Goal: Task Accomplishment & Management: Manage account settings

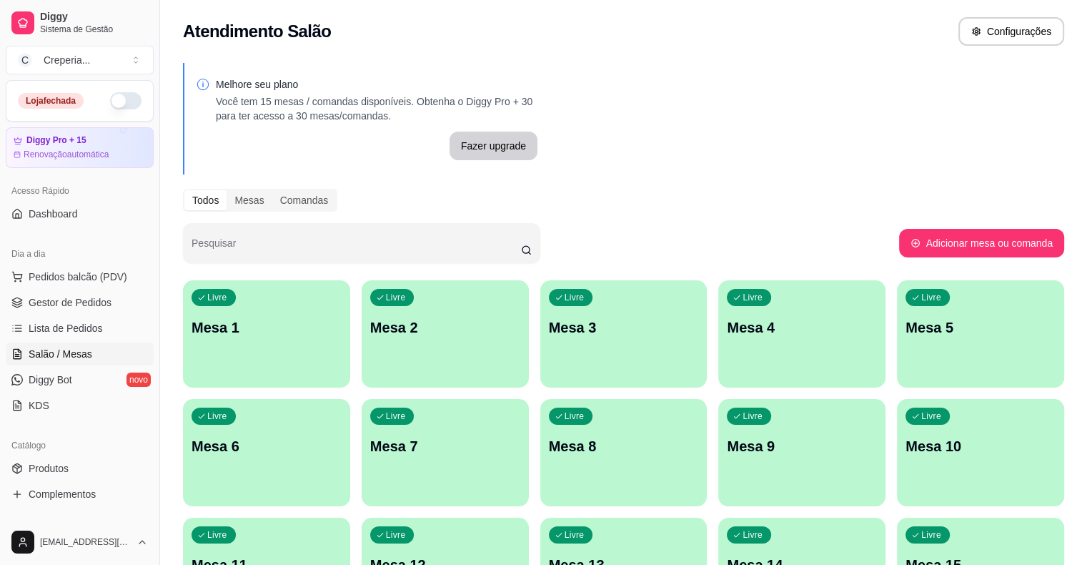
click at [727, 323] on p "Mesa 4" at bounding box center [802, 327] width 150 height 20
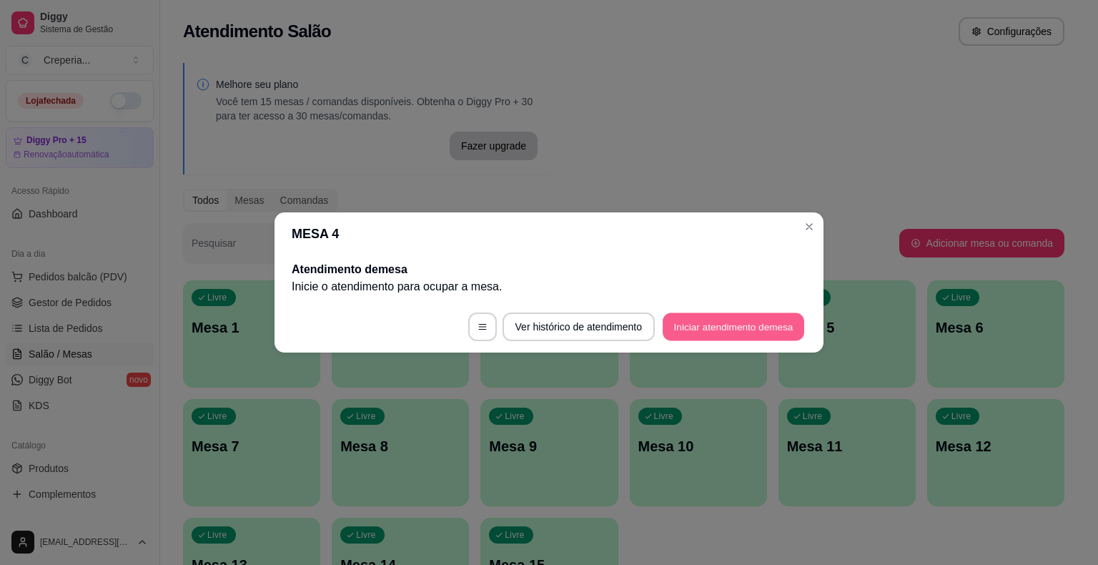
click at [706, 335] on button "Iniciar atendimento de mesa" at bounding box center [732, 327] width 141 height 28
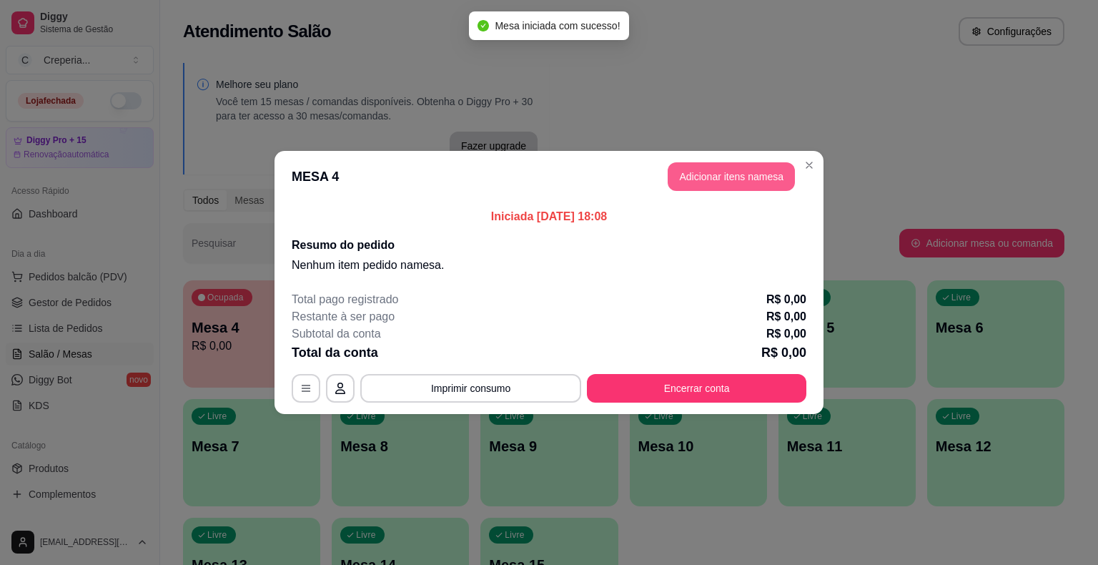
click at [712, 174] on button "Adicionar itens na mesa" at bounding box center [730, 176] width 127 height 29
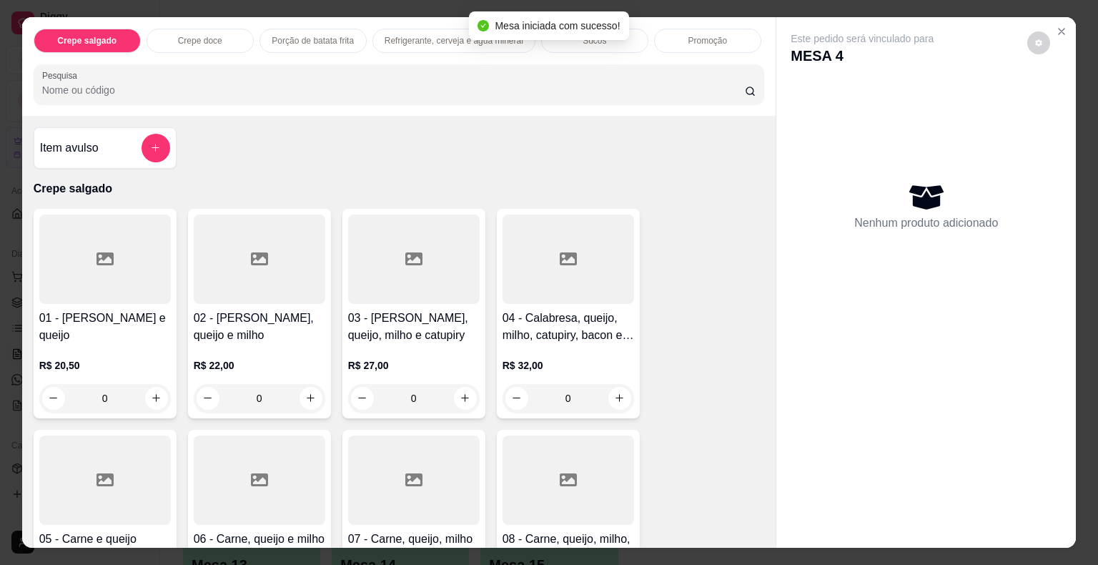
click at [208, 84] on input "Pesquisa" at bounding box center [393, 90] width 702 height 14
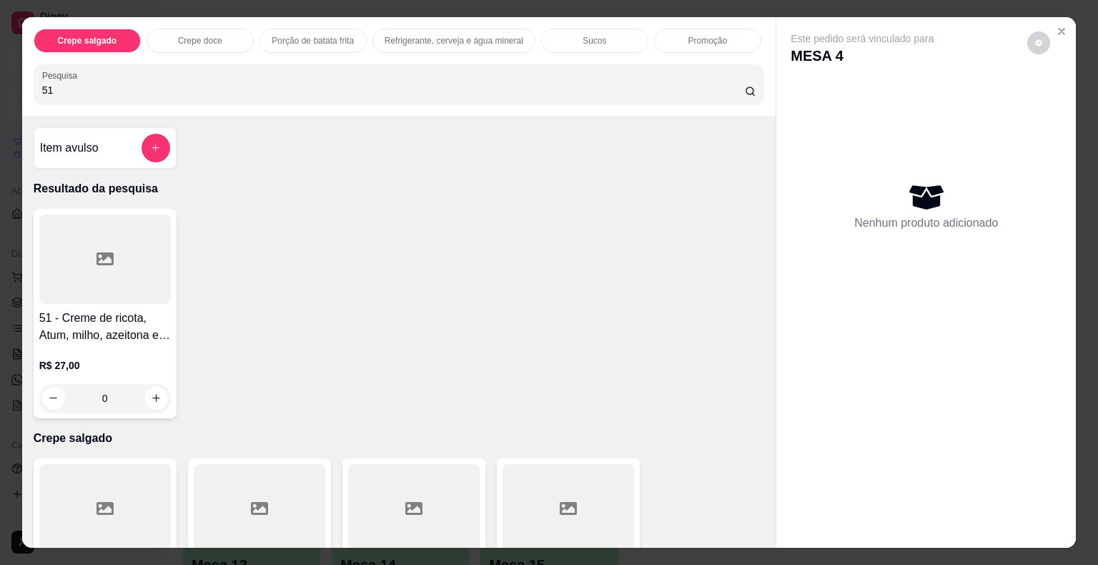
type input "51"
click at [134, 226] on div at bounding box center [104, 258] width 131 height 89
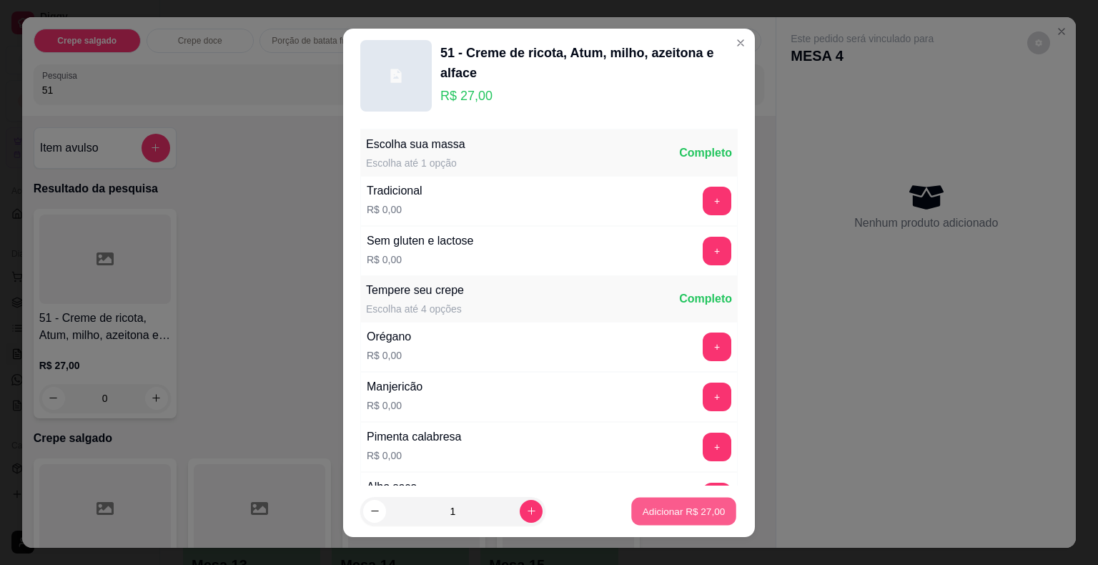
click at [682, 502] on button "Adicionar R$ 27,00" at bounding box center [683, 511] width 105 height 28
type input "1"
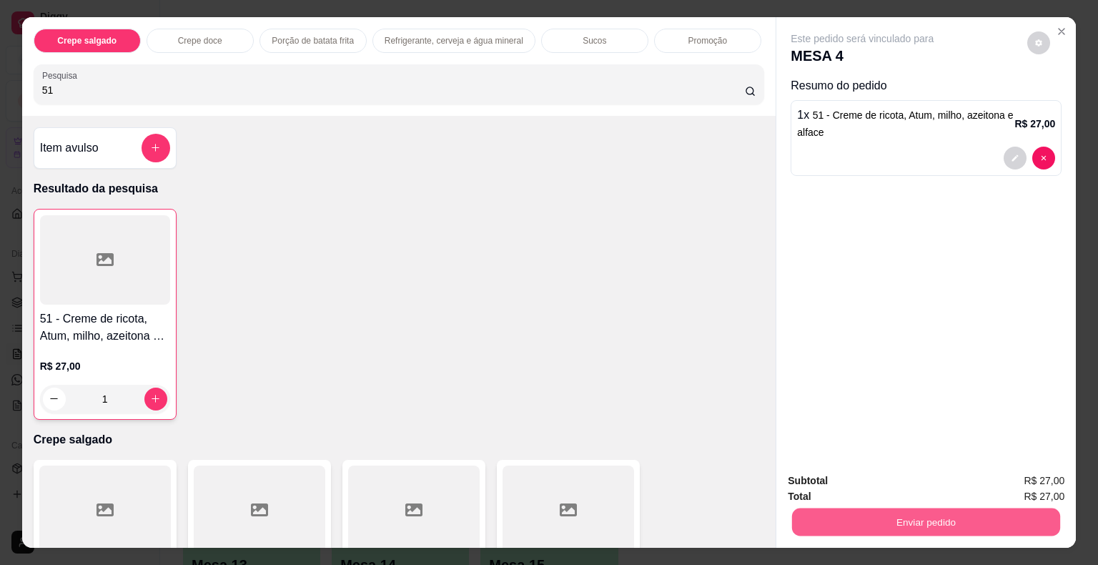
click at [835, 514] on button "Enviar pedido" at bounding box center [926, 522] width 268 height 28
click at [853, 482] on button "Não registrar e enviar pedido" at bounding box center [878, 481] width 144 height 26
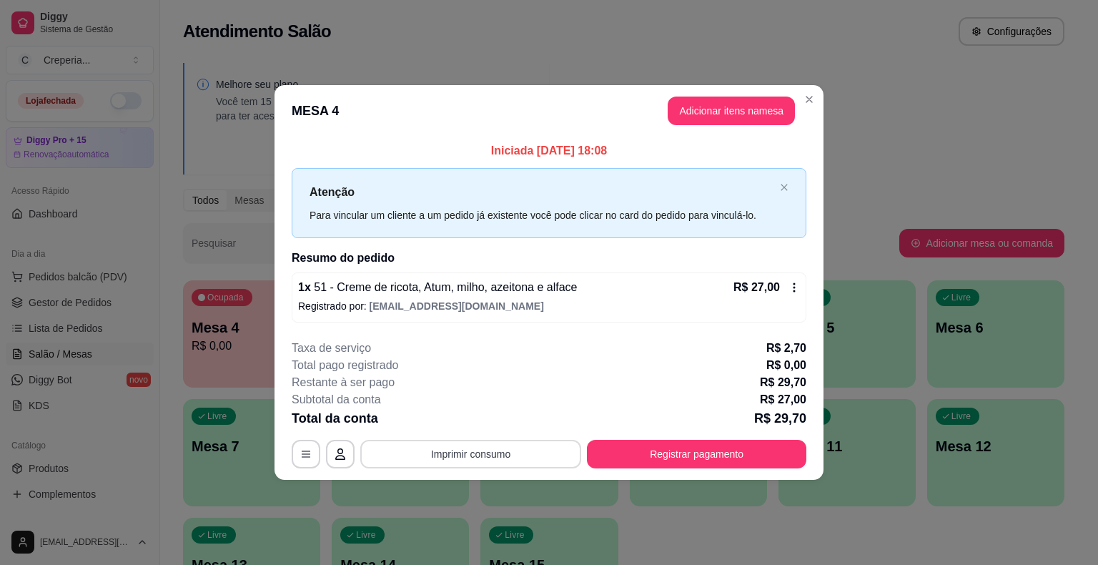
click at [530, 458] on button "Imprimir consumo" at bounding box center [470, 453] width 221 height 29
click at [500, 424] on button "IMPRESSORA" at bounding box center [475, 420] width 104 height 23
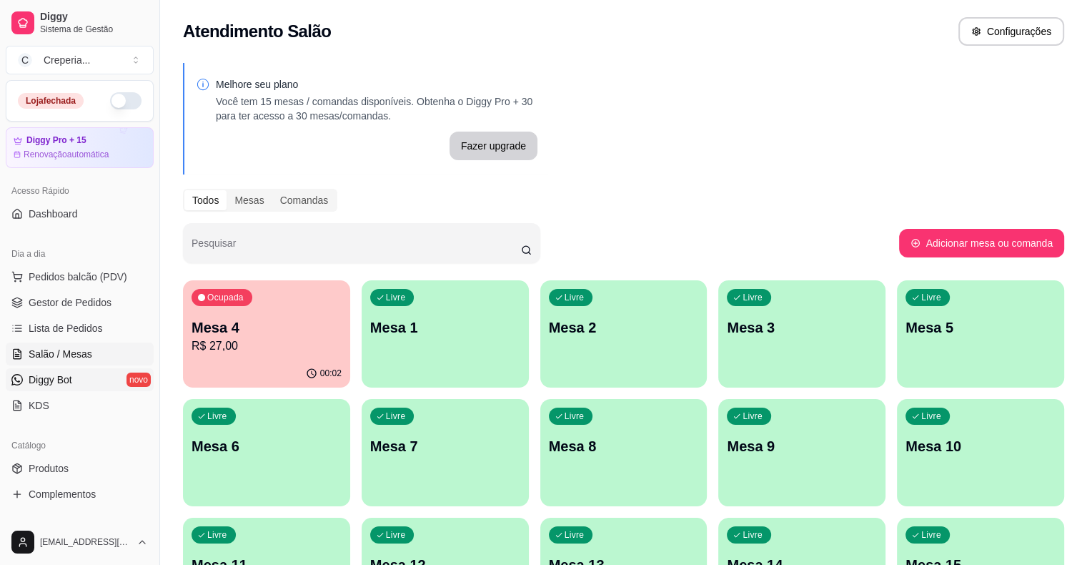
click at [47, 380] on span "Diggy Bot" at bounding box center [51, 379] width 44 height 14
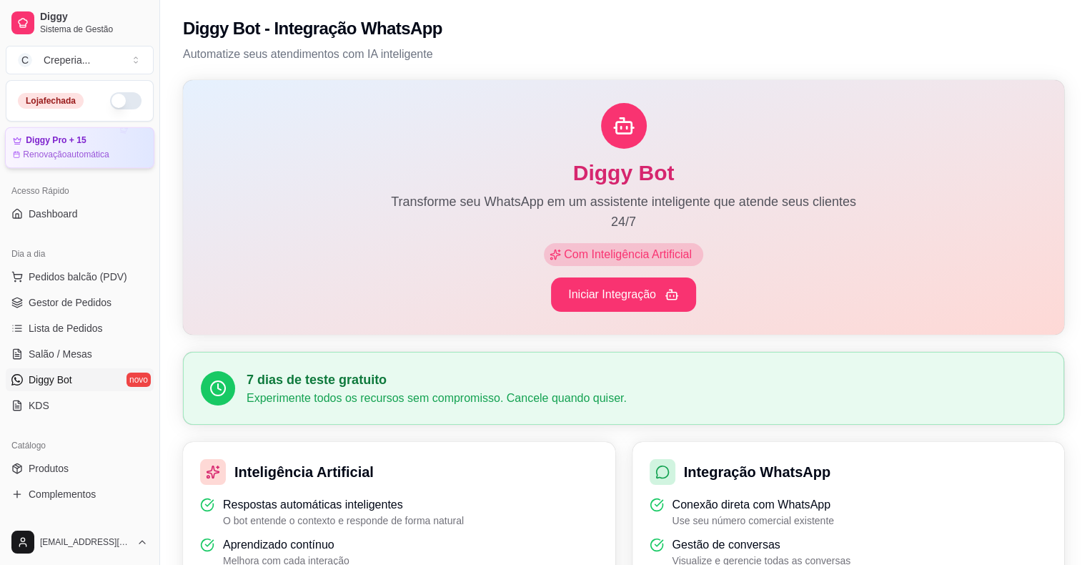
click at [74, 155] on article "Renovação automática" at bounding box center [66, 154] width 86 height 11
click at [59, 357] on span "Salão / Mesas" at bounding box center [61, 354] width 64 height 14
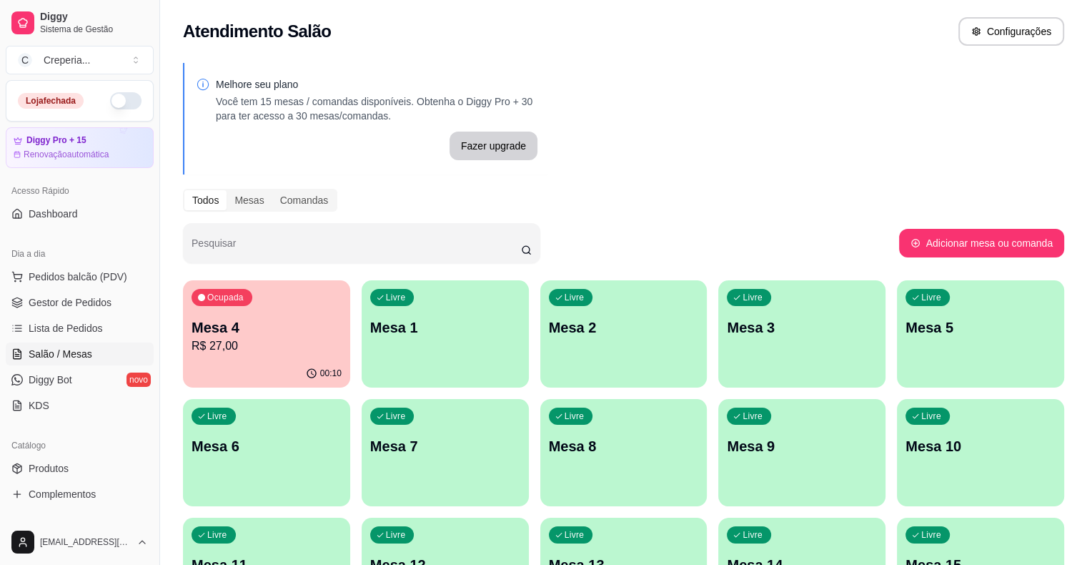
click at [617, 219] on div "Melhore seu plano Você tem 15 mesas / comandas disponíveis. Obtenha o Diggy Pro…" at bounding box center [623, 347] width 927 height 587
click at [292, 323] on p "Mesa 4" at bounding box center [267, 327] width 146 height 19
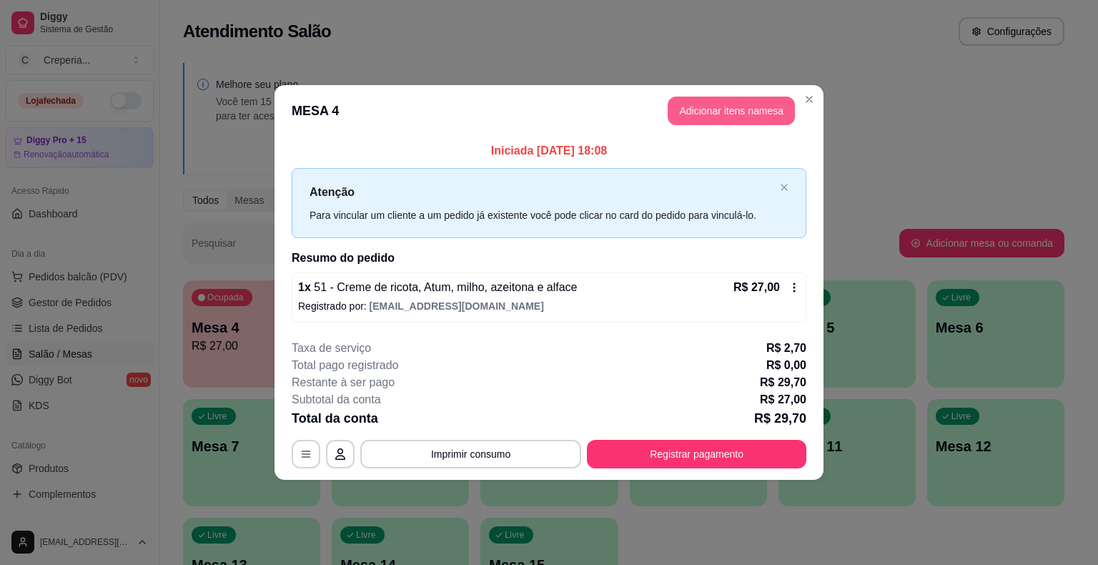
click at [715, 114] on button "Adicionar itens na mesa" at bounding box center [730, 110] width 127 height 29
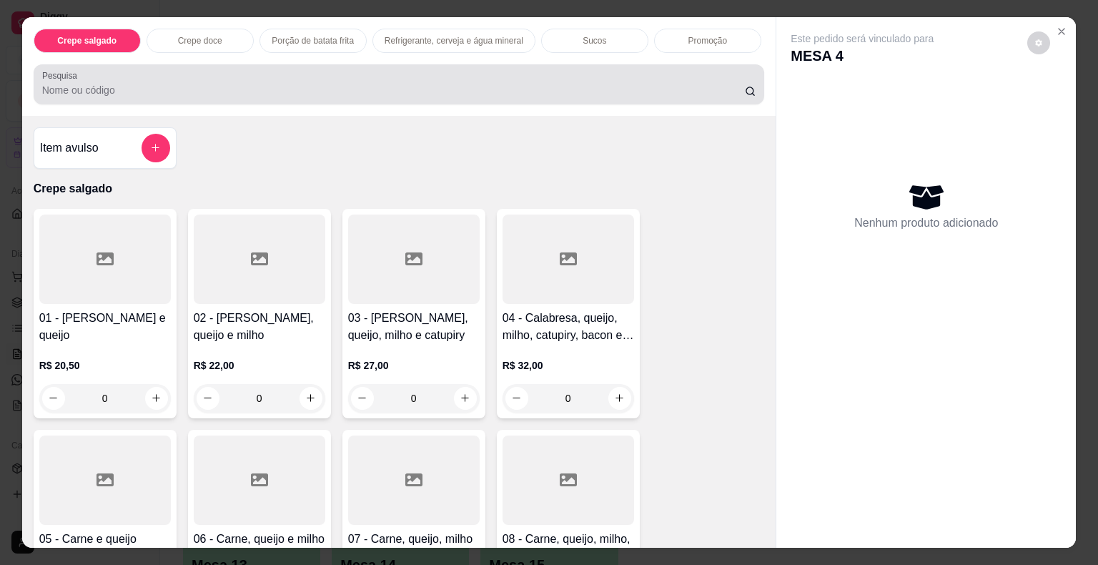
click at [227, 86] on input "Pesquisa" at bounding box center [393, 90] width 702 height 14
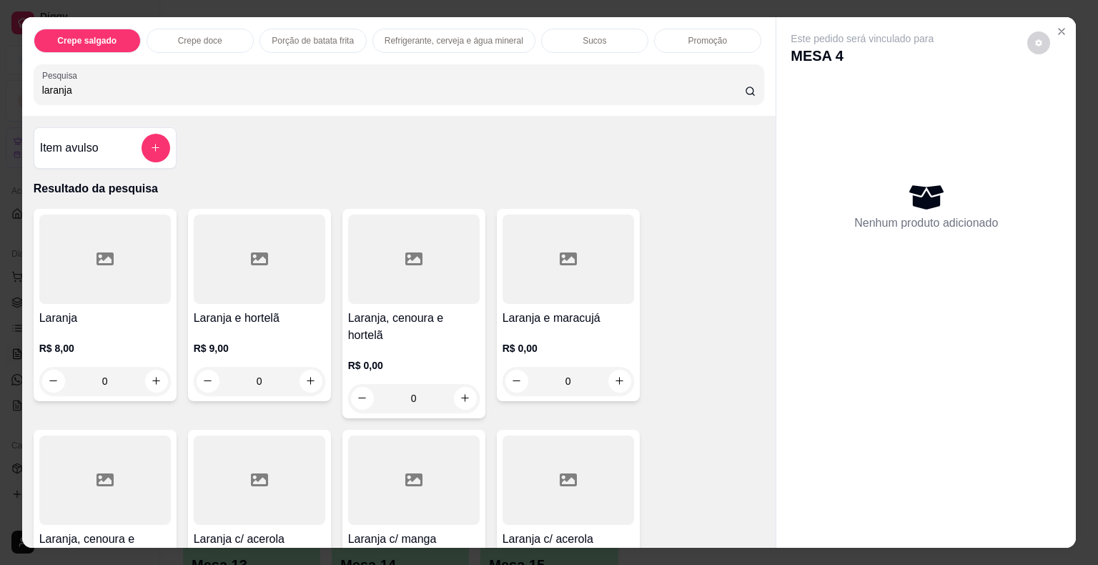
type input "laranja"
click at [133, 267] on div at bounding box center [104, 258] width 131 height 89
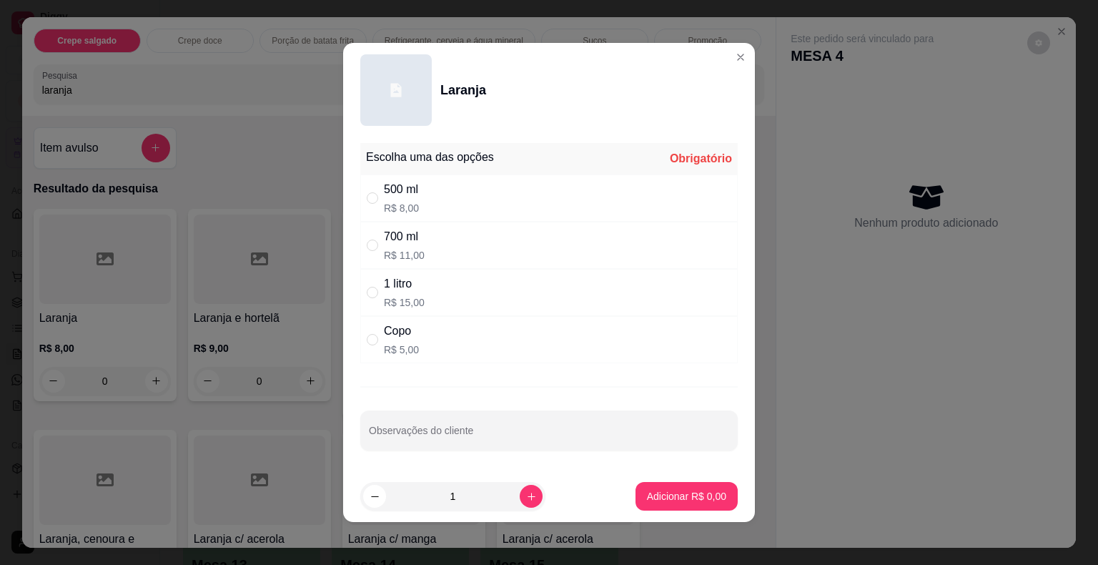
click at [404, 200] on div "500 ml R$ 8,00" at bounding box center [401, 198] width 35 height 34
radio input "true"
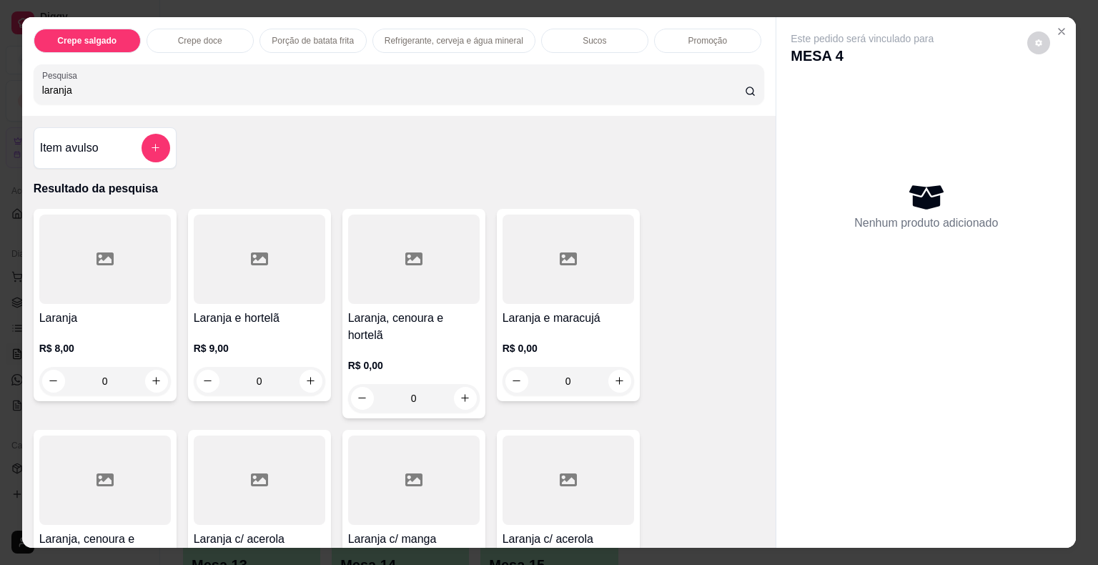
click at [585, 272] on div at bounding box center [567, 258] width 131 height 89
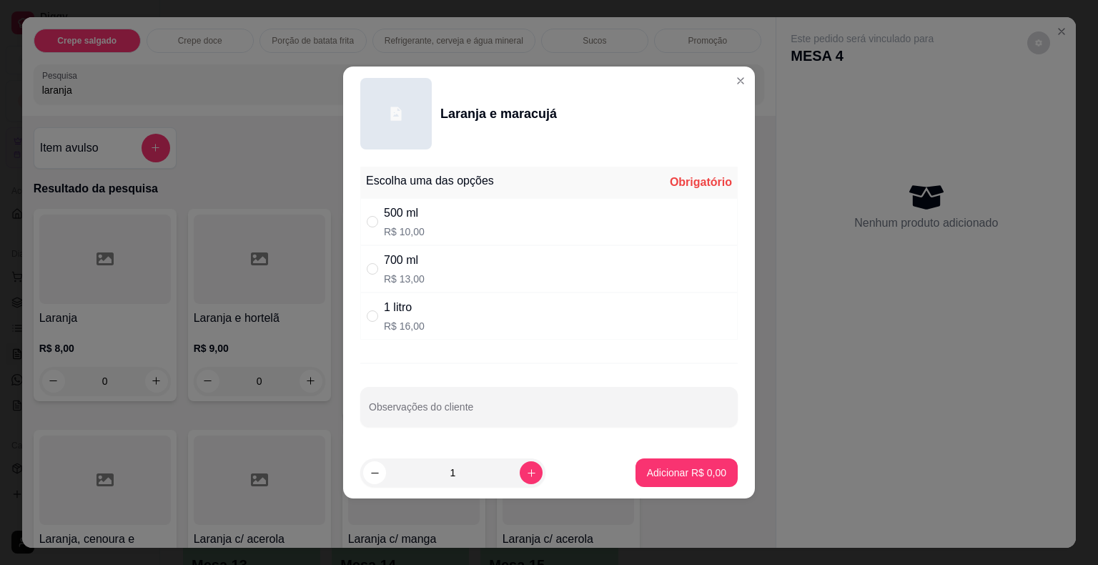
click at [428, 214] on div "500 ml R$ 10,00" at bounding box center [548, 221] width 377 height 47
radio input "true"
click at [687, 462] on button "Adicionar R$ 10,00" at bounding box center [683, 473] width 105 height 28
type input "1"
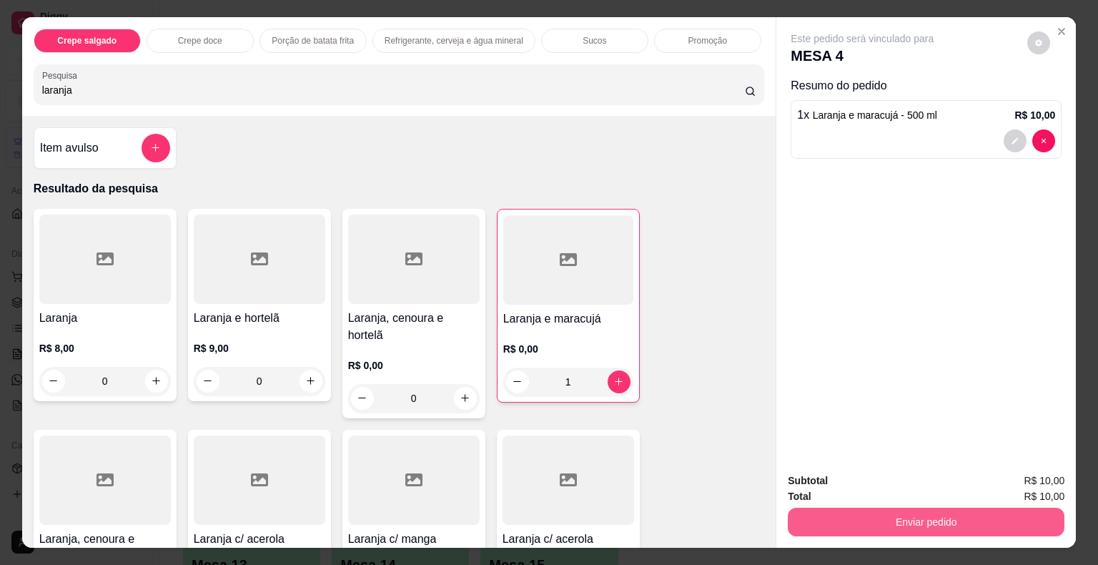
click at [823, 519] on button "Enviar pedido" at bounding box center [926, 521] width 277 height 29
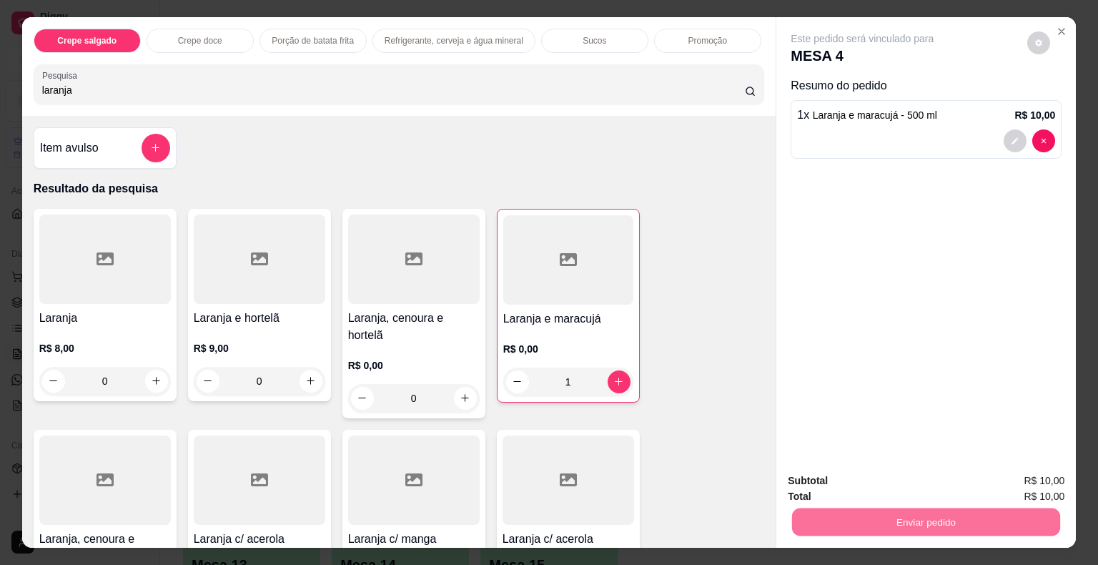
click at [843, 481] on button "Não registrar e enviar pedido" at bounding box center [878, 481] width 149 height 27
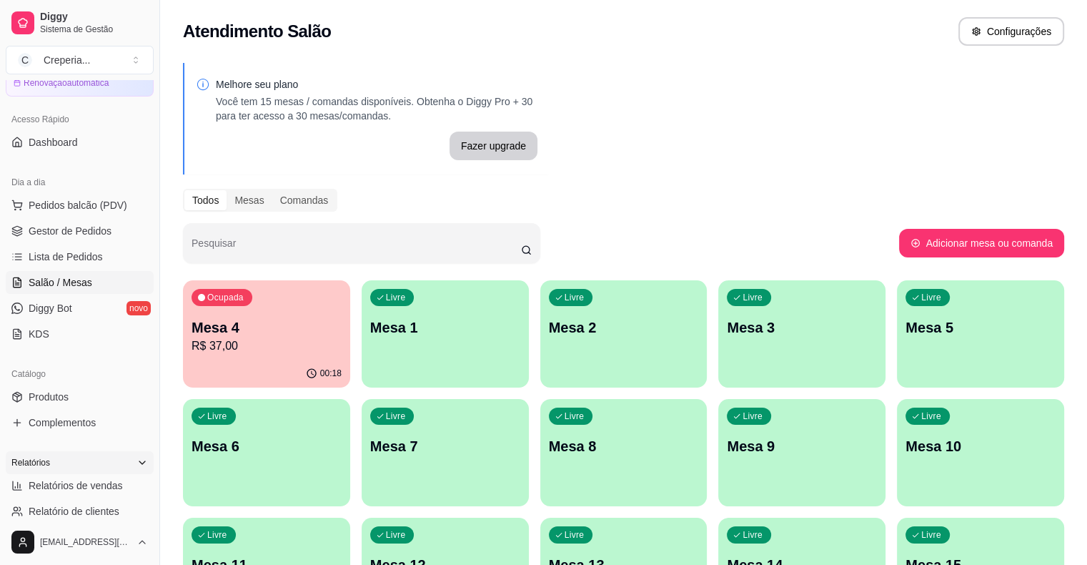
scroll to position [143, 0]
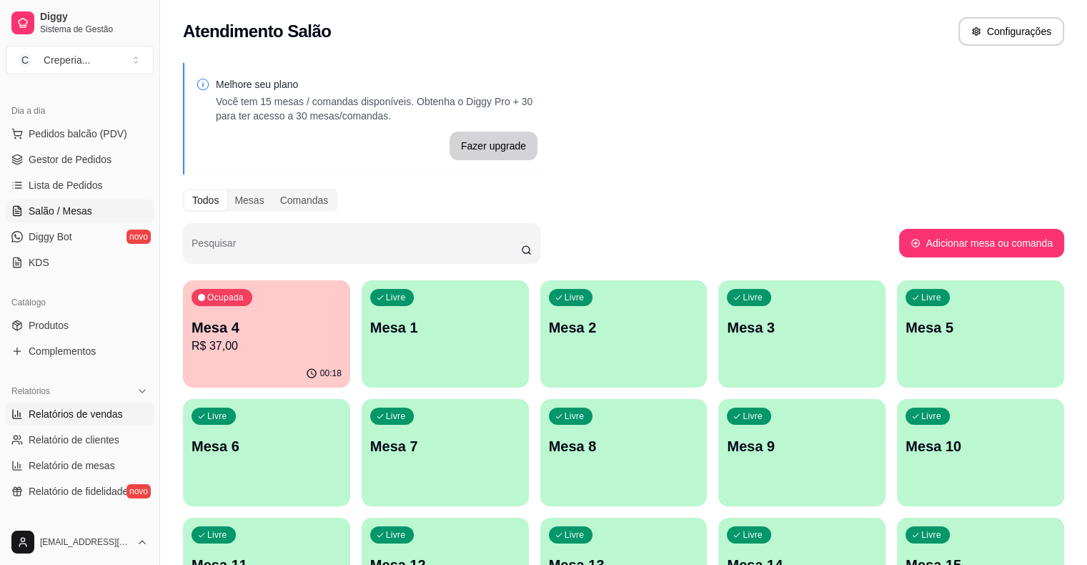
click at [86, 420] on link "Relatórios de vendas" at bounding box center [80, 413] width 148 height 23
select select "ALL"
select select "0"
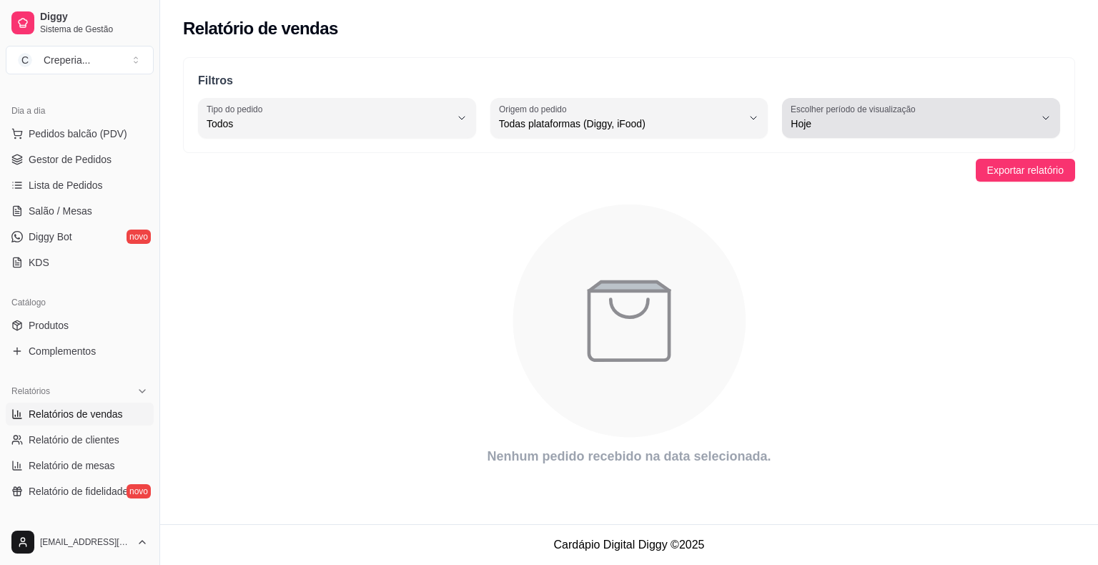
click at [813, 116] on span "Hoje" at bounding box center [912, 123] width 244 height 14
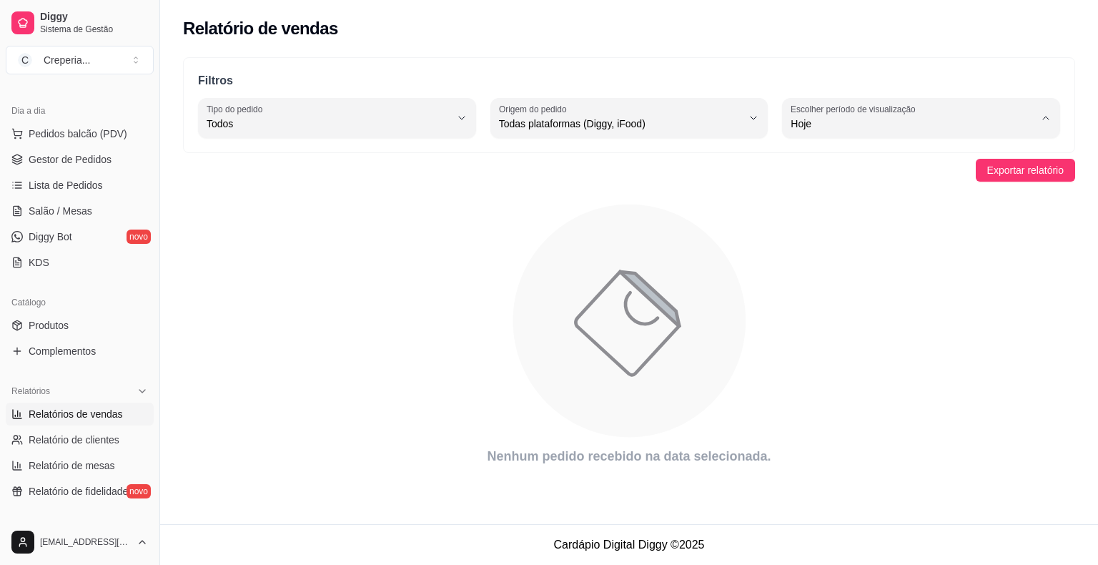
click at [823, 204] on span "7 dias" at bounding box center [914, 204] width 231 height 14
type input "7"
select select "7"
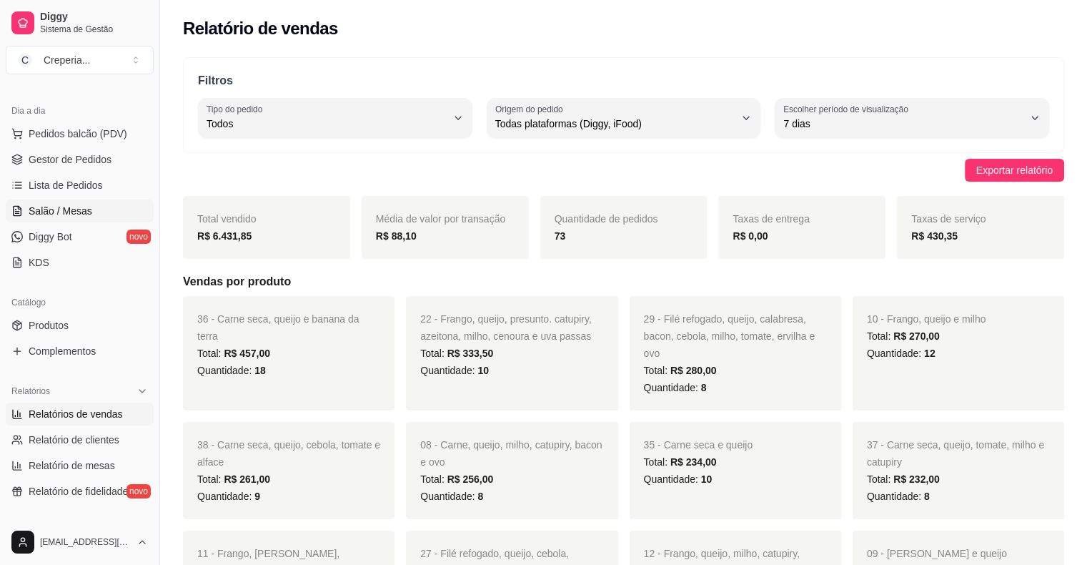
click at [67, 210] on span "Salão / Mesas" at bounding box center [61, 211] width 64 height 14
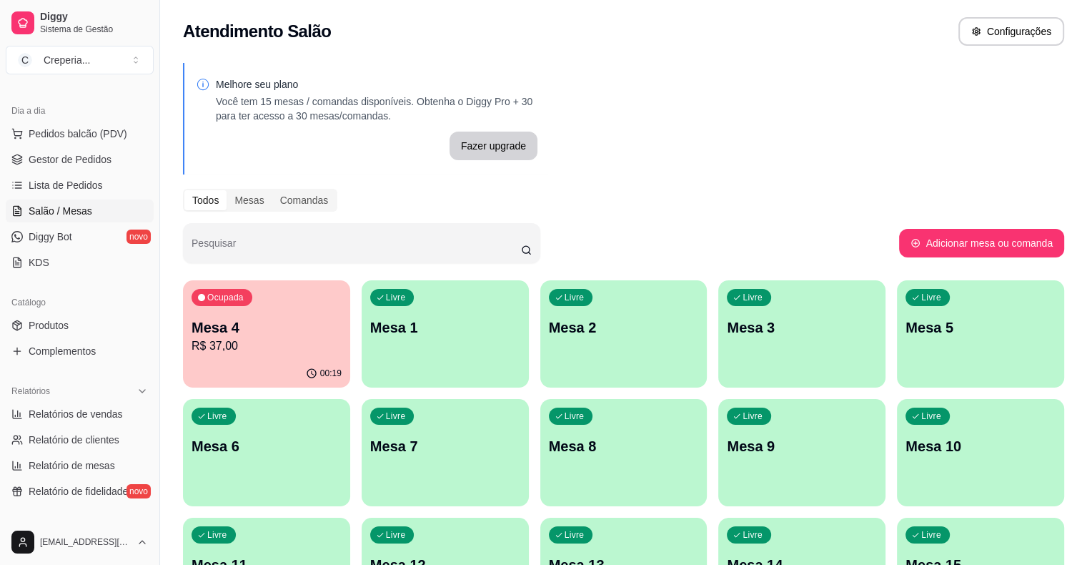
click at [207, 319] on p "Mesa 4" at bounding box center [267, 327] width 150 height 20
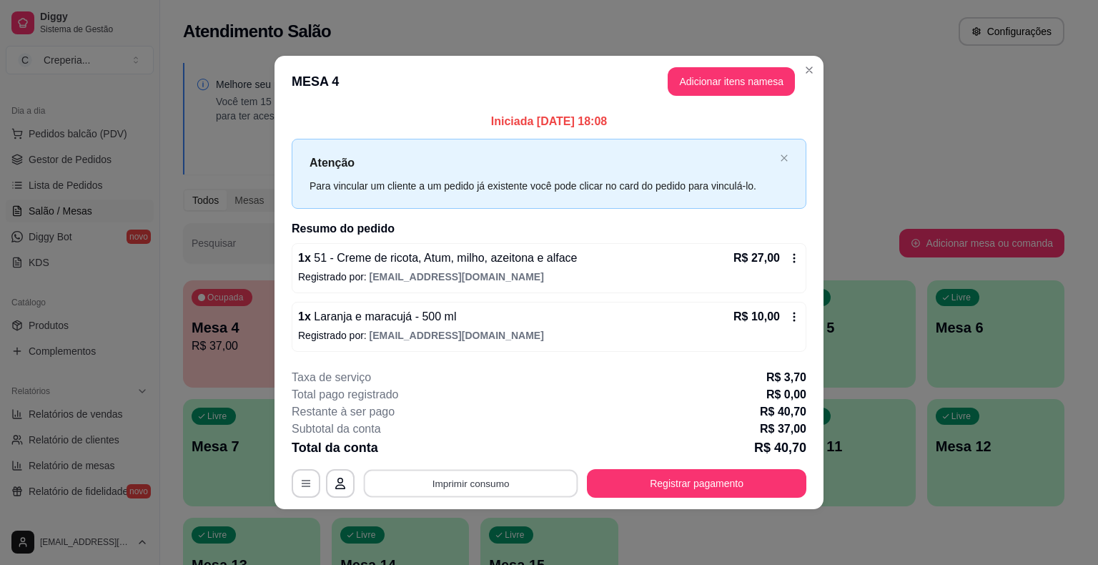
click at [452, 479] on button "Imprimir consumo" at bounding box center [471, 483] width 214 height 28
click at [468, 453] on button "IMPRESSORA" at bounding box center [475, 449] width 104 height 23
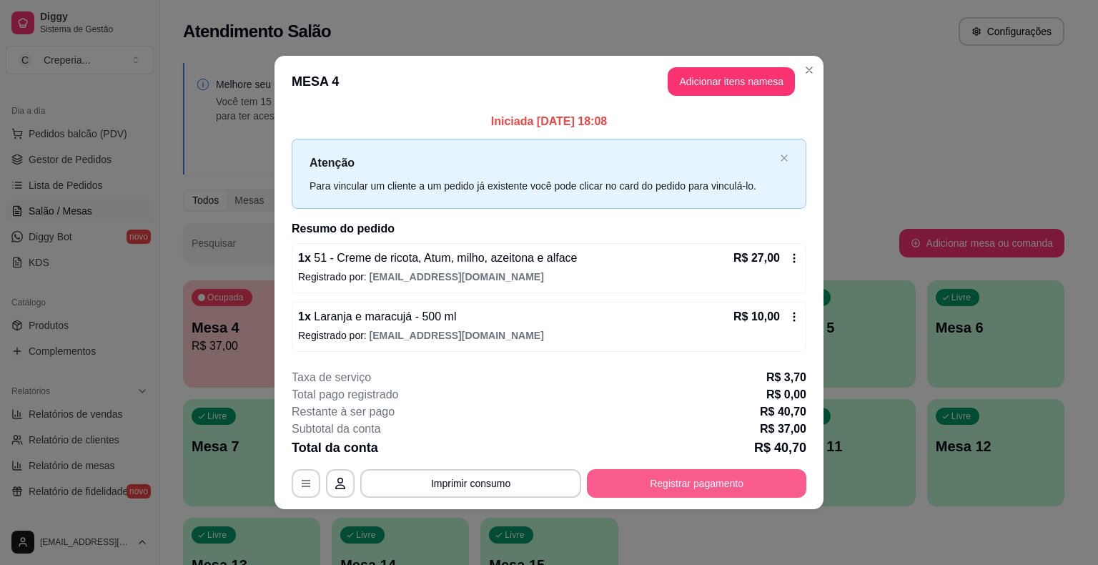
click at [669, 476] on button "Registrar pagamento" at bounding box center [696, 483] width 219 height 29
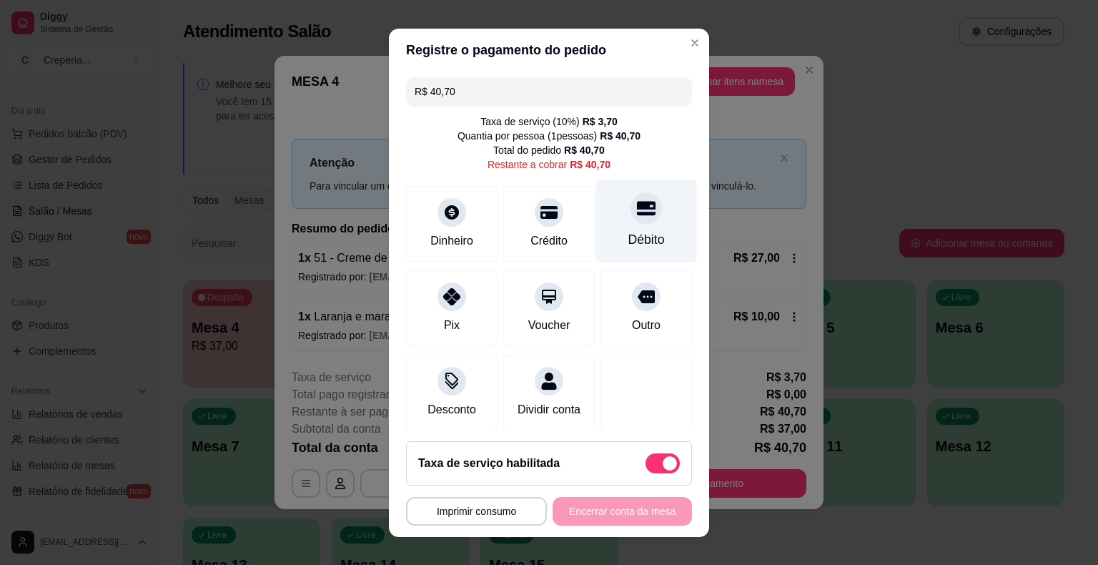
click at [628, 230] on div "Débito" at bounding box center [646, 239] width 36 height 19
type input "R$ 0,00"
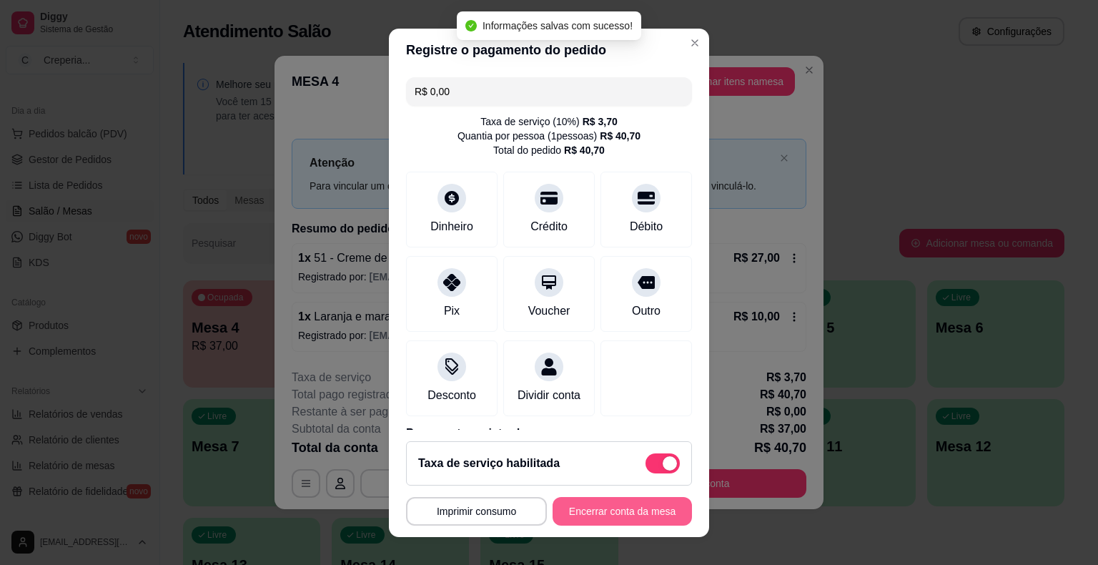
click at [583, 512] on button "Encerrar conta da mesa" at bounding box center [621, 511] width 139 height 29
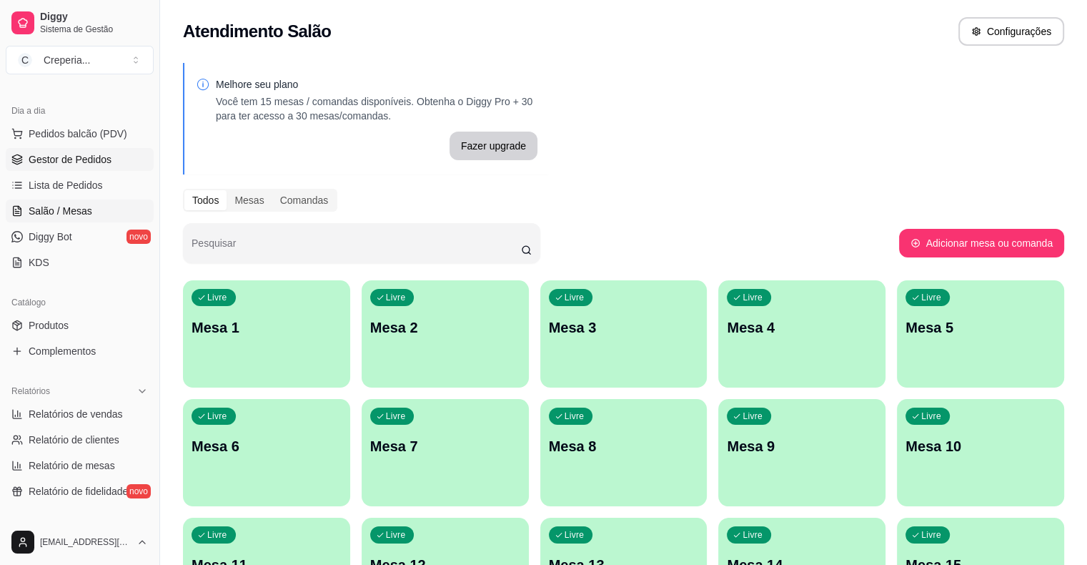
click at [97, 167] on link "Gestor de Pedidos" at bounding box center [80, 159] width 148 height 23
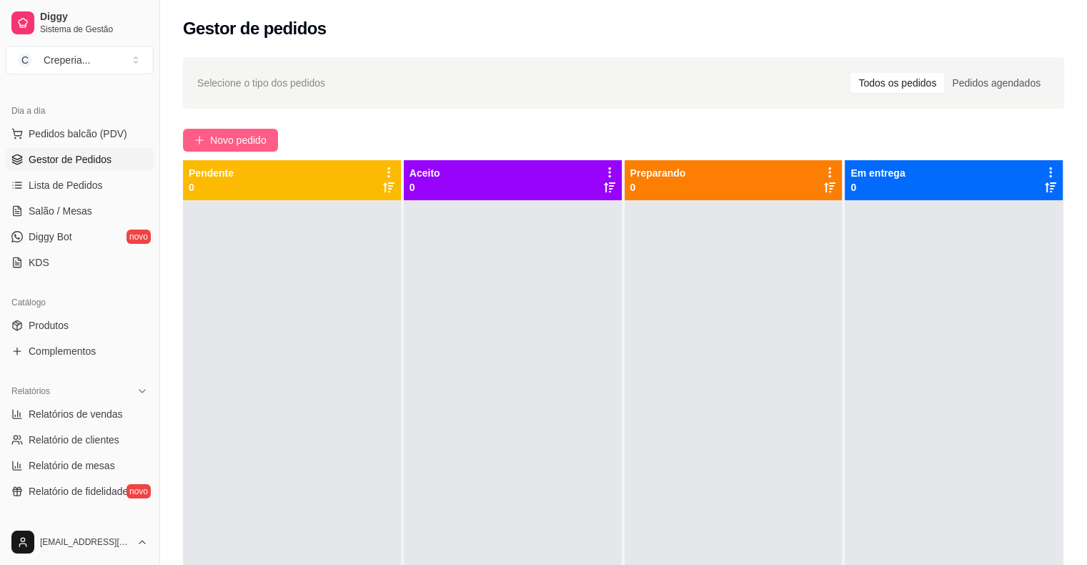
click at [190, 137] on button "Novo pedido" at bounding box center [230, 140] width 95 height 23
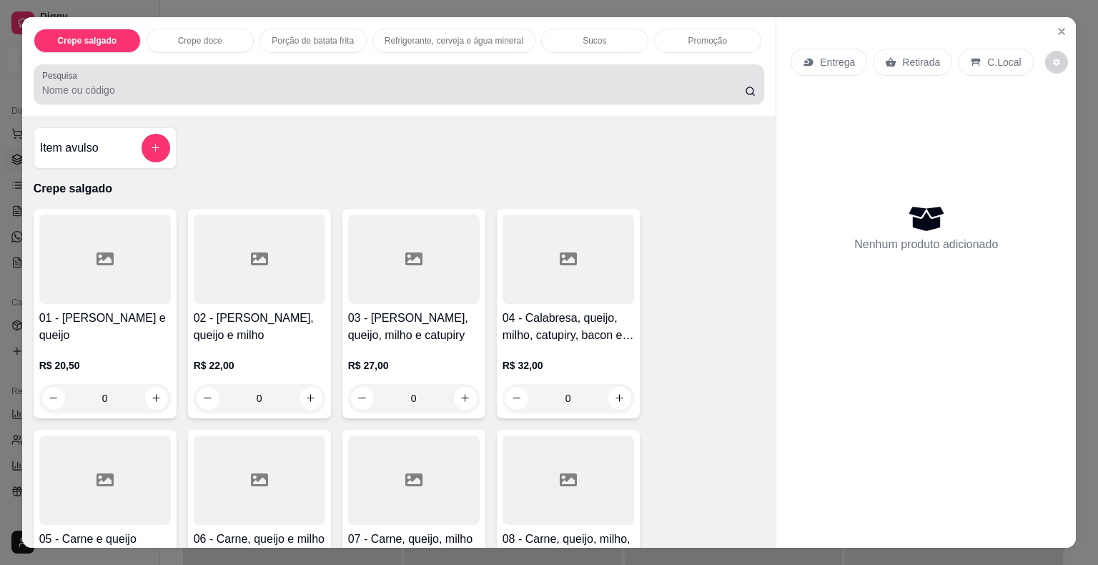
click at [315, 87] on input "Pesquisa" at bounding box center [393, 90] width 702 height 14
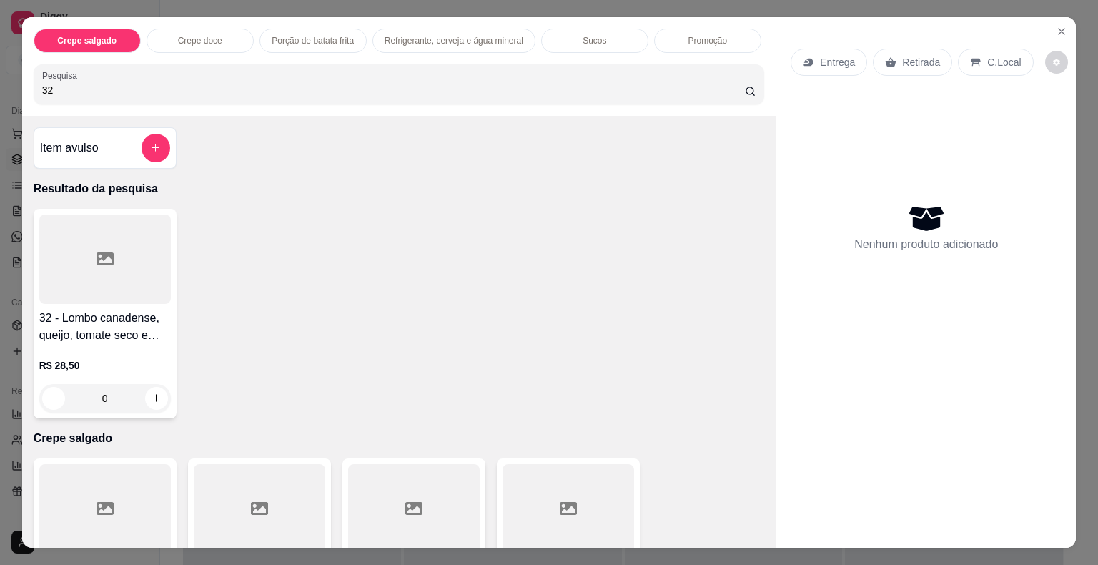
type input "32"
click at [106, 253] on icon at bounding box center [104, 258] width 17 height 13
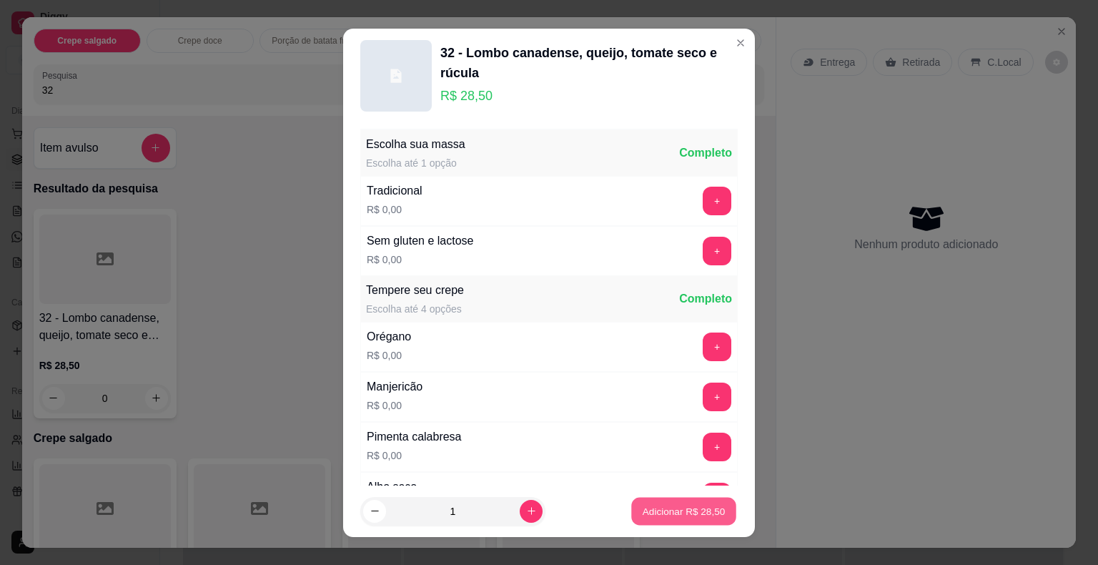
click at [650, 512] on p "Adicionar R$ 28,50" at bounding box center [683, 511] width 83 height 14
type input "1"
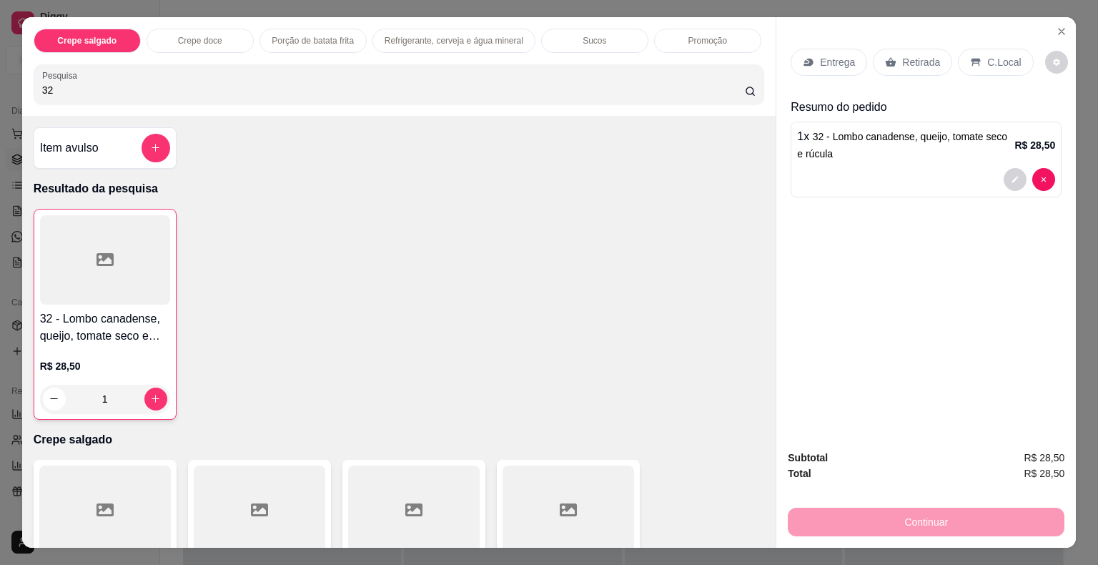
drag, startPoint x: 84, startPoint y: 67, endPoint x: 19, endPoint y: 85, distance: 68.1
click at [22, 85] on div "Crepe salgado Crepe doce Porção de batata frita Refrigerante, cerveja e água mi…" at bounding box center [399, 66] width 754 height 99
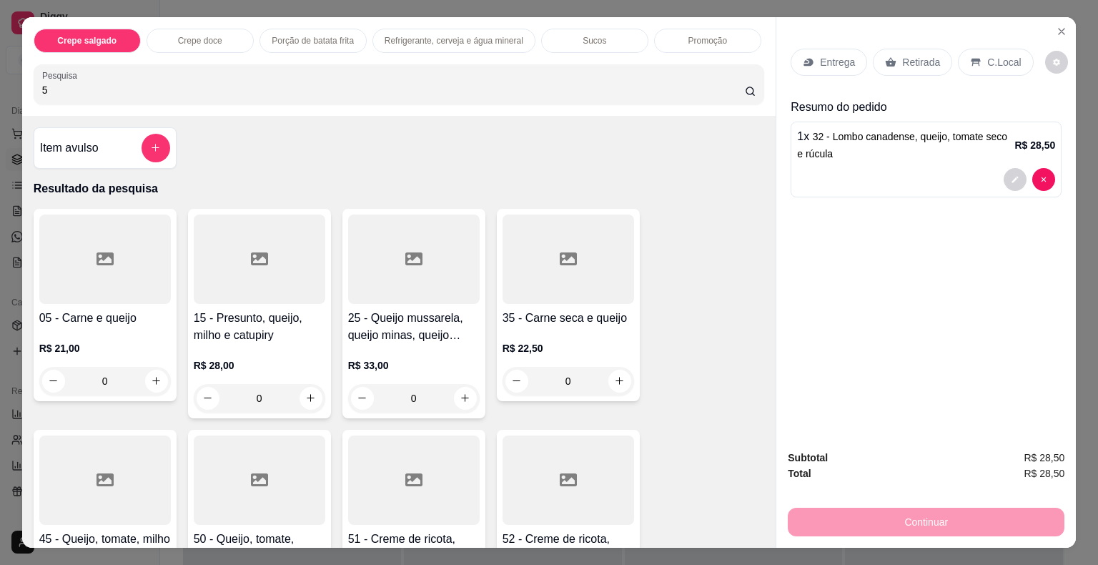
type input "5"
click at [77, 274] on div at bounding box center [104, 258] width 131 height 89
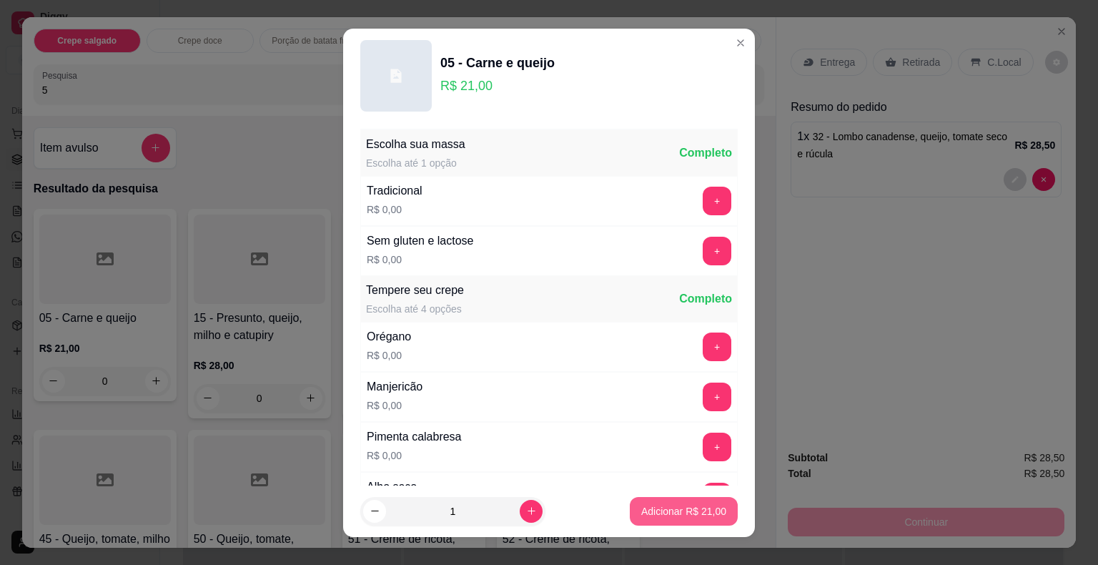
click at [689, 510] on p "Adicionar R$ 21,00" at bounding box center [683, 511] width 85 height 14
type input "1"
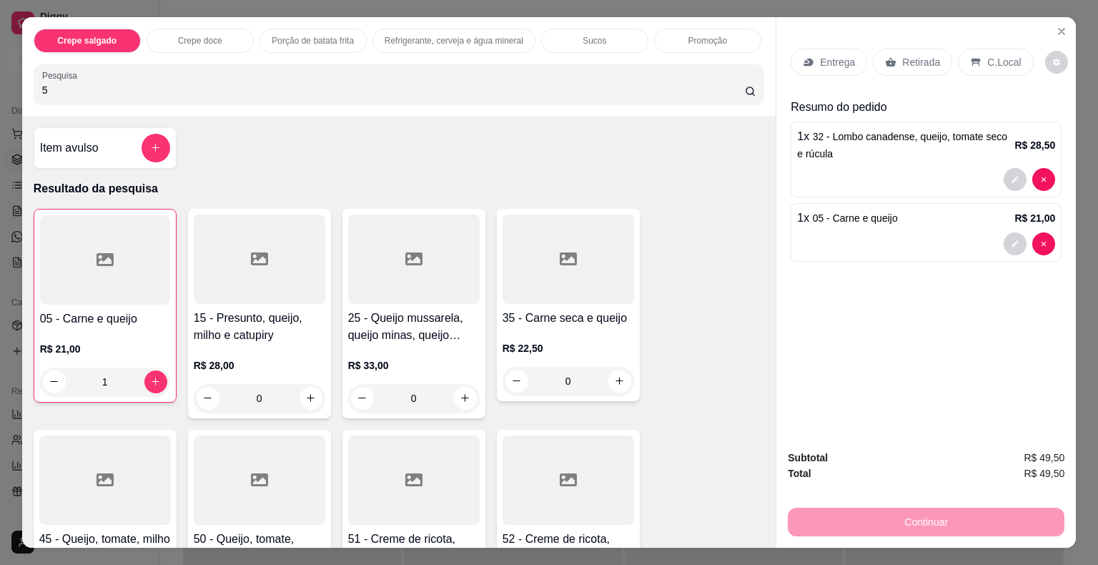
drag, startPoint x: 93, startPoint y: 88, endPoint x: 1, endPoint y: 87, distance: 92.2
click at [1, 87] on div "Crepe salgado Crepe doce Porção de batata frita Refrigerante, cerveja e água mi…" at bounding box center [549, 282] width 1098 height 565
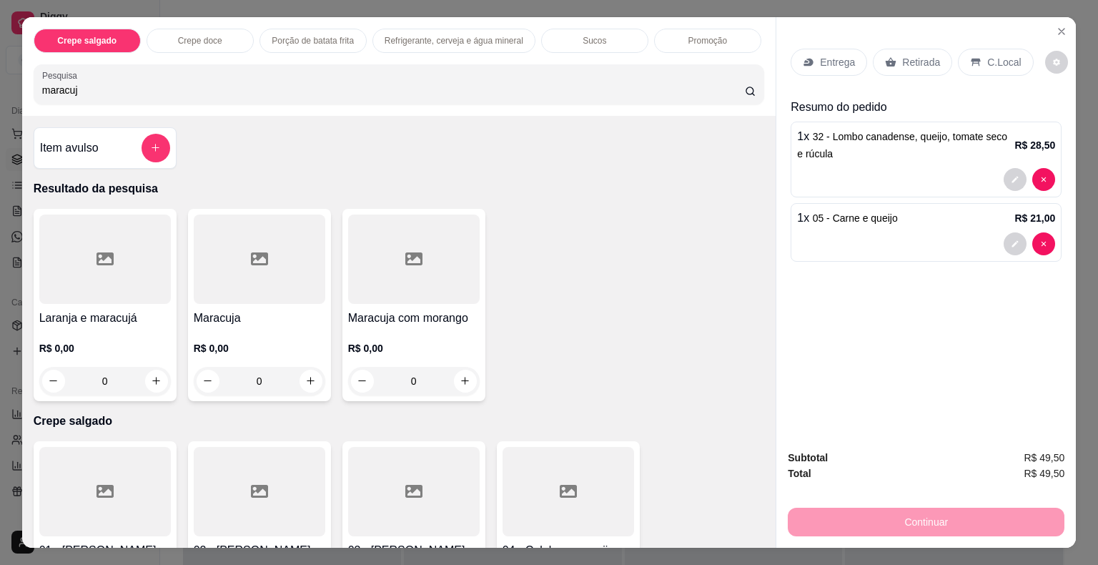
type input "maracuj"
click at [207, 262] on div at bounding box center [259, 258] width 131 height 89
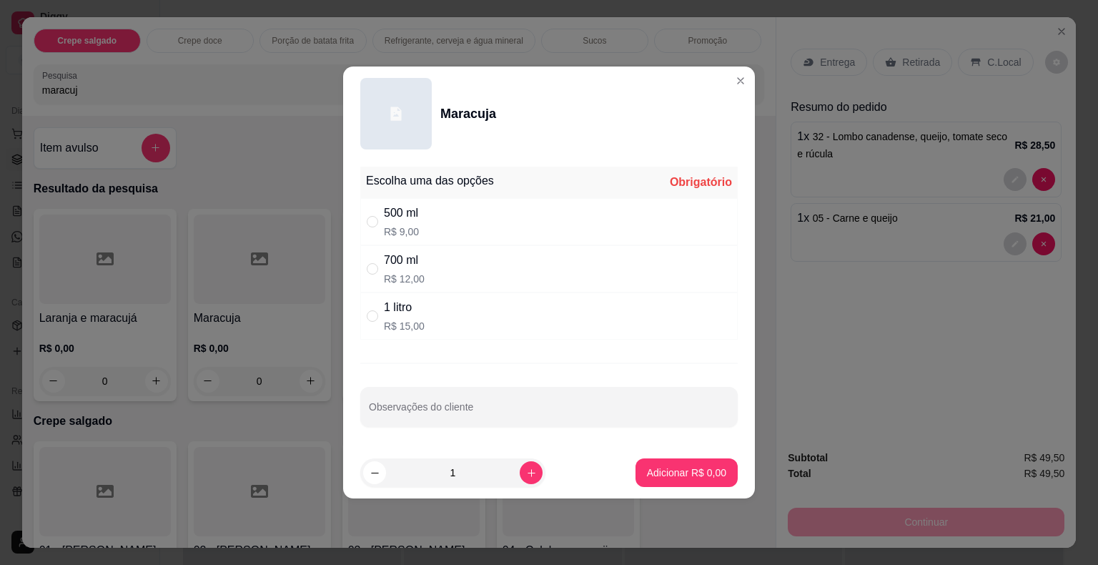
click at [423, 312] on div "1 litro R$ 15,00" at bounding box center [548, 315] width 377 height 47
radio input "true"
click at [655, 465] on p "Adicionar R$ 15,00" at bounding box center [683, 472] width 83 height 14
type input "1"
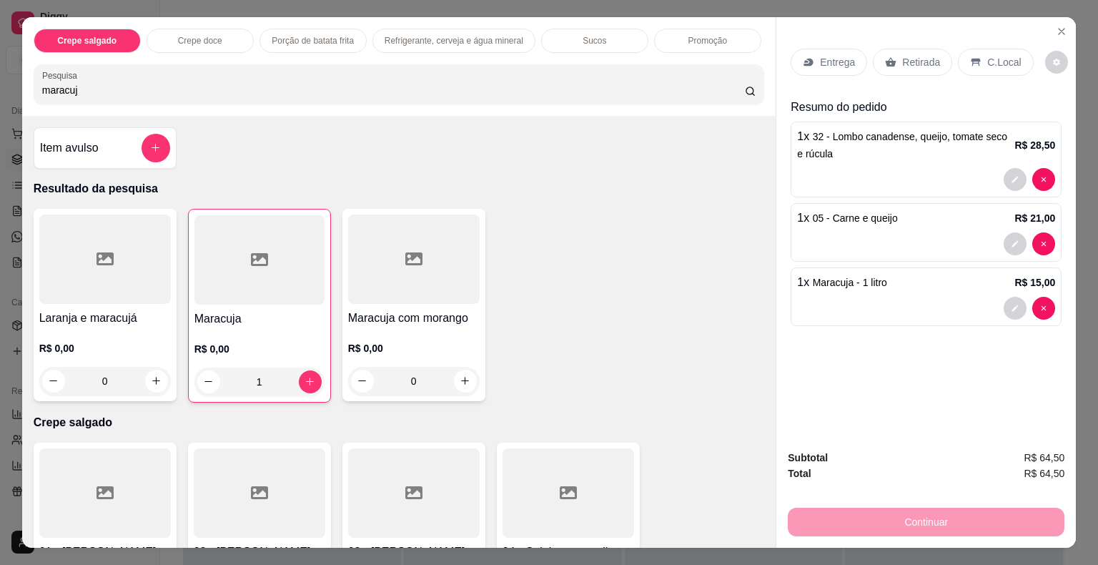
click at [892, 63] on div "Retirada" at bounding box center [912, 62] width 79 height 27
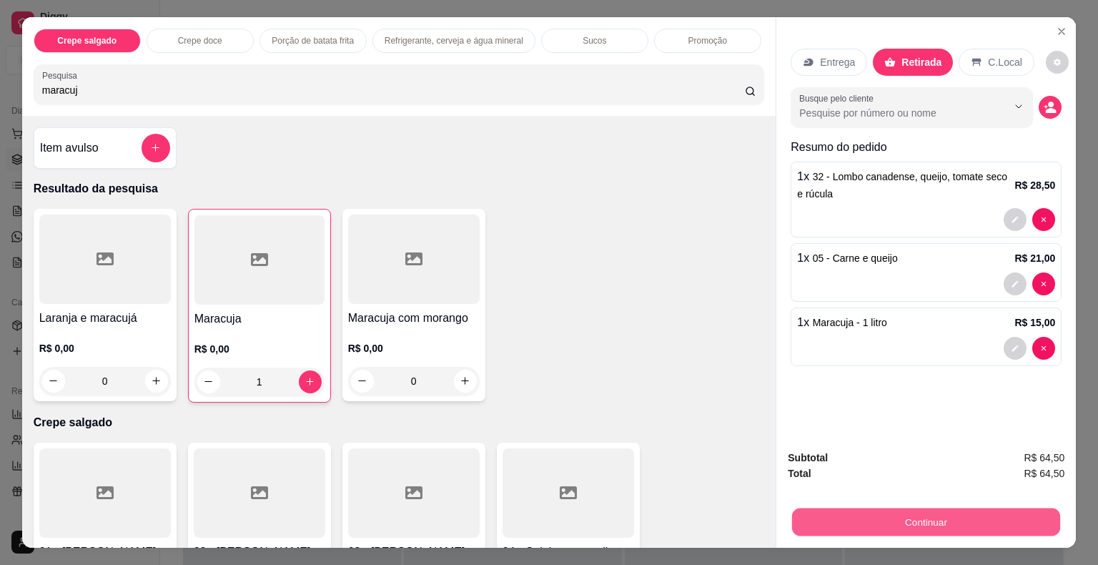
click at [872, 519] on button "Continuar" at bounding box center [926, 522] width 268 height 28
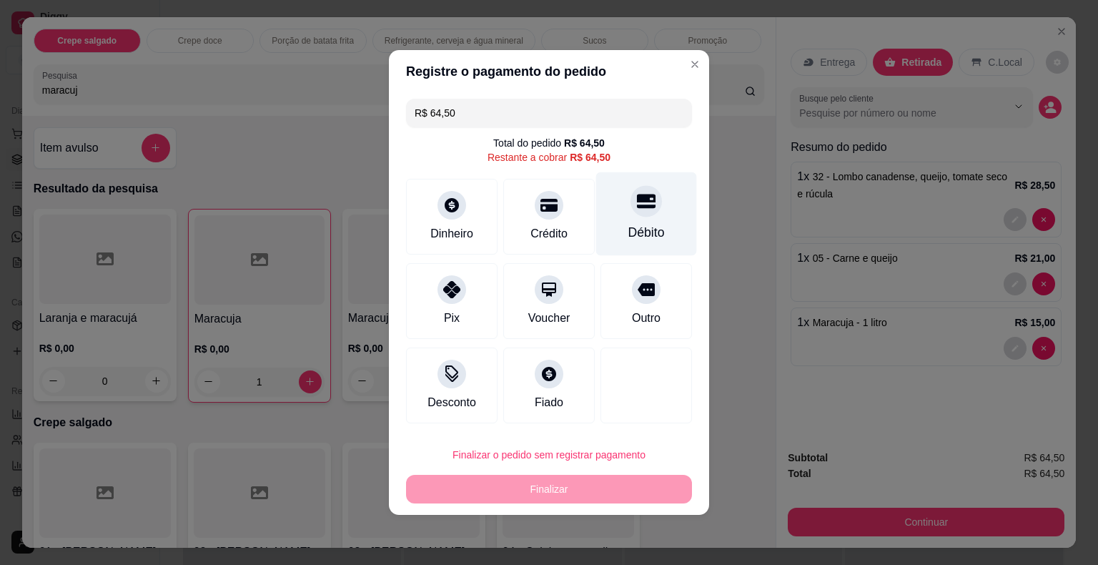
click at [652, 210] on div "Débito" at bounding box center [646, 214] width 101 height 84
type input "R$ 0,00"
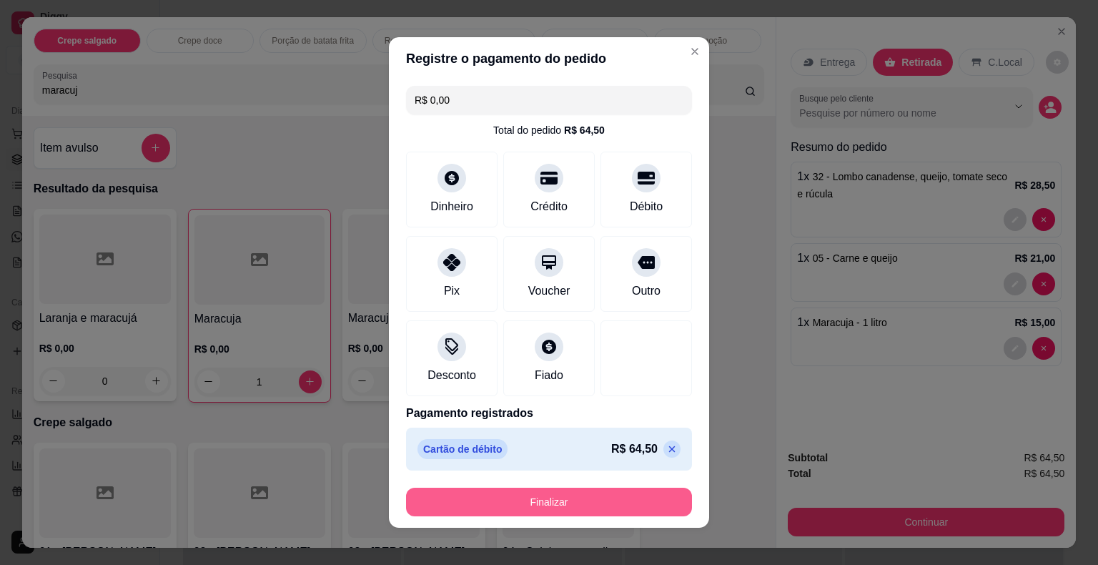
click at [529, 502] on button "Finalizar" at bounding box center [549, 501] width 286 height 29
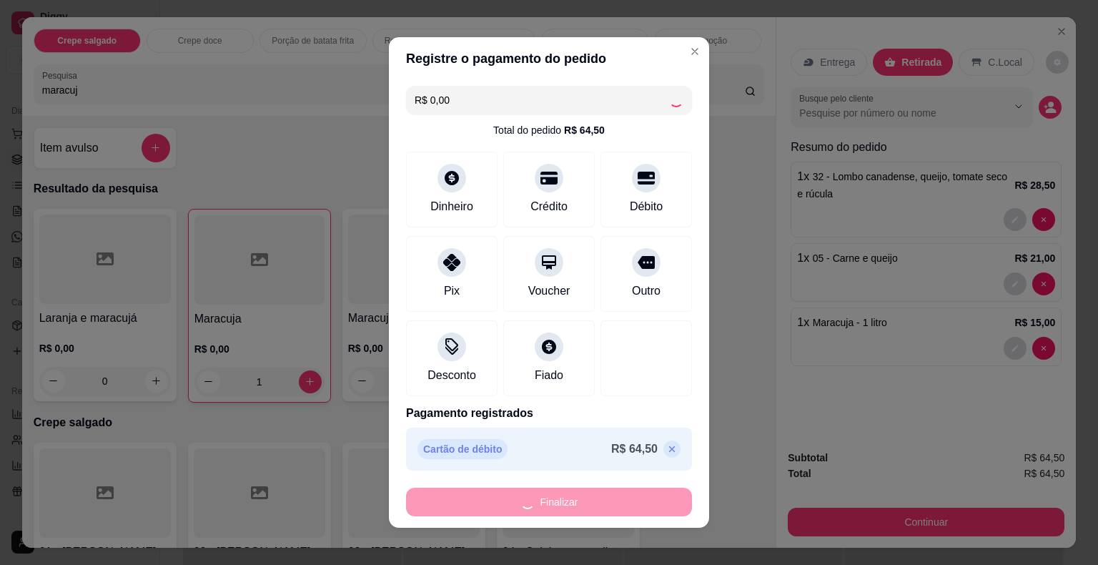
type input "0"
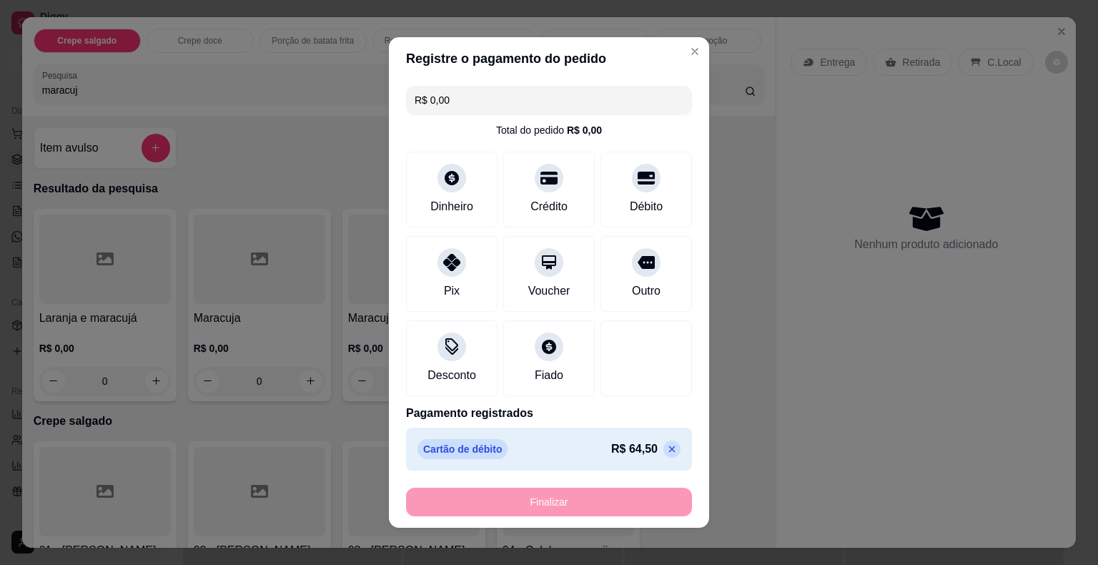
type input "-R$ 64,50"
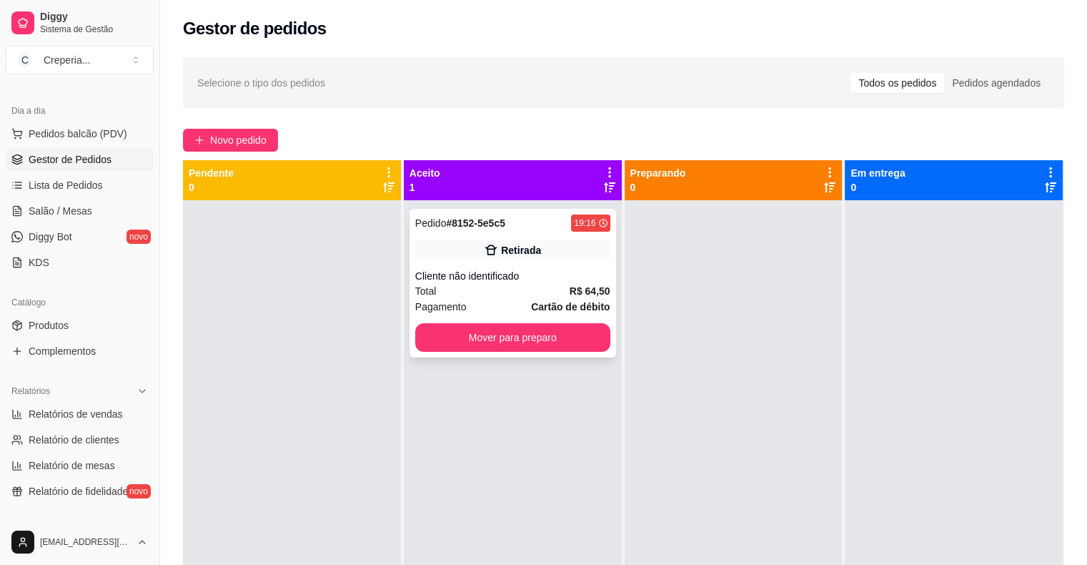
click at [547, 247] on div "Retirada" at bounding box center [512, 250] width 195 height 20
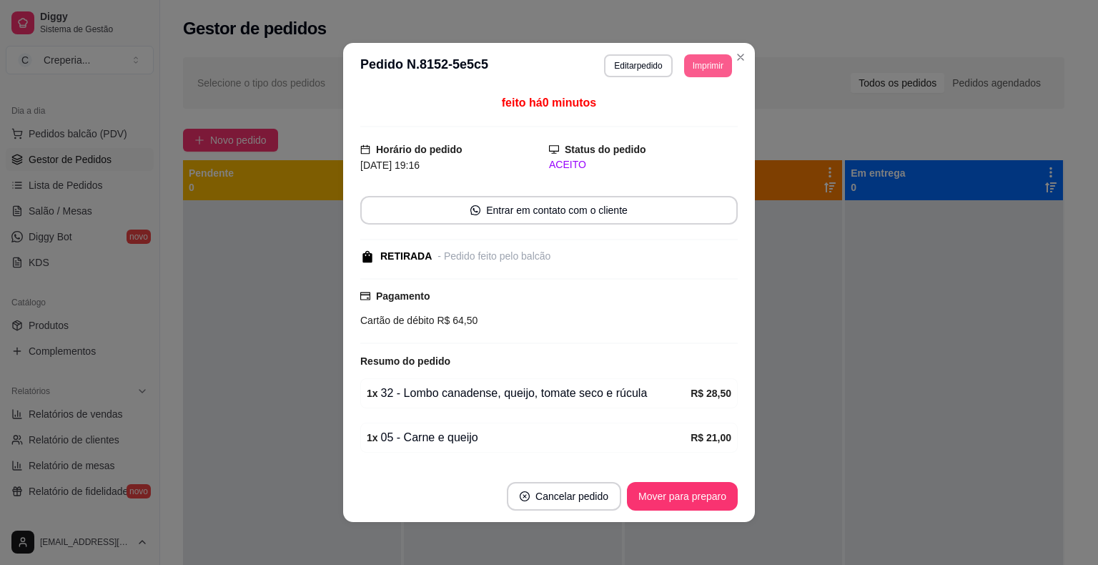
click at [692, 70] on button "Imprimir" at bounding box center [708, 65] width 48 height 23
click at [677, 124] on button "IMPRESSORA" at bounding box center [676, 115] width 100 height 22
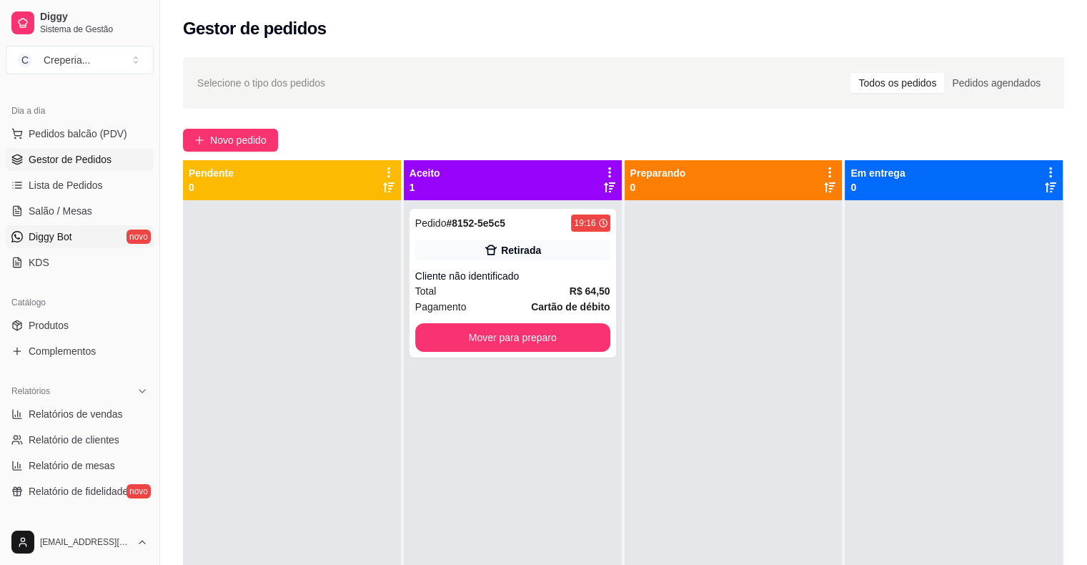
click at [111, 242] on link "Diggy Bot novo" at bounding box center [80, 236] width 148 height 23
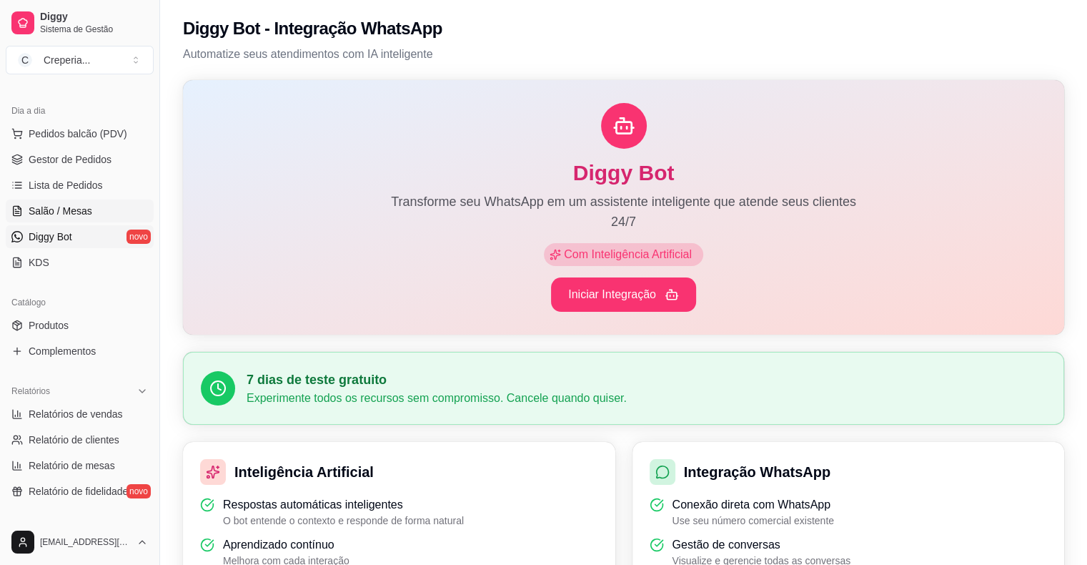
click at [66, 211] on span "Salão / Mesas" at bounding box center [61, 211] width 64 height 14
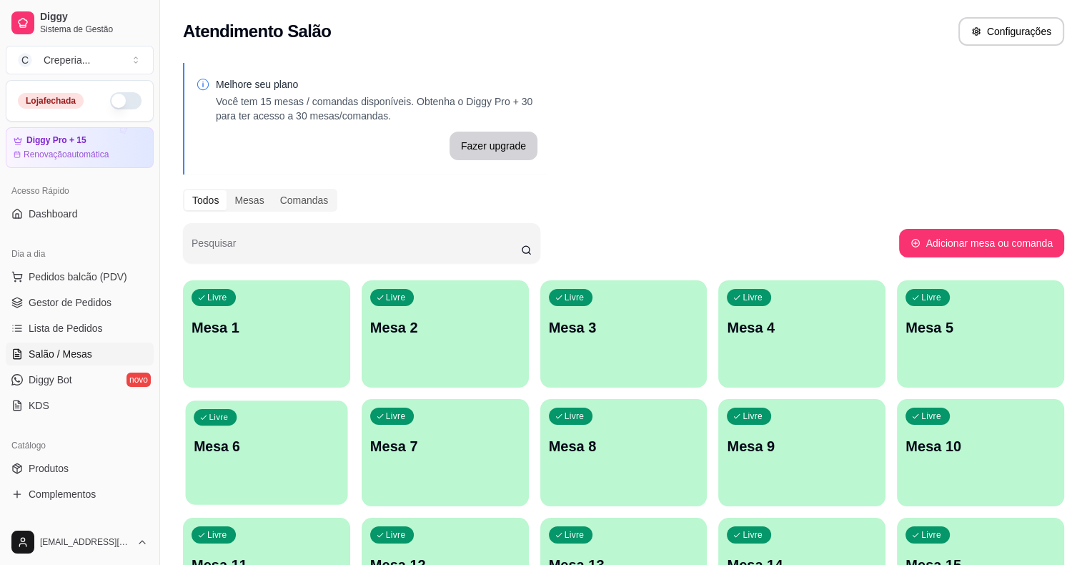
click at [339, 437] on p "Mesa 6" at bounding box center [267, 446] width 146 height 19
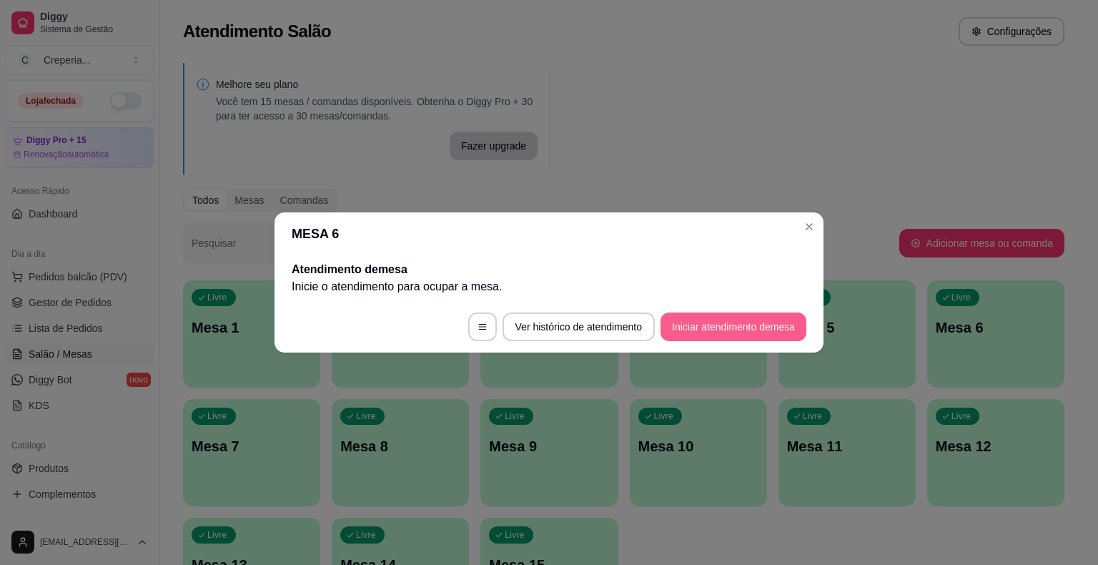
click at [716, 327] on button "Iniciar atendimento de mesa" at bounding box center [733, 326] width 146 height 29
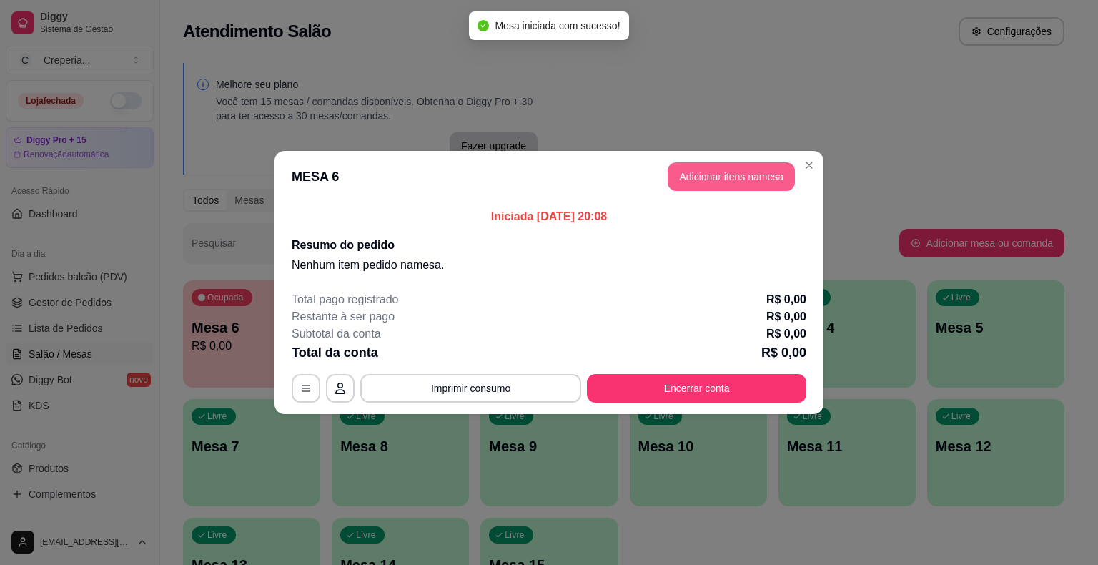
click at [683, 181] on button "Adicionar itens na mesa" at bounding box center [730, 176] width 127 height 29
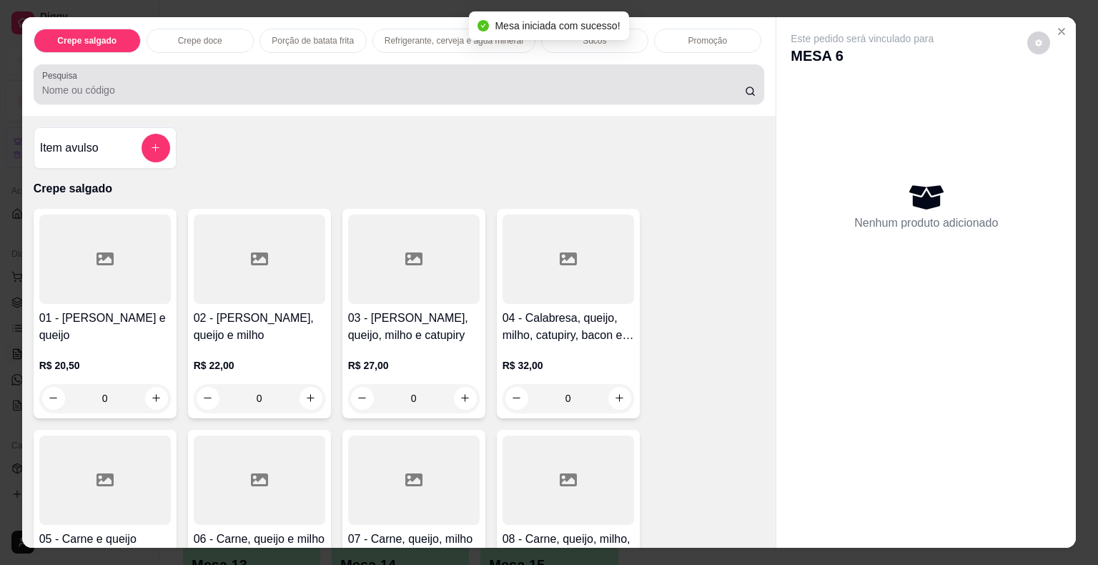
click at [372, 84] on input "Pesquisa" at bounding box center [393, 90] width 702 height 14
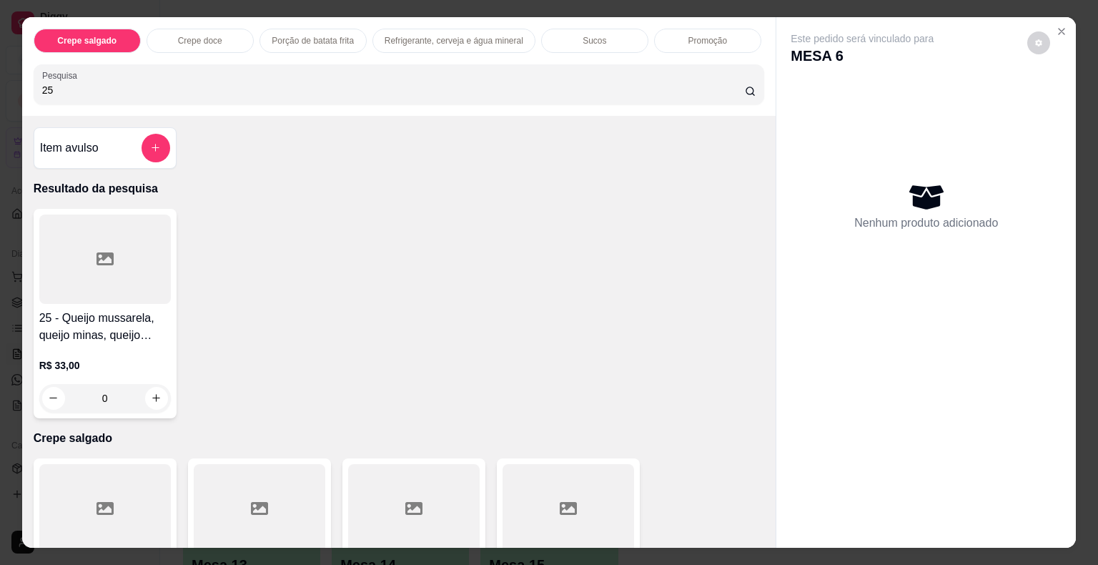
type input "25"
click at [117, 267] on div at bounding box center [104, 258] width 131 height 89
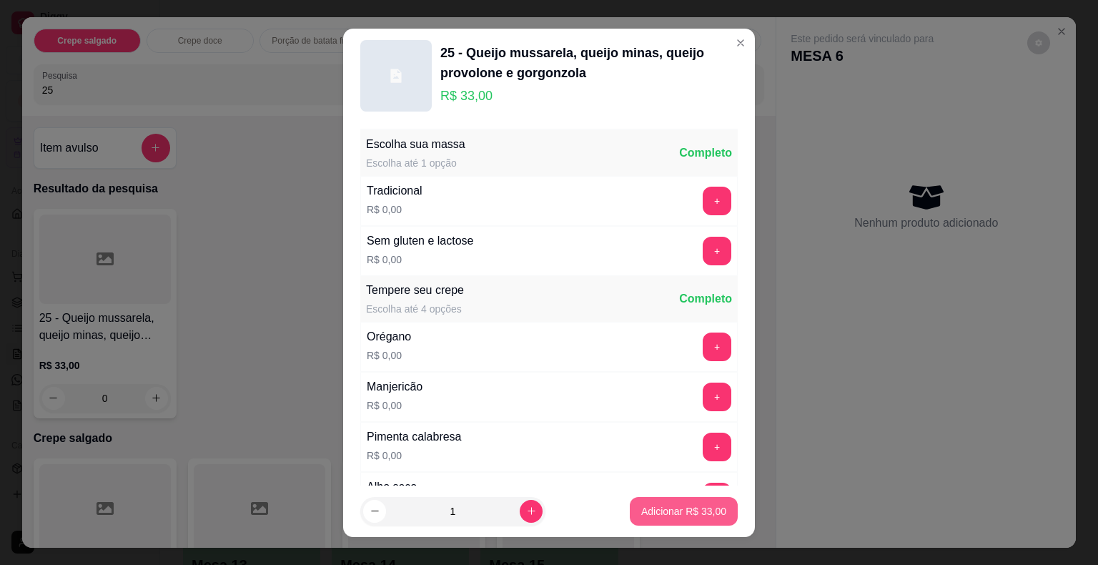
click at [657, 513] on p "Adicionar R$ 33,00" at bounding box center [683, 511] width 85 height 14
type input "1"
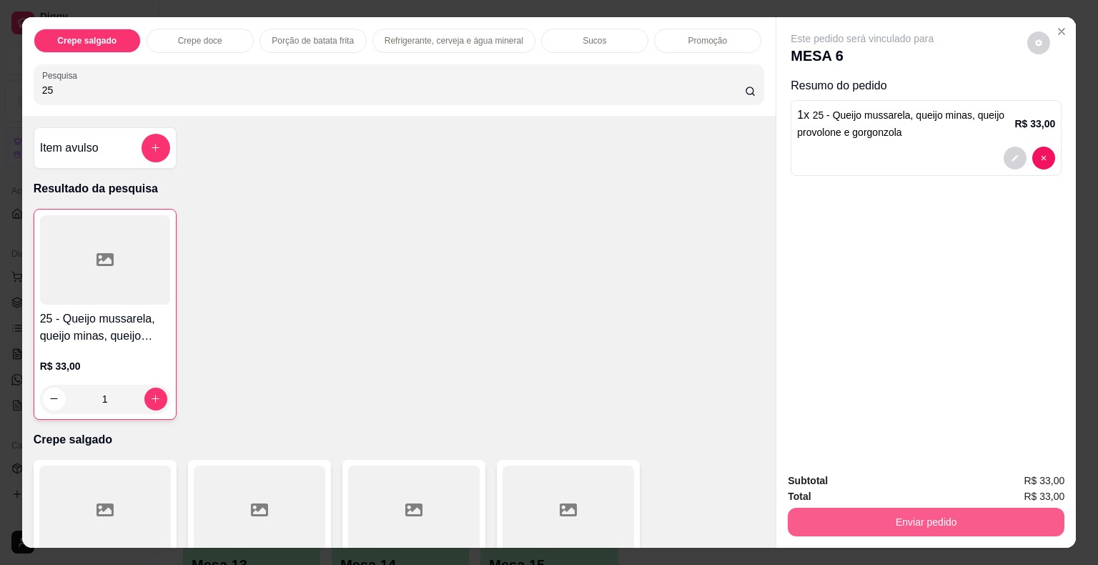
click at [932, 508] on button "Enviar pedido" at bounding box center [926, 521] width 277 height 29
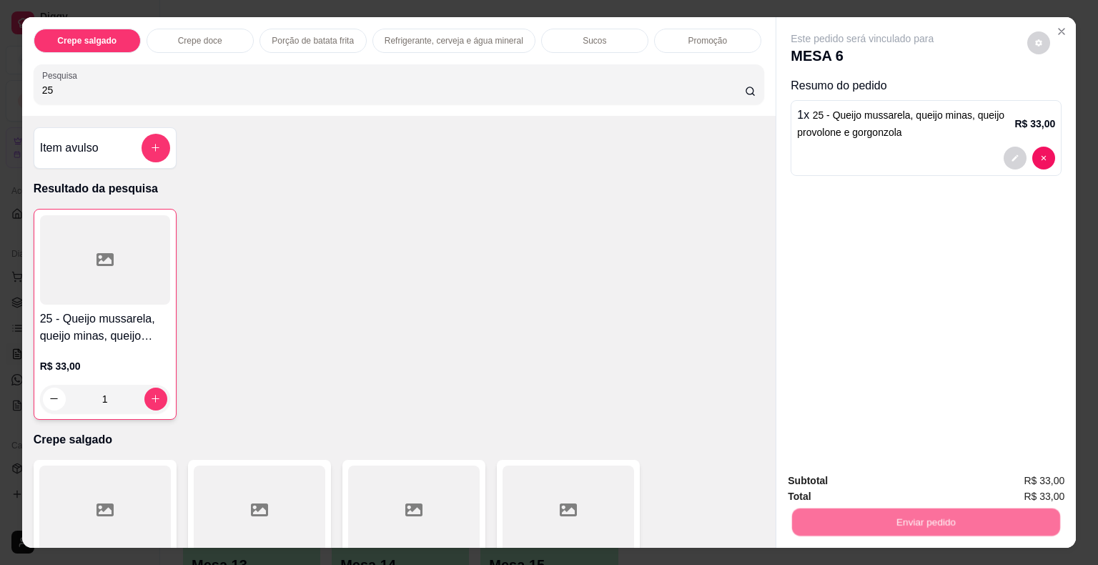
click at [828, 479] on button "Não registrar e enviar pedido" at bounding box center [878, 481] width 144 height 26
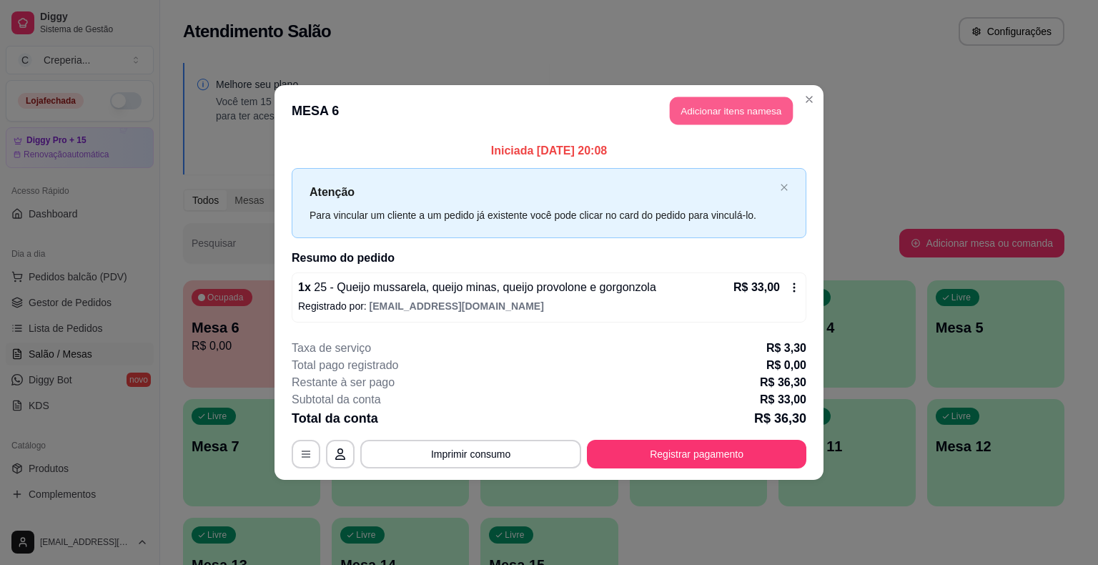
click at [683, 115] on button "Adicionar itens na mesa" at bounding box center [731, 111] width 123 height 28
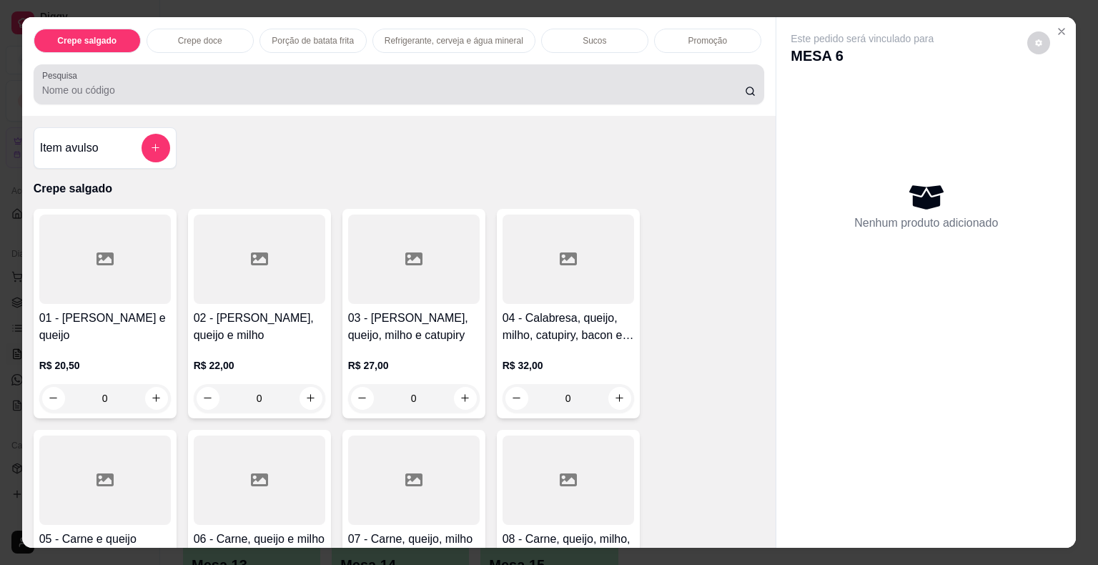
click at [647, 76] on div at bounding box center [399, 84] width 714 height 29
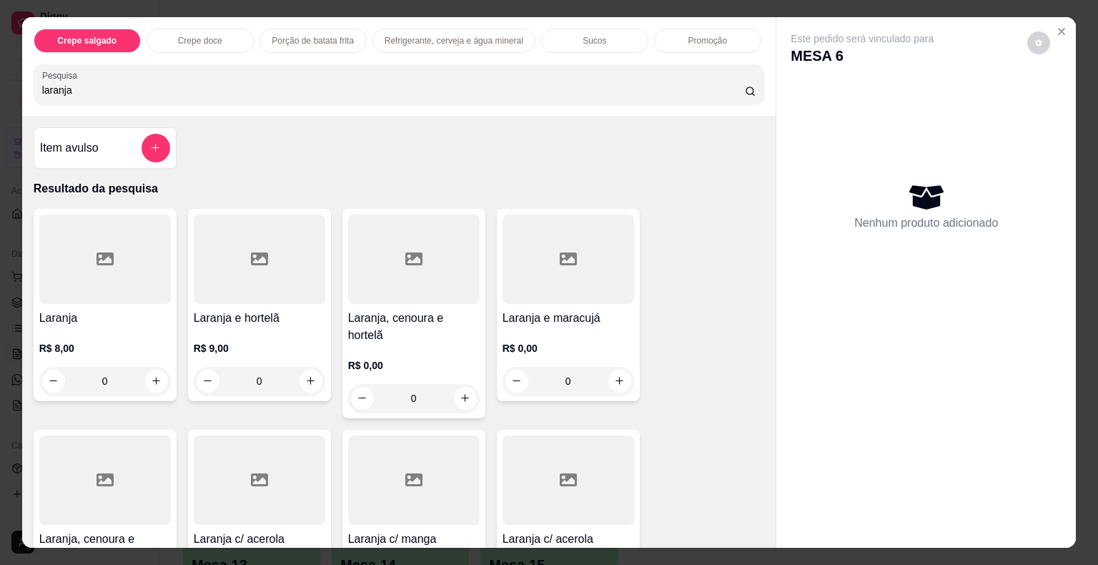
type input "laranja"
click at [143, 254] on div at bounding box center [104, 258] width 131 height 89
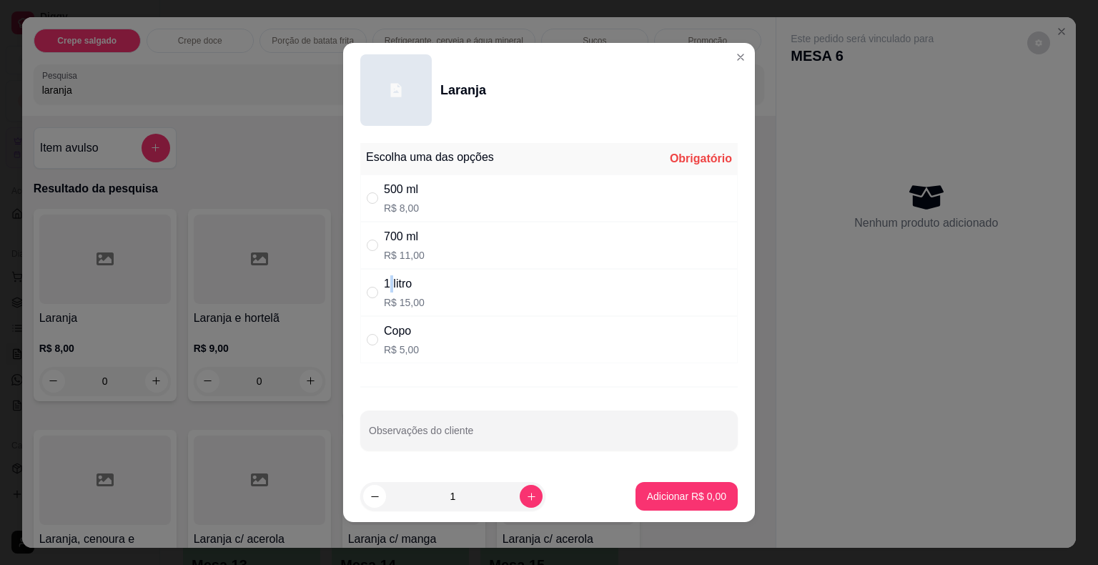
click at [384, 284] on div "1 litro" at bounding box center [404, 283] width 41 height 17
radio input "true"
click at [642, 490] on p "Adicionar R$ 15,00" at bounding box center [683, 496] width 83 height 14
type input "1"
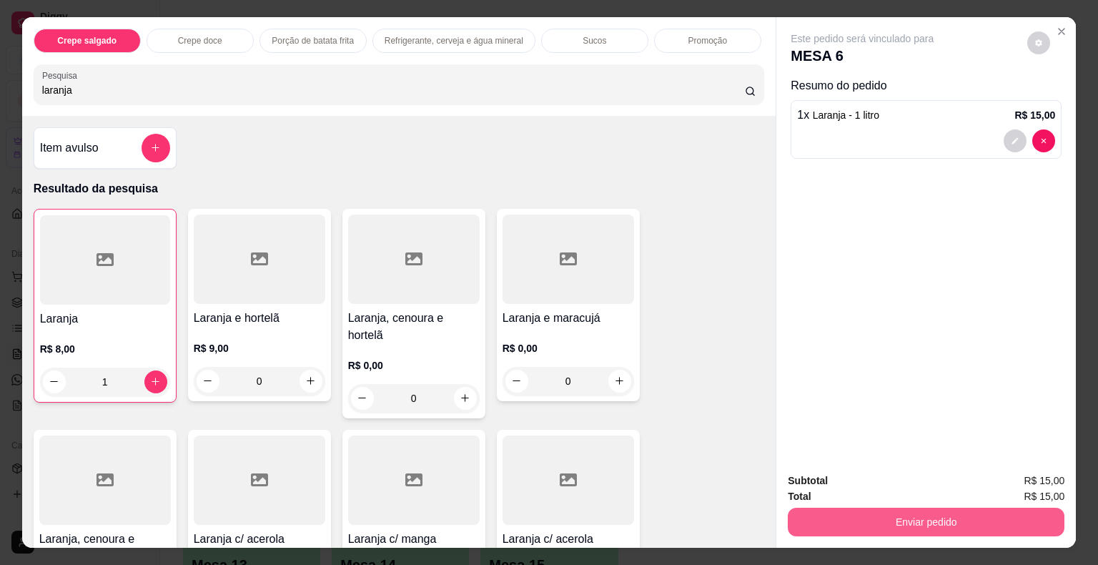
click at [929, 515] on button "Enviar pedido" at bounding box center [926, 521] width 277 height 29
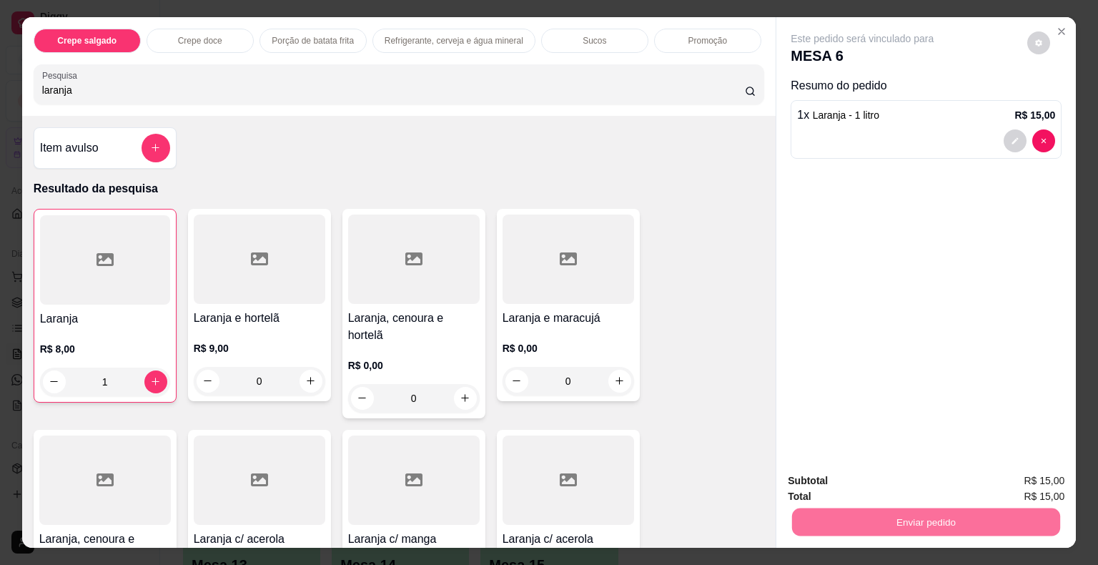
click at [910, 479] on button "Não registrar e enviar pedido" at bounding box center [878, 481] width 149 height 27
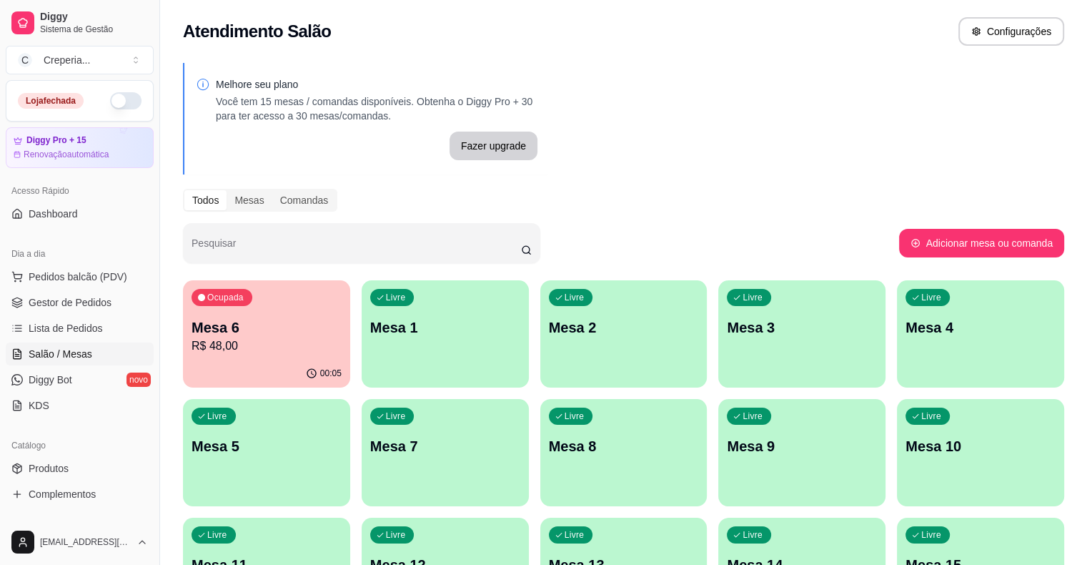
click at [727, 332] on p "Mesa 3" at bounding box center [802, 327] width 150 height 20
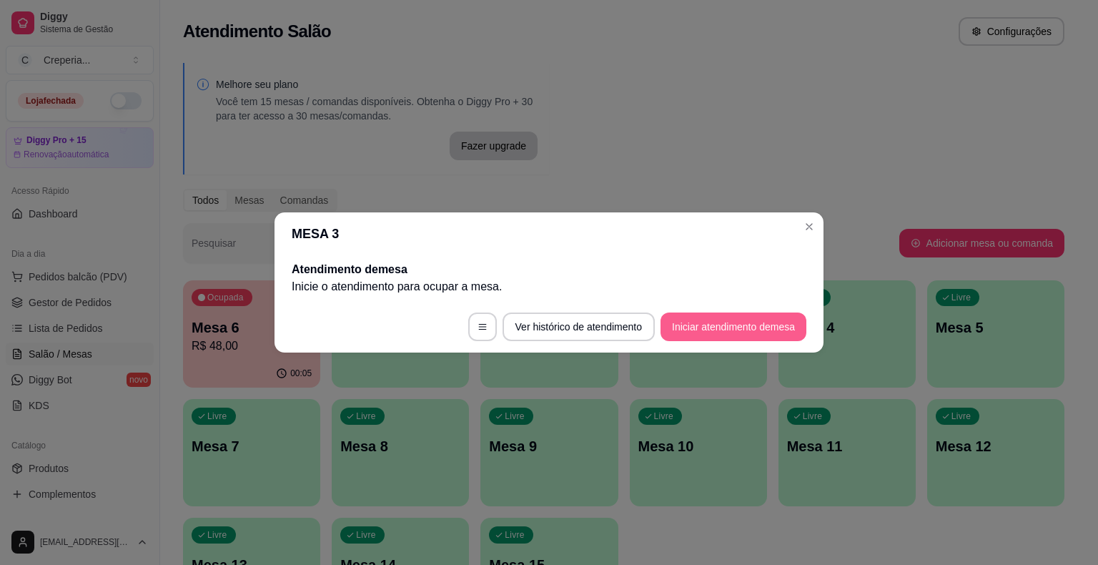
click at [729, 331] on button "Iniciar atendimento de mesa" at bounding box center [733, 326] width 146 height 29
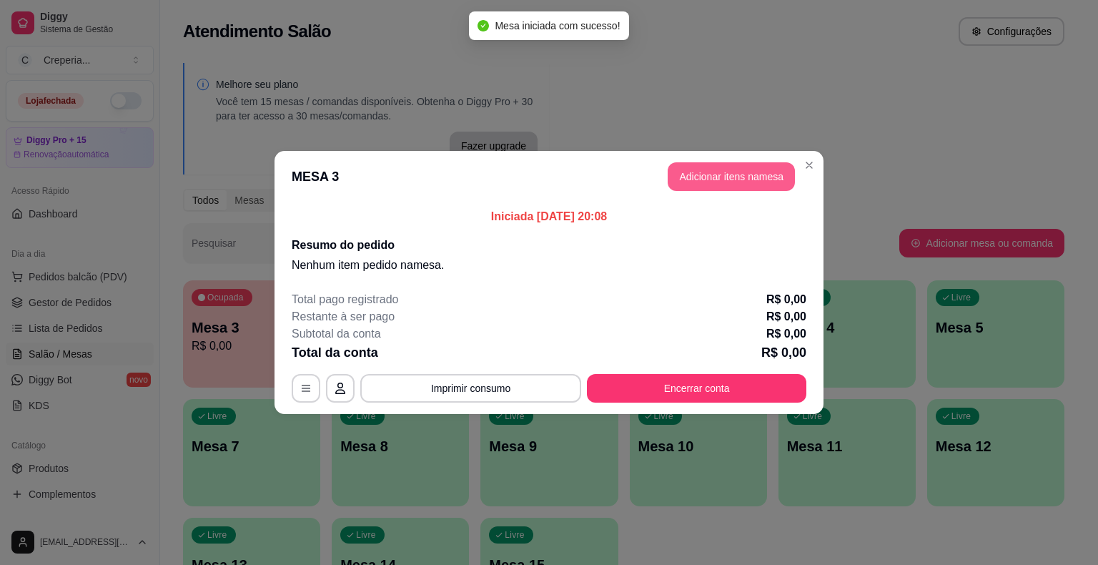
click at [757, 180] on button "Adicionar itens na mesa" at bounding box center [730, 176] width 127 height 29
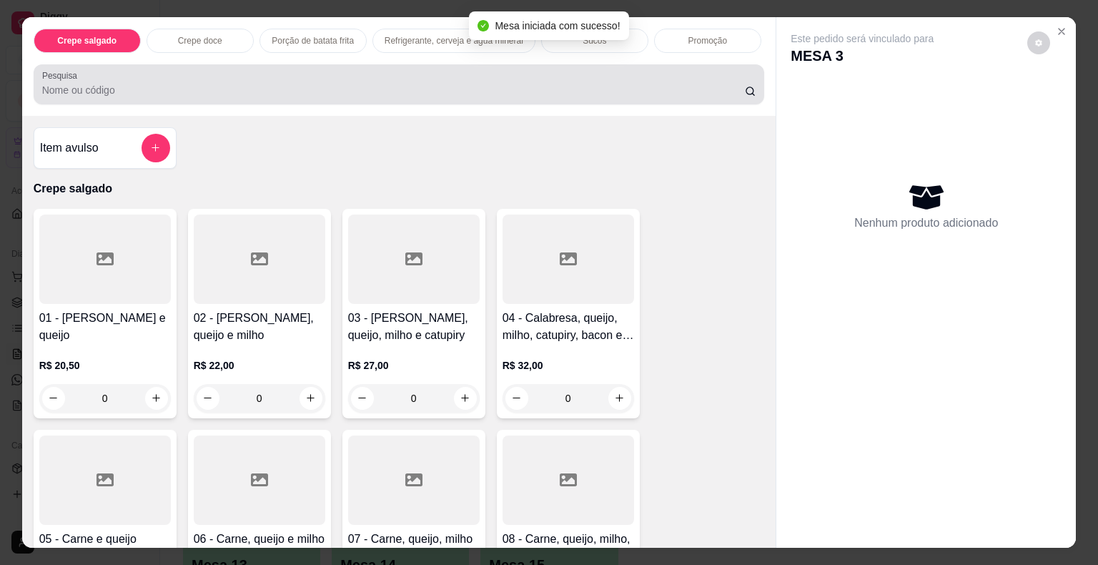
click at [317, 86] on input "Pesquisa" at bounding box center [393, 90] width 702 height 14
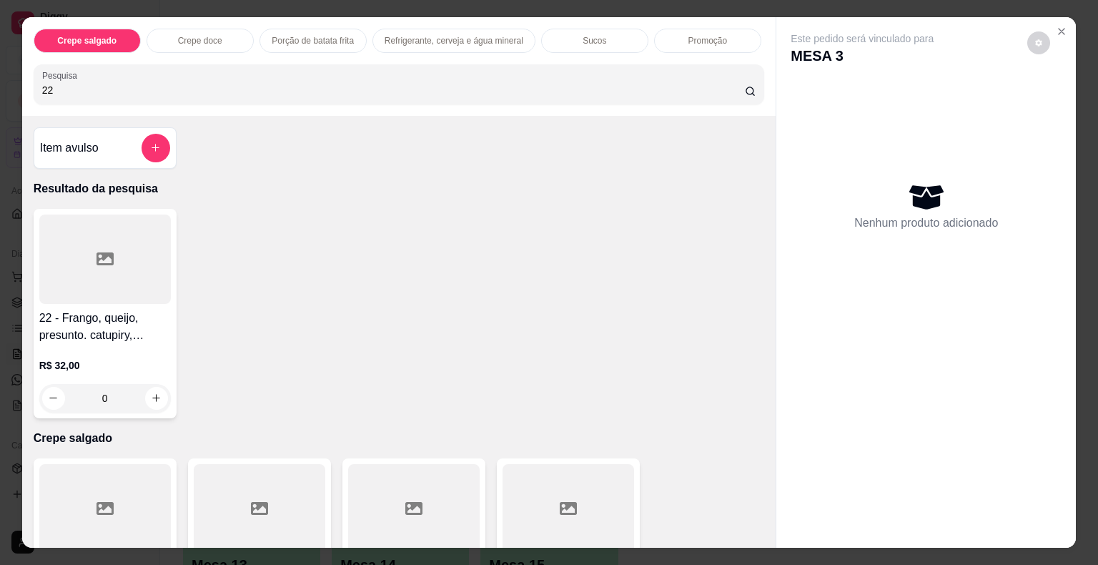
type input "22"
click at [117, 276] on div at bounding box center [104, 258] width 131 height 89
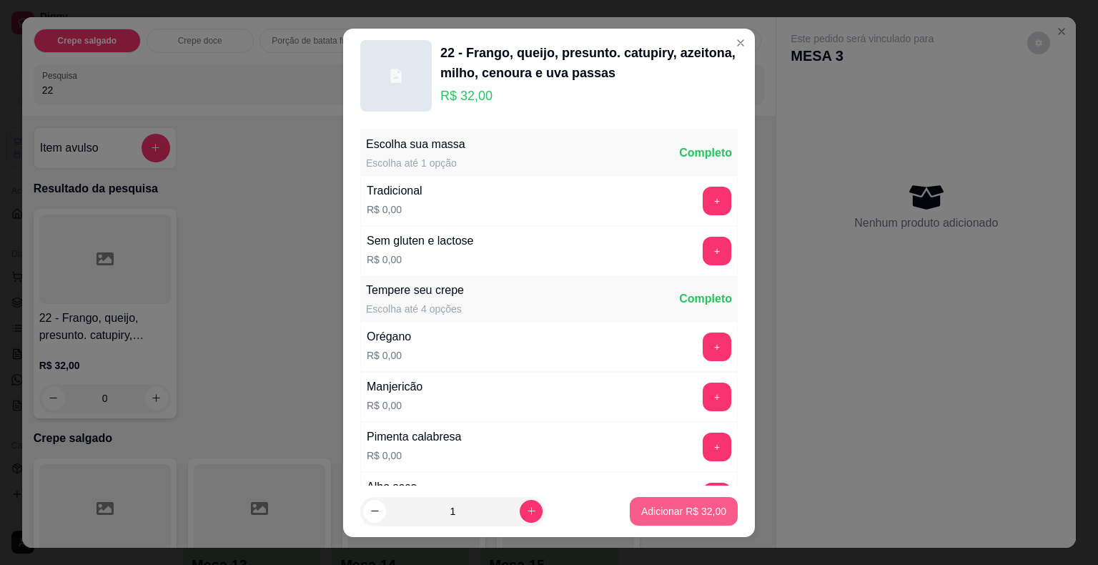
click at [641, 507] on p "Adicionar R$ 32,00" at bounding box center [683, 511] width 85 height 14
type input "1"
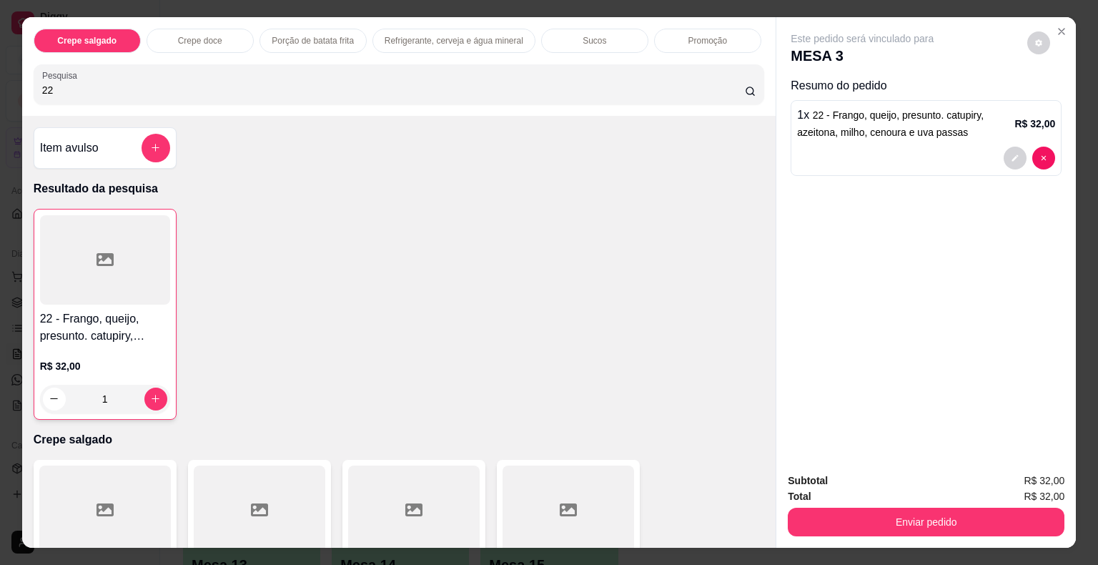
drag, startPoint x: 81, startPoint y: 79, endPoint x: 9, endPoint y: 96, distance: 74.2
click at [4, 96] on div "Crepe salgado Crepe doce Porção de batata frita Refrigerante, cerveja e água mi…" at bounding box center [549, 282] width 1098 height 565
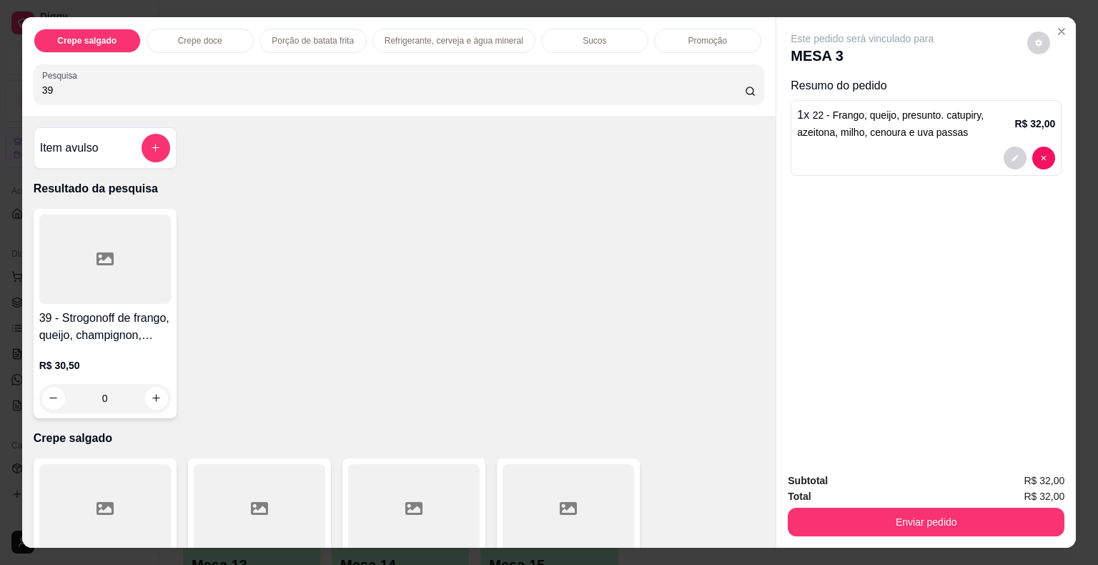
type input "39"
drag, startPoint x: 83, startPoint y: 262, endPoint x: 91, endPoint y: 266, distance: 9.0
click at [91, 266] on div at bounding box center [104, 258] width 131 height 89
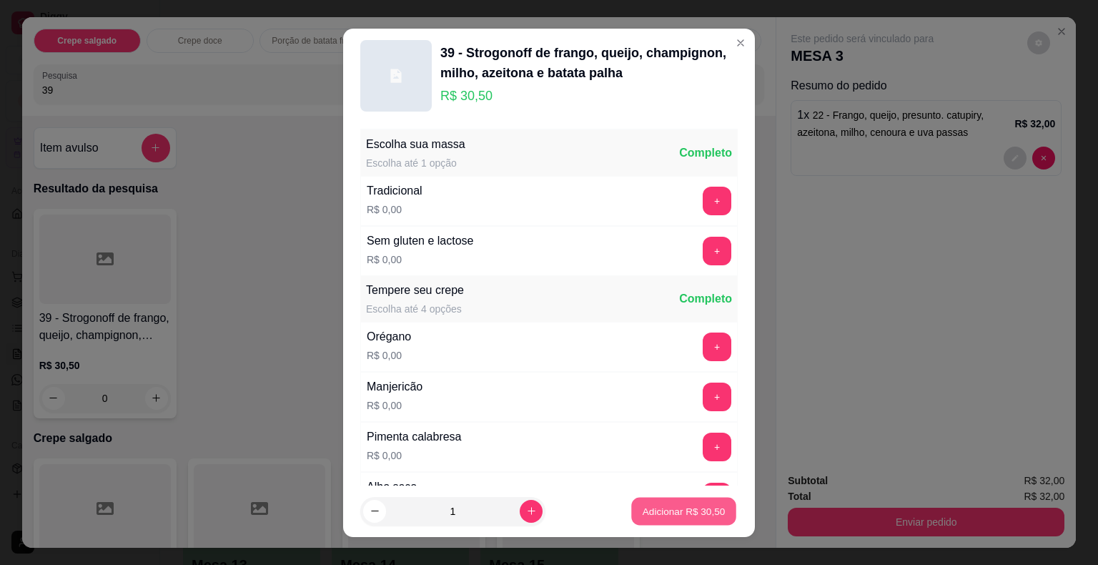
click at [655, 516] on p "Adicionar R$ 30,50" at bounding box center [683, 511] width 83 height 14
type input "1"
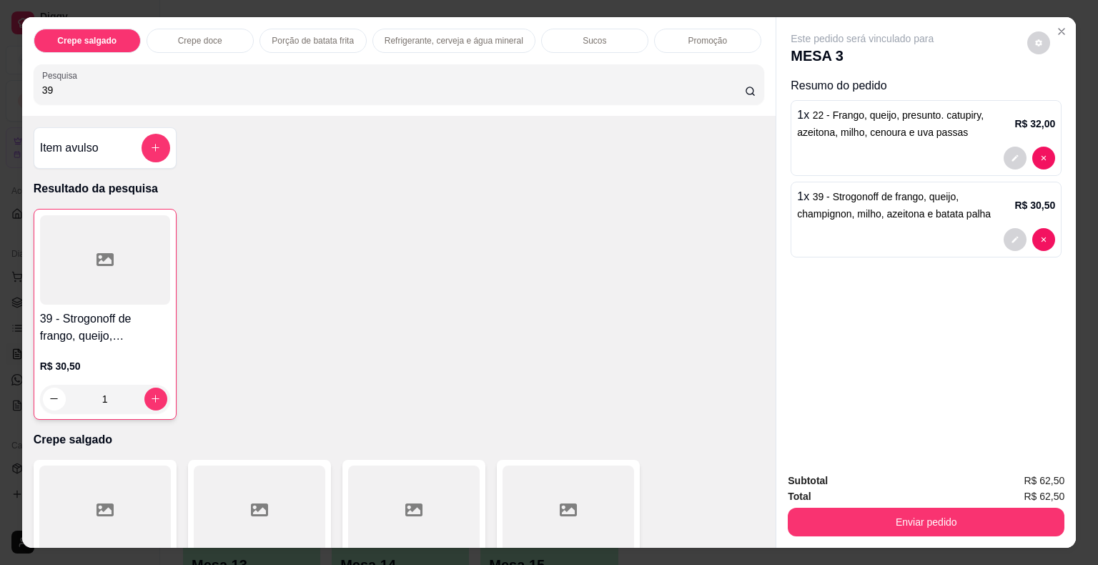
drag, startPoint x: 66, startPoint y: 79, endPoint x: 0, endPoint y: 116, distance: 75.8
click at [0, 116] on div "Crepe salgado Crepe doce Porção de batata frita Refrigerante, cerveja e água mi…" at bounding box center [549, 282] width 1098 height 565
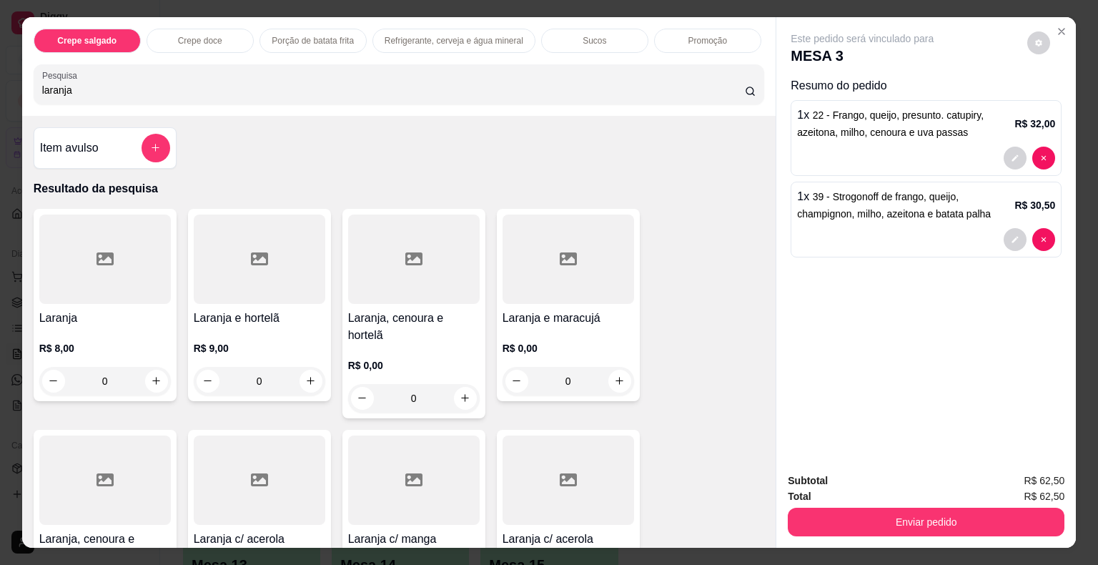
type input "laranja"
click at [127, 253] on div at bounding box center [104, 258] width 131 height 89
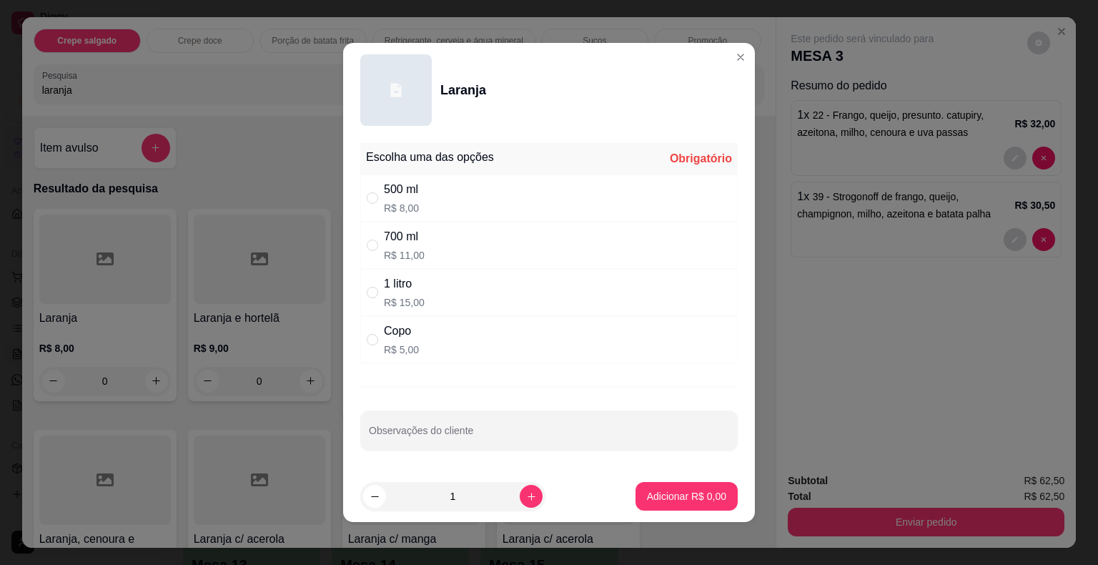
click at [420, 239] on div "700 ml R$ 11,00" at bounding box center [548, 245] width 377 height 47
radio input "true"
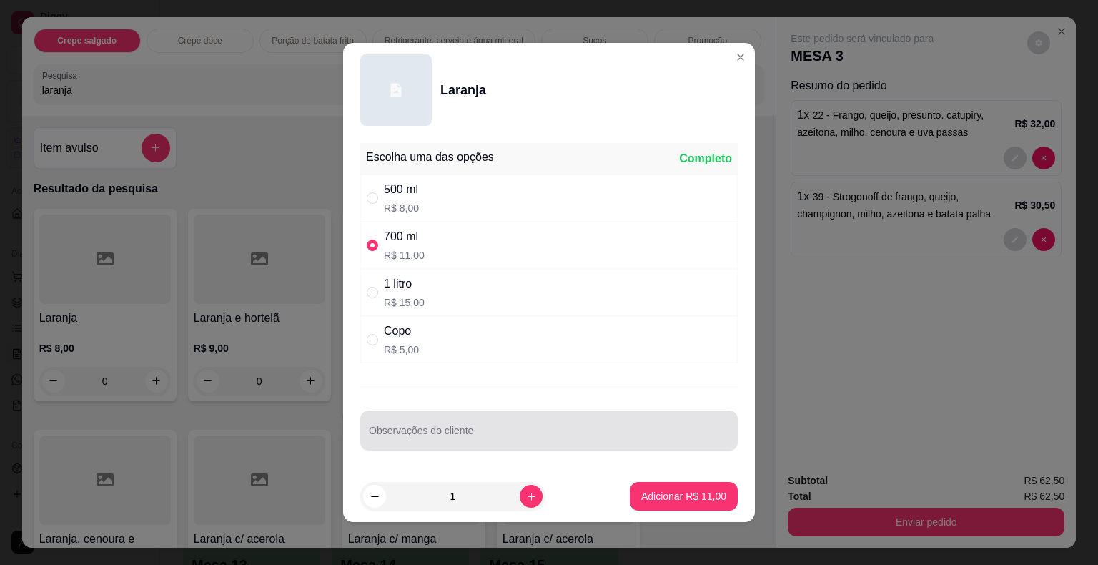
click at [417, 413] on div "Observações do cliente" at bounding box center [548, 430] width 377 height 40
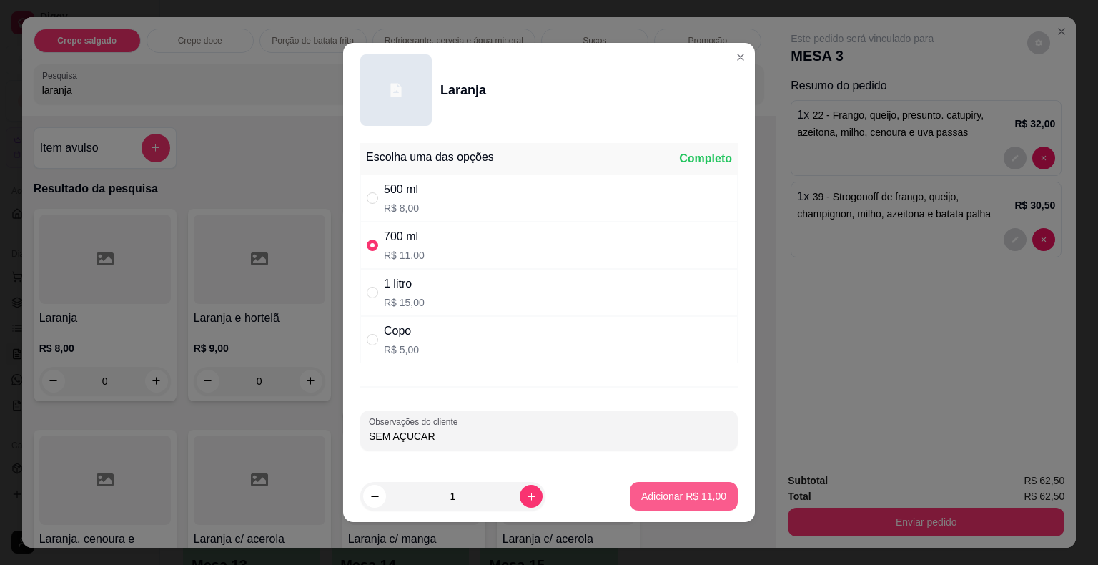
type input "SEM AÇUCAR"
click at [642, 492] on p "Adicionar R$ 11,00" at bounding box center [683, 496] width 83 height 14
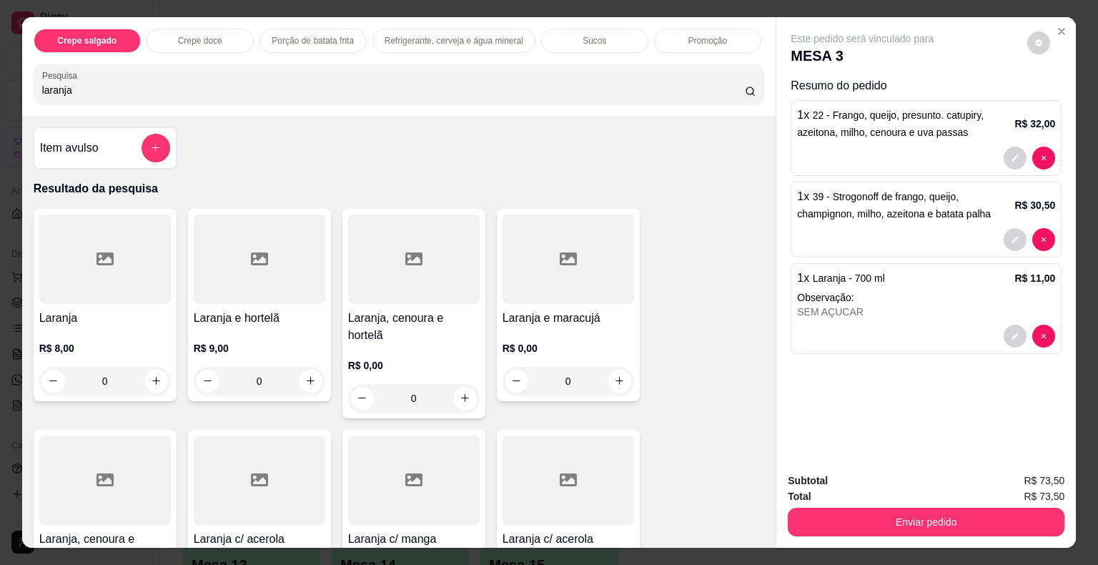
drag, startPoint x: 68, startPoint y: 81, endPoint x: 0, endPoint y: 90, distance: 68.5
click at [0, 90] on div "Crepe salgado Crepe doce Porção de batata frita Refrigerante, cerveja e água mi…" at bounding box center [549, 282] width 1098 height 565
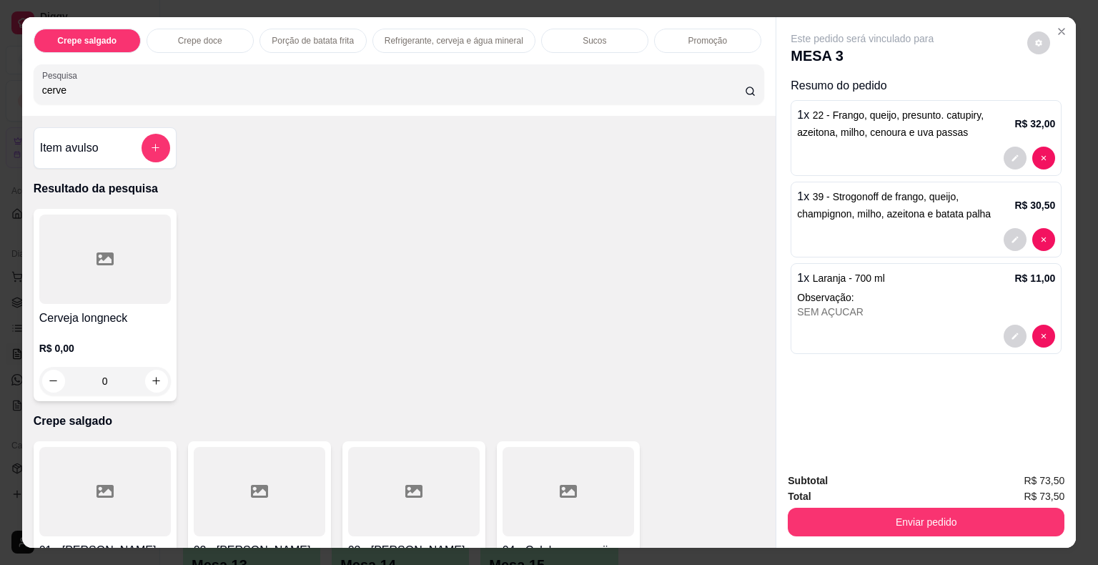
type input "cerve"
click at [90, 287] on div at bounding box center [104, 258] width 131 height 89
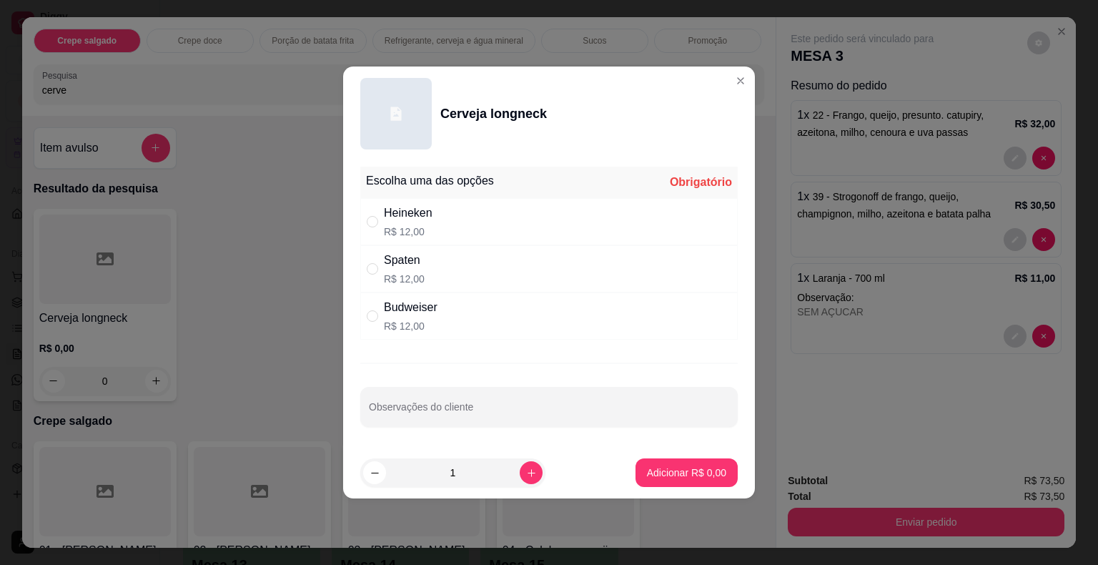
click at [432, 220] on div "Heineken" at bounding box center [408, 212] width 49 height 17
radio input "true"
click at [656, 465] on button "Adicionar R$ 12,00" at bounding box center [684, 472] width 108 height 29
type input "1"
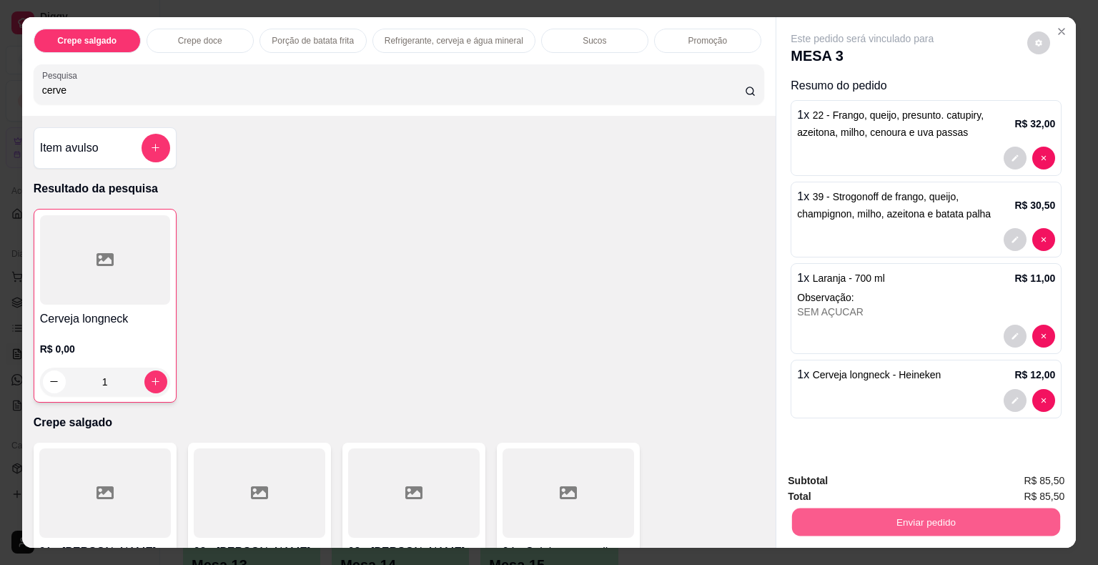
click at [848, 513] on button "Enviar pedido" at bounding box center [926, 522] width 268 height 28
click at [823, 475] on button "Não registrar e enviar pedido" at bounding box center [878, 481] width 149 height 27
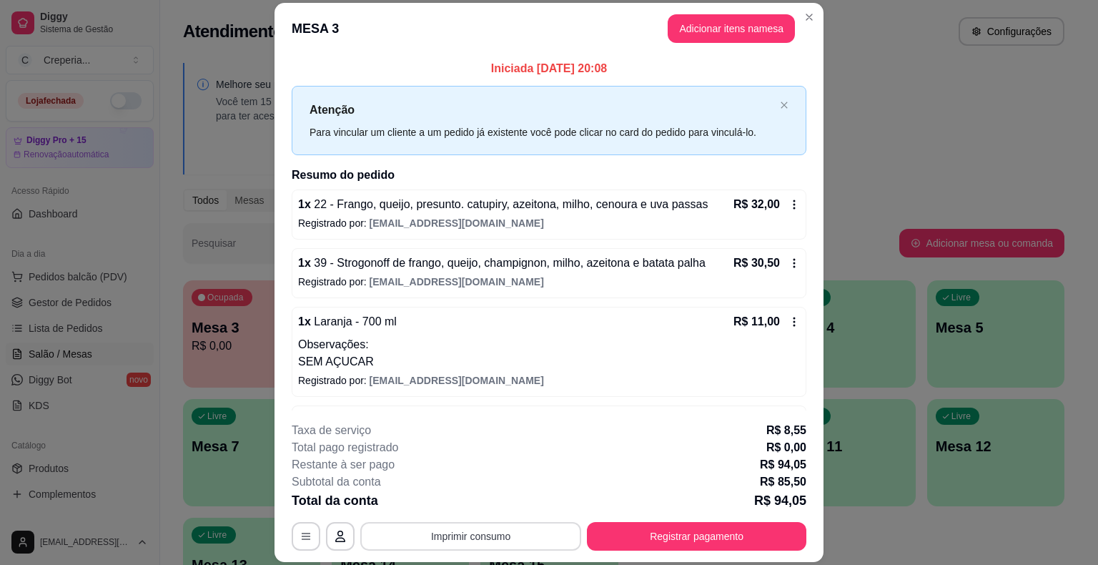
click at [459, 535] on button "Imprimir consumo" at bounding box center [470, 536] width 221 height 29
click at [450, 499] on button "IMPRESSORA" at bounding box center [469, 503] width 100 height 22
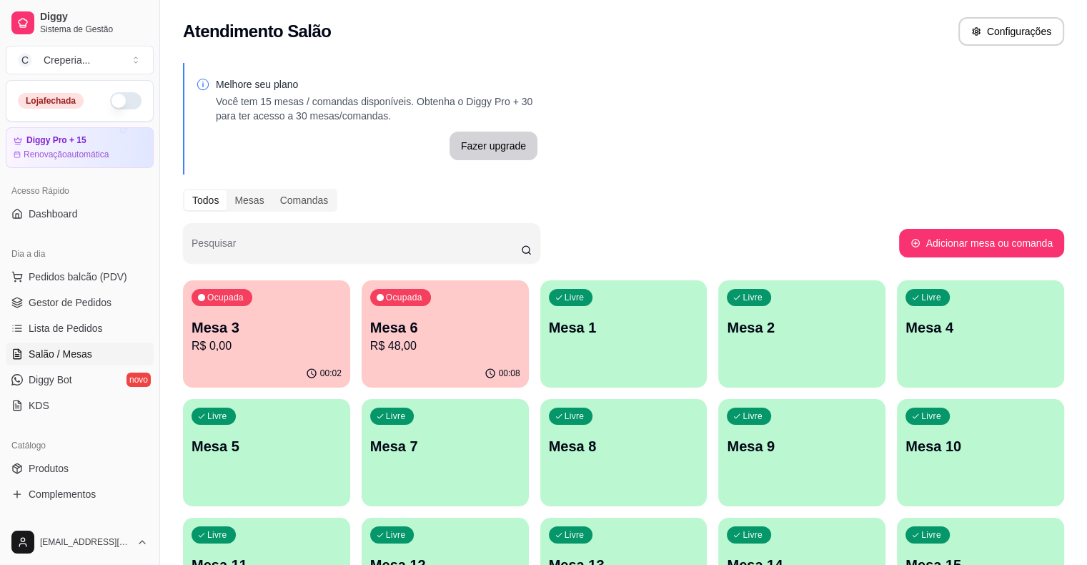
click at [255, 344] on p "R$ 0,00" at bounding box center [267, 345] width 150 height 17
click at [419, 324] on p "Mesa 6" at bounding box center [445, 327] width 150 height 20
click at [76, 299] on span "Gestor de Pedidos" at bounding box center [70, 302] width 83 height 14
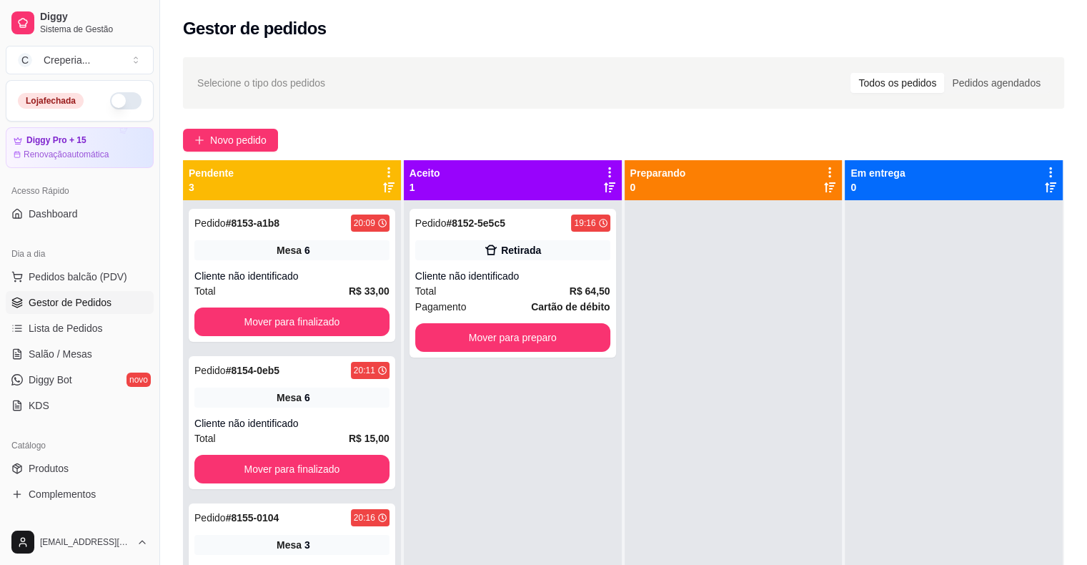
click at [256, 125] on div "Selecione o tipo dos pedidos Todos os pedidos Pedidos agendados Novo pedido Pen…" at bounding box center [623, 395] width 927 height 693
click at [254, 141] on span "Novo pedido" at bounding box center [238, 140] width 56 height 16
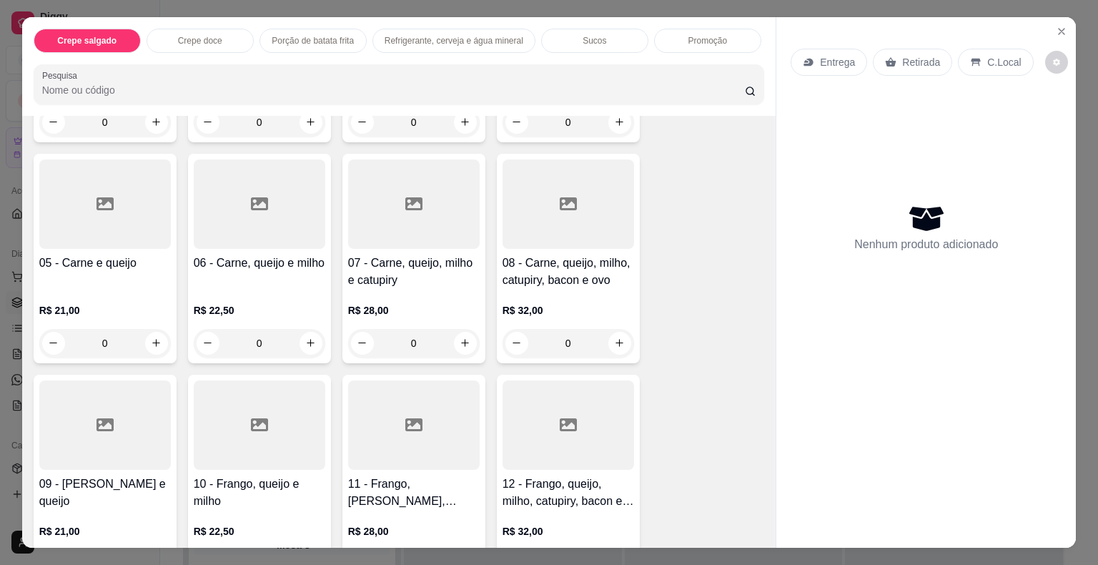
scroll to position [286, 0]
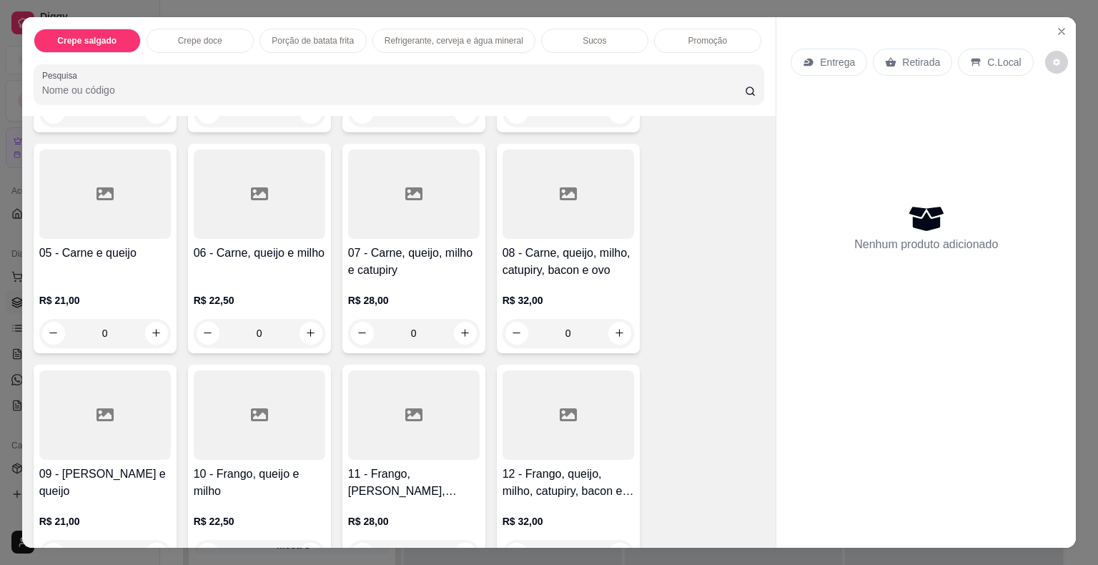
click at [116, 386] on div at bounding box center [104, 414] width 131 height 89
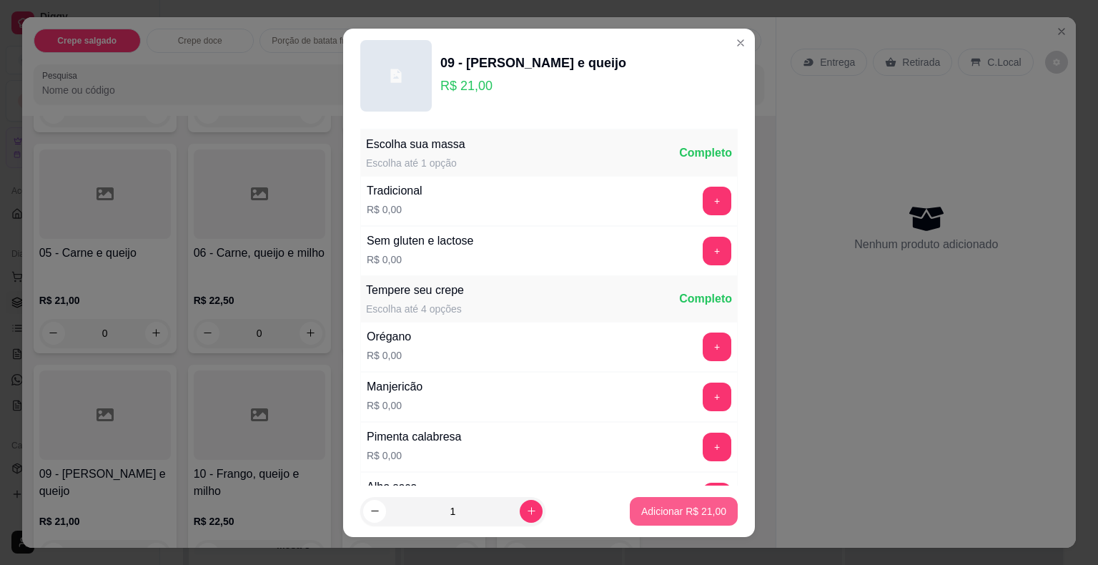
click at [660, 504] on p "Adicionar R$ 21,00" at bounding box center [683, 511] width 85 height 14
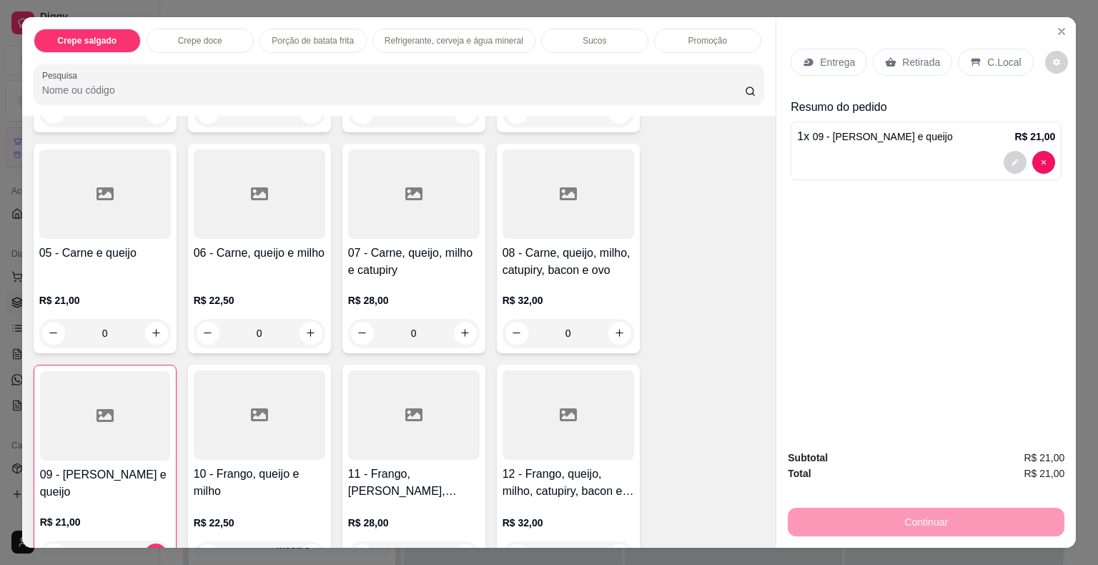
click at [98, 421] on div at bounding box center [105, 415] width 130 height 89
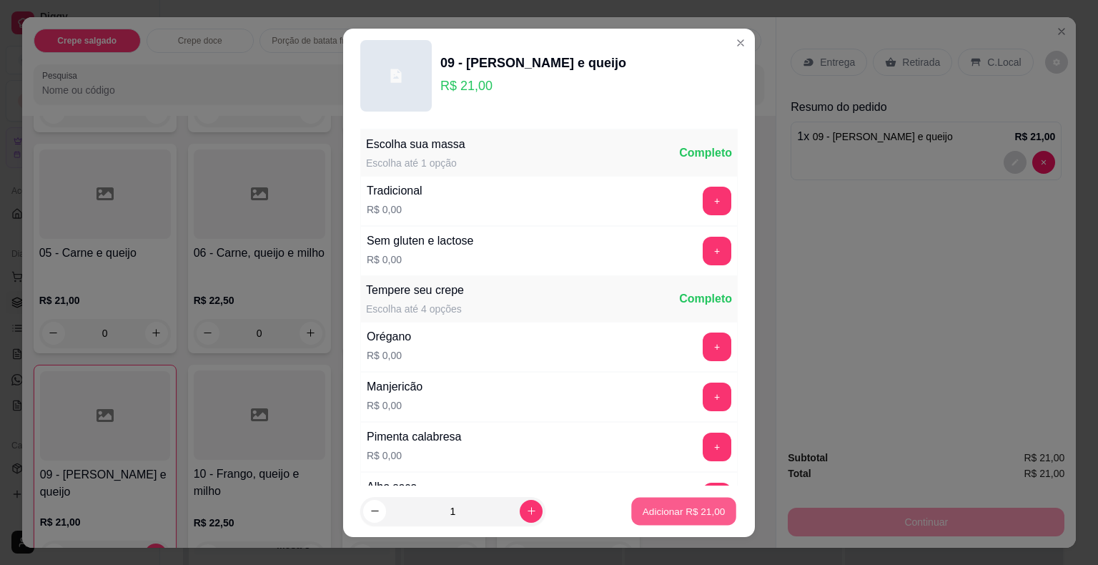
click at [652, 514] on p "Adicionar R$ 21,00" at bounding box center [683, 511] width 83 height 14
type input "2"
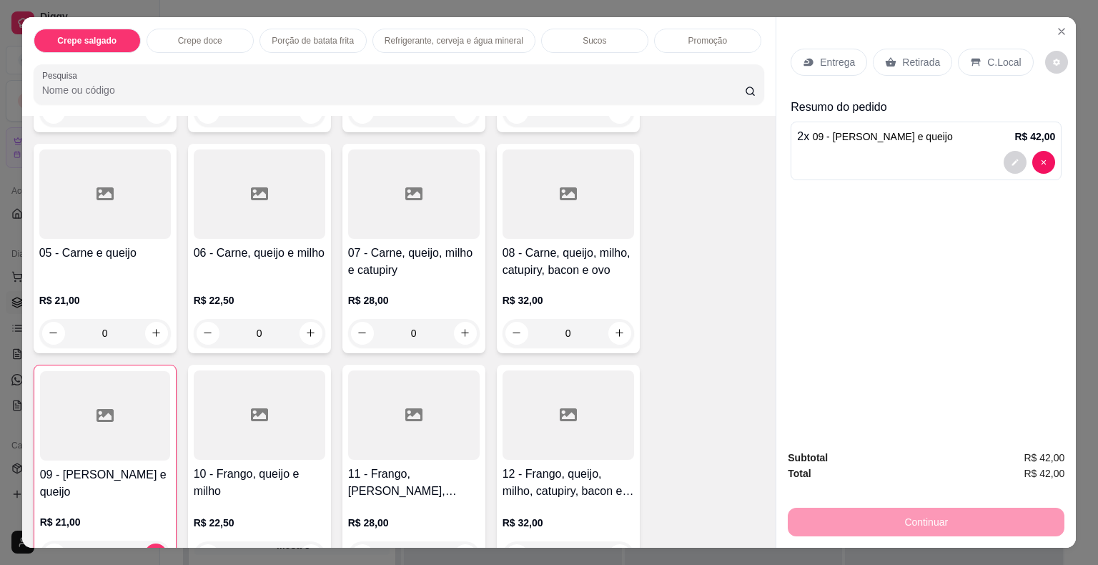
click at [151, 84] on input "Pesquisa" at bounding box center [393, 90] width 702 height 14
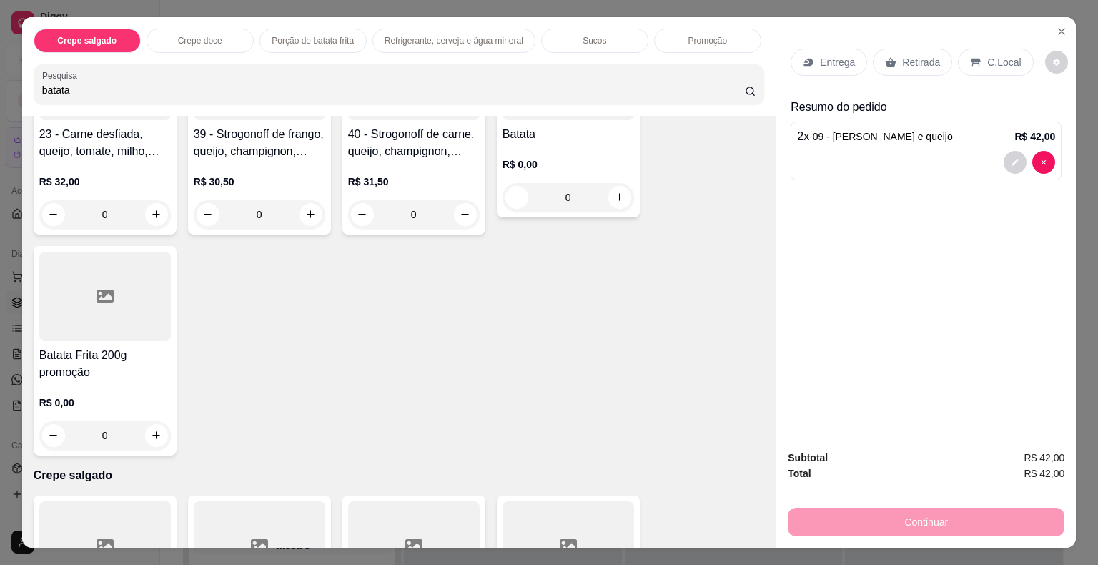
scroll to position [0, 0]
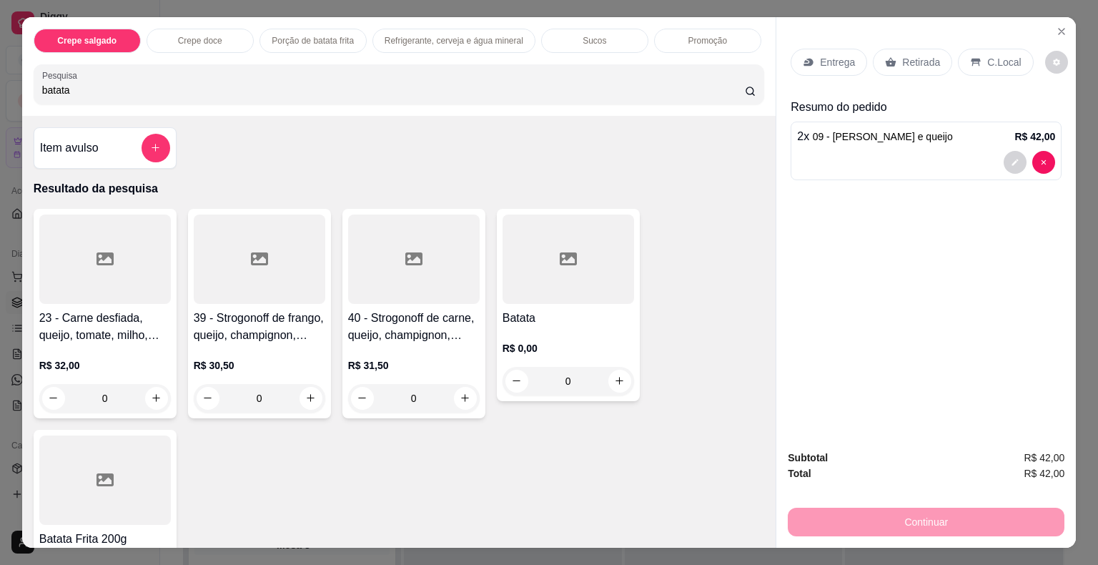
type input "batata"
click at [549, 289] on div at bounding box center [567, 258] width 131 height 89
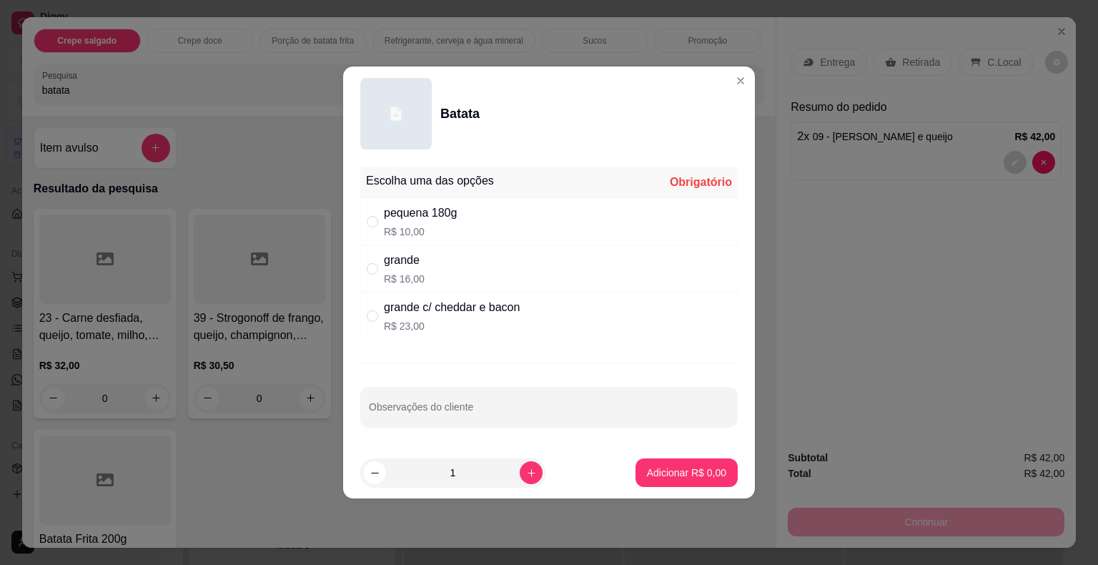
click at [423, 224] on div "pequena 180g R$ 10,00" at bounding box center [420, 221] width 73 height 34
radio input "true"
click at [688, 471] on p "Adicionar R$ 10,00" at bounding box center [683, 472] width 85 height 14
type input "1"
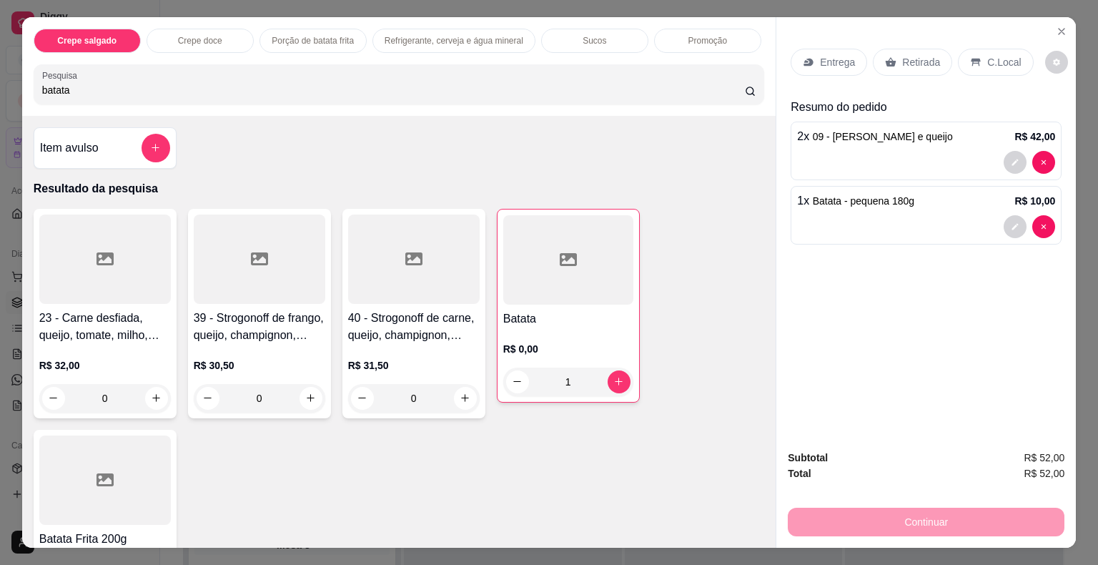
click at [908, 62] on p "Retirada" at bounding box center [921, 62] width 38 height 14
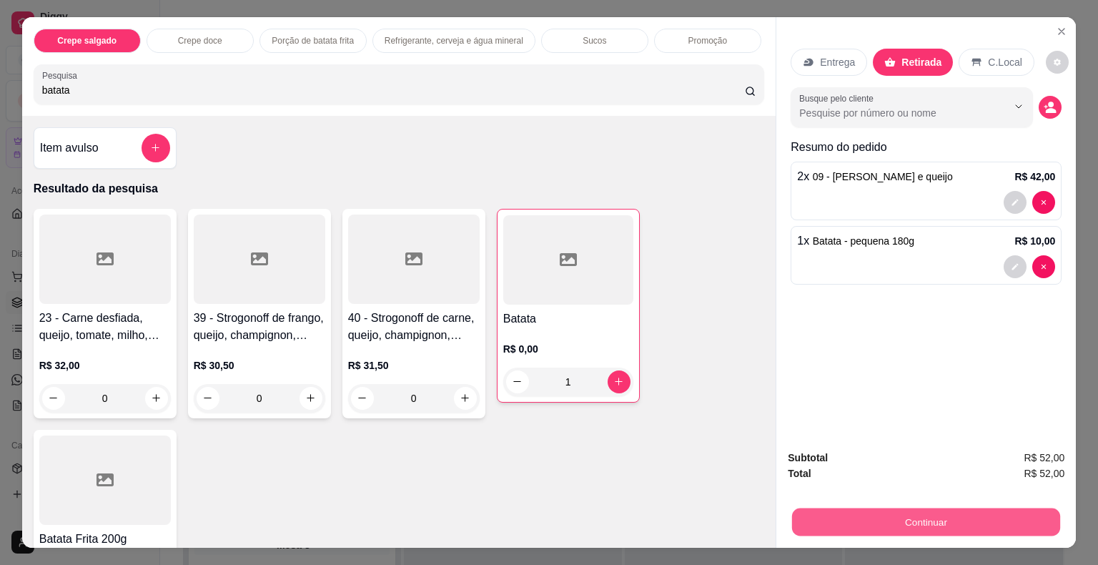
click at [858, 523] on button "Continuar" at bounding box center [926, 522] width 268 height 28
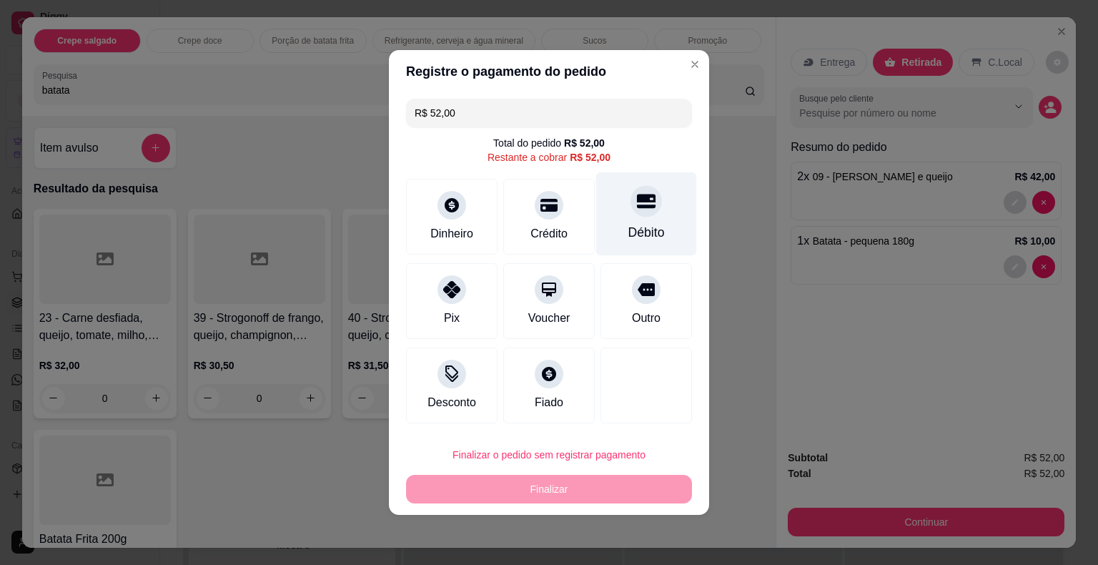
click at [640, 214] on div at bounding box center [645, 200] width 31 height 31
type input "R$ 0,00"
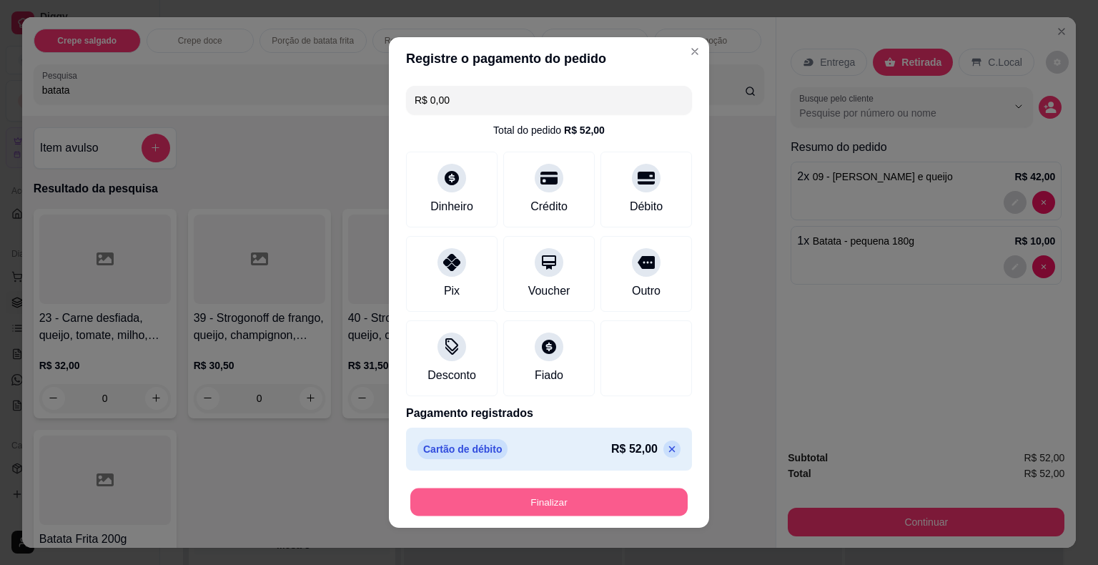
click at [516, 496] on button "Finalizar" at bounding box center [548, 502] width 277 height 28
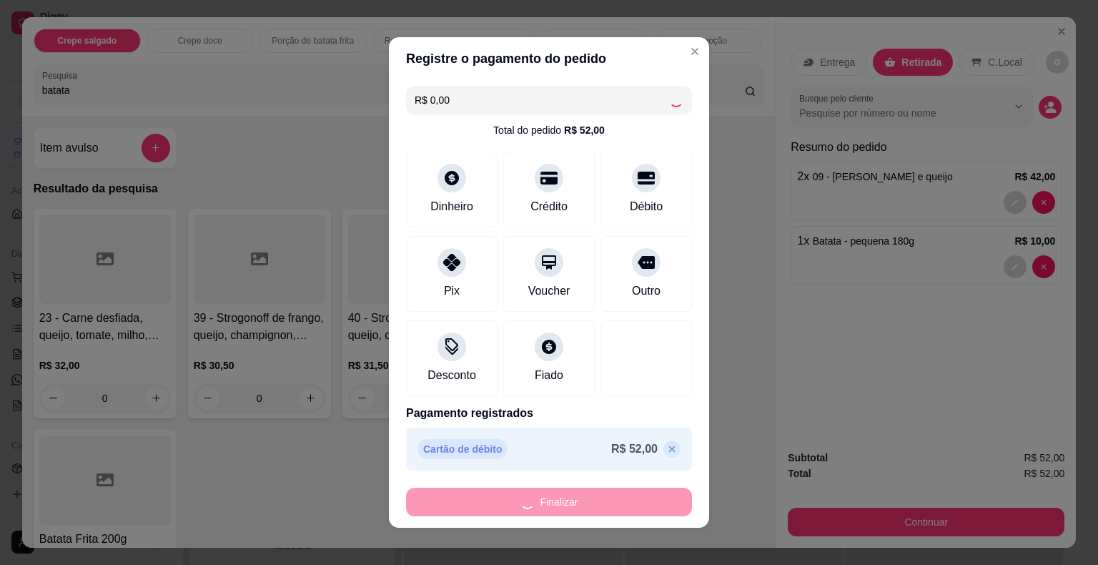
type input "0"
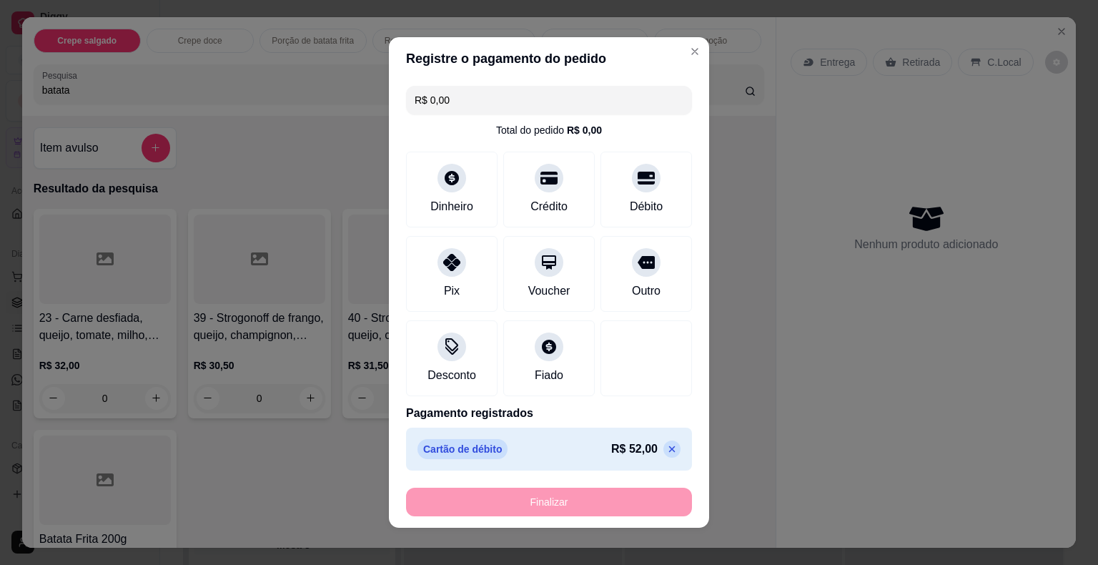
type input "-R$ 52,00"
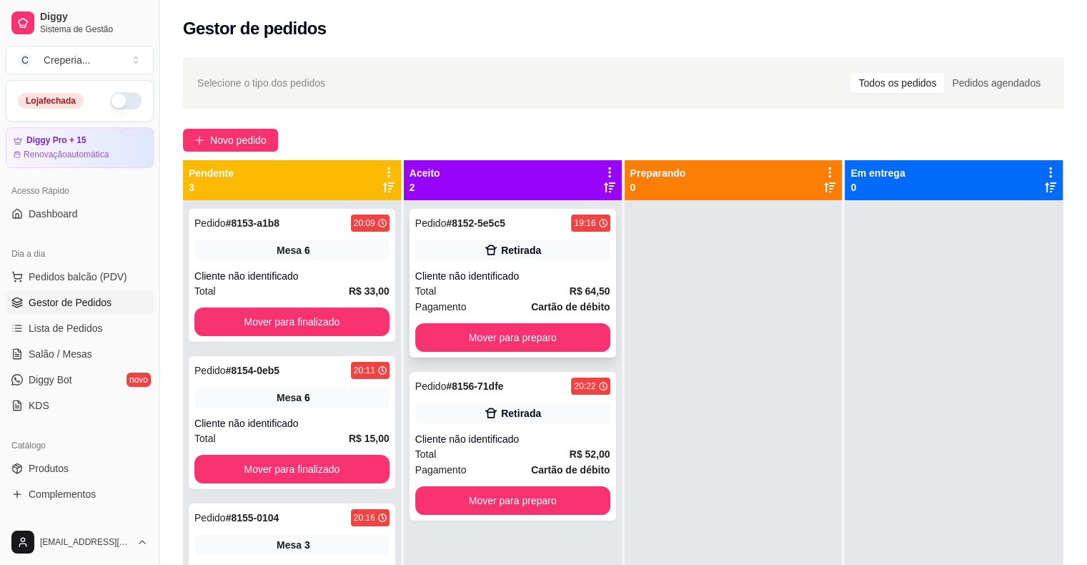
click at [527, 353] on div "Pedido # 8152-5e5c5 19:16 Retirada Cliente não identificado Total R$ 64,50 Paga…" at bounding box center [512, 283] width 207 height 149
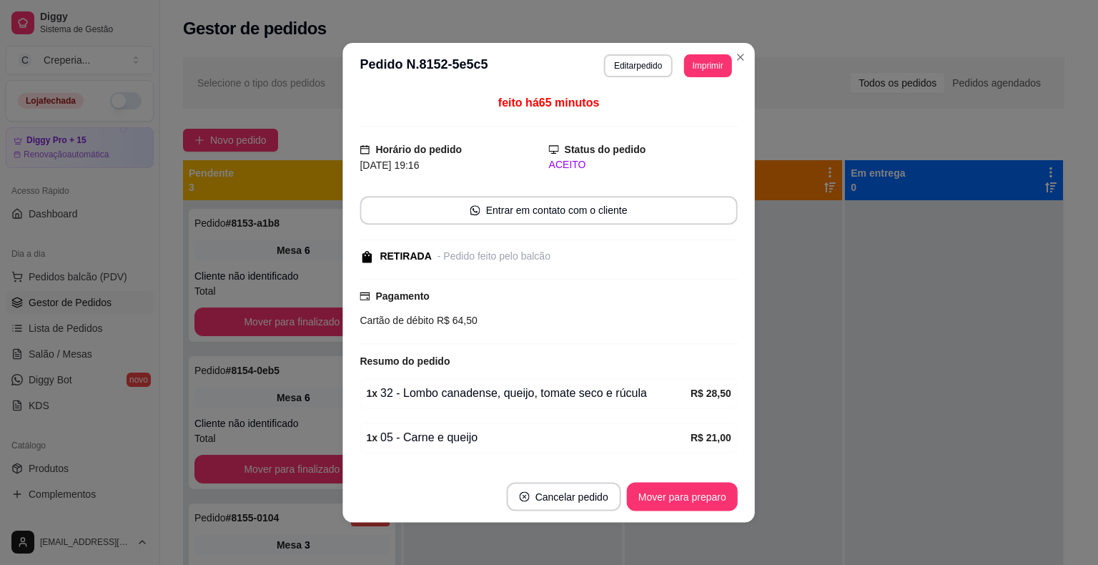
click at [544, 339] on div "Pagamento Cartão de débito R$ 64,50" at bounding box center [548, 311] width 377 height 66
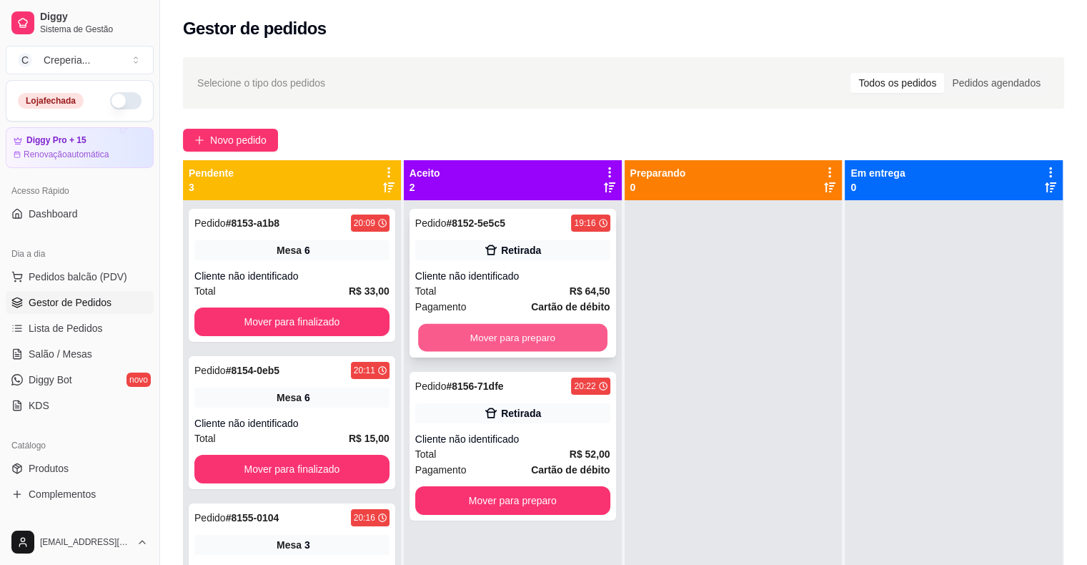
click at [510, 342] on button "Mover para preparo" at bounding box center [512, 338] width 189 height 28
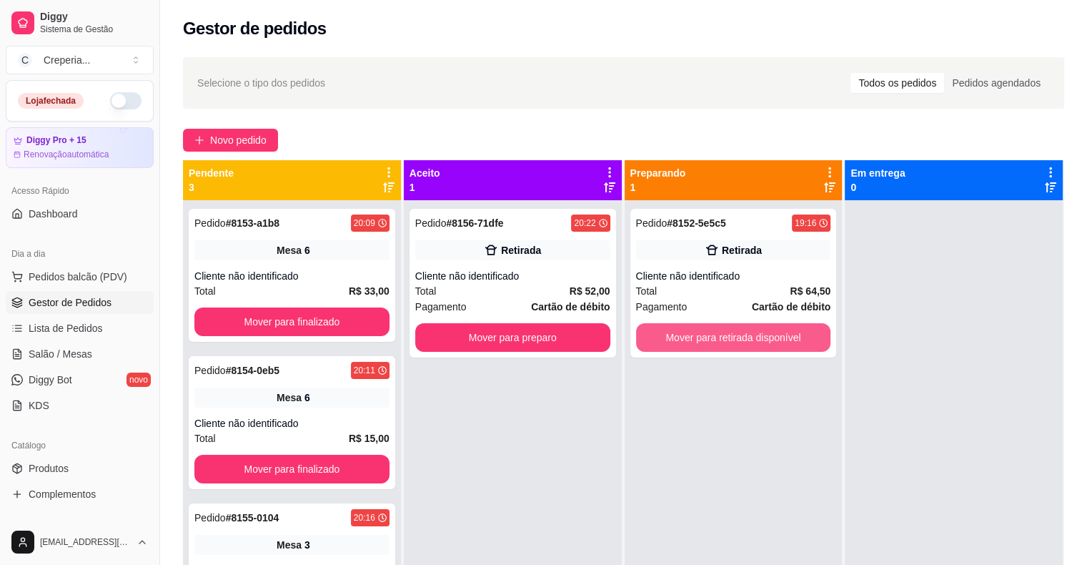
click at [708, 328] on button "Mover para retirada disponível" at bounding box center [733, 337] width 195 height 29
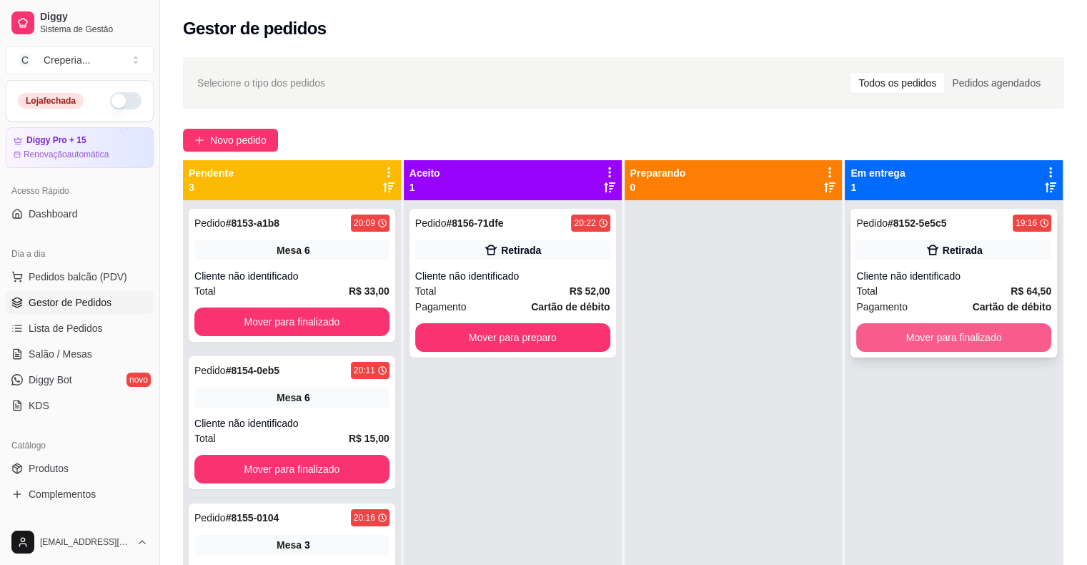
click at [873, 332] on button "Mover para finalizado" at bounding box center [953, 337] width 195 height 29
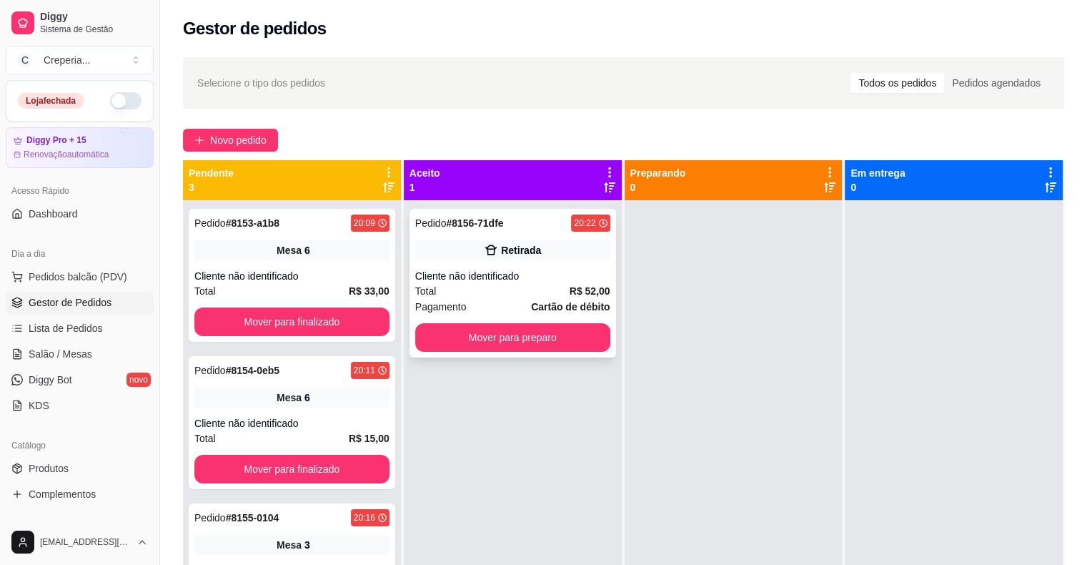
click at [542, 272] on div "Cliente não identificado" at bounding box center [512, 276] width 195 height 14
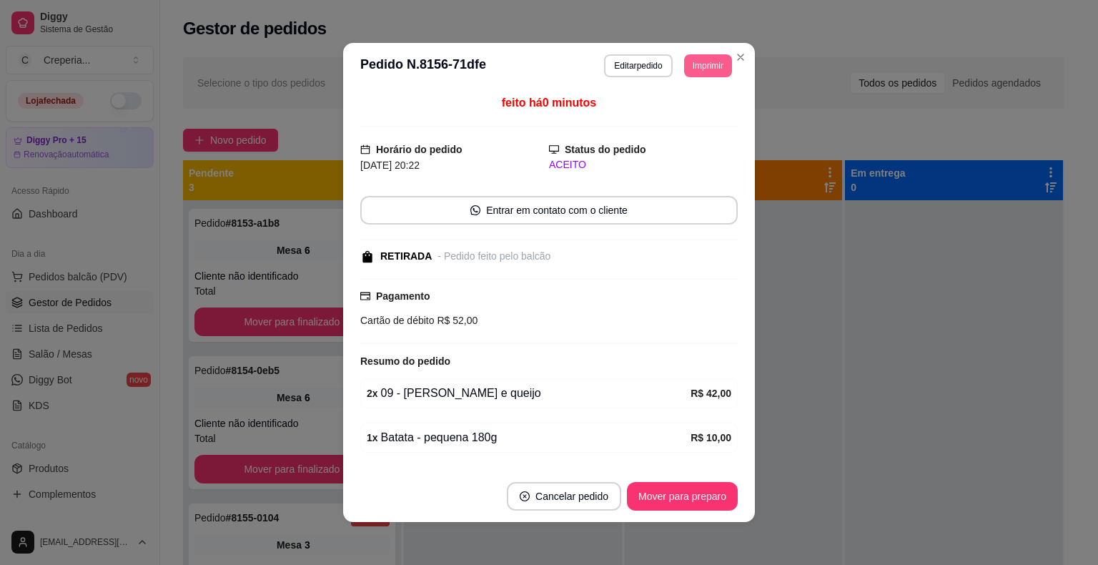
click at [692, 65] on button "Imprimir" at bounding box center [708, 65] width 48 height 23
click at [665, 111] on button "IMPRESSORA" at bounding box center [675, 115] width 100 height 22
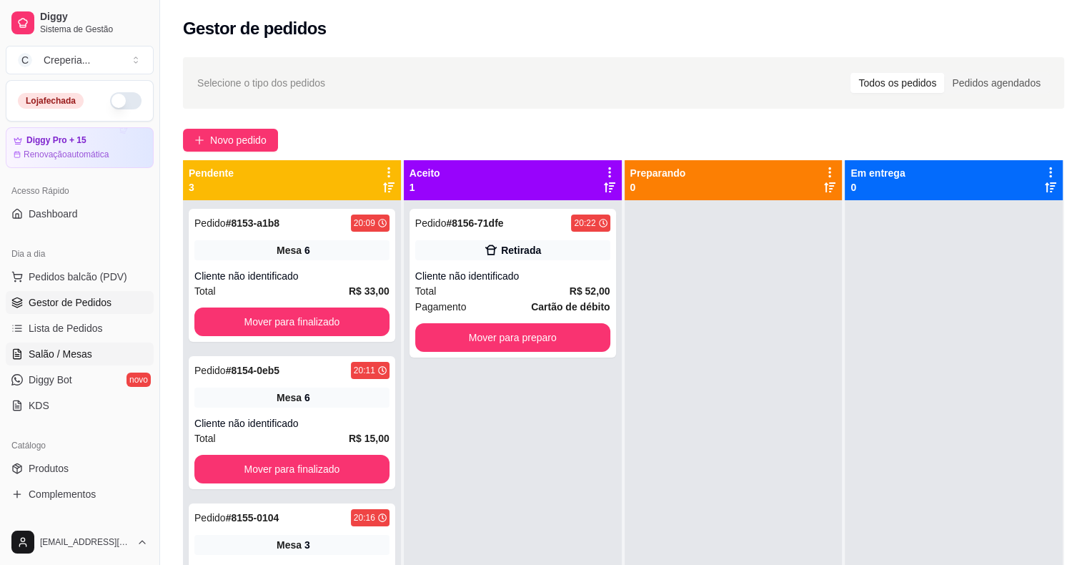
click at [74, 358] on span "Salão / Mesas" at bounding box center [61, 354] width 64 height 14
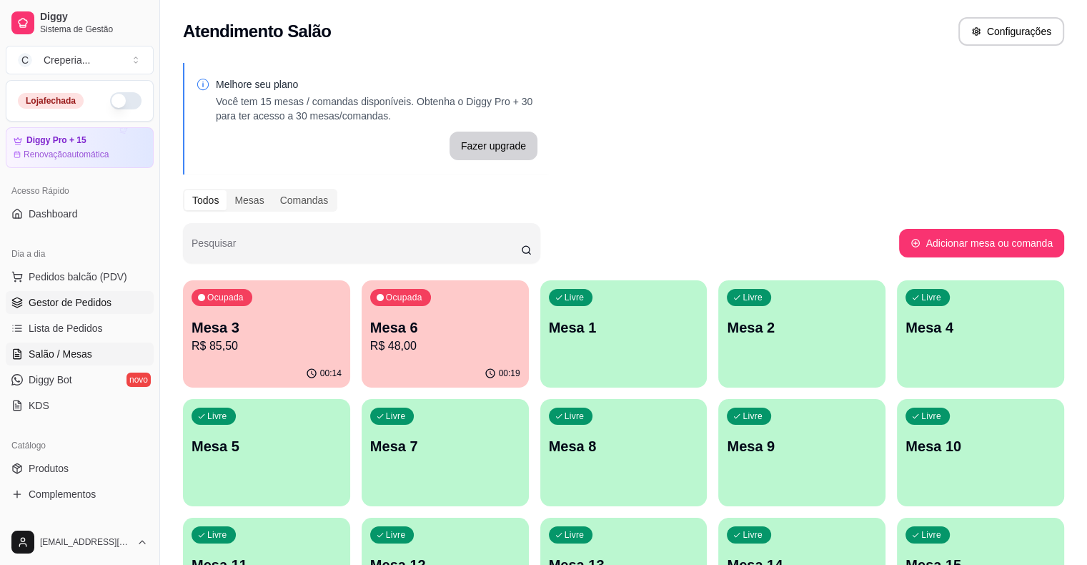
click at [82, 295] on span "Gestor de Pedidos" at bounding box center [70, 302] width 83 height 14
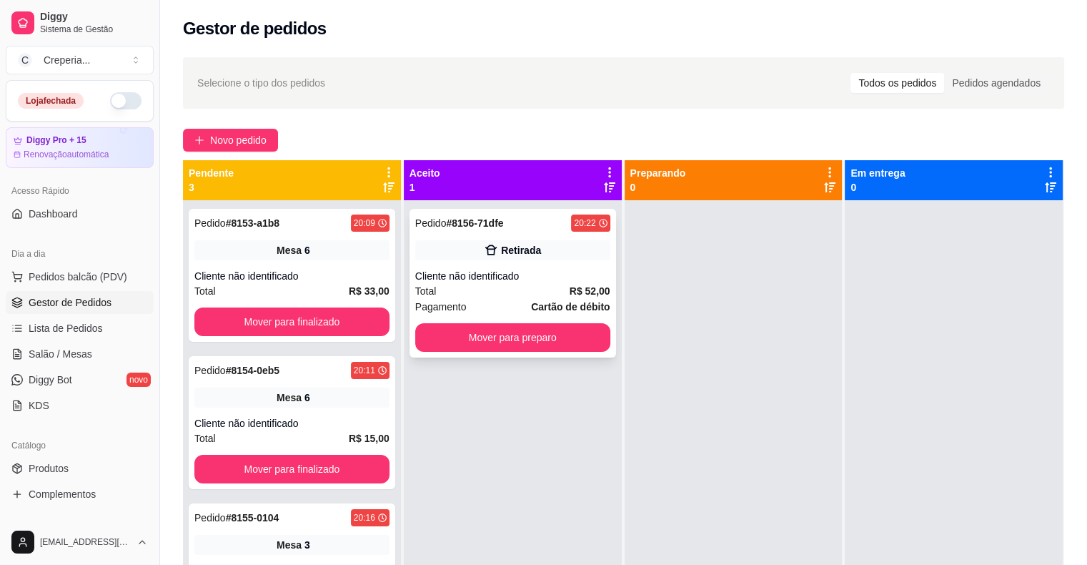
click at [531, 264] on div "Pedido # 8156-71dfe 20:22 Retirada Cliente não identificado Total R$ 52,00 Paga…" at bounding box center [512, 283] width 207 height 149
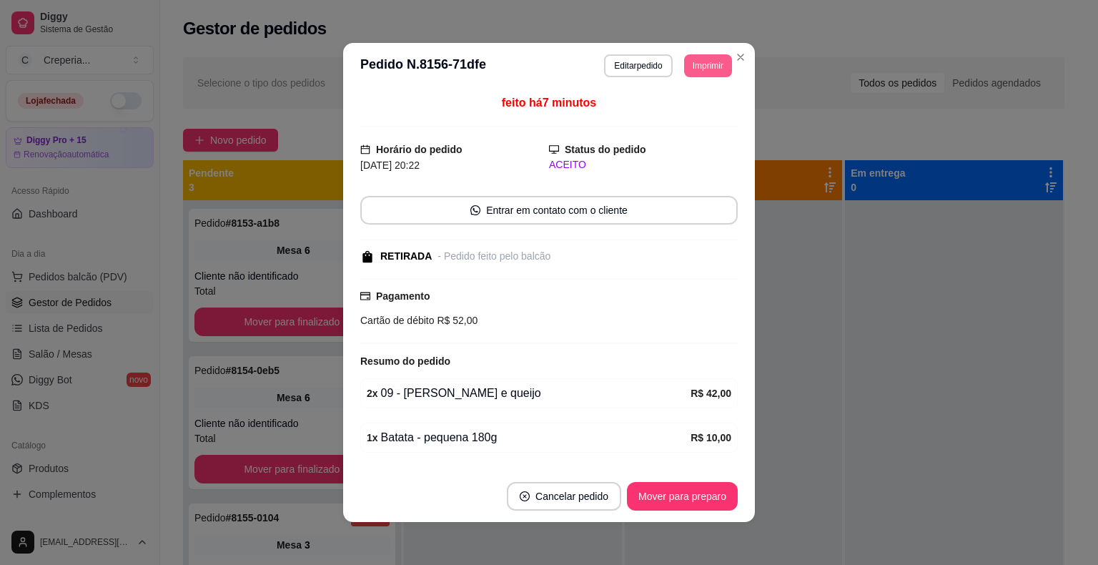
click at [703, 70] on button "Imprimir" at bounding box center [708, 65] width 48 height 23
click at [690, 119] on button "IMPRESSORA" at bounding box center [676, 115] width 104 height 23
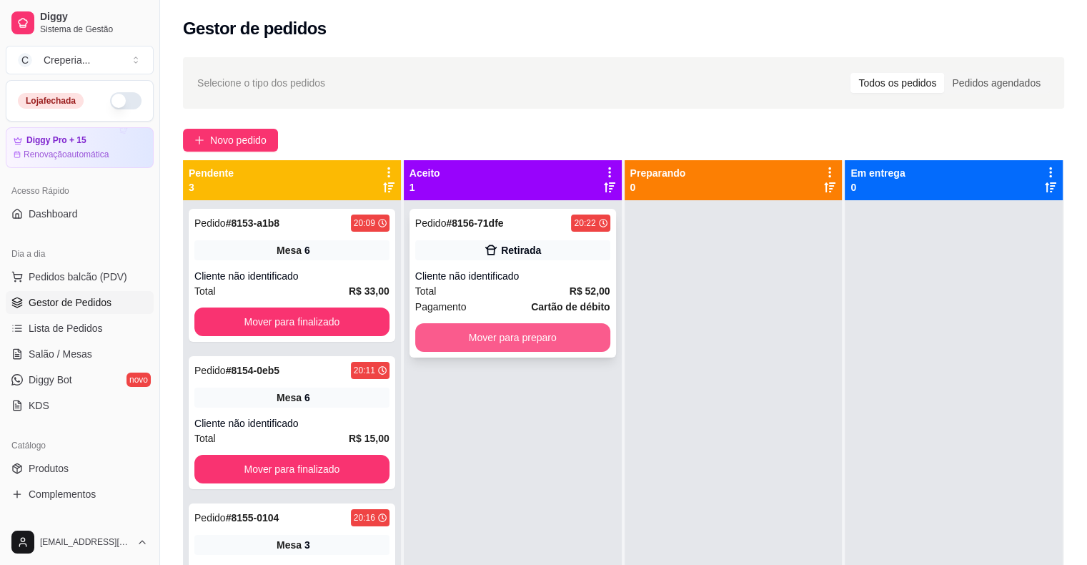
click at [482, 333] on button "Mover para preparo" at bounding box center [512, 337] width 195 height 29
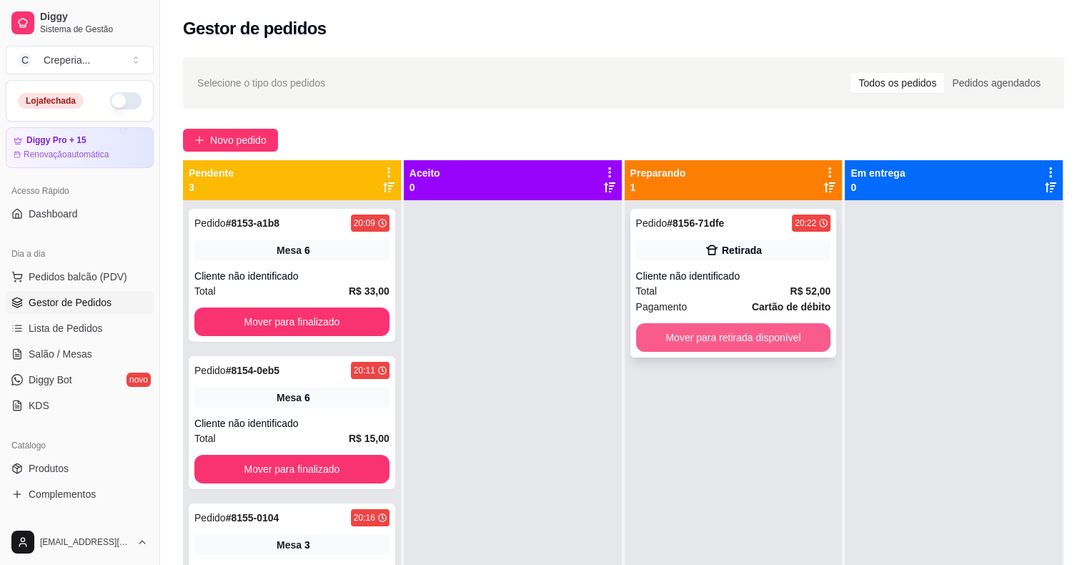
click at [712, 342] on button "Mover para retirada disponível" at bounding box center [733, 337] width 195 height 29
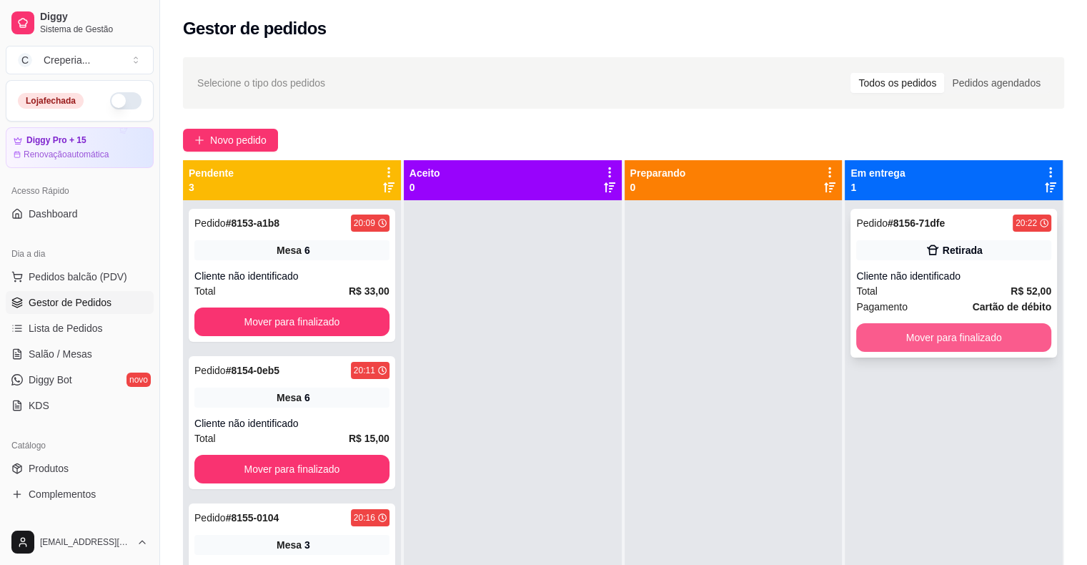
click at [873, 343] on button "Mover para finalizado" at bounding box center [953, 337] width 195 height 29
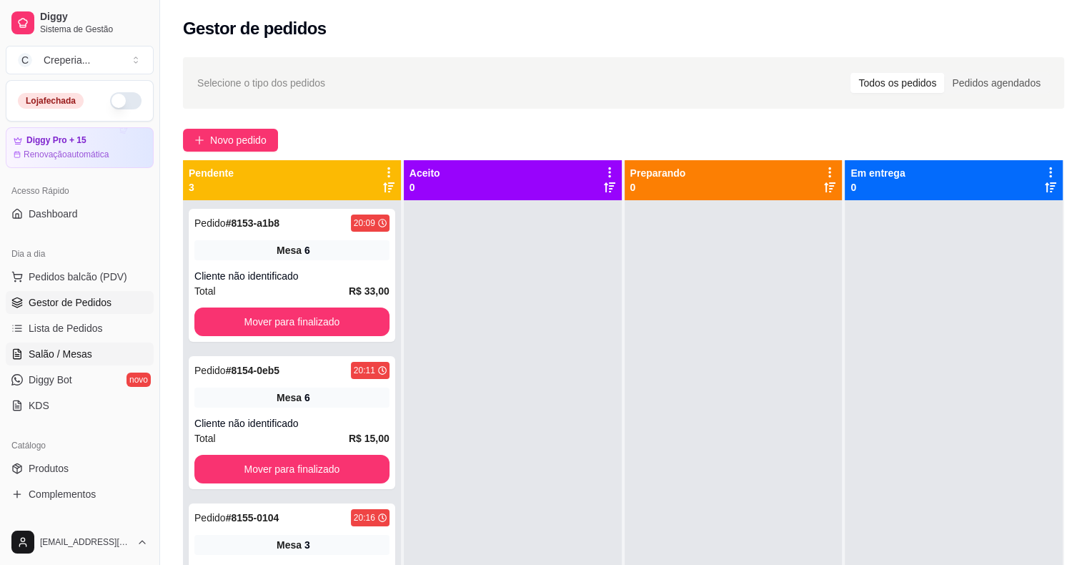
click at [44, 347] on span "Salão / Mesas" at bounding box center [61, 354] width 64 height 14
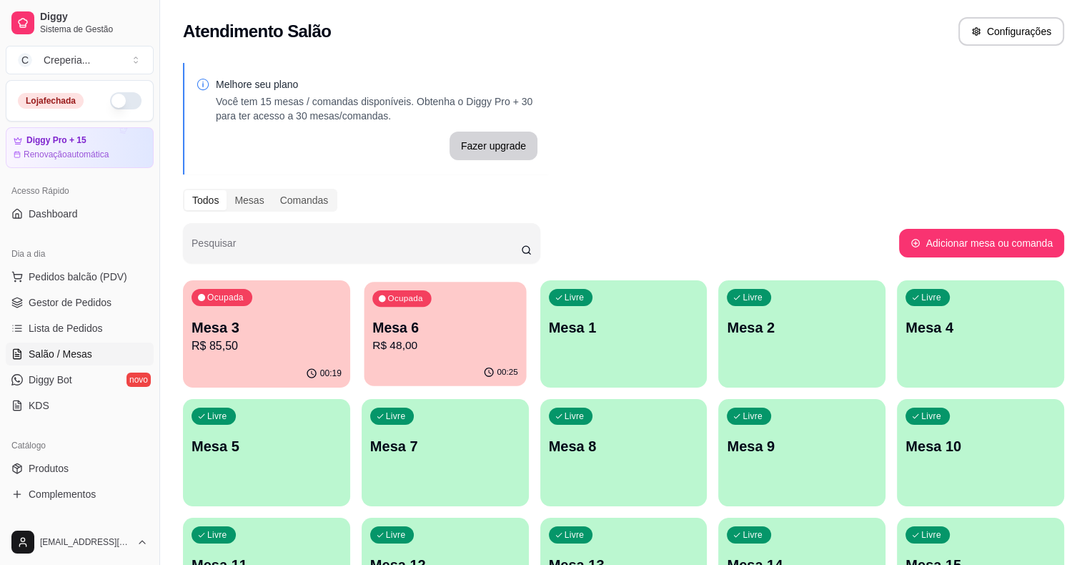
click at [384, 333] on p "Mesa 6" at bounding box center [445, 327] width 146 height 19
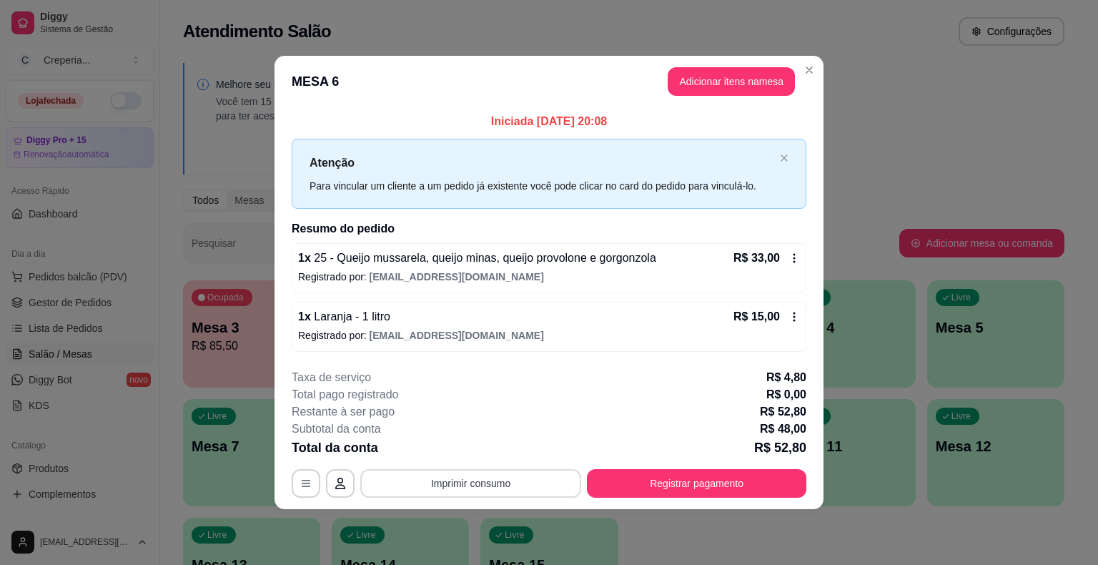
click at [475, 487] on button "Imprimir consumo" at bounding box center [470, 483] width 221 height 29
click at [470, 453] on button "IMPRESSORA" at bounding box center [475, 449] width 104 height 23
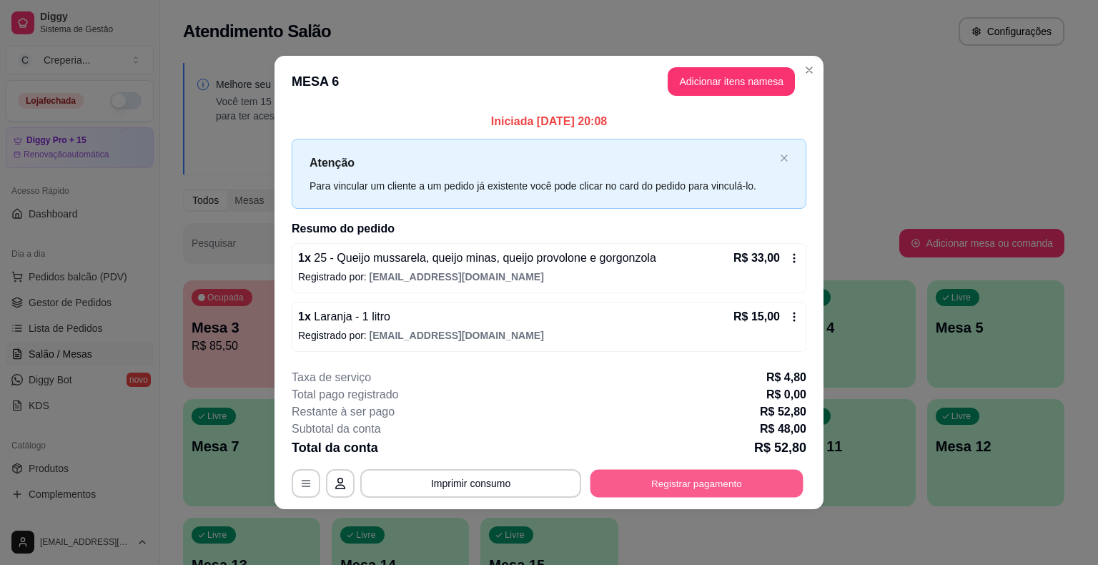
click at [710, 486] on button "Registrar pagamento" at bounding box center [696, 483] width 213 height 28
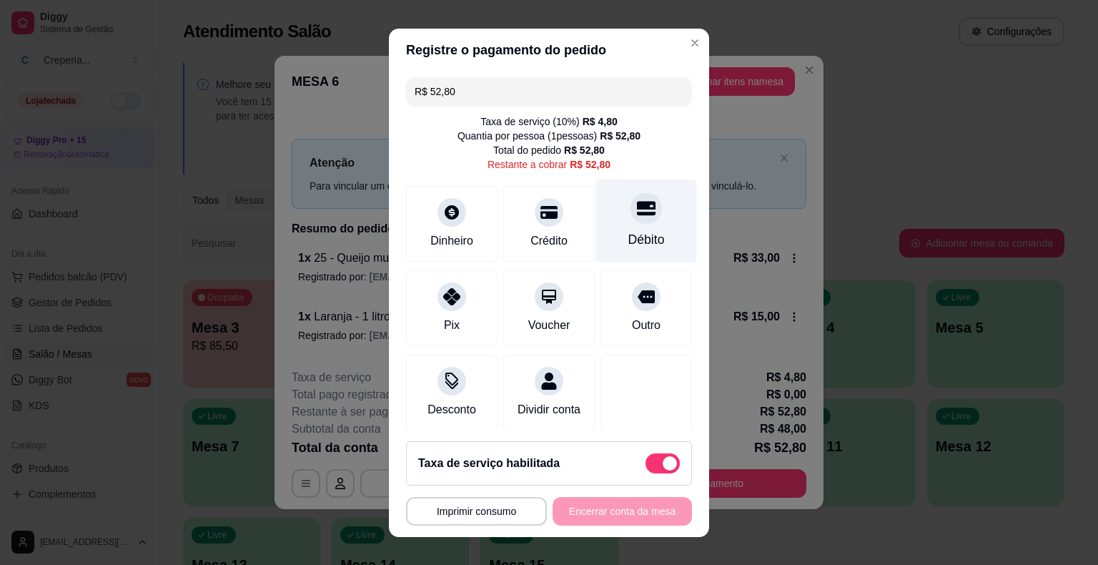
click at [632, 224] on div "Débito" at bounding box center [646, 221] width 101 height 84
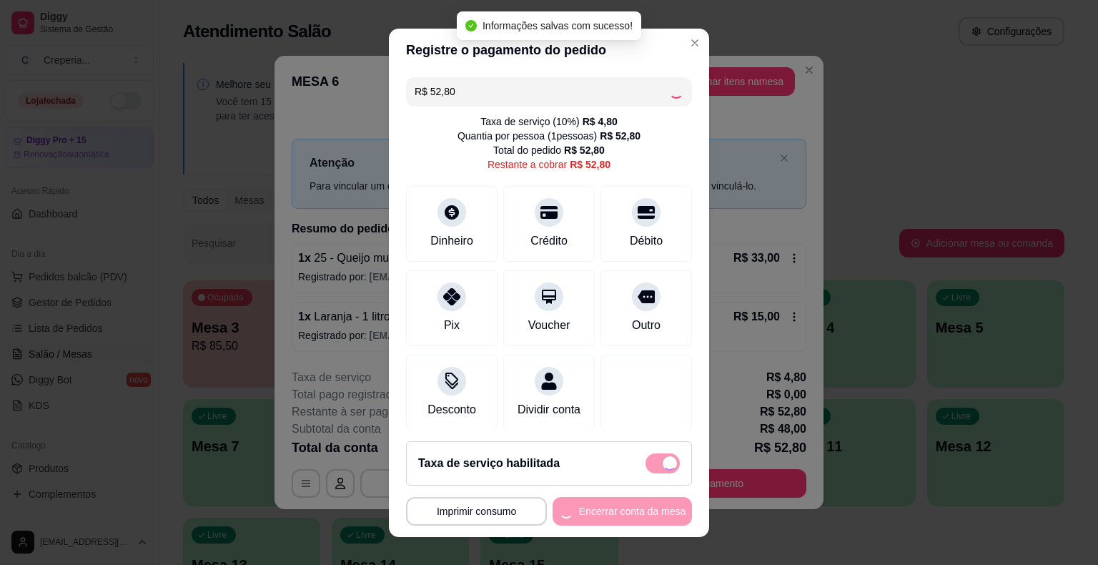
type input "R$ 0,00"
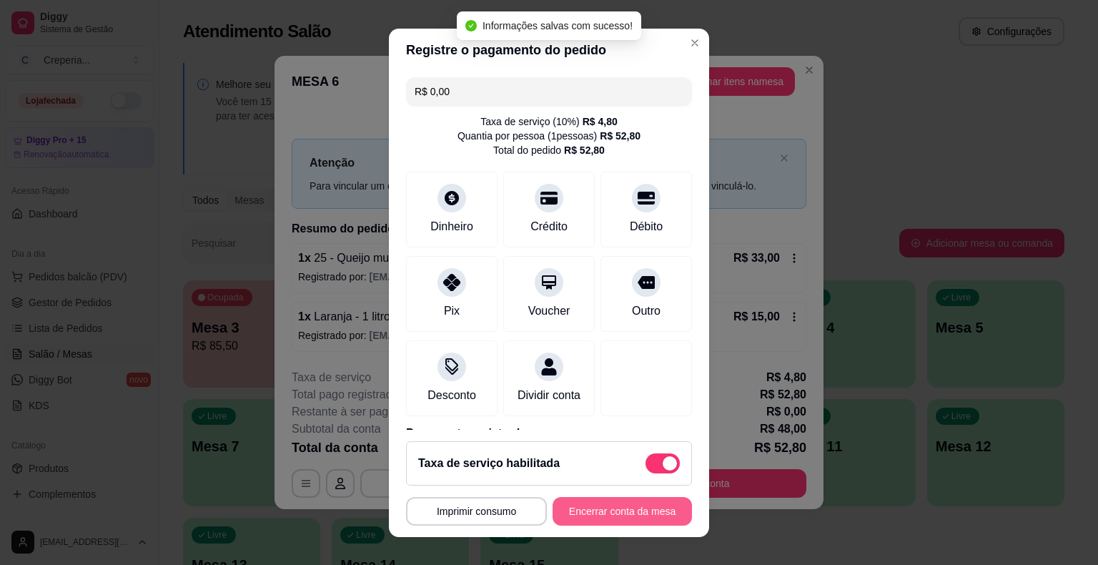
click at [595, 510] on button "Encerrar conta da mesa" at bounding box center [621, 511] width 139 height 29
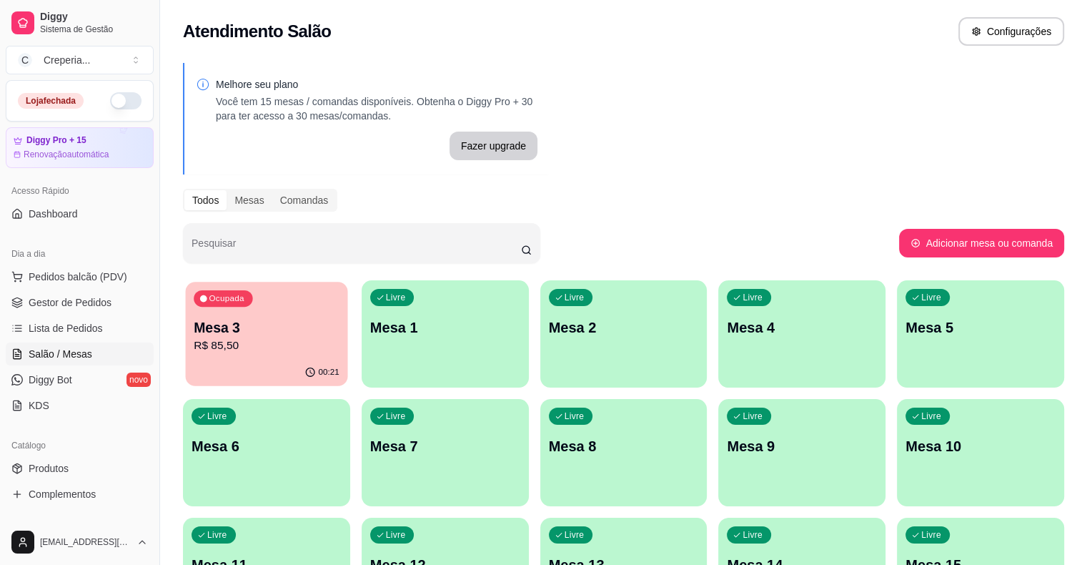
click at [221, 329] on p "Mesa 3" at bounding box center [267, 327] width 146 height 19
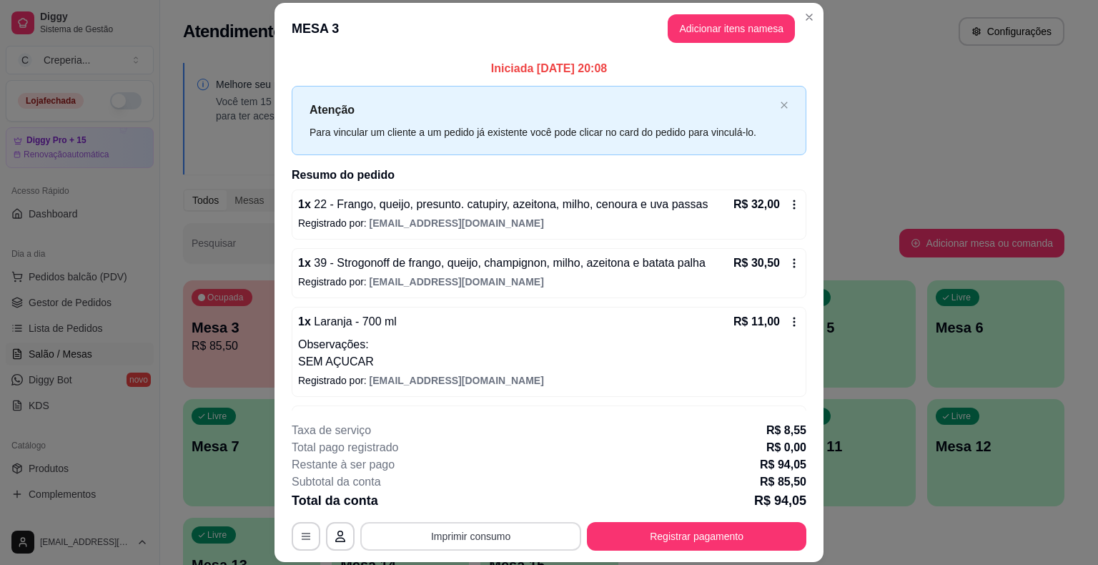
click at [495, 544] on button "Imprimir consumo" at bounding box center [470, 536] width 221 height 29
click at [472, 504] on button "IMPRESSORA" at bounding box center [470, 503] width 104 height 23
click at [735, 536] on button "Registrar pagamento" at bounding box center [696, 536] width 219 height 29
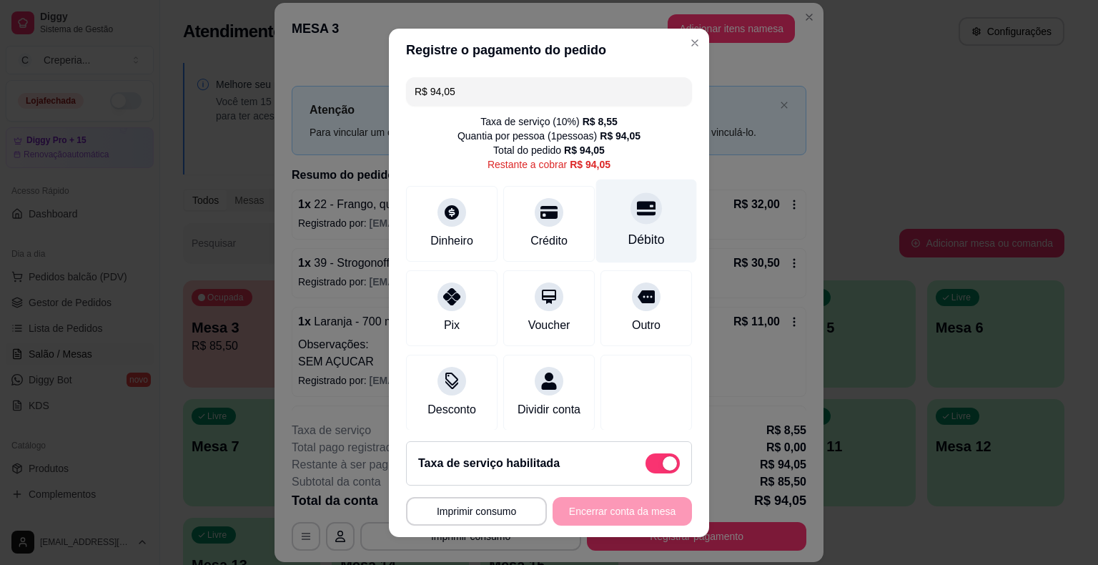
click at [628, 232] on div "Débito" at bounding box center [646, 239] width 36 height 19
type input "R$ 0,00"
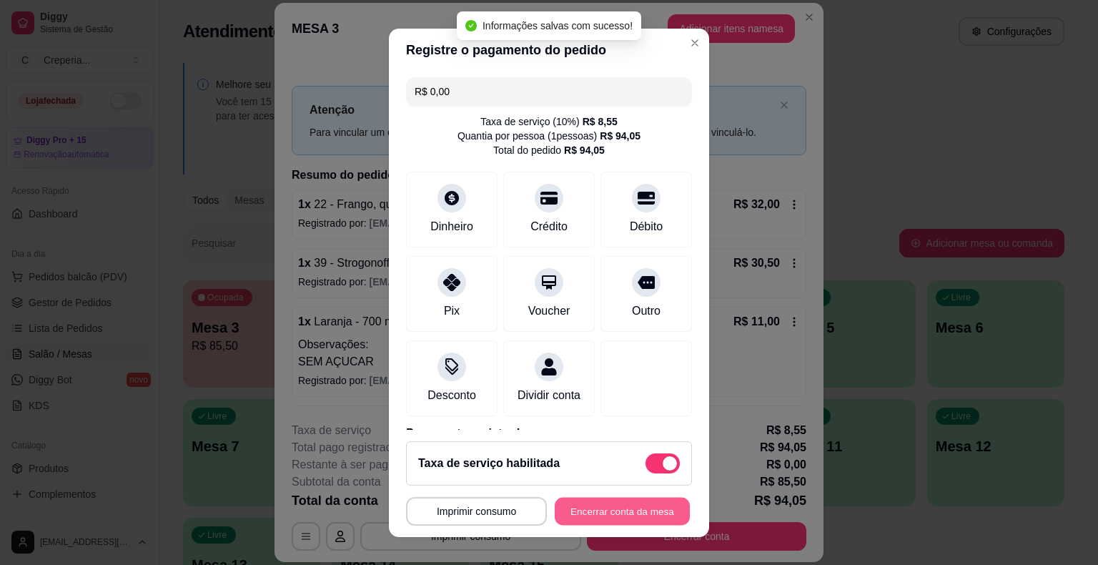
click at [607, 513] on button "Encerrar conta da mesa" at bounding box center [622, 511] width 135 height 28
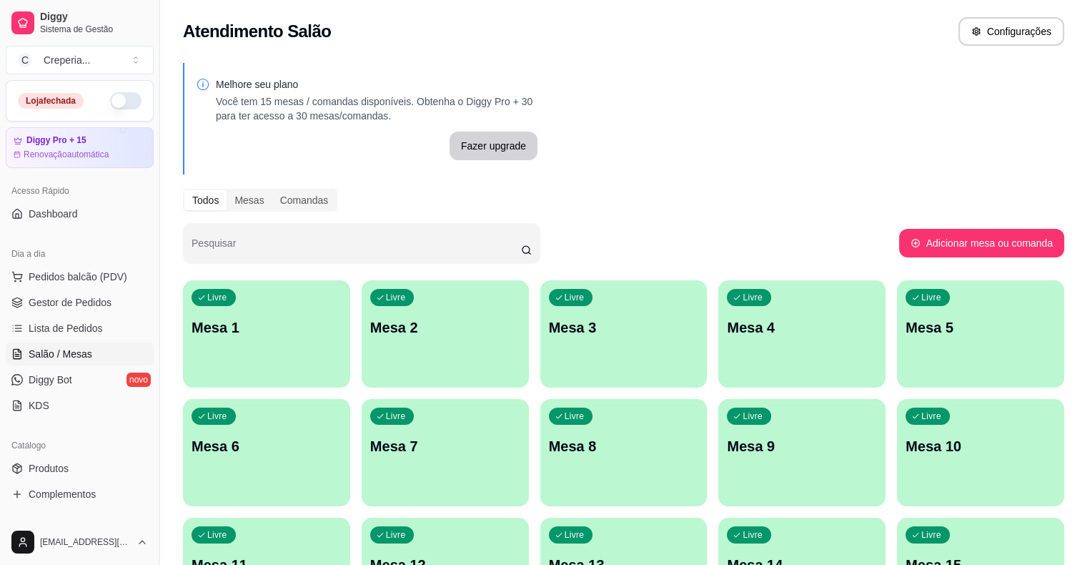
click at [392, 319] on p "Mesa 2" at bounding box center [445, 327] width 150 height 20
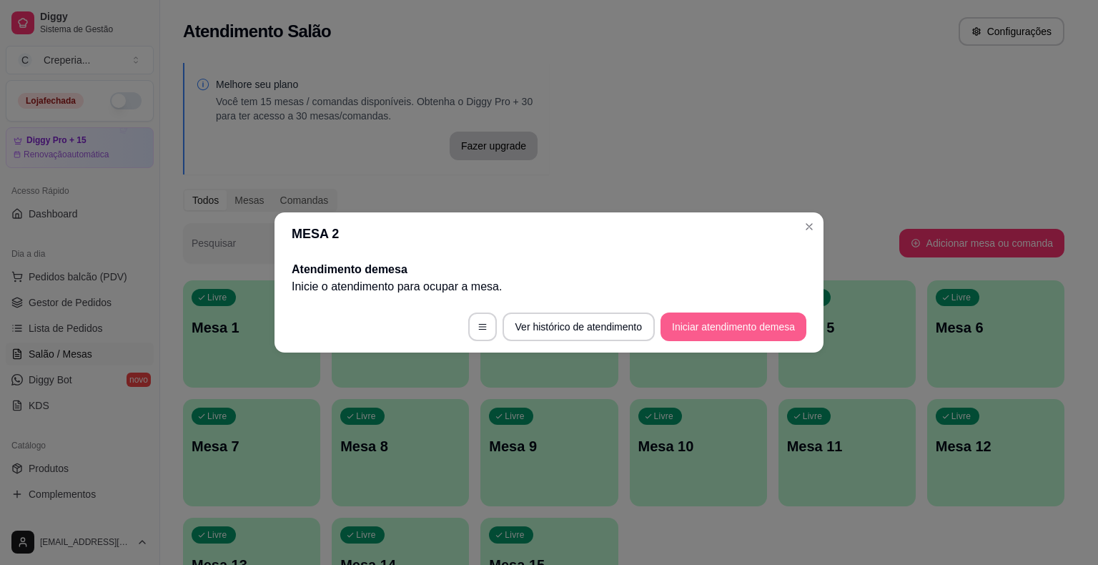
click at [669, 324] on button "Iniciar atendimento de mesa" at bounding box center [733, 326] width 146 height 29
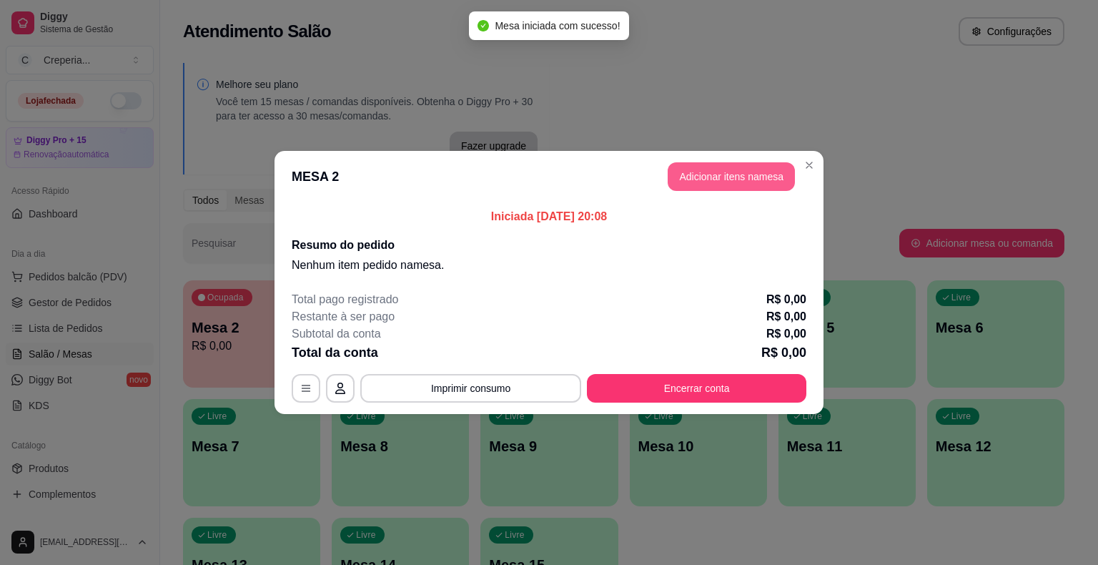
click at [713, 179] on button "Adicionar itens na mesa" at bounding box center [730, 176] width 127 height 29
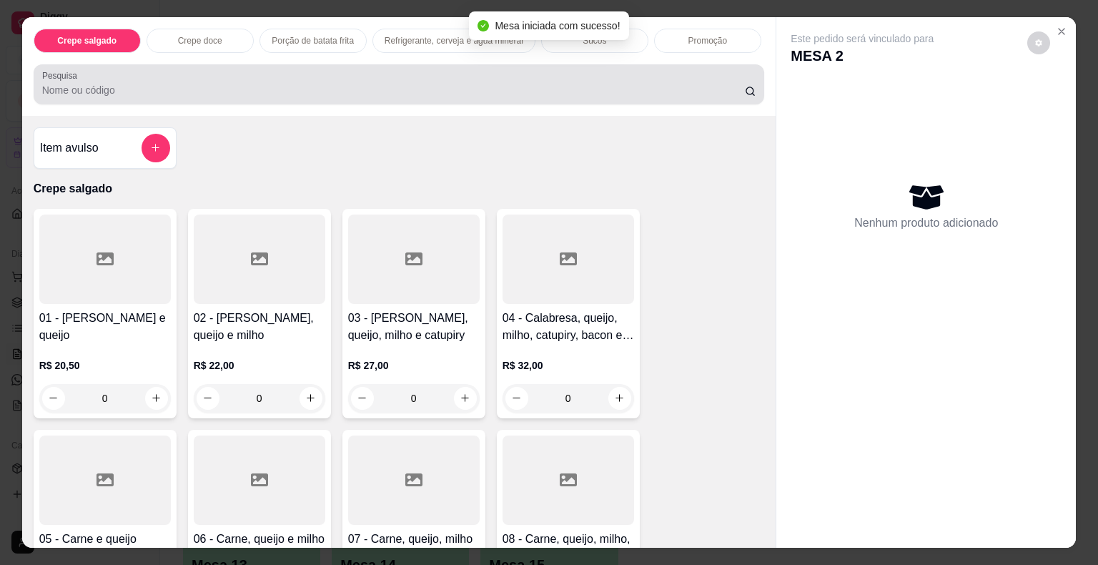
click at [332, 90] on input "Pesquisa" at bounding box center [393, 90] width 702 height 14
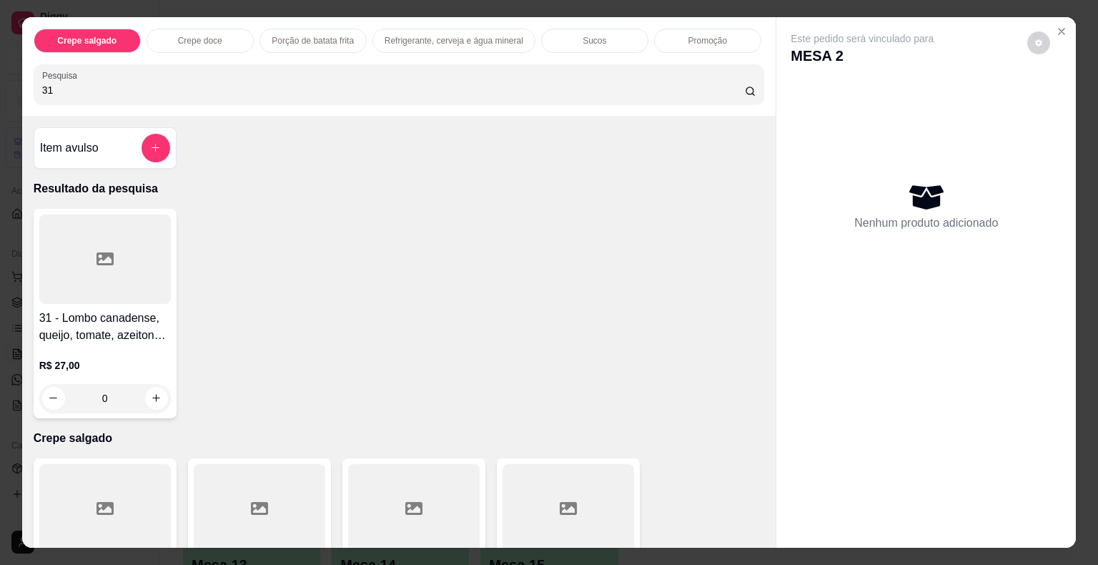
type input "31"
click at [96, 252] on icon at bounding box center [104, 258] width 17 height 13
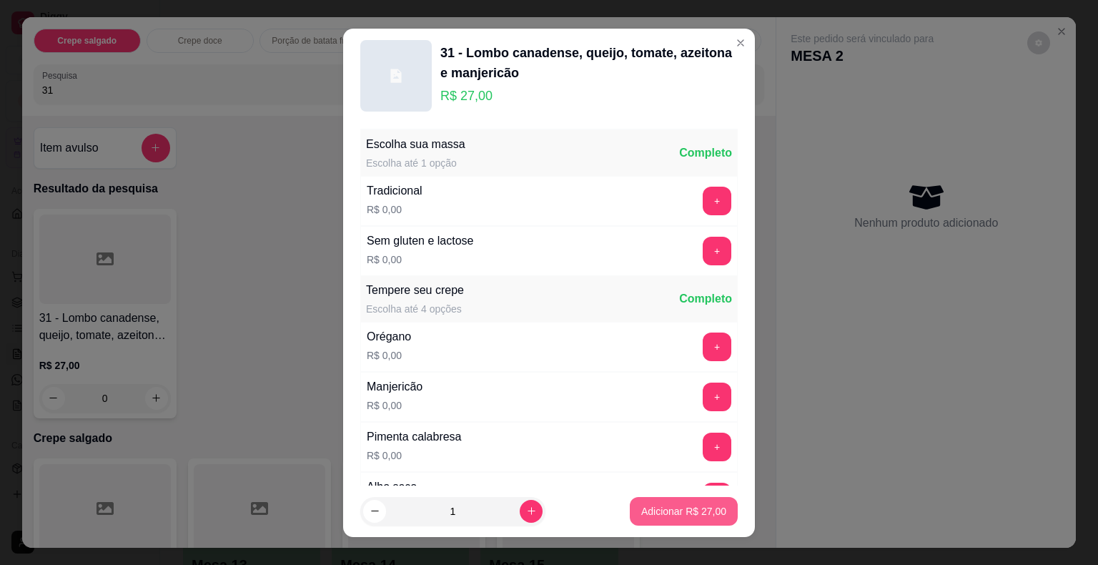
click at [672, 516] on p "Adicionar R$ 27,00" at bounding box center [683, 511] width 85 height 14
type input "1"
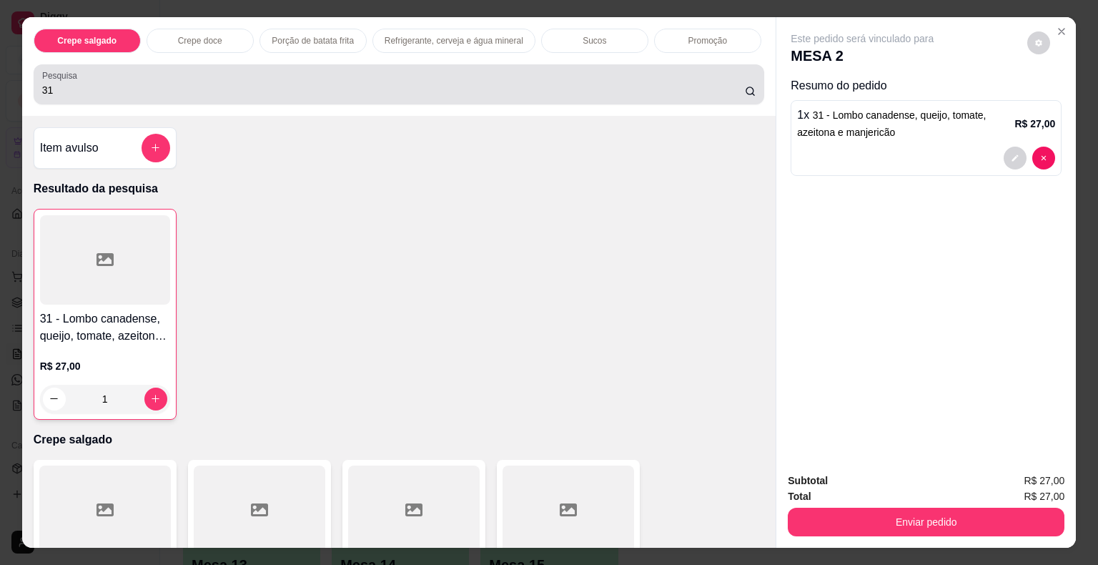
click at [59, 86] on input "31" at bounding box center [393, 90] width 702 height 14
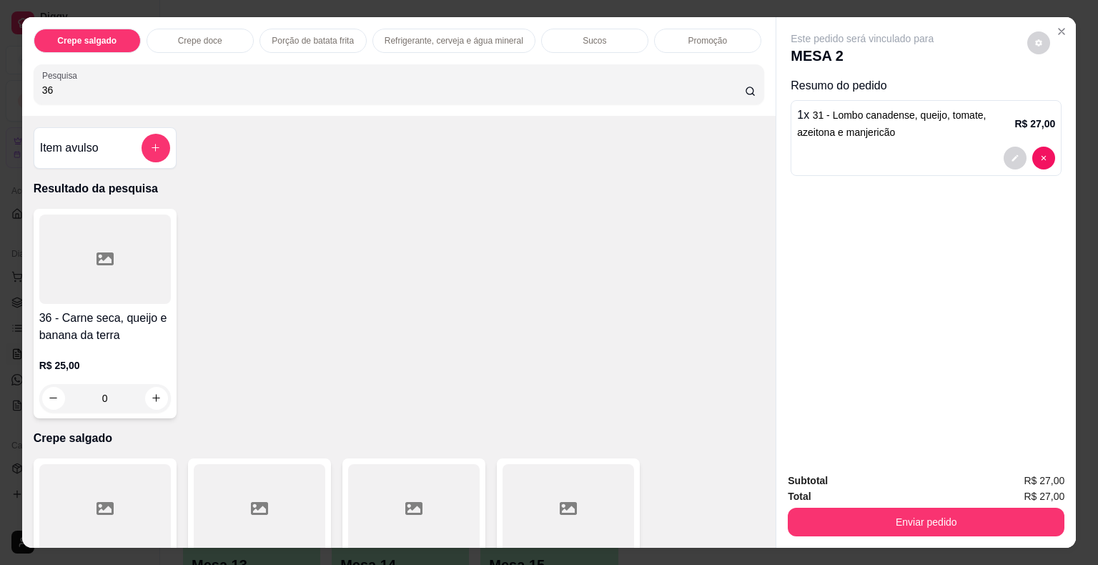
type input "36"
click at [84, 233] on div at bounding box center [104, 258] width 131 height 89
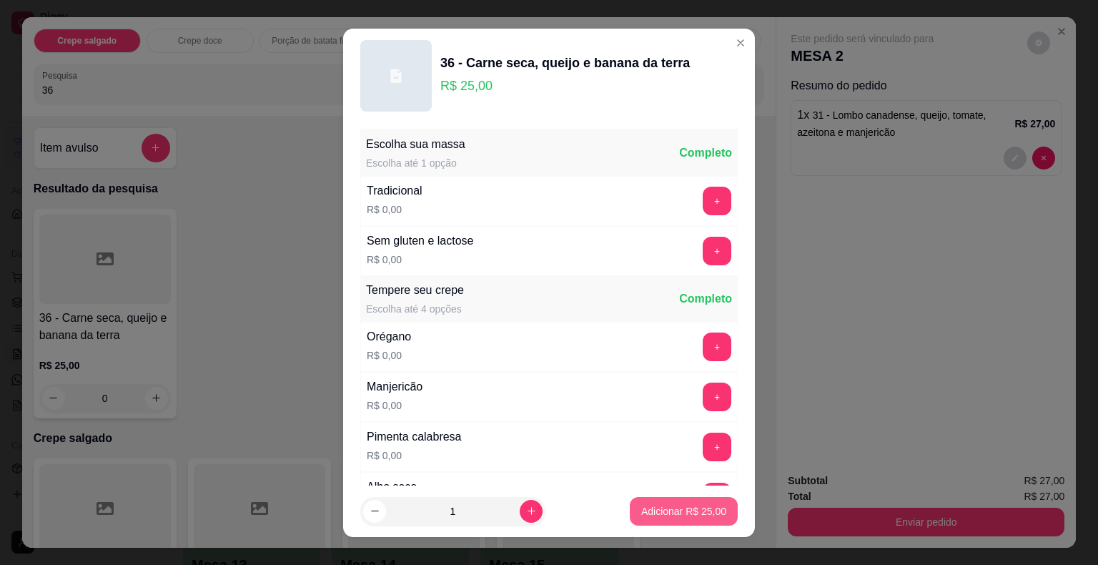
click at [648, 507] on p "Adicionar R$ 25,00" at bounding box center [683, 511] width 85 height 14
type input "1"
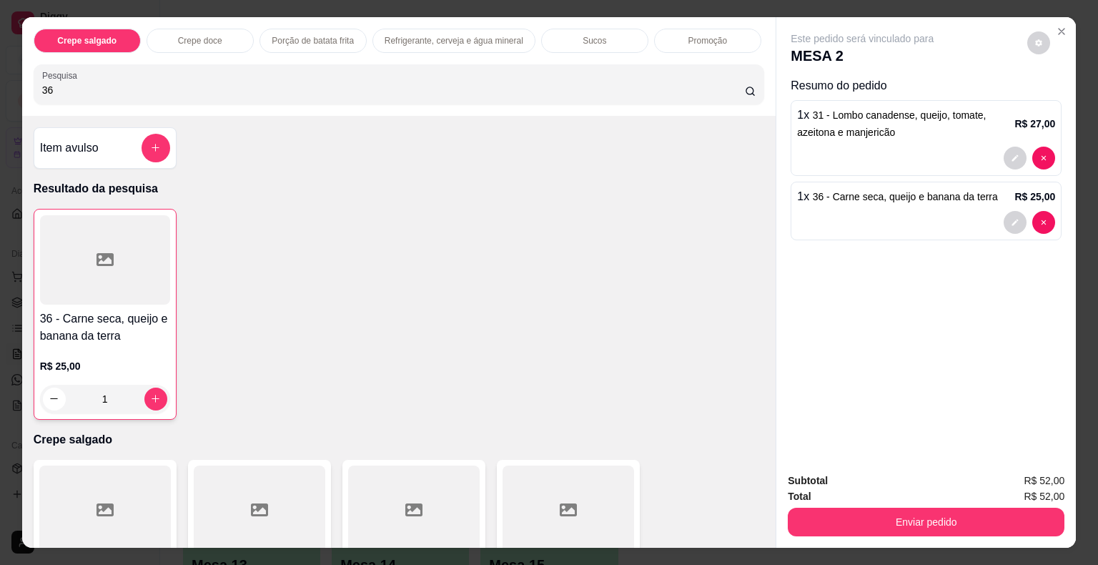
drag, startPoint x: 131, startPoint y: 74, endPoint x: 0, endPoint y: 81, distance: 131.7
click at [0, 81] on div "Crepe salgado Crepe doce Porção de batata frita Refrigerante, cerveja e água mi…" at bounding box center [549, 282] width 1098 height 565
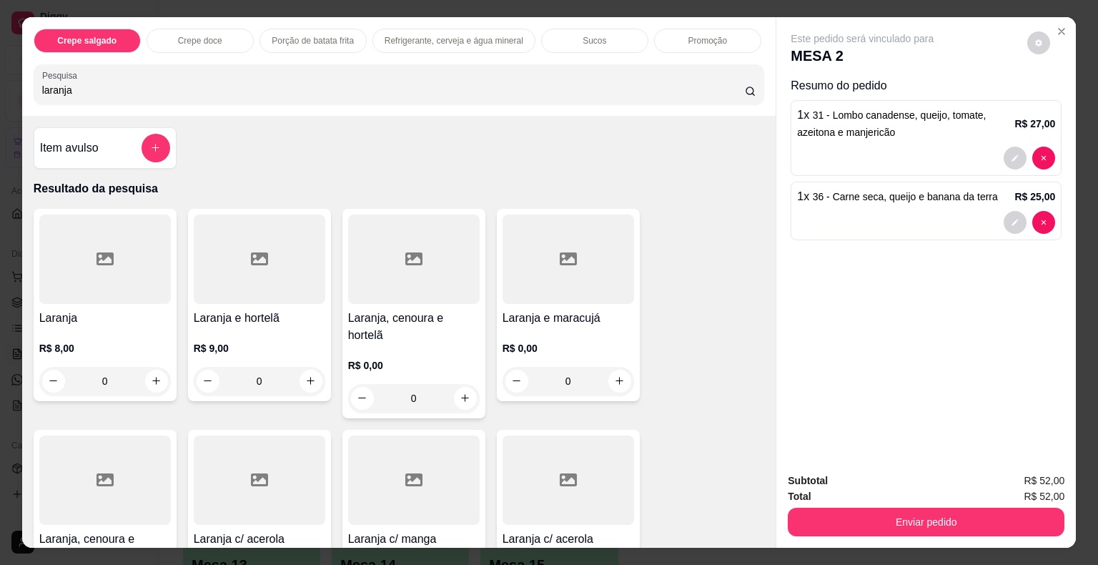
type input "laranja"
click at [417, 279] on div at bounding box center [413, 258] width 131 height 89
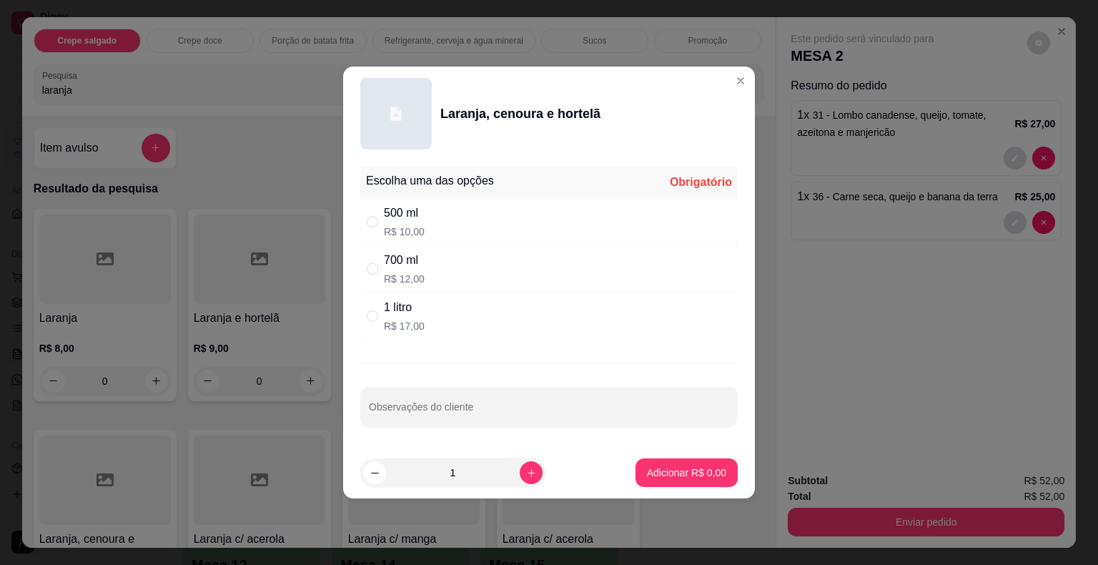
click at [449, 216] on div "500 ml R$ 10,00" at bounding box center [548, 221] width 377 height 47
radio input "true"
click at [672, 471] on p "Adicionar R$ 10,00" at bounding box center [683, 472] width 85 height 14
type input "1"
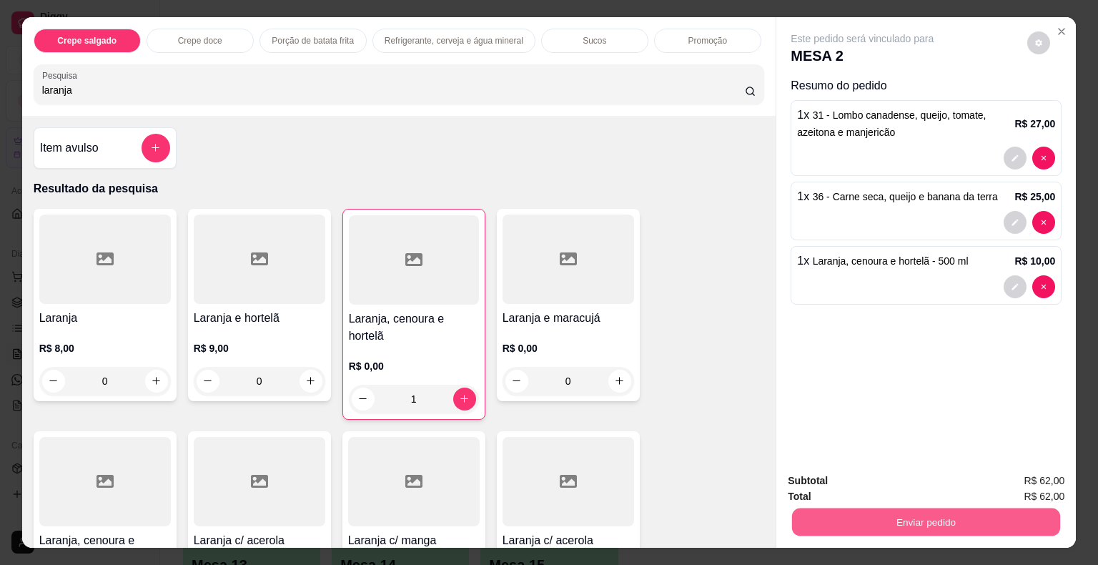
click at [888, 525] on button "Enviar pedido" at bounding box center [926, 522] width 268 height 28
click at [875, 480] on button "Não registrar e enviar pedido" at bounding box center [878, 481] width 144 height 26
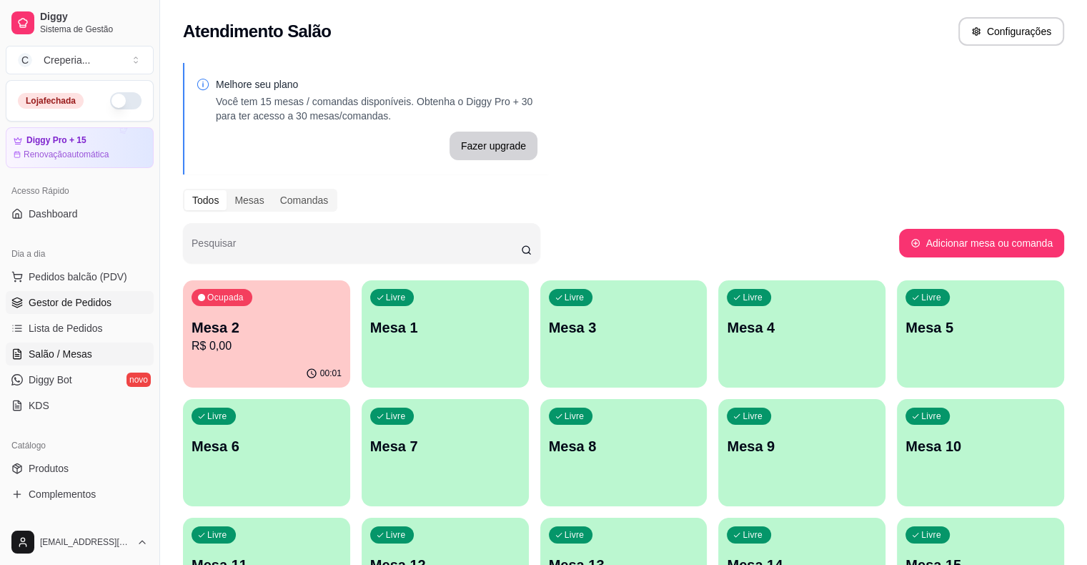
click at [63, 304] on span "Gestor de Pedidos" at bounding box center [70, 302] width 83 height 14
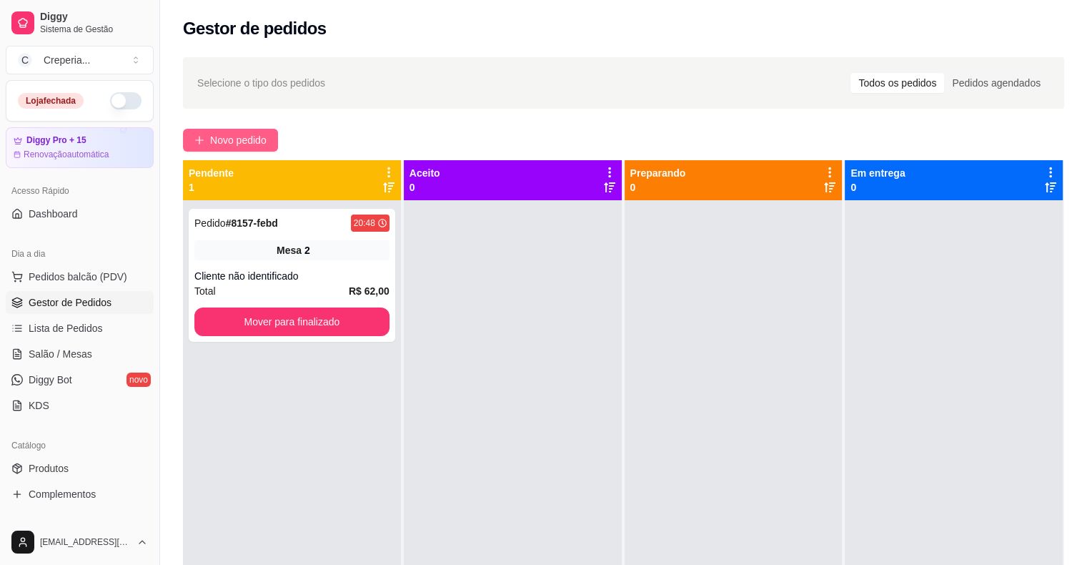
click at [257, 139] on span "Novo pedido" at bounding box center [238, 140] width 56 height 16
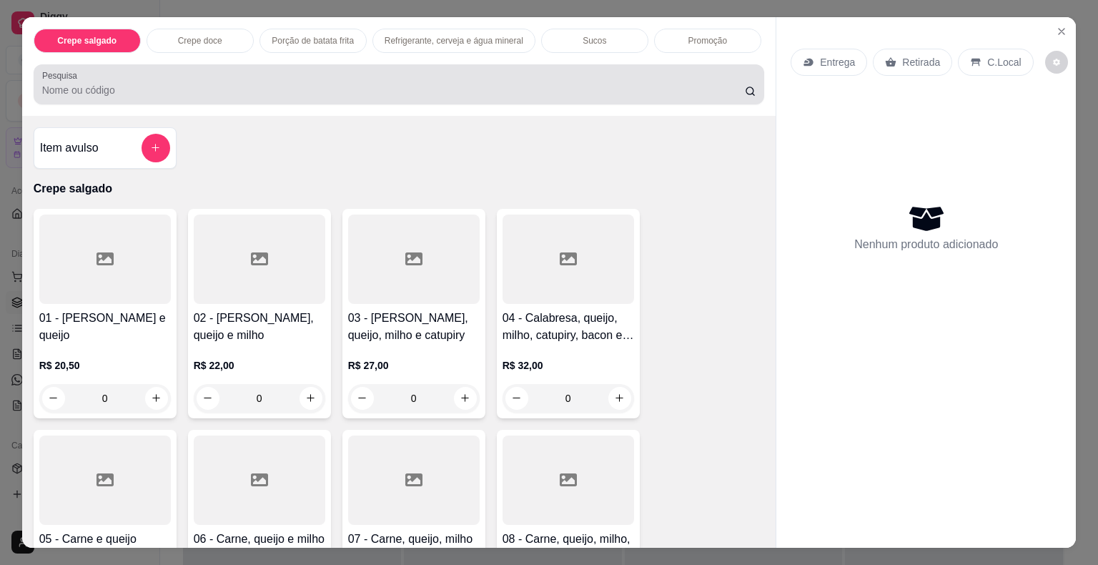
click at [179, 83] on input "Pesquisa" at bounding box center [393, 90] width 702 height 14
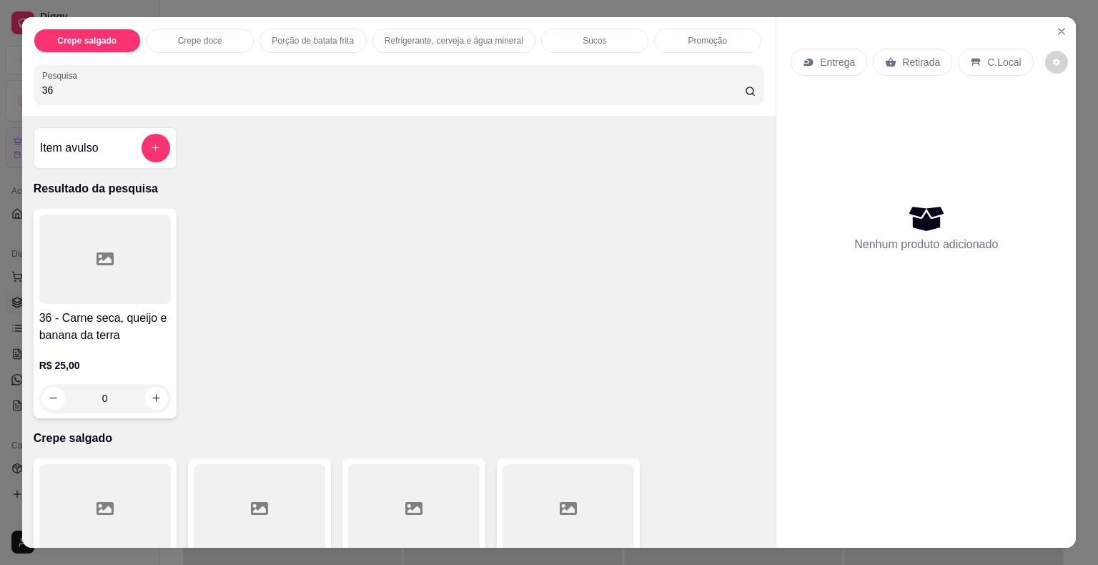
type input "36"
click at [53, 262] on div at bounding box center [104, 258] width 131 height 89
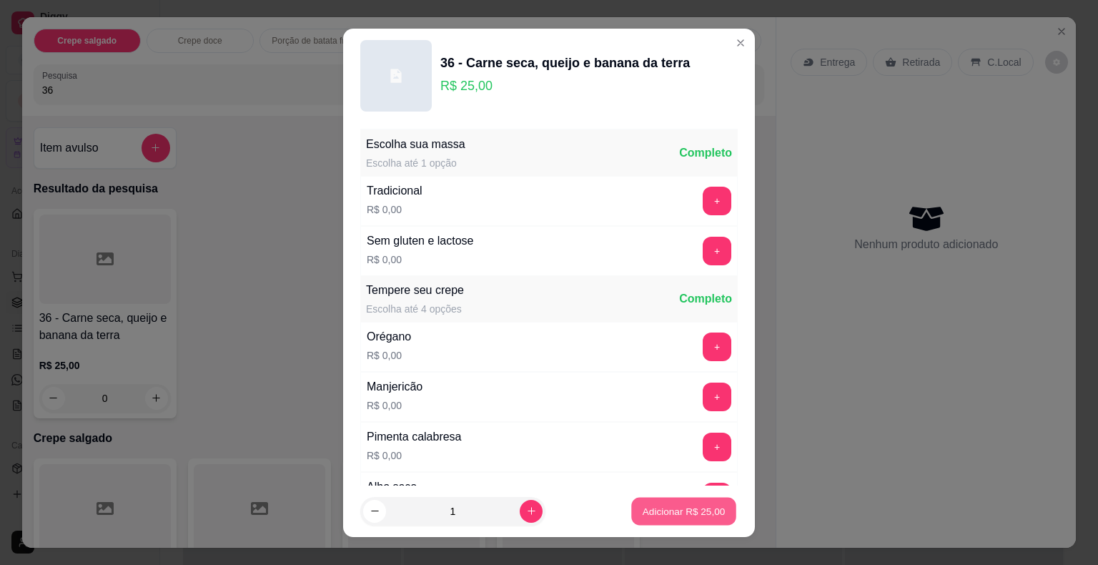
click at [682, 518] on button "Adicionar R$ 25,00" at bounding box center [683, 511] width 105 height 28
type input "1"
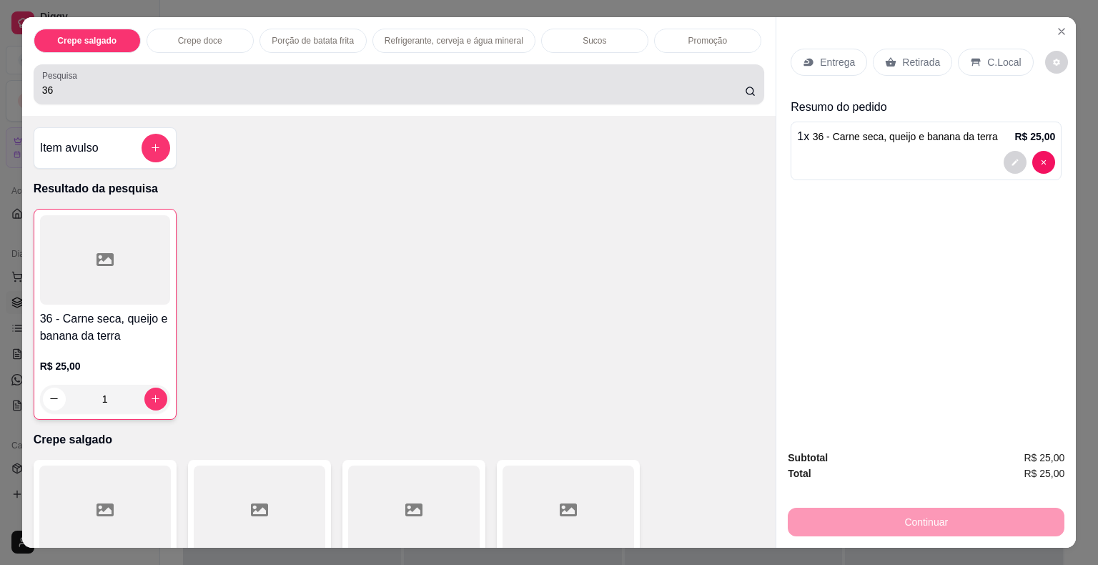
drag, startPoint x: 76, startPoint y: 76, endPoint x: 0, endPoint y: 81, distance: 75.9
click at [0, 81] on div "Crepe salgado Crepe doce Porção de batata frita Refrigerante, cerveja e água mi…" at bounding box center [549, 282] width 1098 height 565
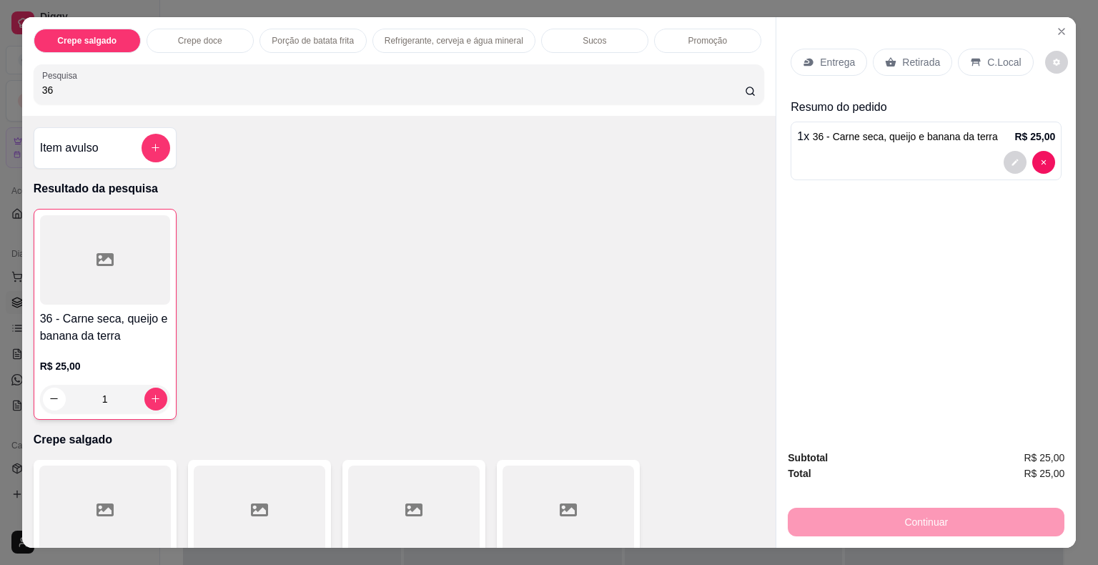
drag, startPoint x: 51, startPoint y: 86, endPoint x: 2, endPoint y: 84, distance: 49.4
click at [2, 84] on div "Crepe salgado Crepe doce Porção de batata frita Refrigerante, cerveja e água mi…" at bounding box center [549, 282] width 1098 height 565
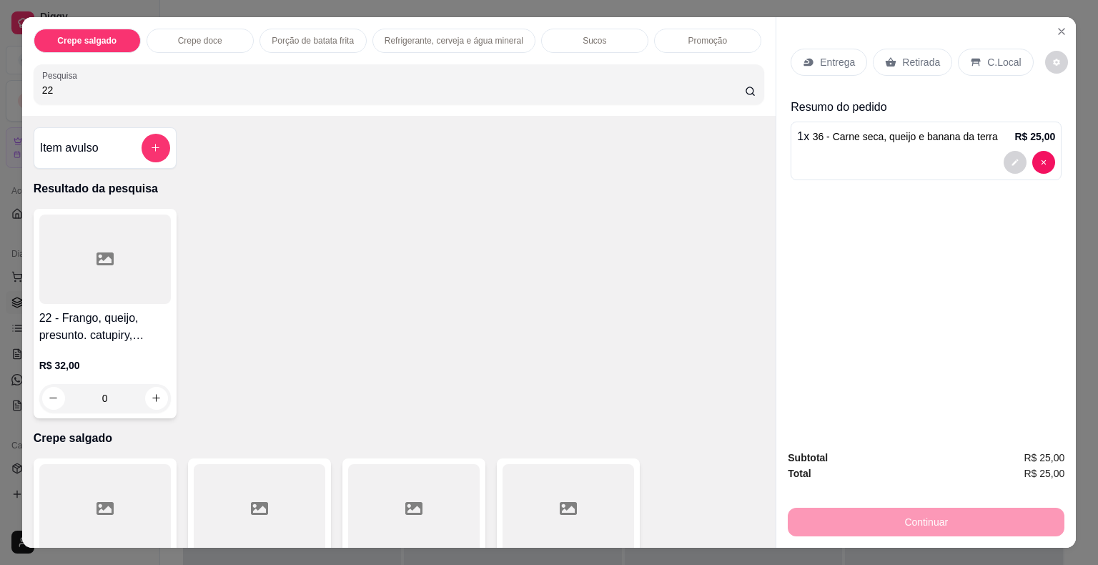
type input "22"
click at [101, 253] on icon at bounding box center [104, 258] width 17 height 17
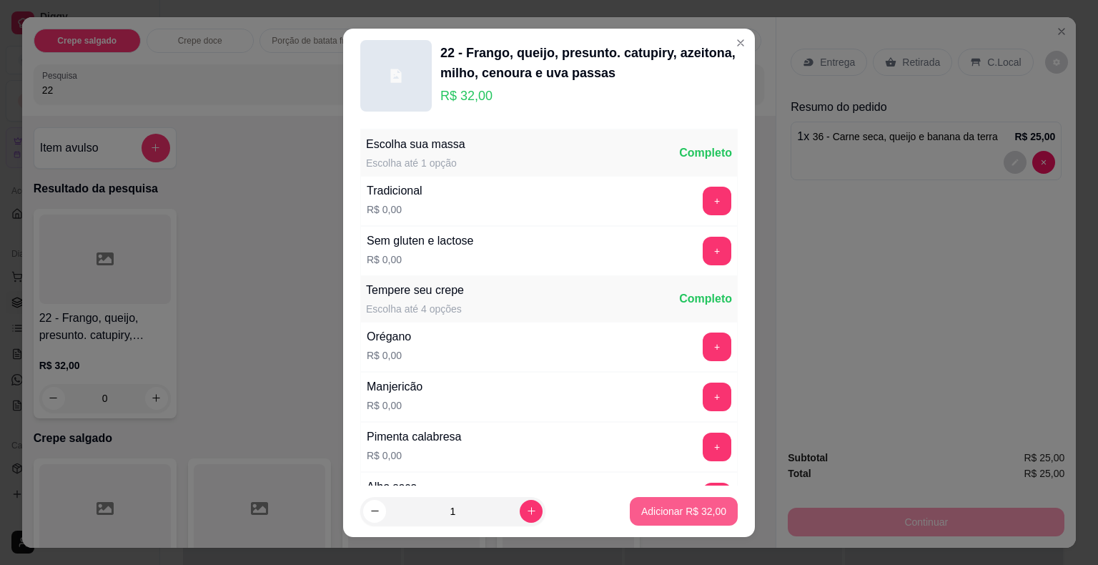
click at [692, 512] on p "Adicionar R$ 32,00" at bounding box center [683, 511] width 85 height 14
type input "1"
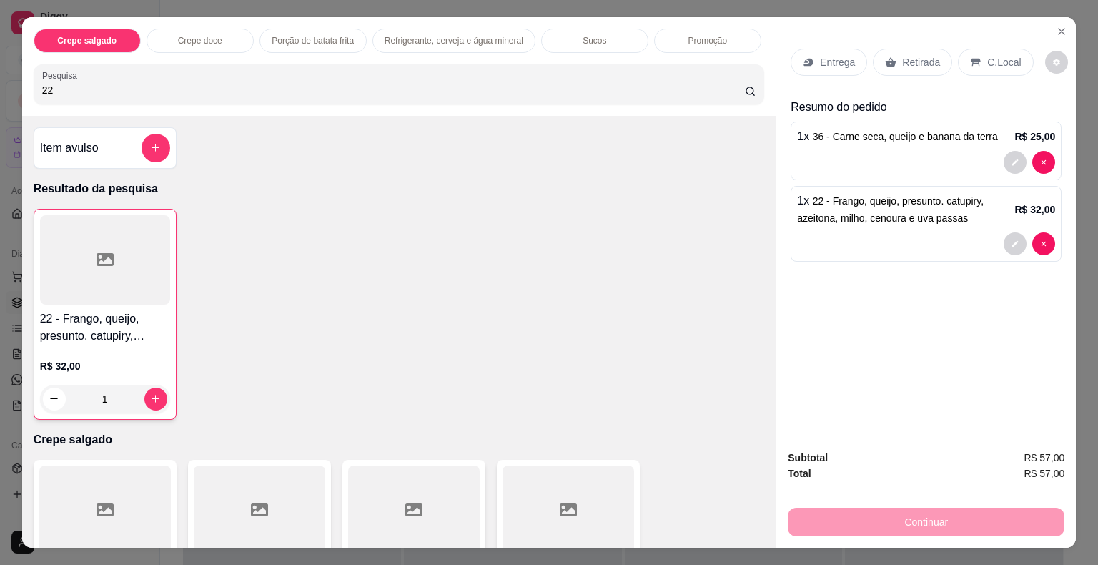
drag, startPoint x: 143, startPoint y: 79, endPoint x: 0, endPoint y: 82, distance: 143.0
click at [0, 82] on div "Crepe salgado Crepe doce Porção de batata frita Refrigerante, cerveja e água mi…" at bounding box center [549, 282] width 1098 height 565
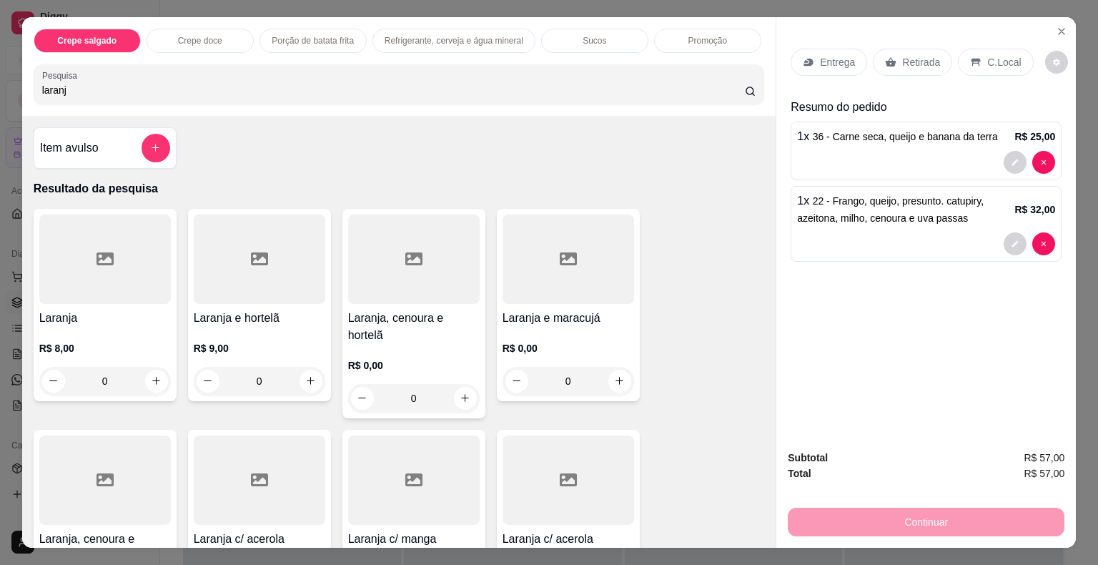
type input "laranj"
click at [209, 247] on div at bounding box center [259, 258] width 131 height 89
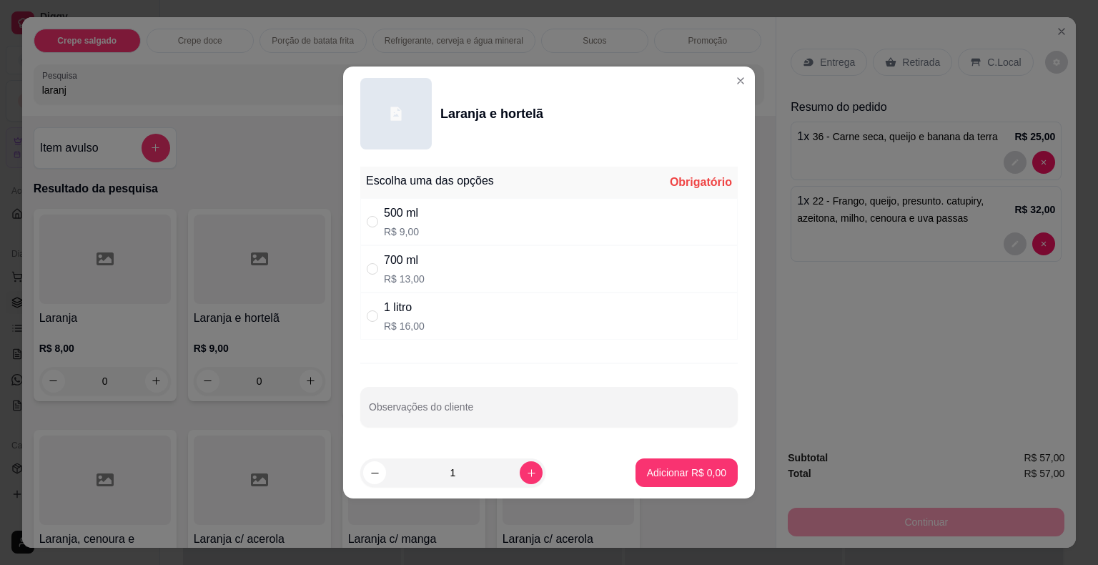
click at [452, 229] on div "500 ml R$ 9,00" at bounding box center [548, 221] width 377 height 47
radio input "true"
click at [698, 474] on p "Adicionar R$ 9,00" at bounding box center [686, 472] width 79 height 14
type input "1"
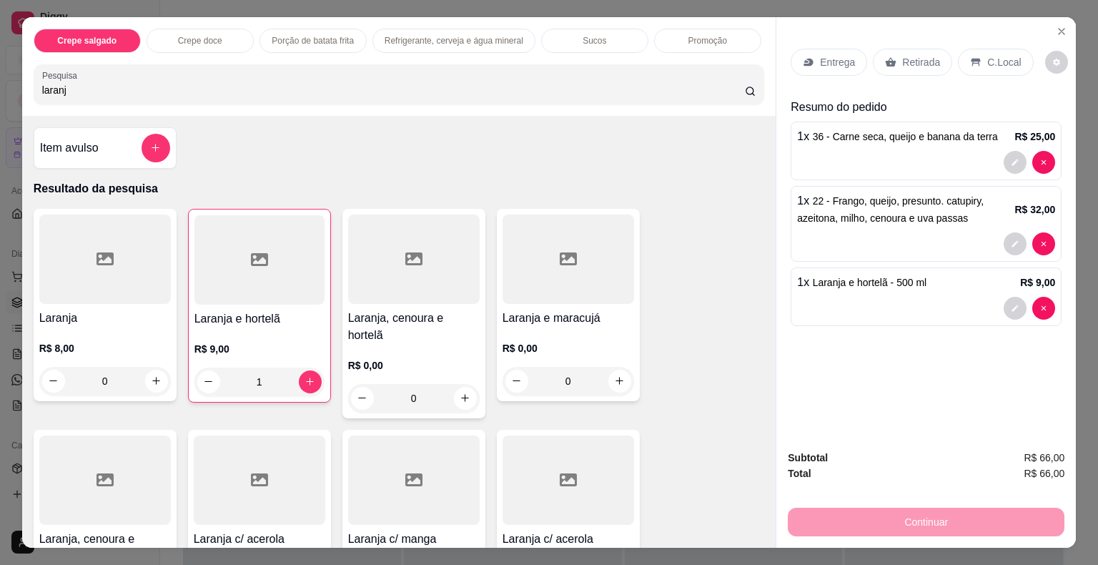
click at [908, 59] on p "Retirada" at bounding box center [921, 62] width 38 height 14
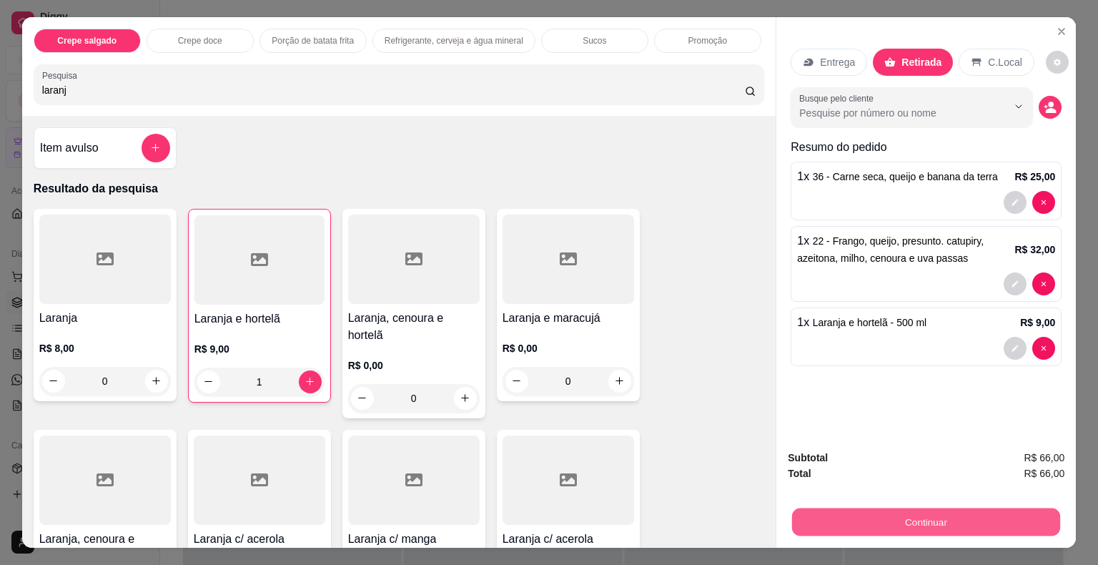
click at [844, 523] on button "Continuar" at bounding box center [926, 522] width 268 height 28
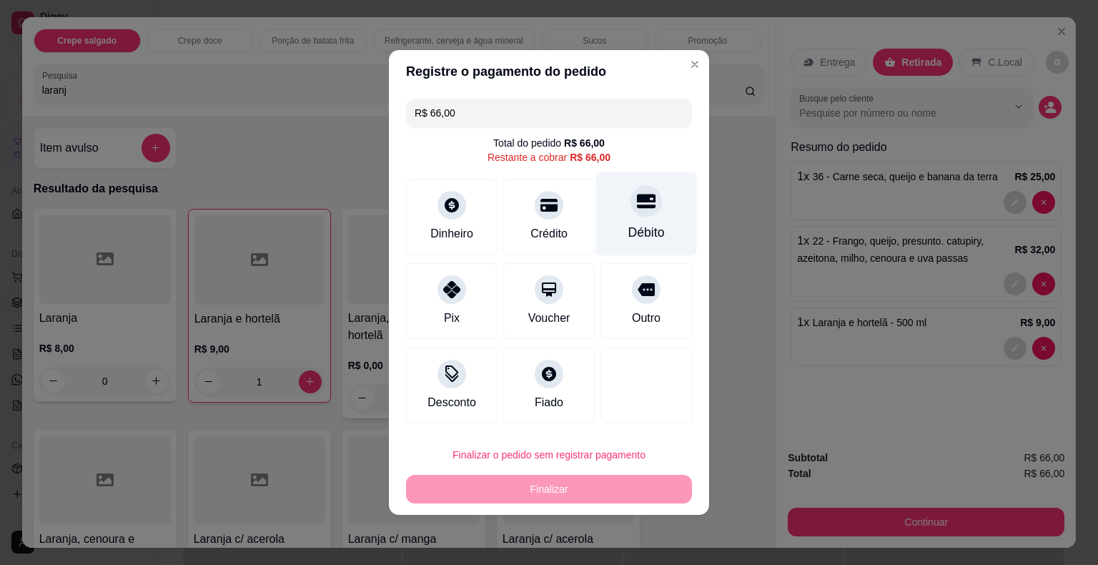
click at [632, 215] on div at bounding box center [645, 200] width 31 height 31
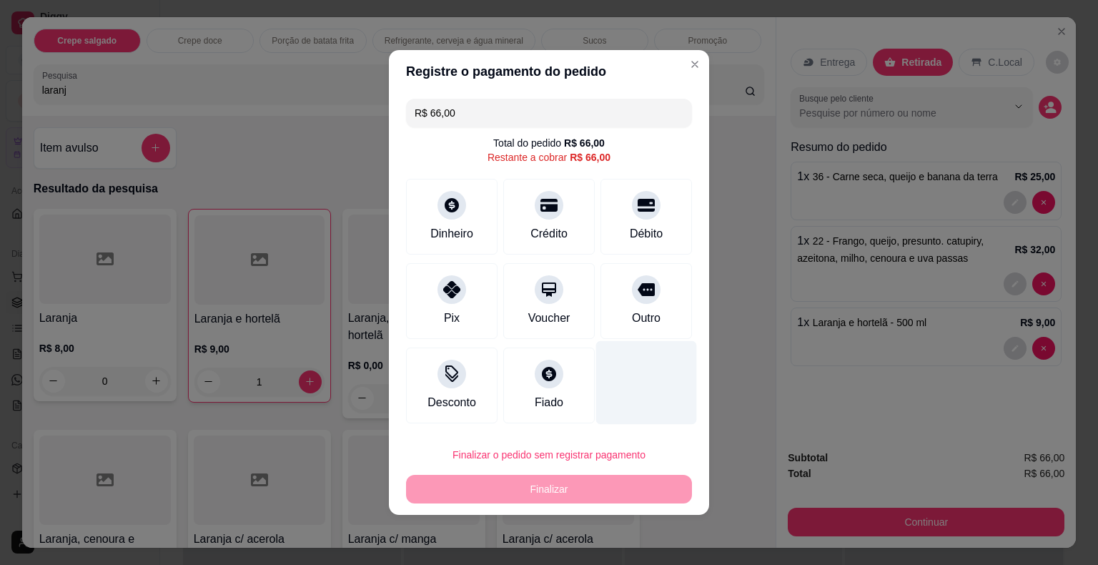
type input "R$ 0,00"
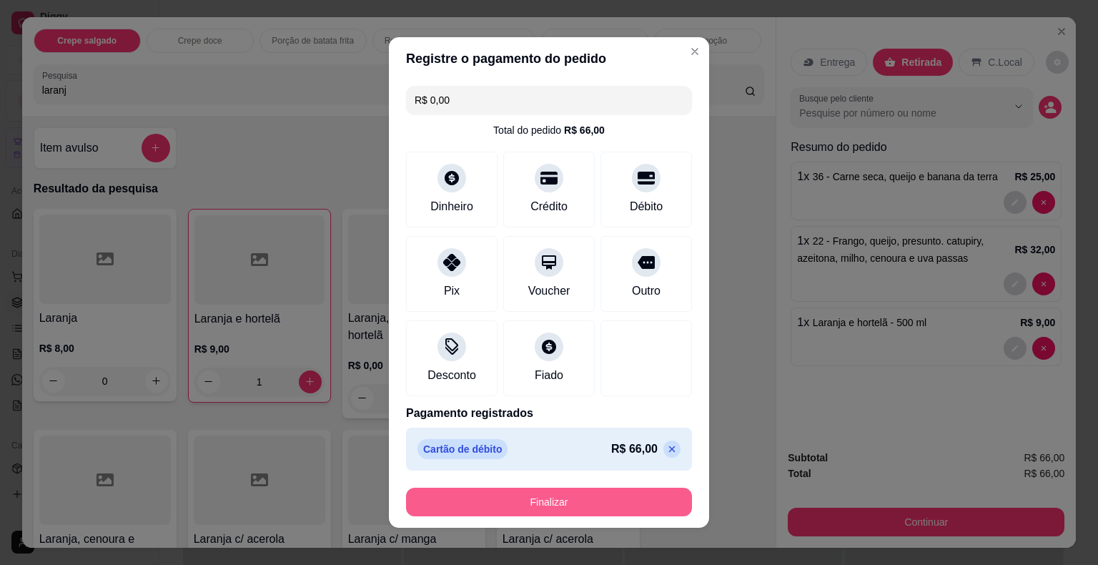
click at [502, 496] on button "Finalizar" at bounding box center [549, 501] width 286 height 29
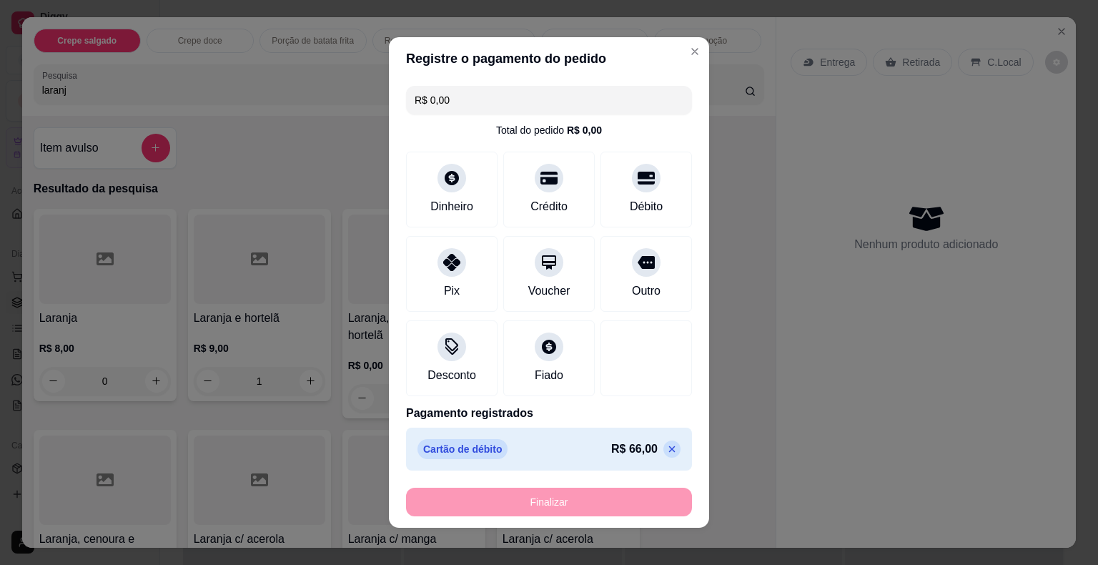
type input "0"
type input "-R$ 66,00"
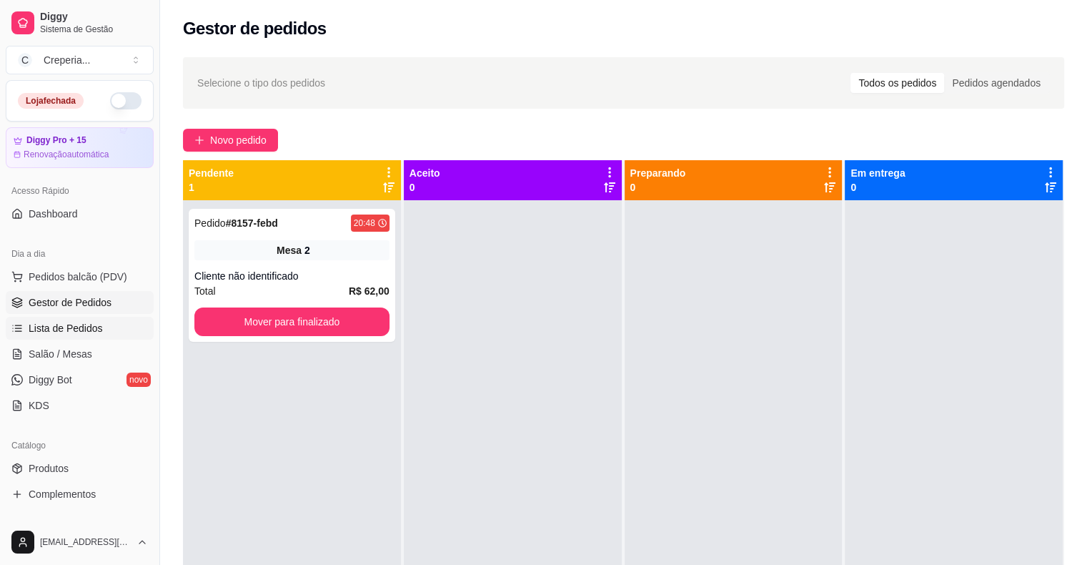
click at [61, 322] on span "Lista de Pedidos" at bounding box center [66, 328] width 74 height 14
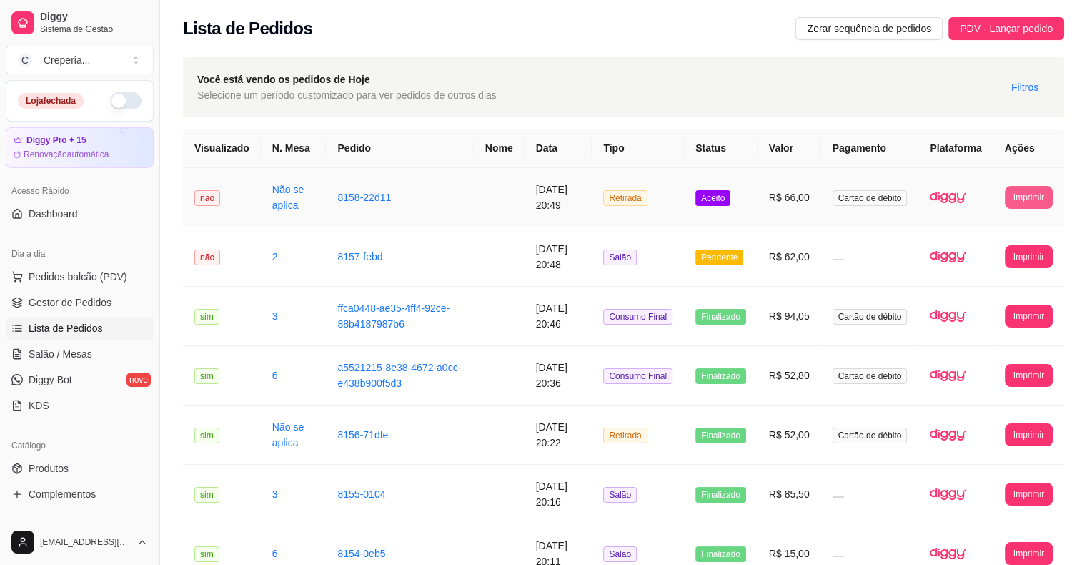
click at [1020, 191] on button "Imprimir" at bounding box center [1029, 197] width 48 height 23
click at [989, 248] on button "IMPRESSORA" at bounding box center [1002, 247] width 104 height 23
click at [81, 357] on span "Salão / Mesas" at bounding box center [61, 354] width 64 height 14
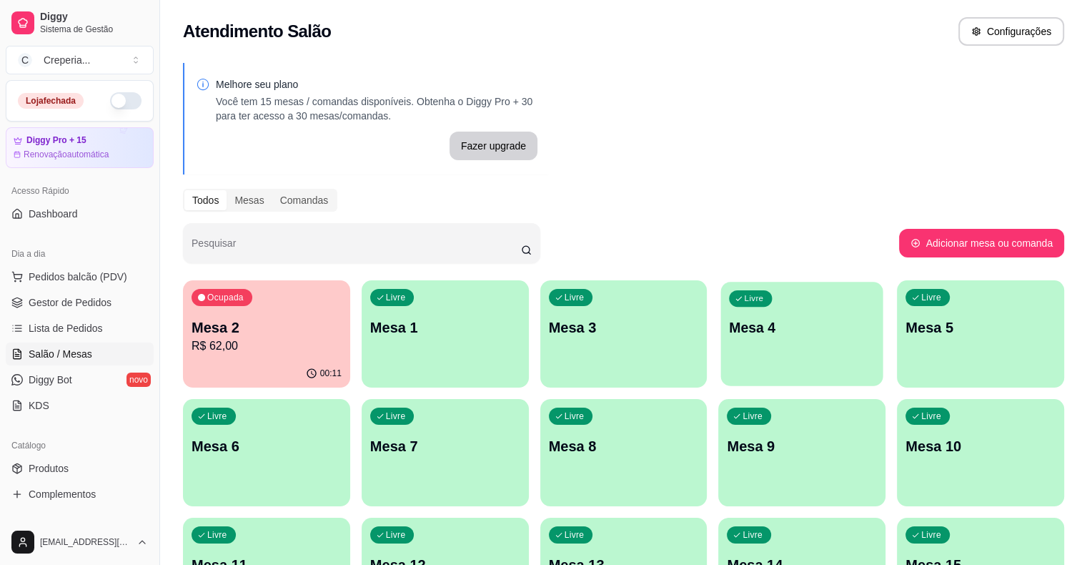
click at [744, 344] on div "Livre Mesa 4" at bounding box center [802, 325] width 162 height 87
click at [727, 322] on p "Mesa 4" at bounding box center [802, 327] width 150 height 20
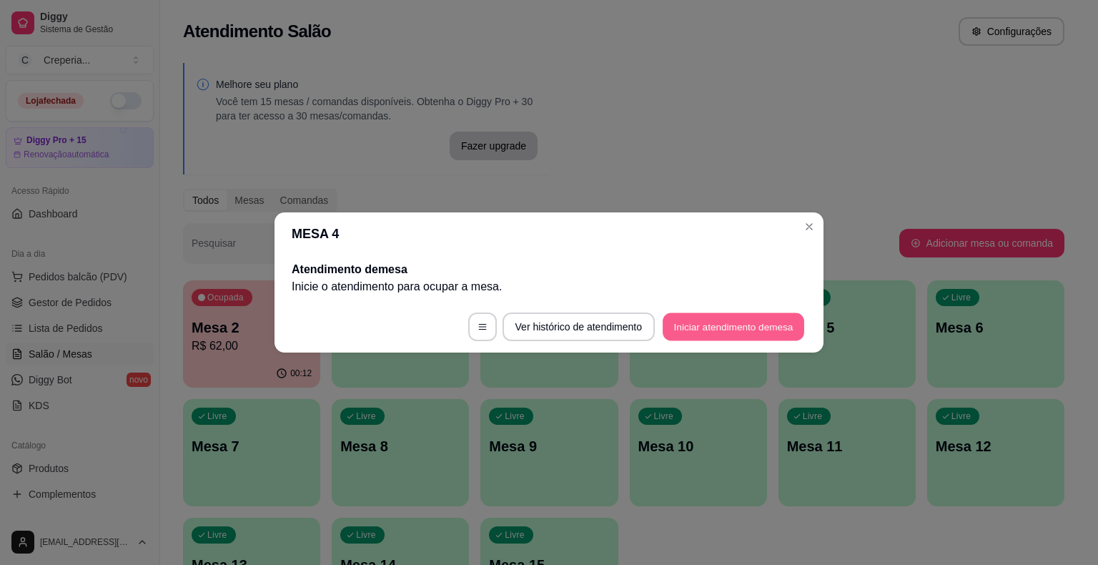
click at [697, 327] on button "Iniciar atendimento de mesa" at bounding box center [732, 327] width 141 height 28
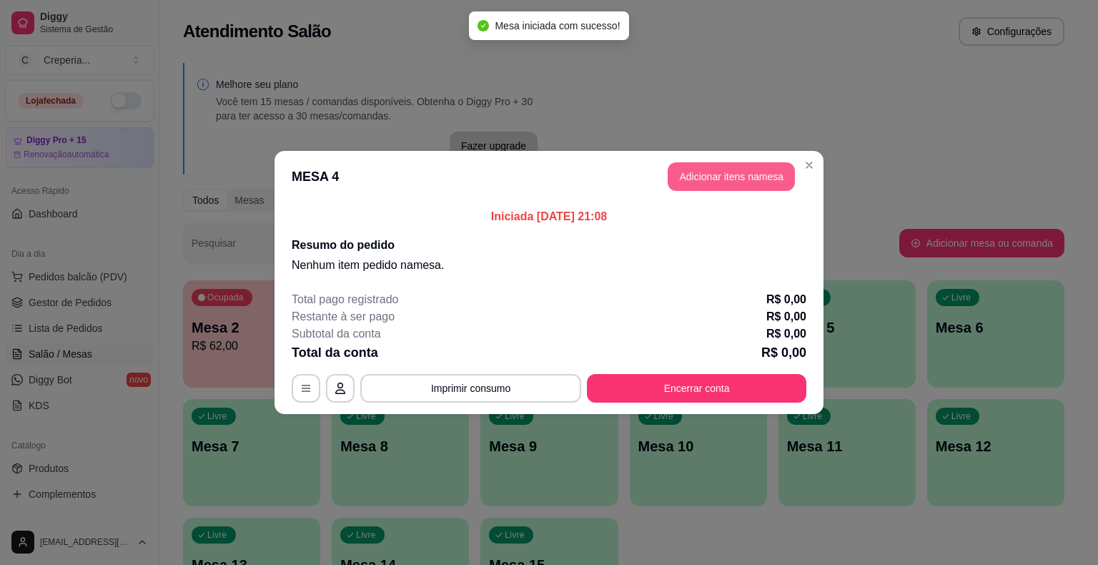
click at [687, 178] on button "Adicionar itens na mesa" at bounding box center [730, 176] width 127 height 29
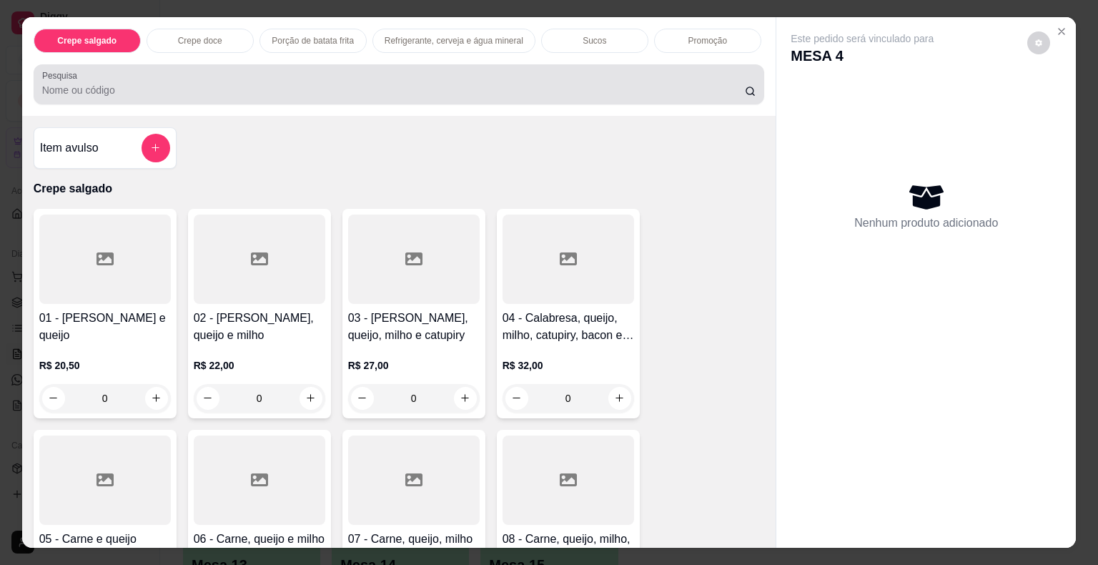
click at [138, 85] on input "Pesquisa" at bounding box center [393, 90] width 702 height 14
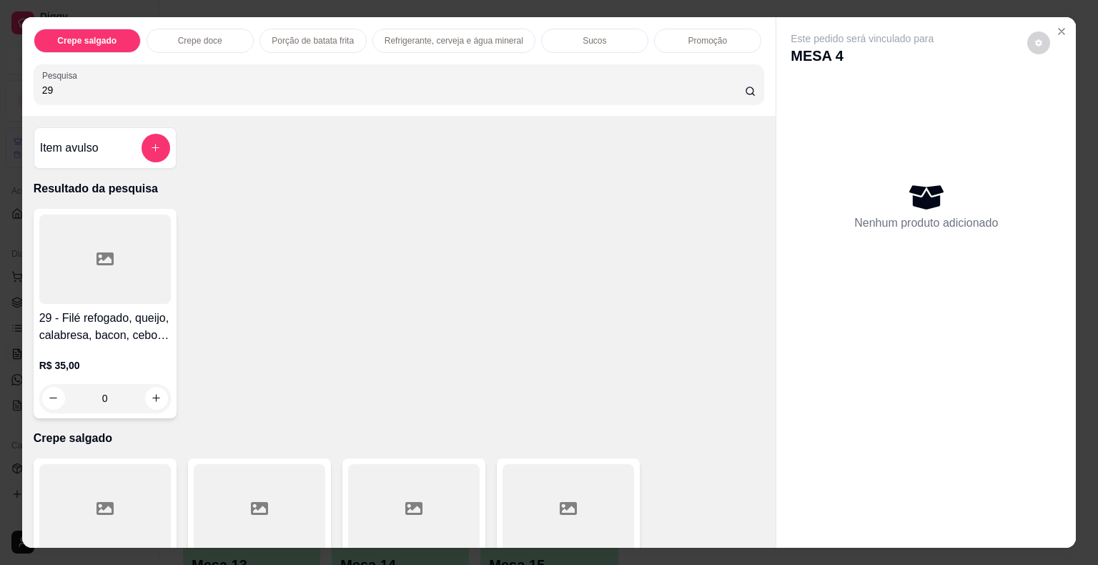
type input "29"
click at [89, 278] on div at bounding box center [104, 258] width 131 height 89
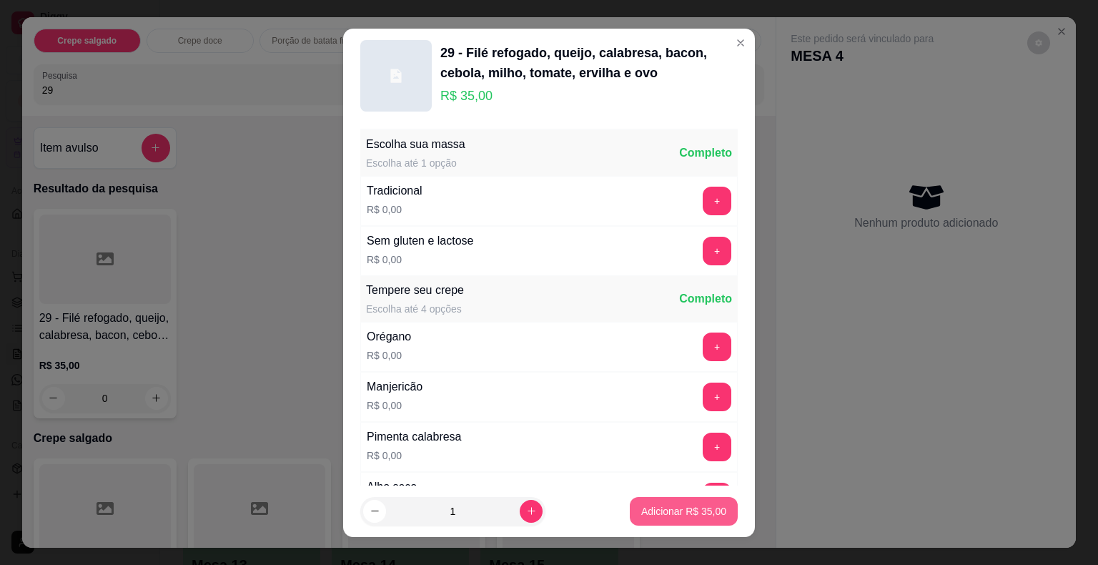
click at [641, 507] on p "Adicionar R$ 35,00" at bounding box center [683, 511] width 85 height 14
type input "1"
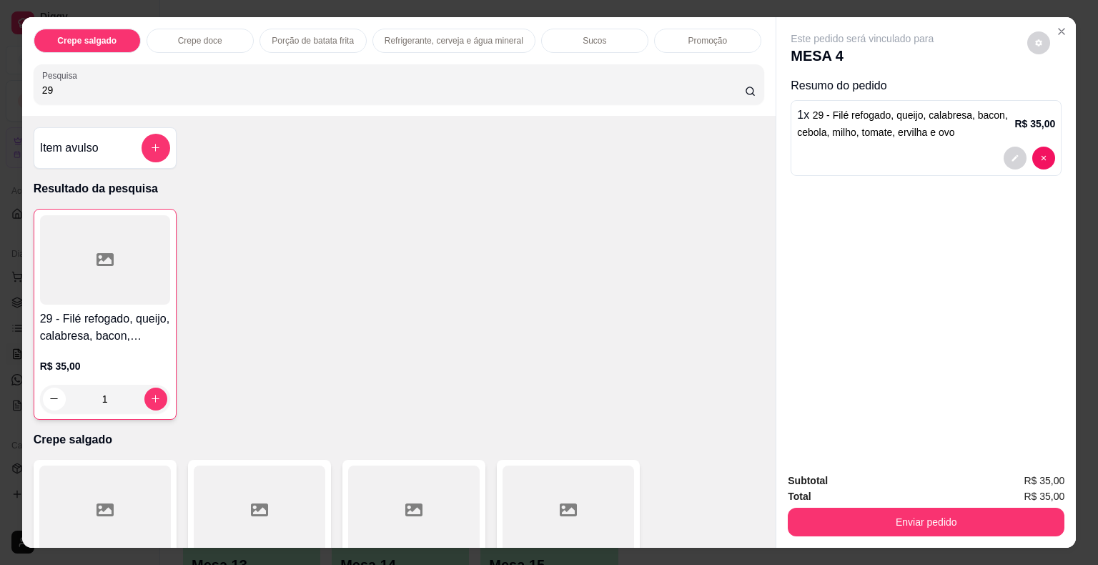
drag, startPoint x: 81, startPoint y: 89, endPoint x: 0, endPoint y: 81, distance: 81.8
click at [0, 81] on div "Crepe salgado Crepe doce Porção de batata frita Refrigerante, cerveja e água mi…" at bounding box center [549, 282] width 1098 height 565
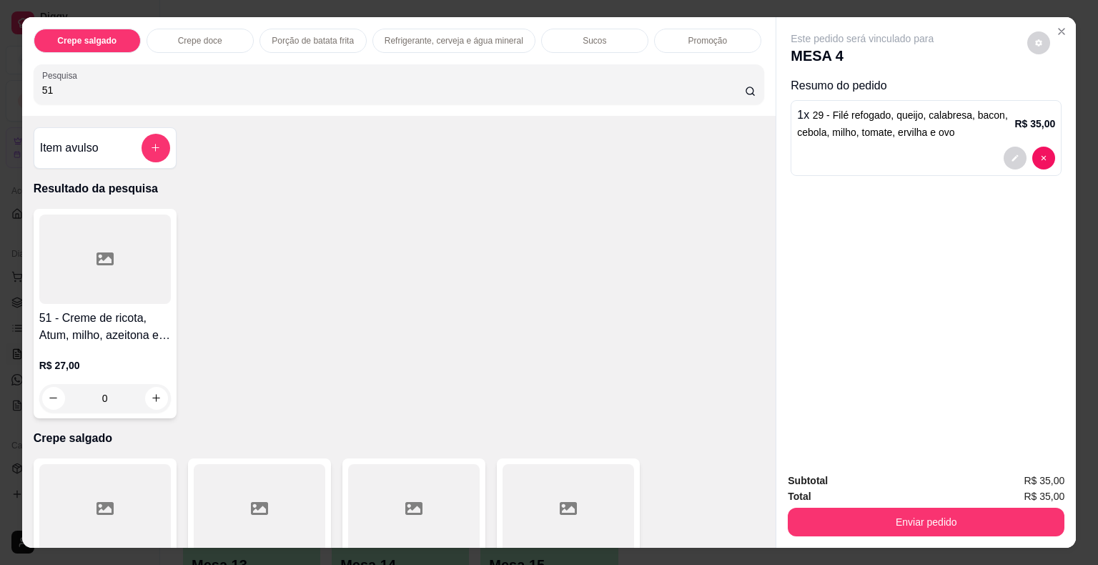
type input "51"
click at [96, 260] on icon at bounding box center [104, 258] width 17 height 17
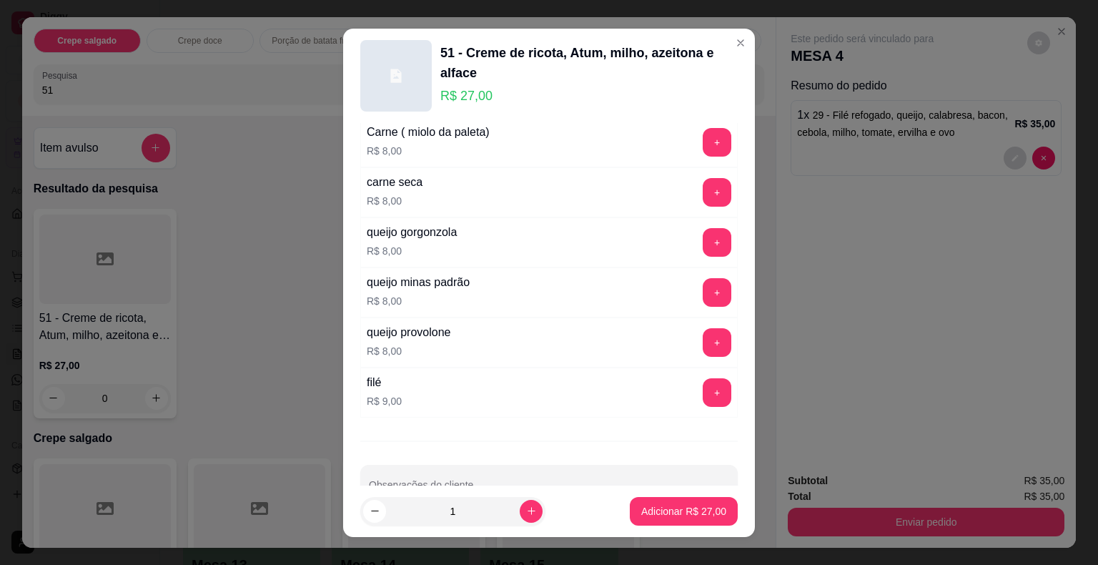
scroll to position [2524, 0]
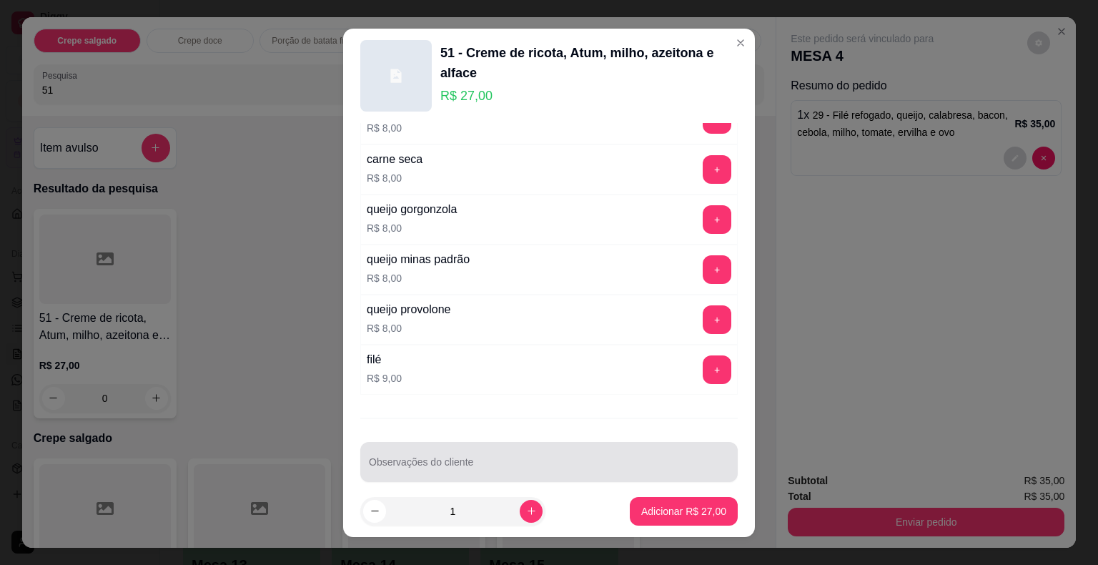
click at [440, 460] on input "Observações do cliente" at bounding box center [549, 467] width 360 height 14
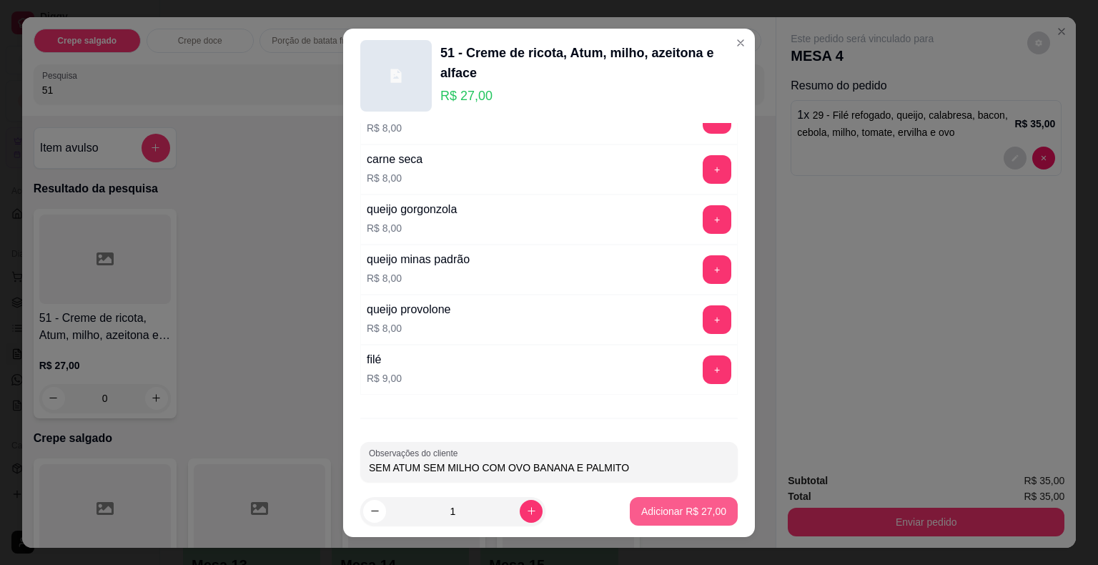
type input "SEM ATUM SEM MILHO COM OVO BANANA E PALMITO"
click at [688, 518] on button "Adicionar R$ 27,00" at bounding box center [683, 511] width 105 height 28
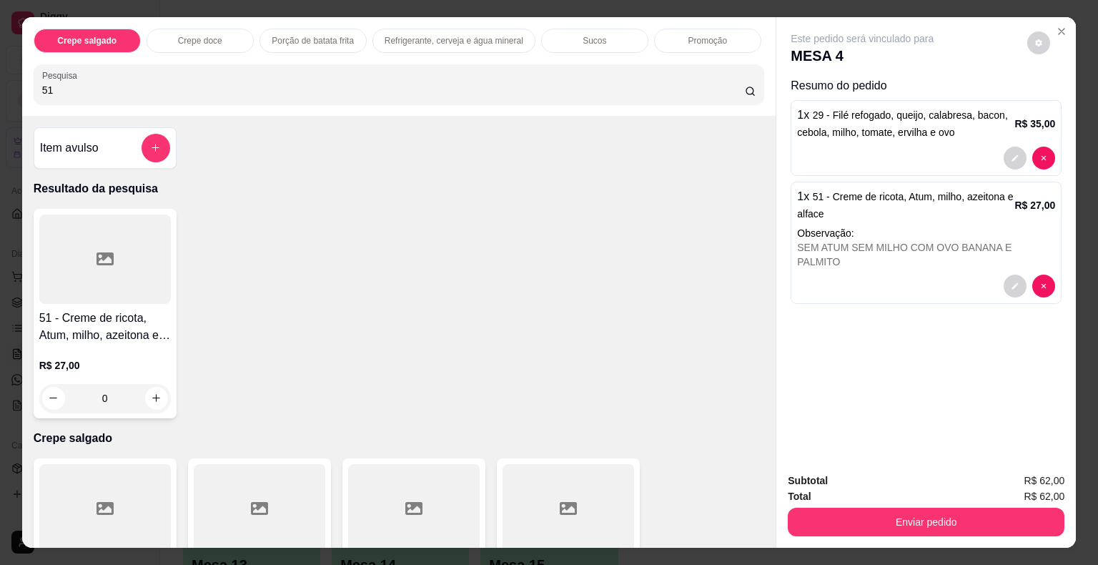
drag, startPoint x: 116, startPoint y: 88, endPoint x: 1, endPoint y: 84, distance: 115.1
click at [1, 84] on div "Crepe salgado Crepe doce Porção de batata frita Refrigerante, cerveja e água mi…" at bounding box center [549, 282] width 1098 height 565
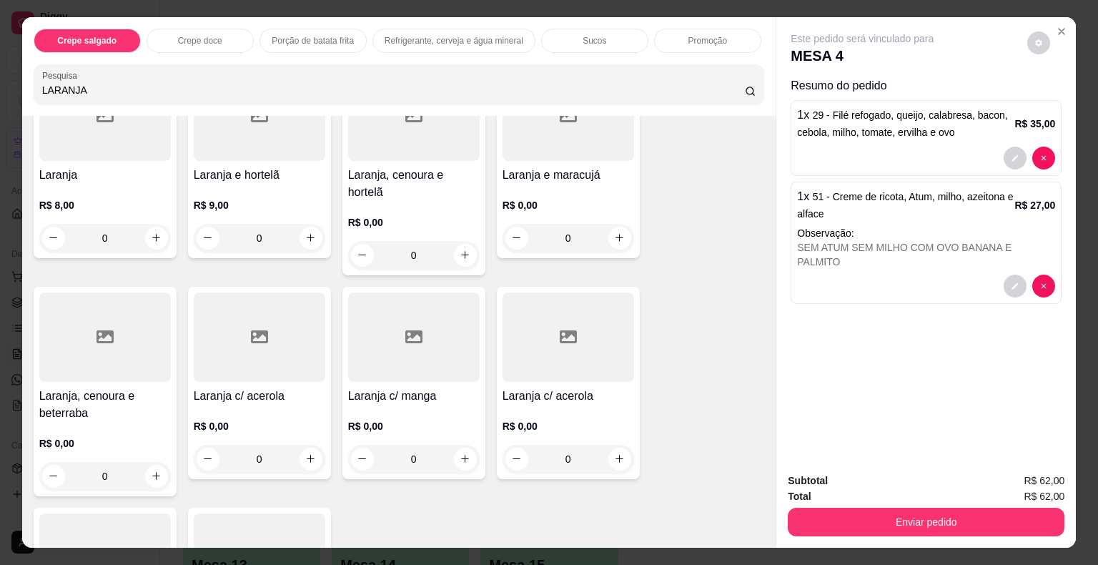
scroll to position [286, 0]
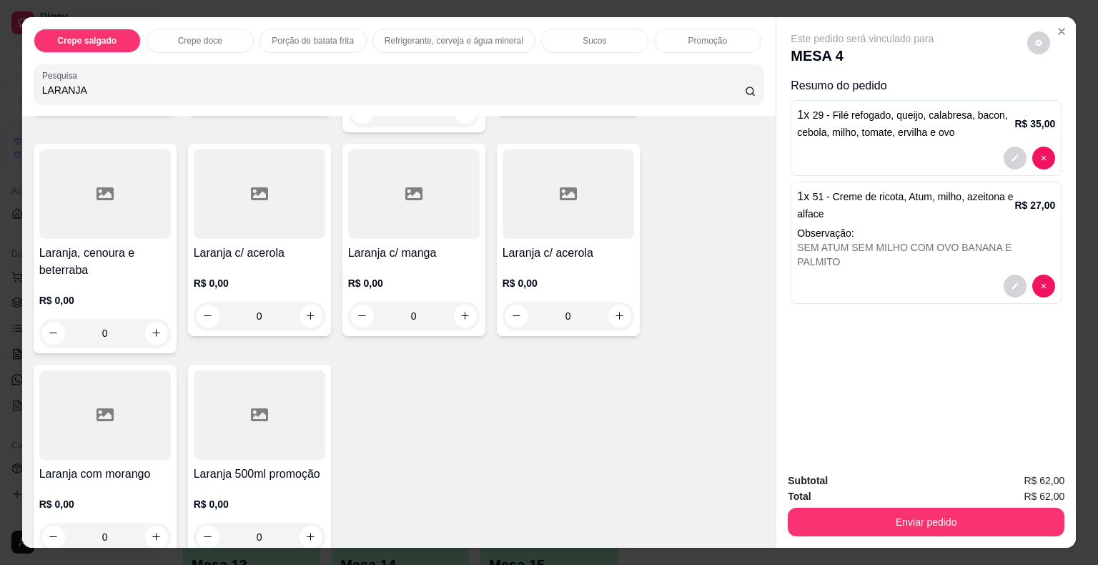
type input "LARANJA"
click at [126, 370] on div at bounding box center [104, 414] width 131 height 89
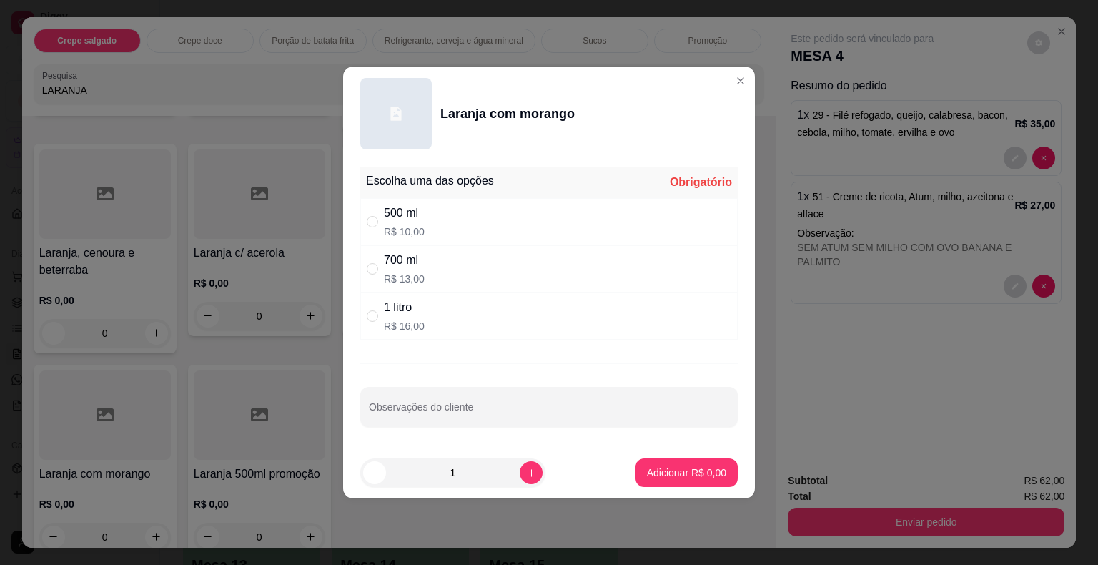
click at [414, 224] on div "500 ml R$ 10,00" at bounding box center [404, 221] width 41 height 34
click at [407, 262] on div "700 ml" at bounding box center [404, 260] width 41 height 17
radio input "false"
radio input "true"
click at [612, 415] on input "Observações do cliente" at bounding box center [549, 412] width 360 height 14
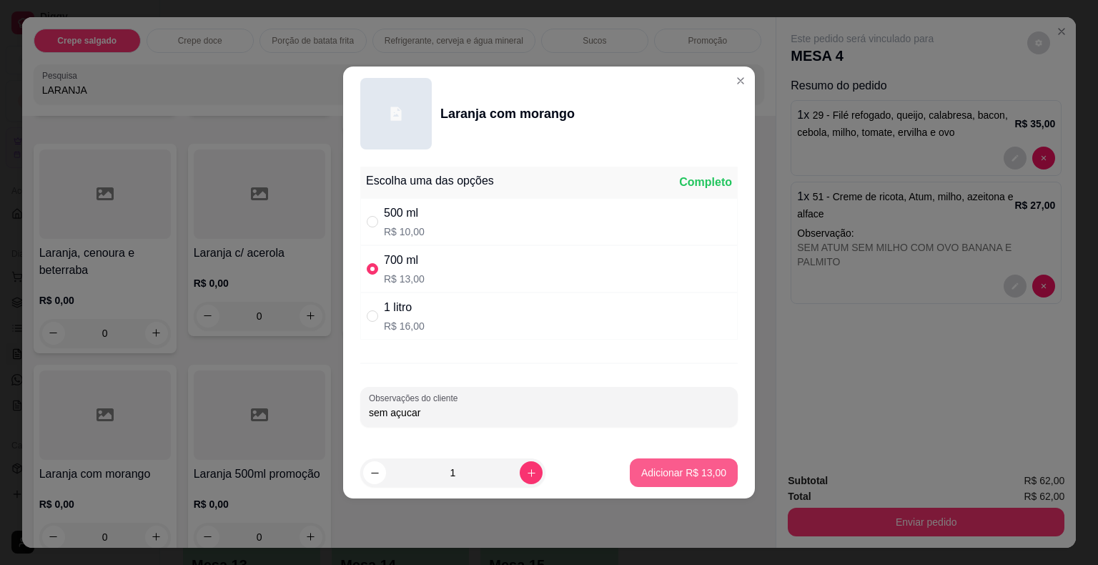
type input "sem açucar"
click at [652, 481] on button "Adicionar R$ 13,00" at bounding box center [684, 472] width 108 height 29
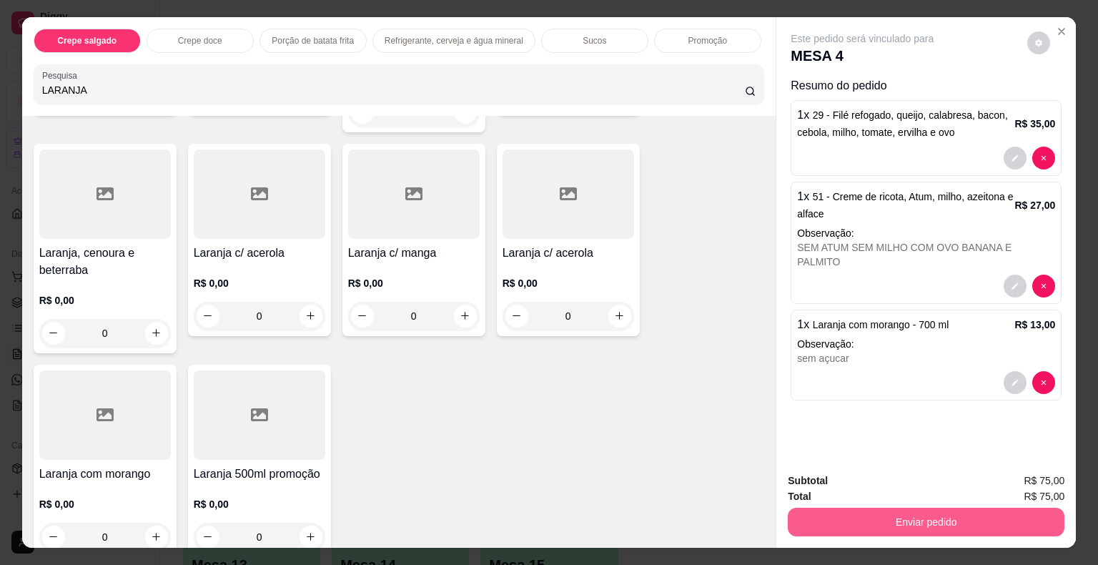
click at [909, 519] on button "Enviar pedido" at bounding box center [926, 521] width 277 height 29
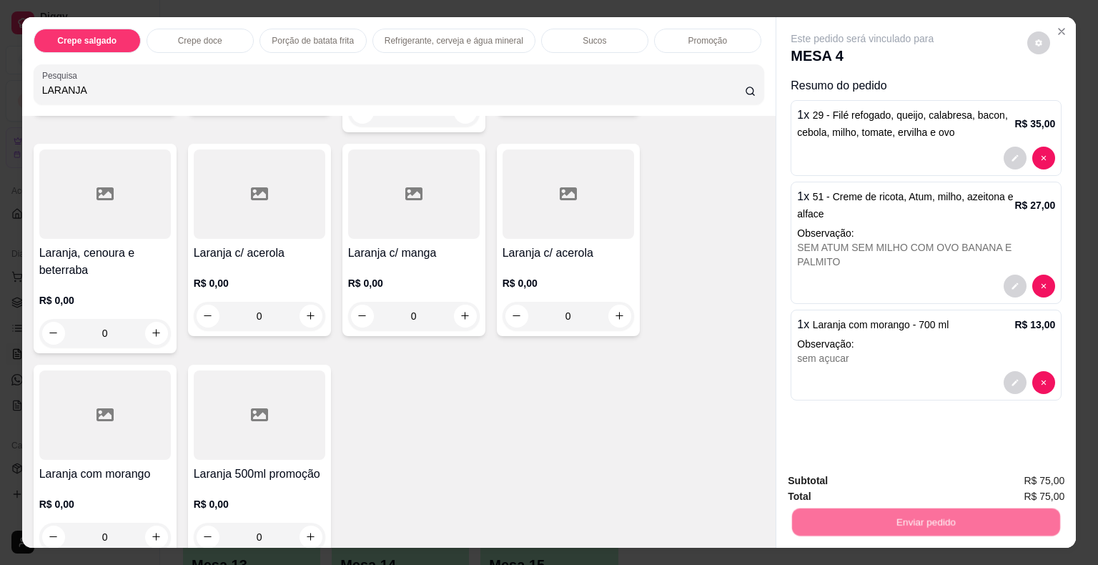
click at [870, 482] on button "Não registrar e enviar pedido" at bounding box center [878, 481] width 149 height 27
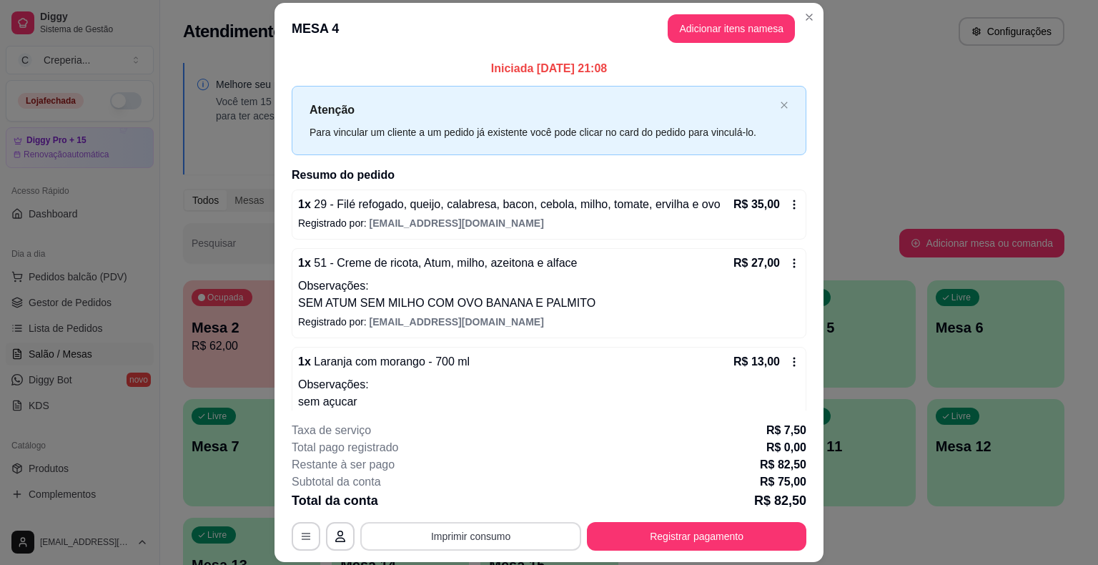
click at [418, 525] on button "Imprimir consumo" at bounding box center [470, 536] width 221 height 29
click at [428, 504] on button "IMPRESSORA" at bounding box center [469, 503] width 100 height 22
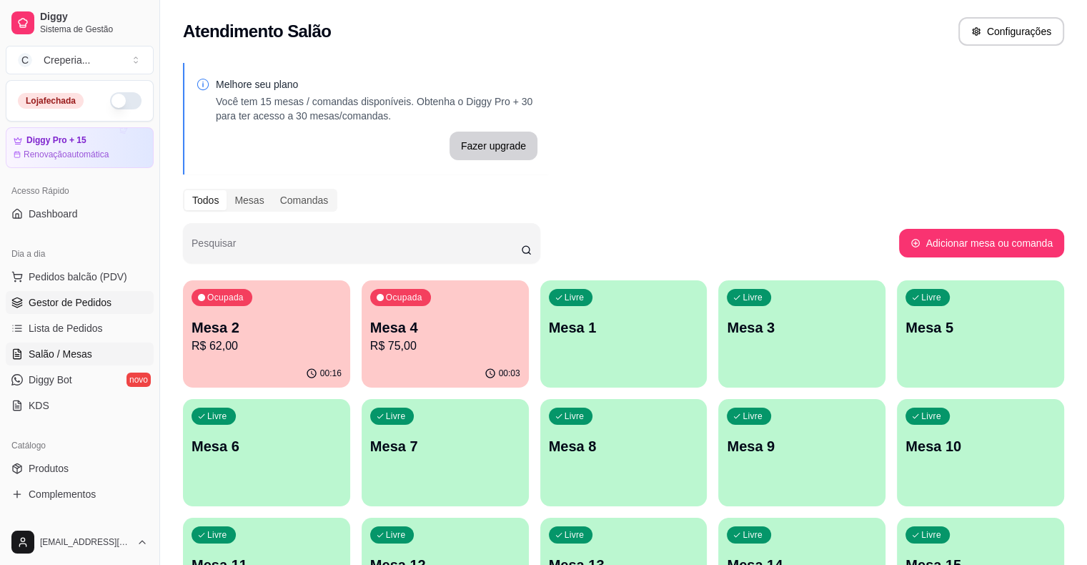
click at [74, 302] on span "Gestor de Pedidos" at bounding box center [70, 302] width 83 height 14
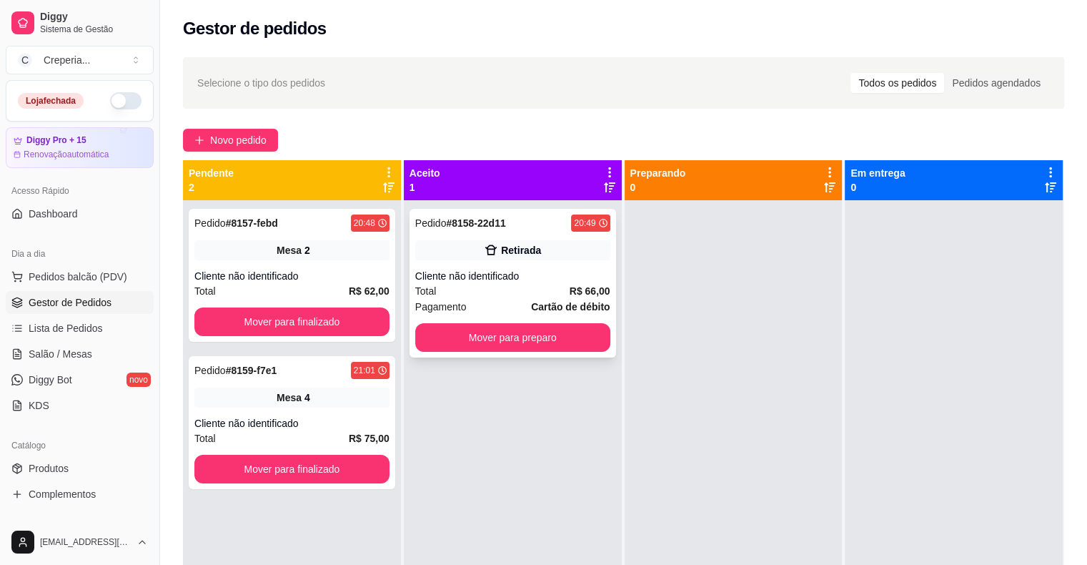
click at [480, 259] on div "Retirada" at bounding box center [512, 250] width 195 height 20
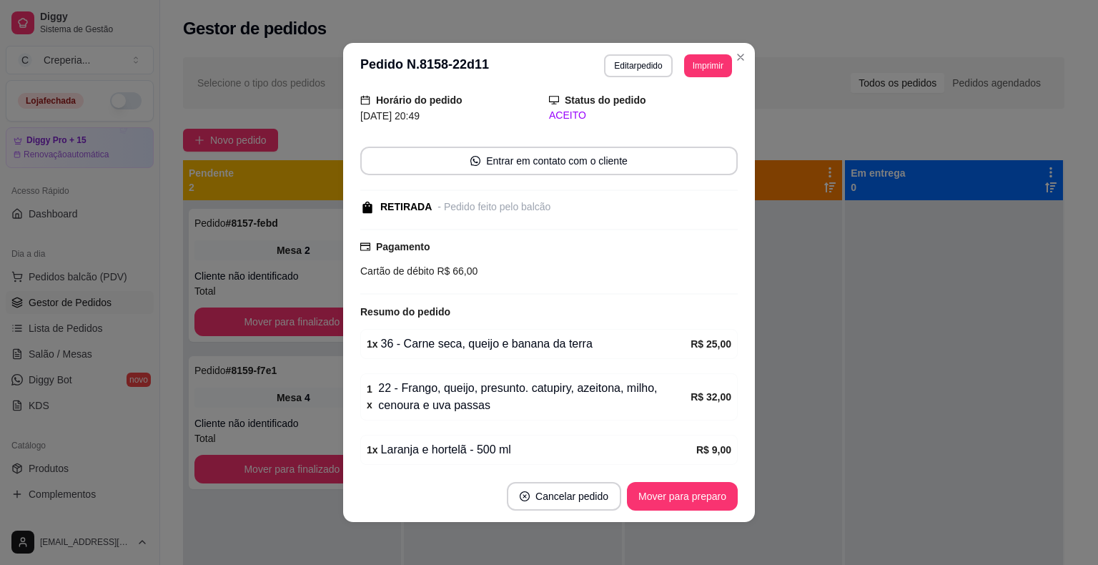
scroll to position [102, 0]
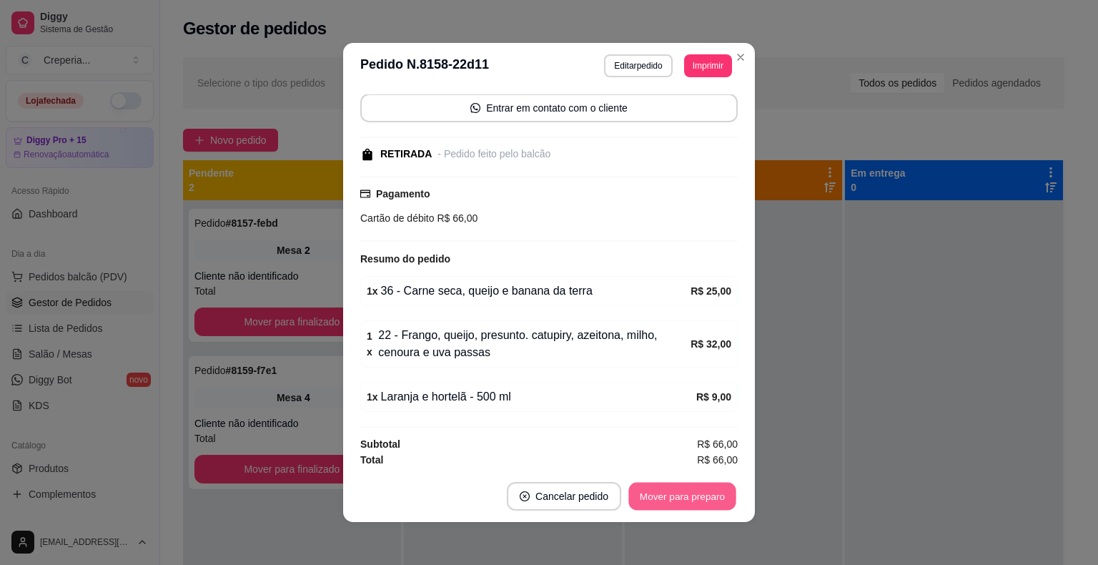
click at [655, 502] on button "Mover para preparo" at bounding box center [681, 496] width 107 height 28
click at [655, 502] on div "Mover para preparo" at bounding box center [672, 496] width 131 height 29
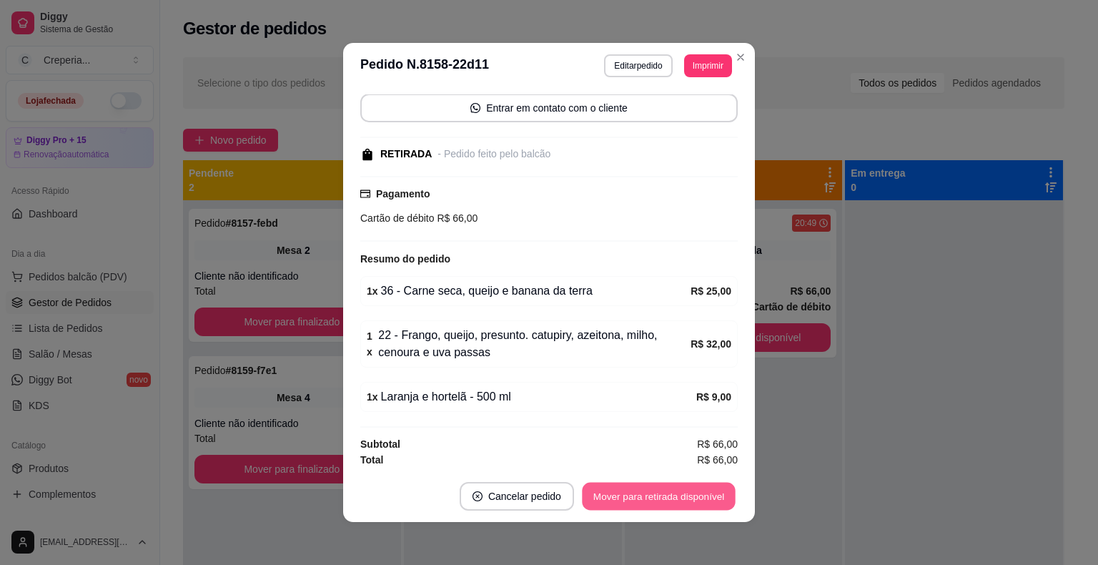
click at [654, 502] on button "Mover para retirada disponível" at bounding box center [658, 496] width 153 height 28
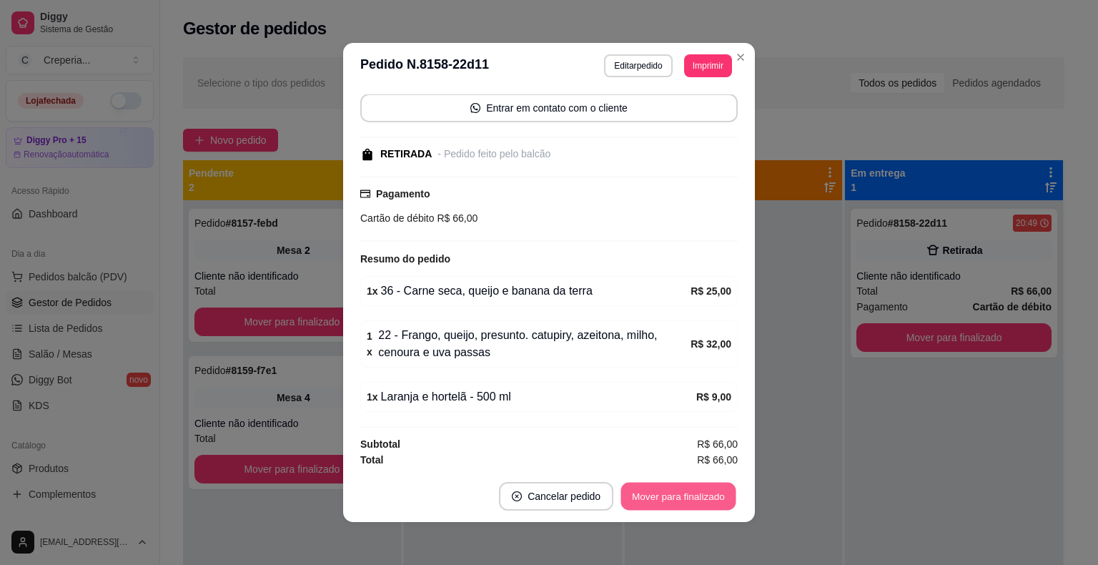
click at [696, 487] on button "Mover para finalizado" at bounding box center [678, 496] width 115 height 28
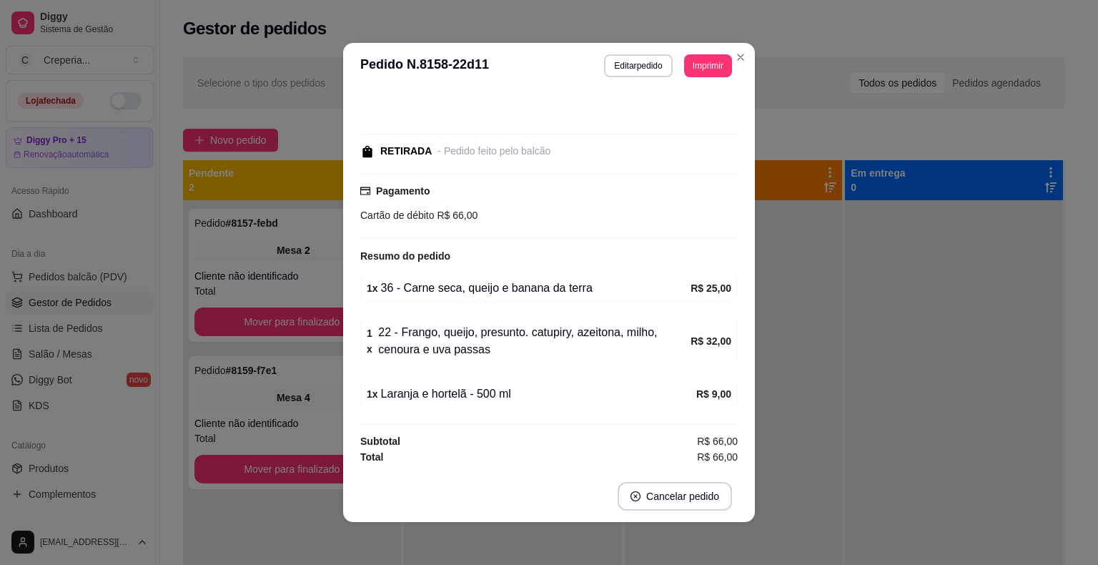
scroll to position [41, 0]
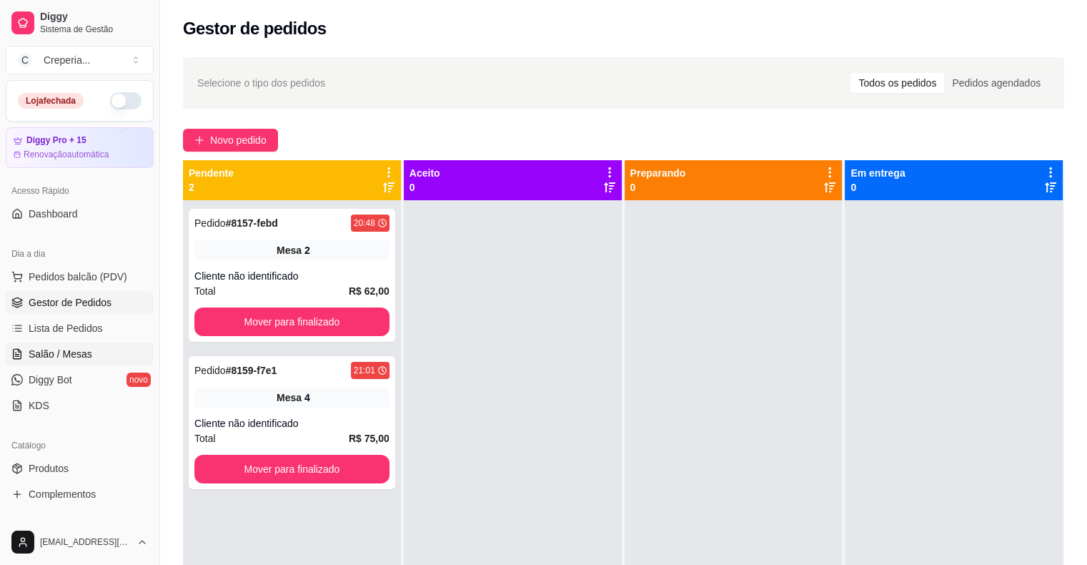
click at [76, 348] on span "Salão / Mesas" at bounding box center [61, 354] width 64 height 14
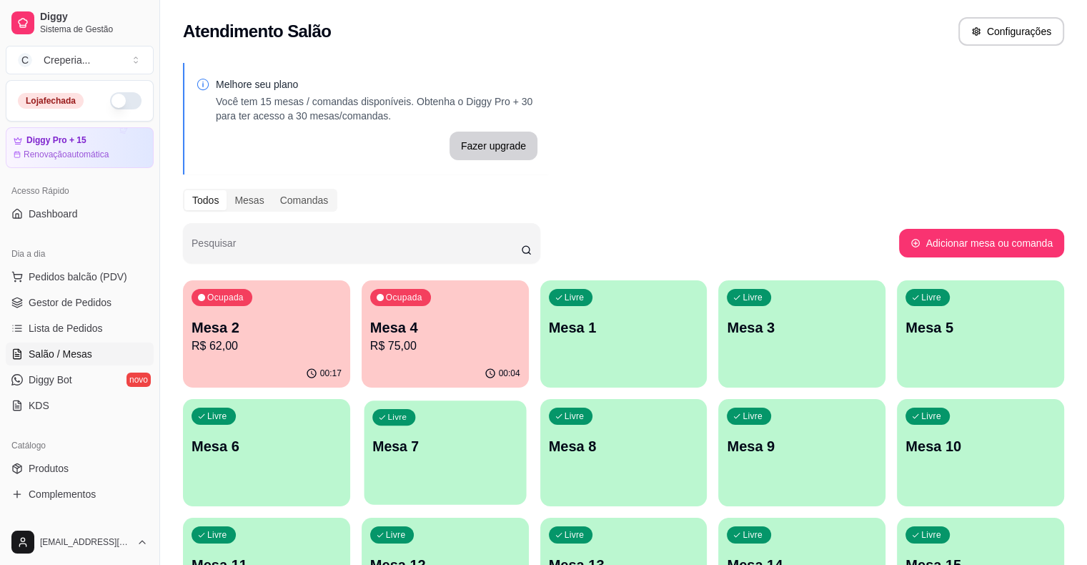
click at [364, 430] on div "Livre Mesa 7" at bounding box center [445, 443] width 162 height 87
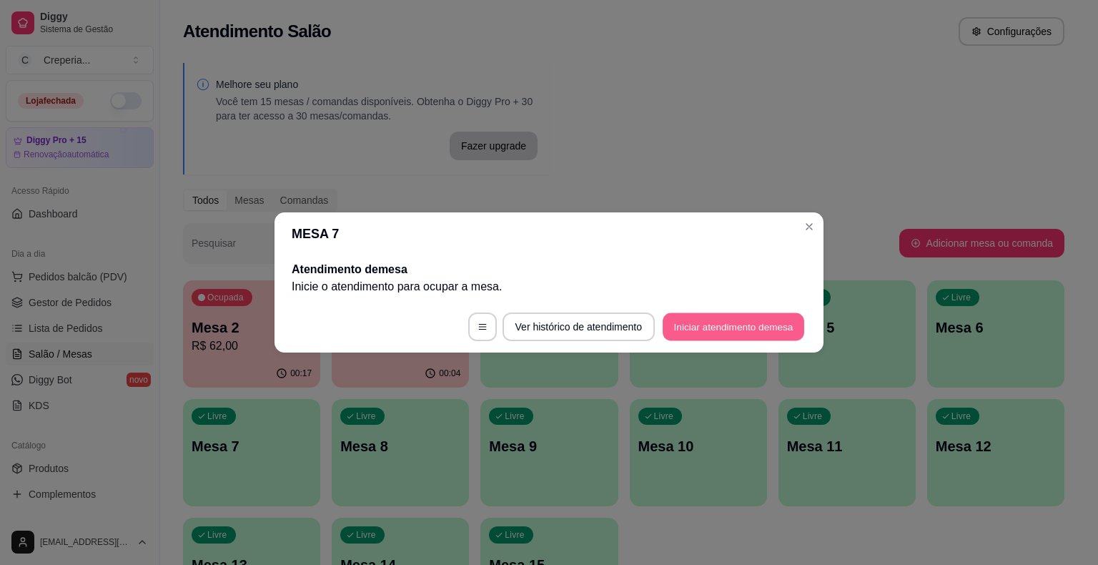
click at [752, 317] on button "Iniciar atendimento de mesa" at bounding box center [732, 327] width 141 height 28
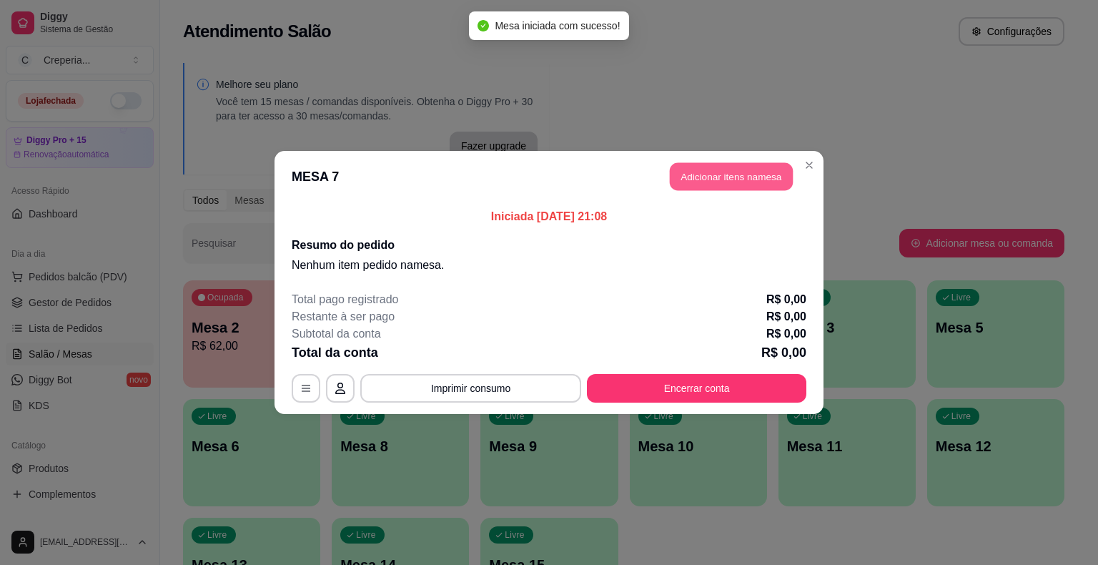
click at [706, 184] on button "Adicionar itens na mesa" at bounding box center [731, 177] width 123 height 28
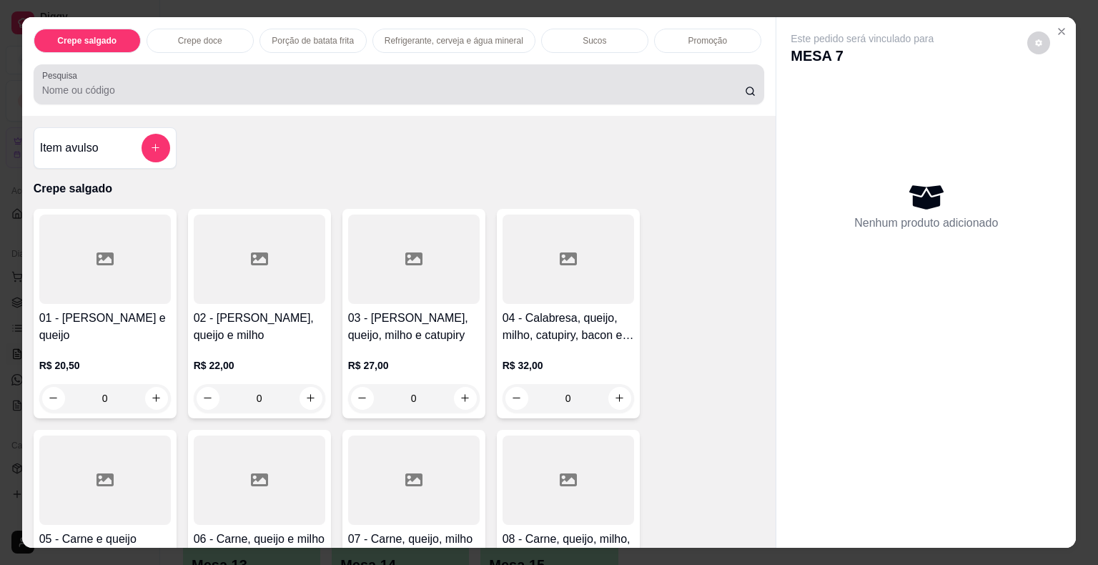
click at [229, 87] on input "Pesquisa" at bounding box center [393, 90] width 702 height 14
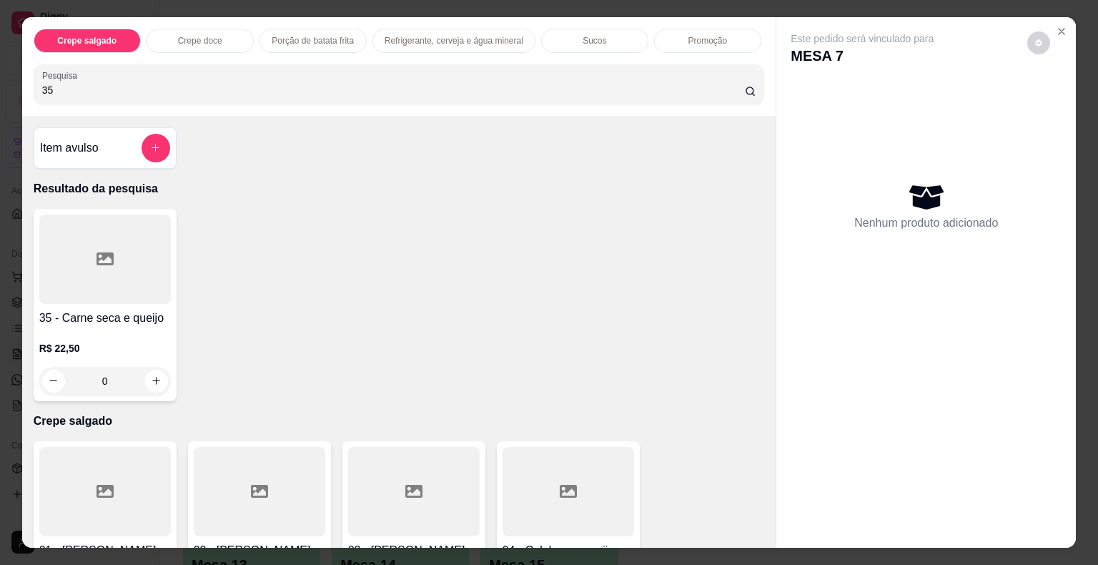
type input "35"
click at [117, 279] on div at bounding box center [104, 258] width 131 height 89
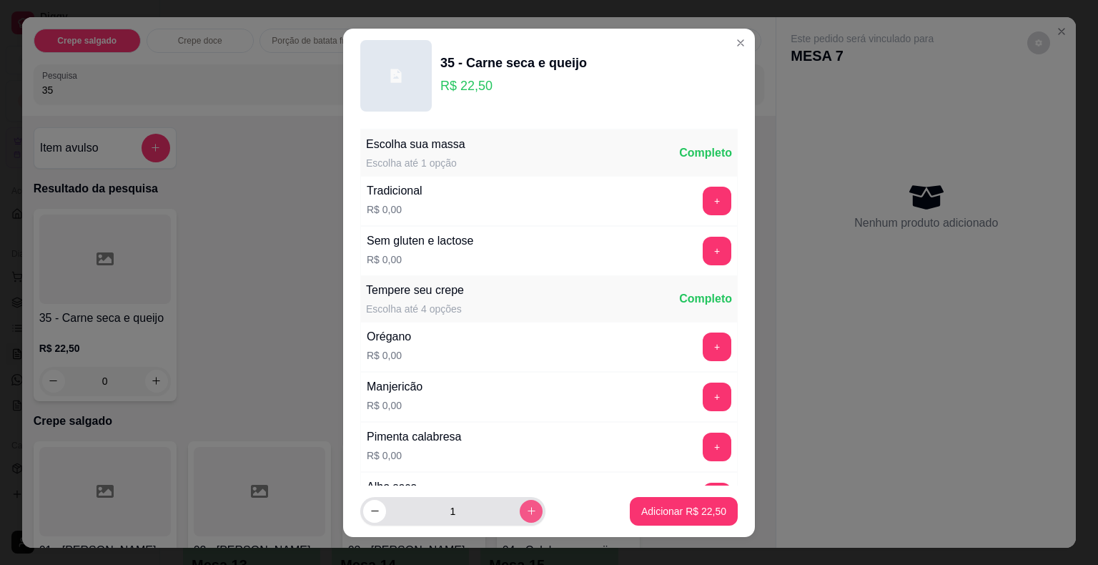
click at [520, 507] on button "increase-product-quantity" at bounding box center [531, 511] width 23 height 23
type input "2"
click at [656, 510] on p "Adicionar R$ 45,00" at bounding box center [683, 511] width 85 height 14
type input "2"
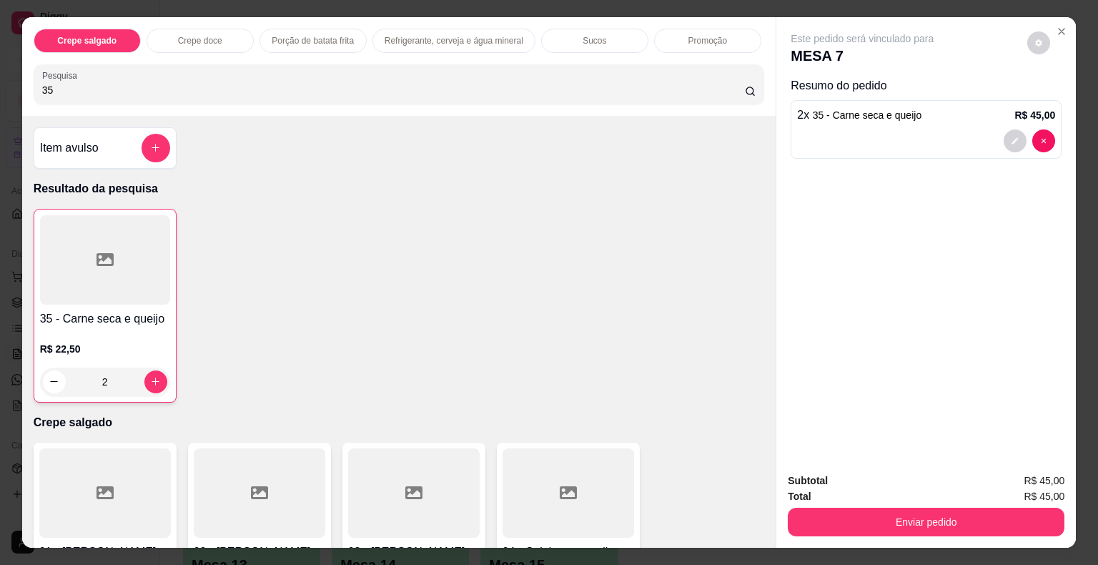
drag, startPoint x: 120, startPoint y: 89, endPoint x: 4, endPoint y: 69, distance: 117.6
click at [4, 69] on div "Crepe salgado Crepe doce Porção de batata frita Refrigerante, cerveja e água mi…" at bounding box center [549, 282] width 1098 height 565
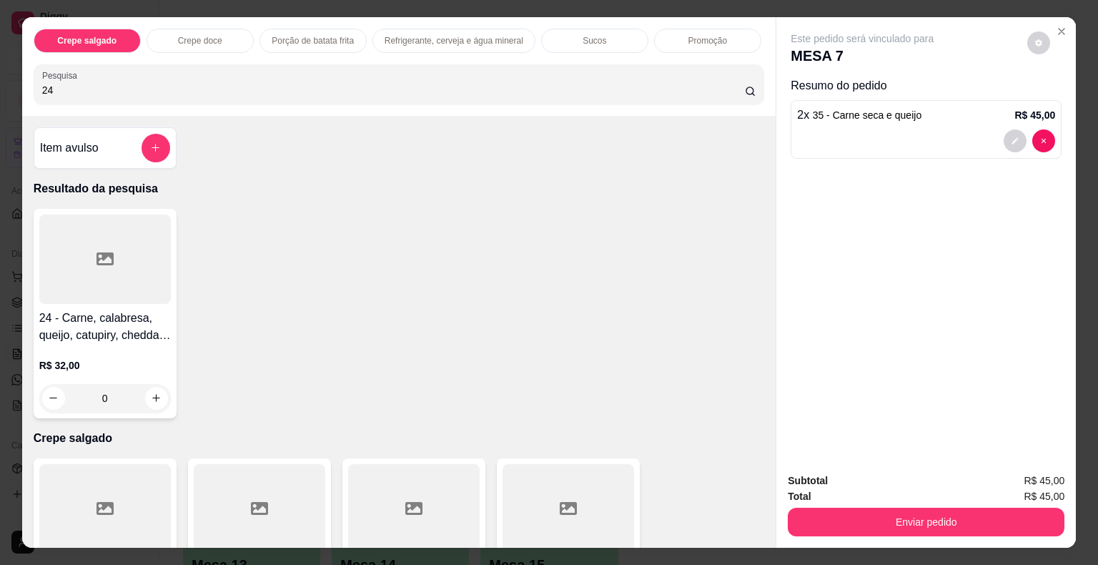
type input "24"
click at [130, 309] on h4 "24 - Carne, calabresa, queijo, catupiry, cheddar cremoso, milho e pimenta calab…" at bounding box center [104, 326] width 131 height 34
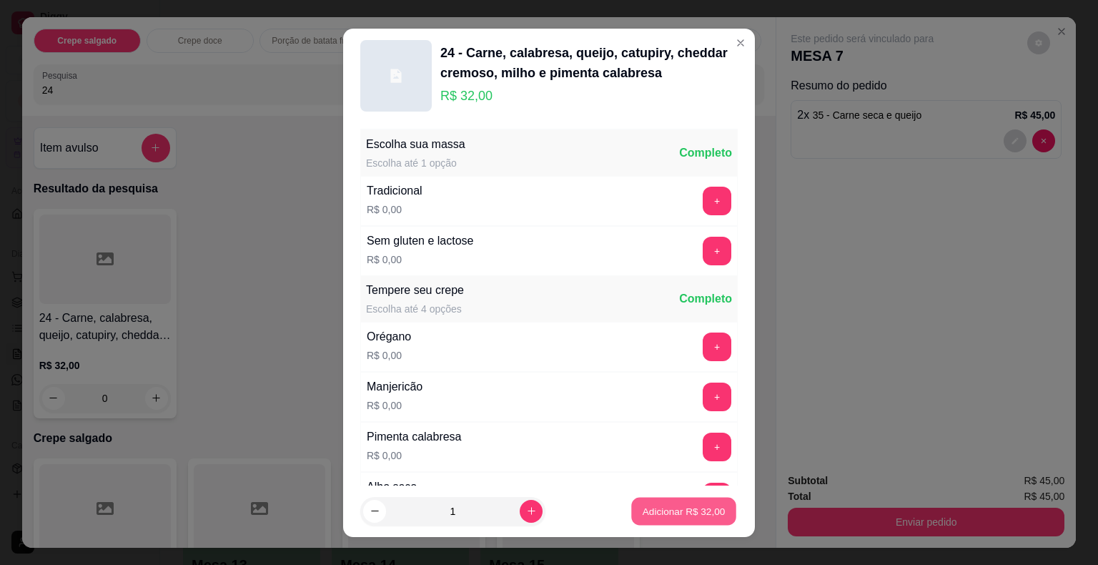
click at [675, 507] on p "Adicionar R$ 32,00" at bounding box center [683, 511] width 83 height 14
type input "1"
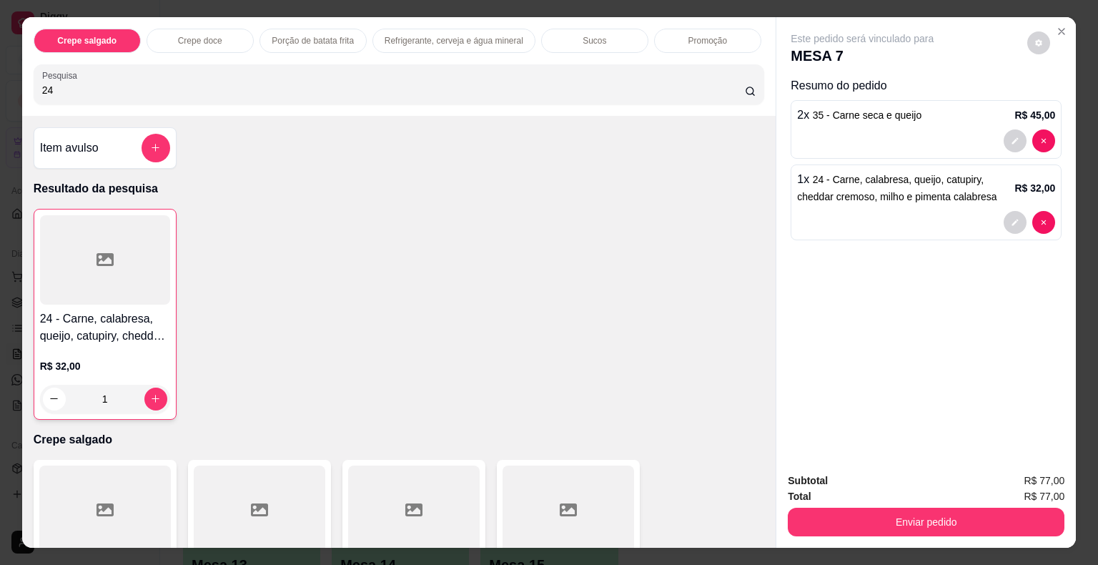
drag, startPoint x: 89, startPoint y: 94, endPoint x: 0, endPoint y: 73, distance: 91.0
click at [0, 73] on div "Crepe salgado Crepe doce Porção de batata frita Refrigerante, cerveja e água mi…" at bounding box center [549, 282] width 1098 height 565
type input "94"
click at [96, 290] on div at bounding box center [104, 258] width 131 height 89
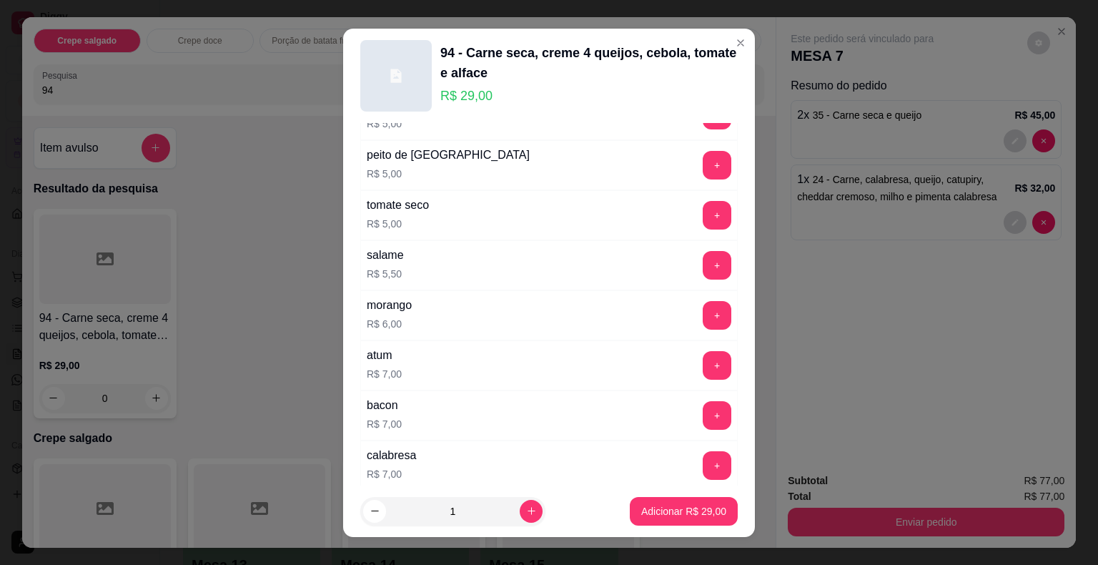
scroll to position [2001, 0]
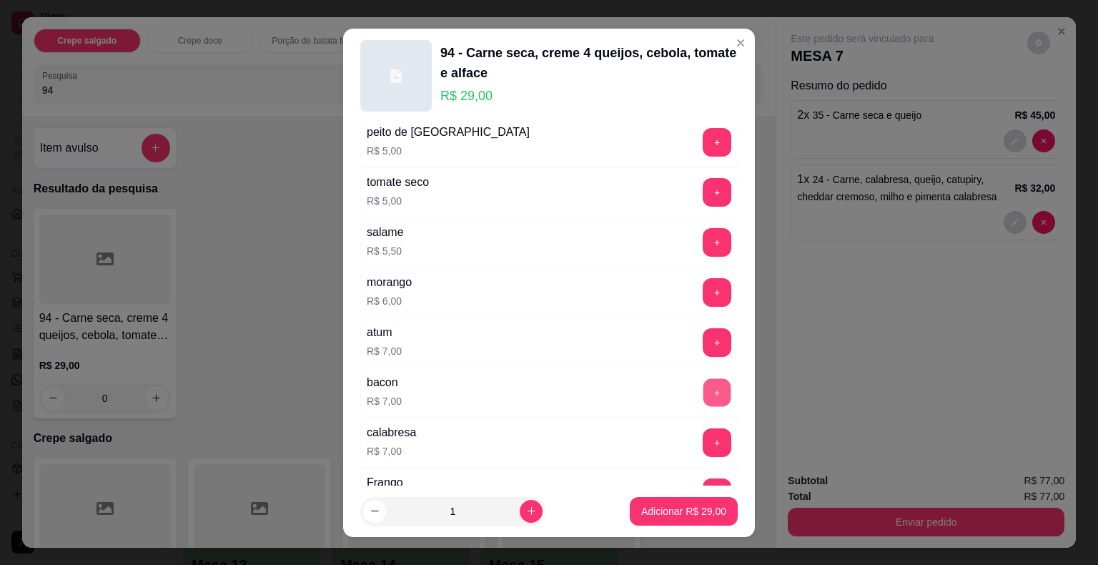
click at [703, 382] on button "+" at bounding box center [717, 392] width 28 height 28
click at [661, 505] on p "Adicionar R$ 36,00" at bounding box center [683, 511] width 85 height 14
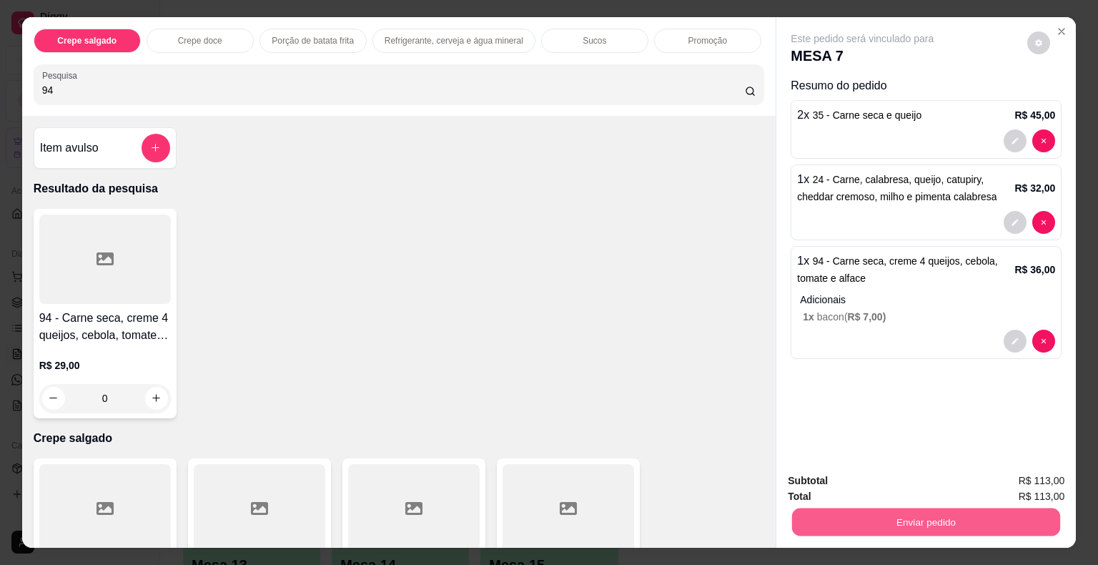
click at [844, 512] on button "Enviar pedido" at bounding box center [926, 522] width 268 height 28
click at [830, 485] on button "Não registrar e enviar pedido" at bounding box center [878, 481] width 144 height 26
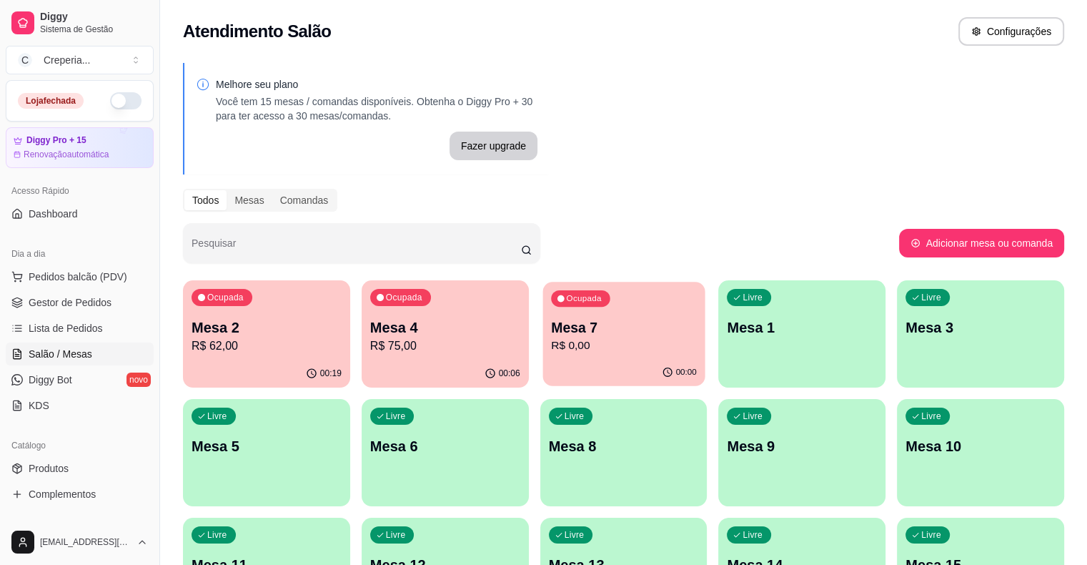
click at [551, 353] on p "R$ 0,00" at bounding box center [624, 345] width 146 height 16
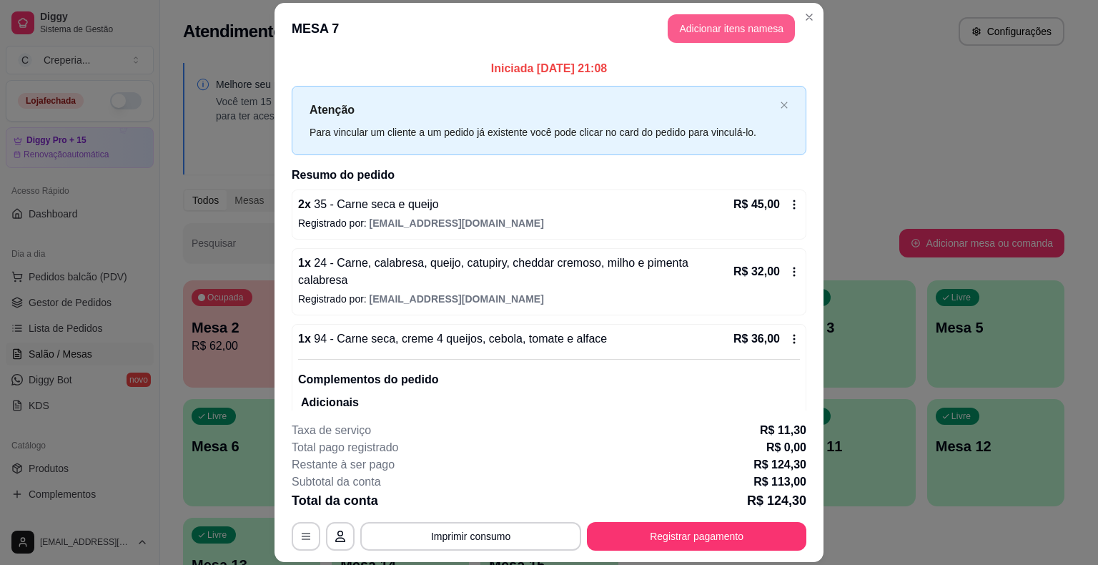
click at [743, 19] on button "Adicionar itens na mesa" at bounding box center [730, 28] width 127 height 29
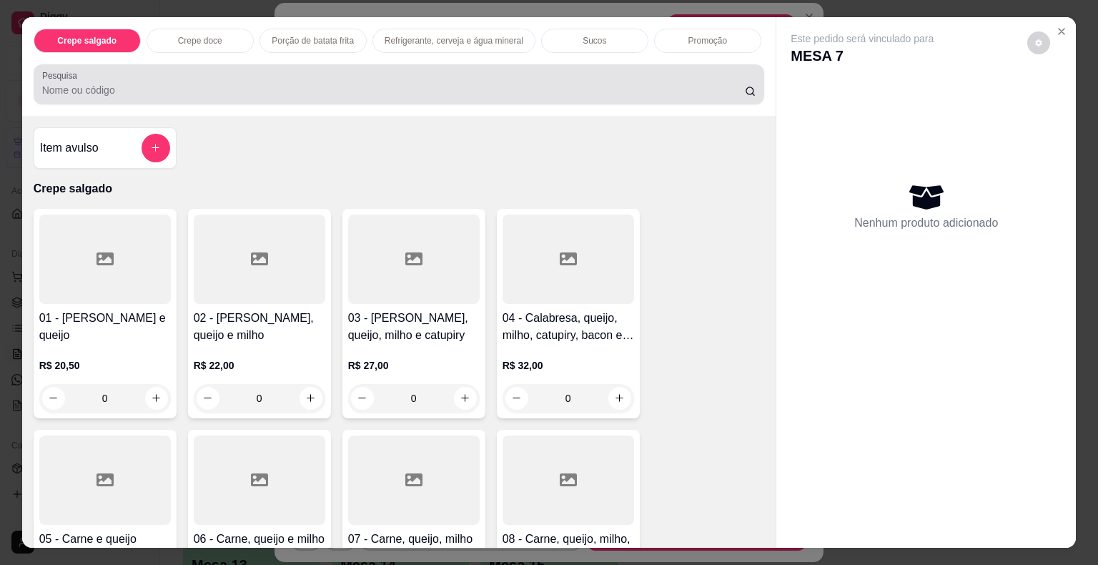
click at [271, 71] on div at bounding box center [399, 84] width 714 height 29
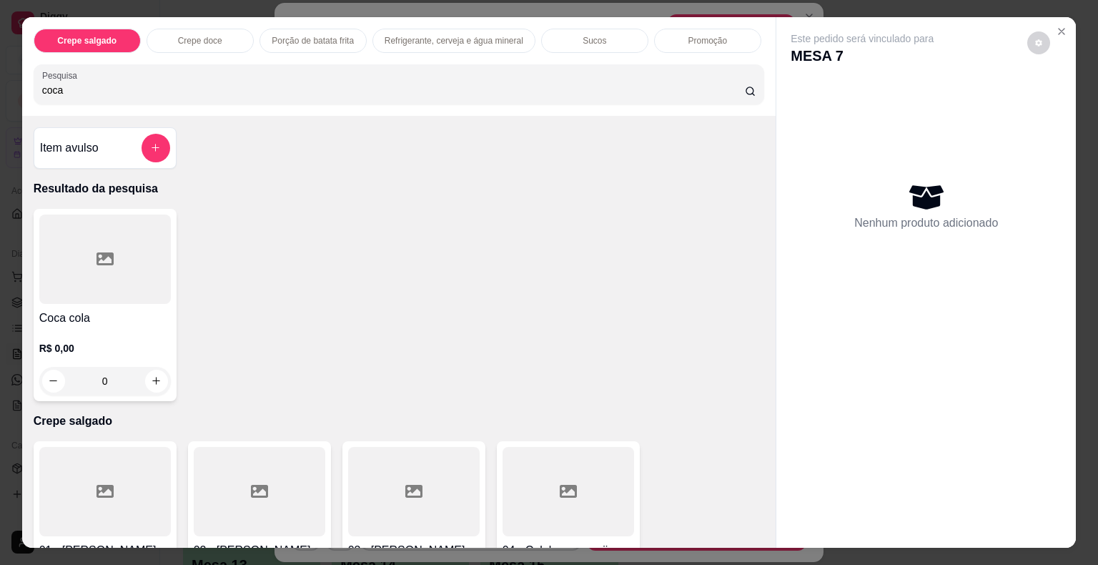
type input "coca"
click at [103, 293] on div at bounding box center [104, 258] width 131 height 89
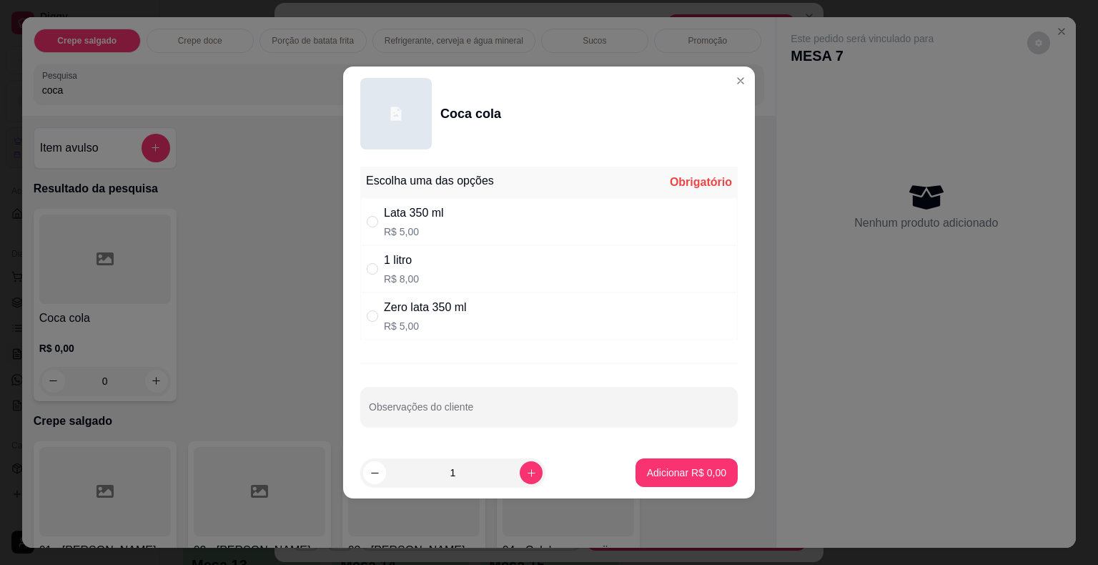
click at [386, 263] on div "1 litro" at bounding box center [401, 260] width 35 height 17
radio input "true"
click at [676, 470] on p "Adicionar R$ 8,00" at bounding box center [686, 472] width 79 height 14
type input "1"
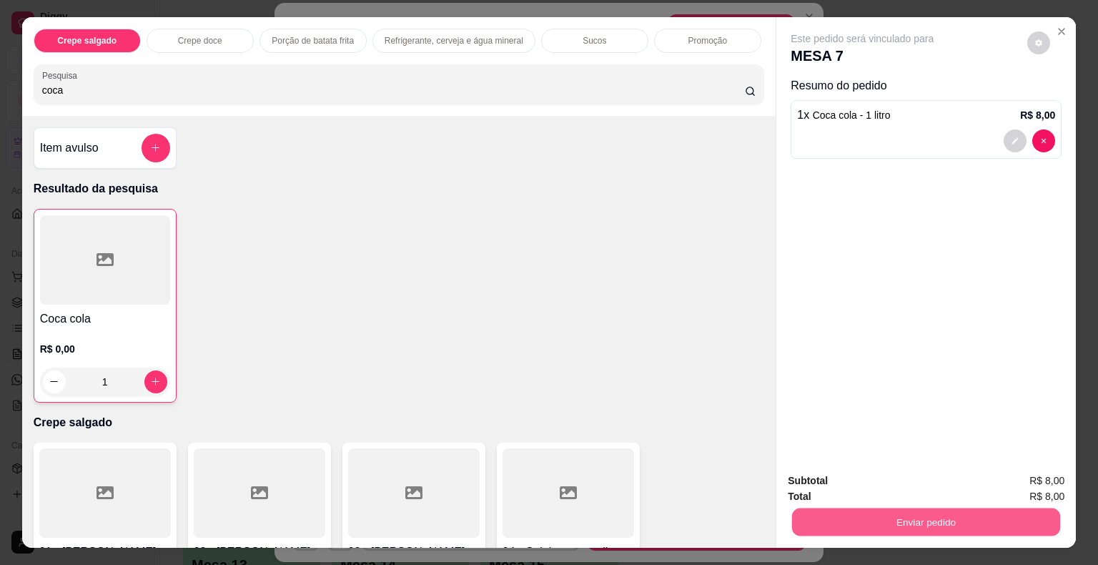
click at [886, 525] on button "Enviar pedido" at bounding box center [926, 522] width 268 height 28
click at [845, 477] on button "Não registrar e enviar pedido" at bounding box center [878, 481] width 144 height 26
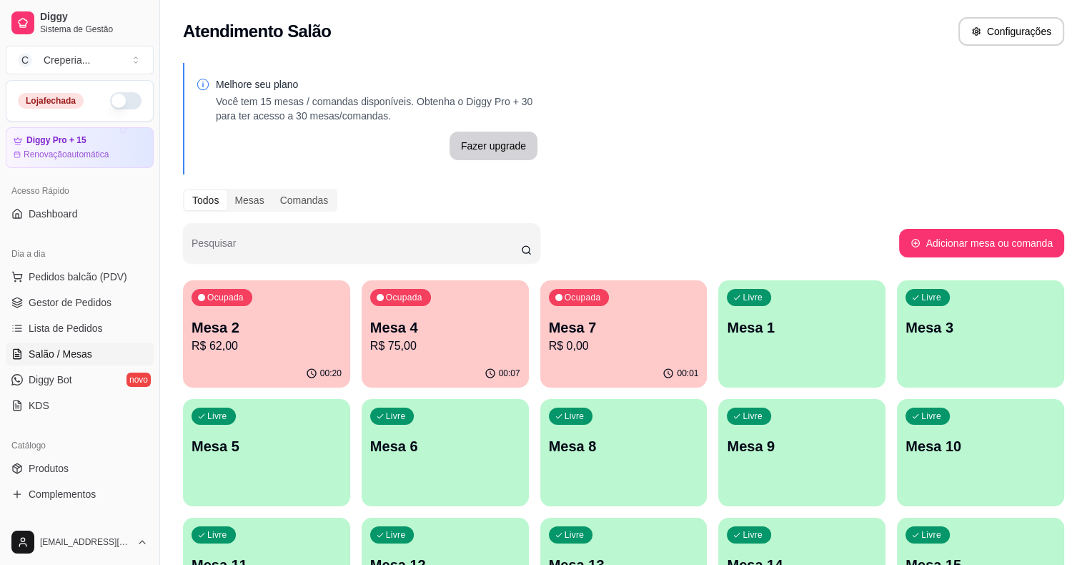
click at [250, 339] on p "R$ 62,00" at bounding box center [267, 345] width 150 height 17
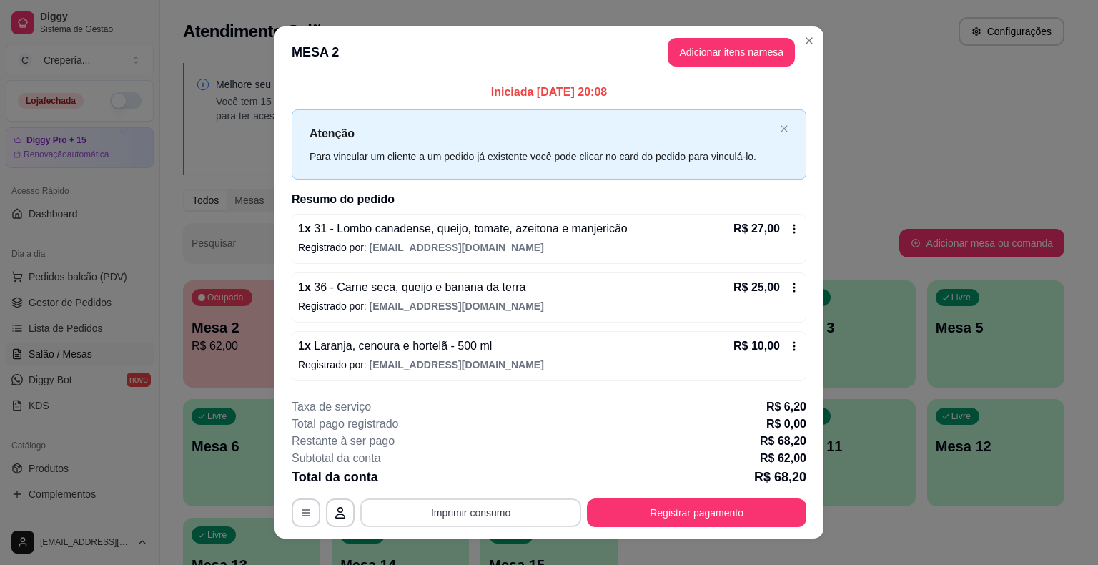
click at [458, 507] on button "Imprimir consumo" at bounding box center [470, 512] width 221 height 29
click at [468, 480] on button "IMPRESSORA" at bounding box center [469, 478] width 100 height 22
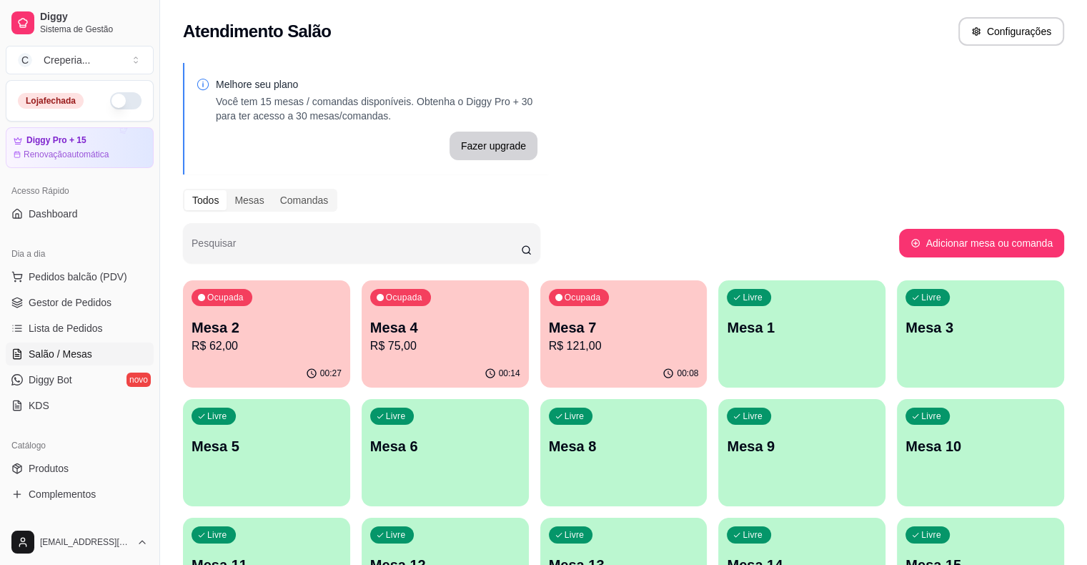
click at [289, 341] on p "R$ 62,00" at bounding box center [267, 345] width 150 height 17
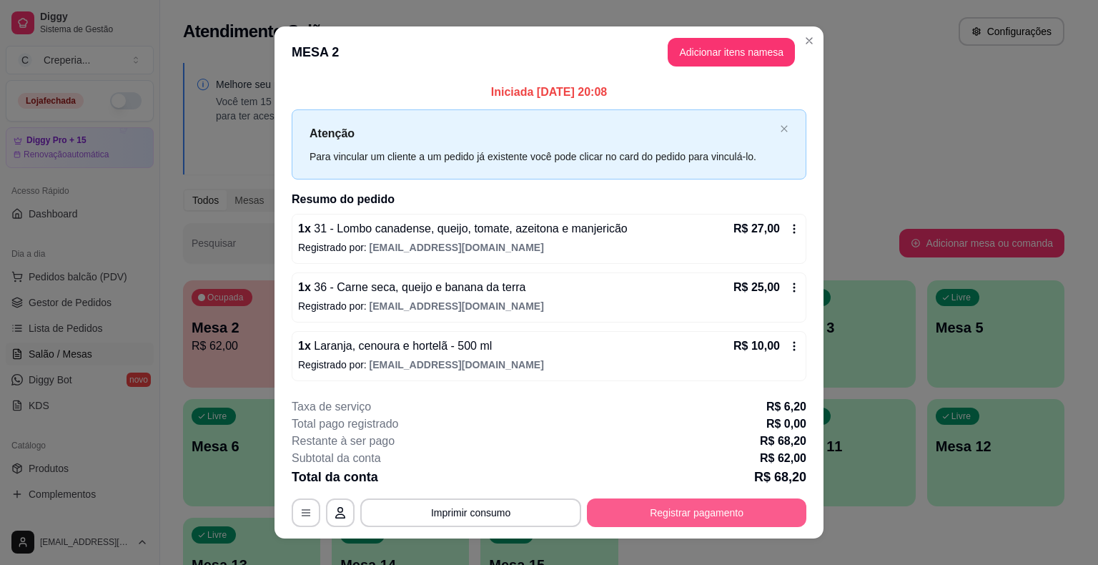
click at [629, 517] on button "Registrar pagamento" at bounding box center [696, 512] width 219 height 29
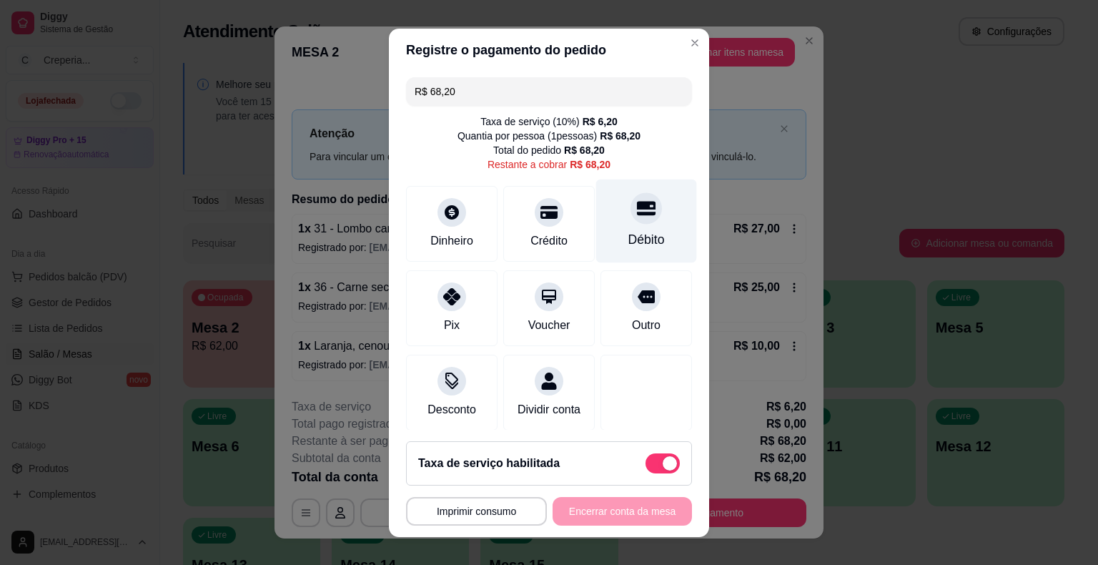
click at [630, 219] on div at bounding box center [645, 207] width 31 height 31
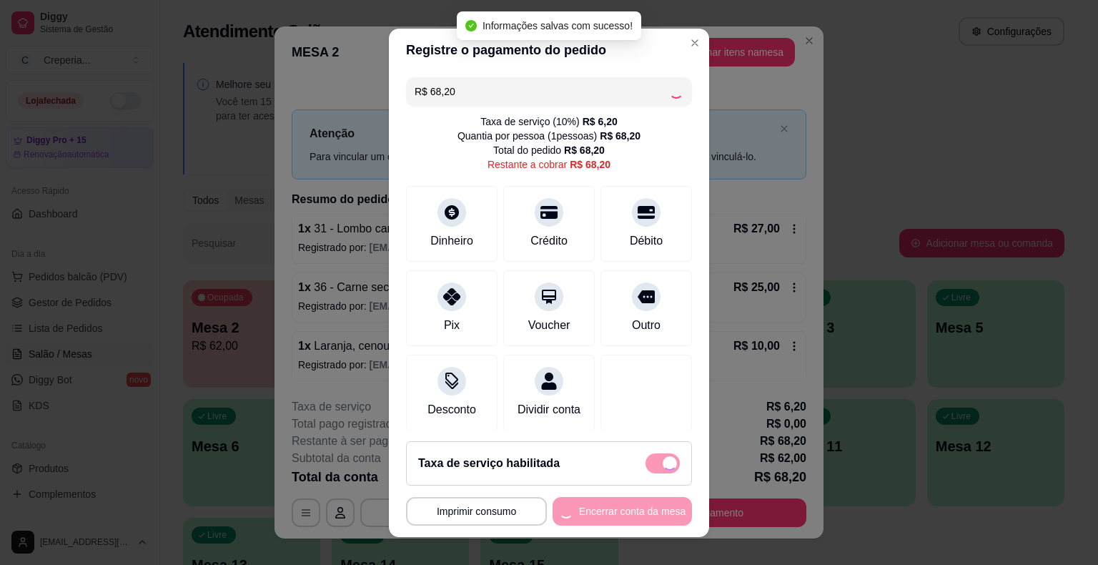
type input "R$ 0,00"
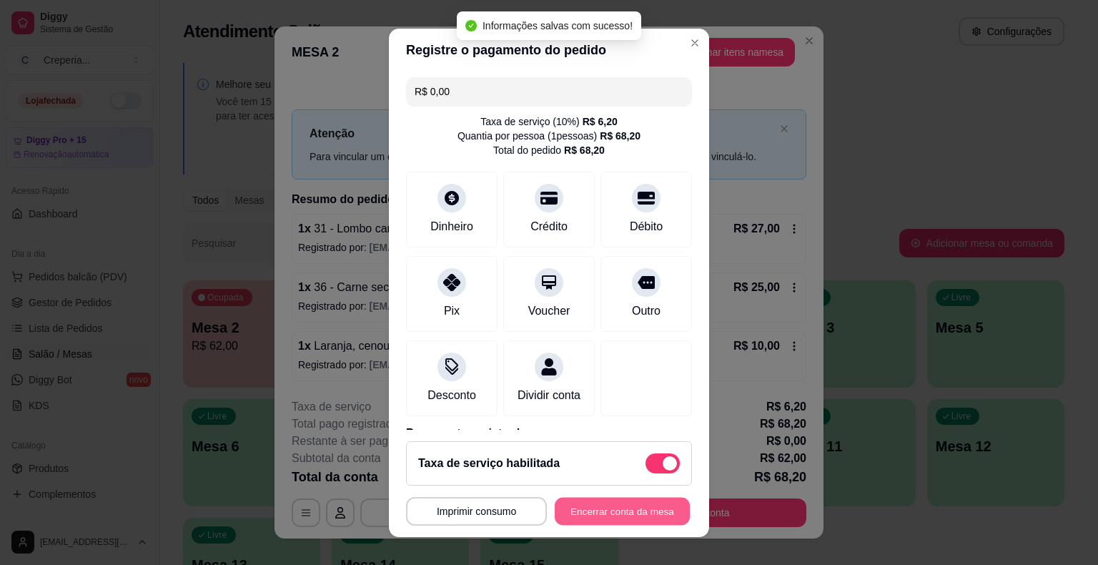
click at [578, 513] on button "Encerrar conta da mesa" at bounding box center [622, 511] width 135 height 28
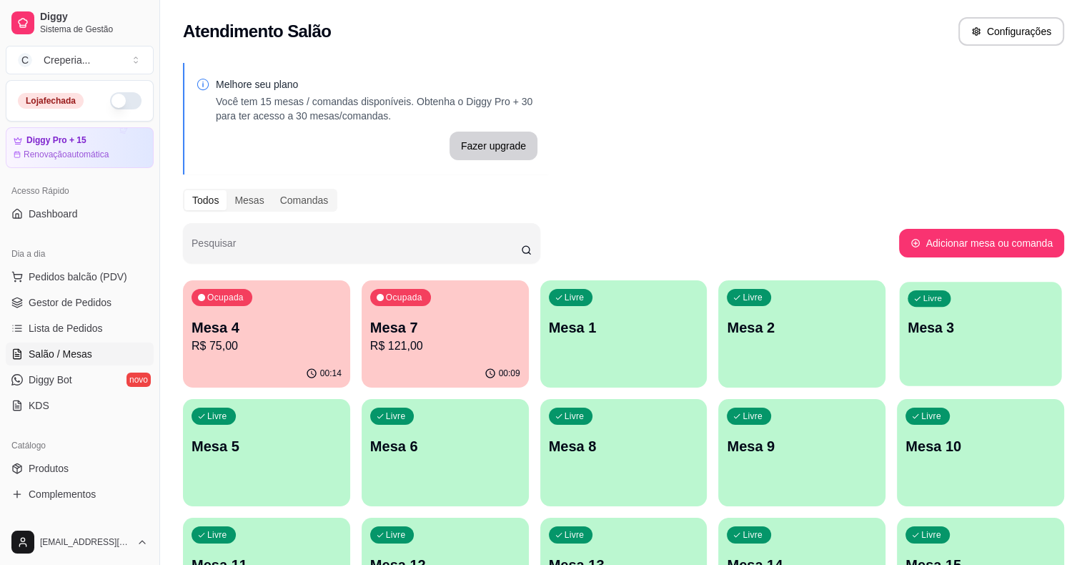
click at [908, 332] on p "Mesa 3" at bounding box center [981, 327] width 146 height 19
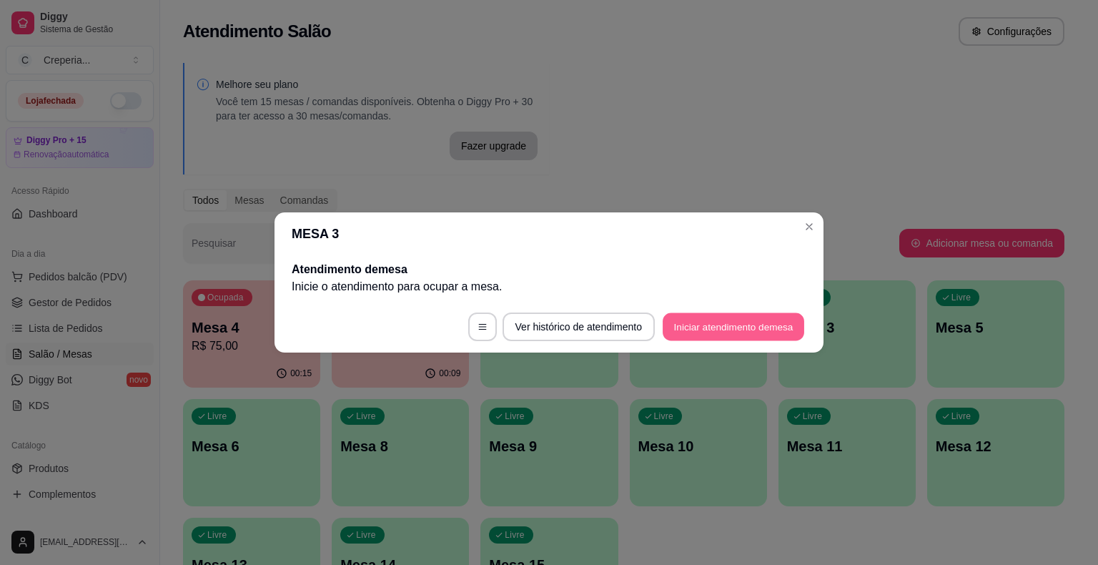
click at [681, 333] on button "Iniciar atendimento de mesa" at bounding box center [732, 327] width 141 height 28
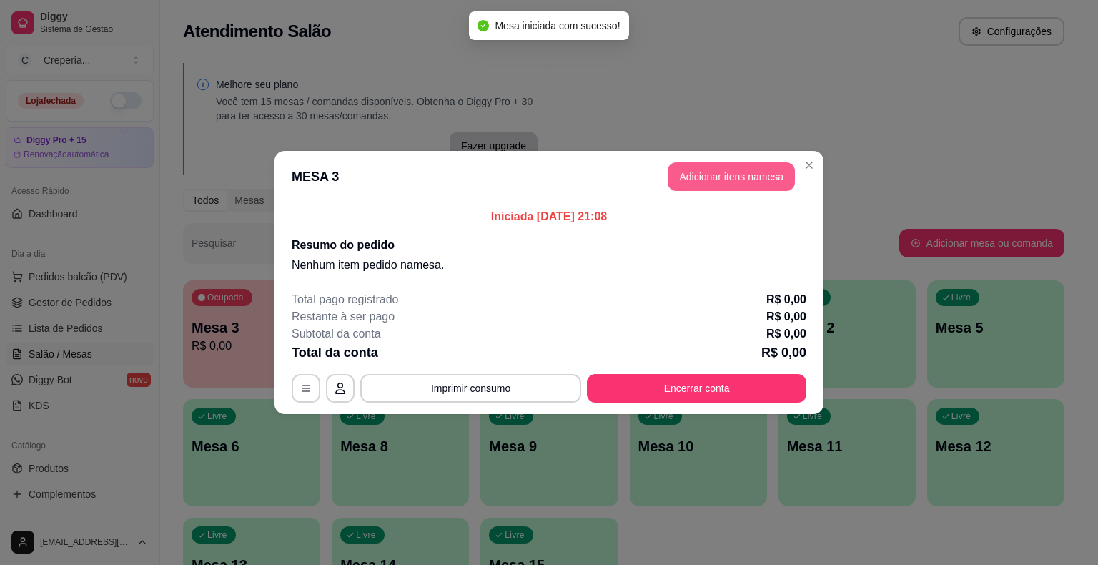
click at [710, 182] on button "Adicionar itens na mesa" at bounding box center [730, 176] width 127 height 29
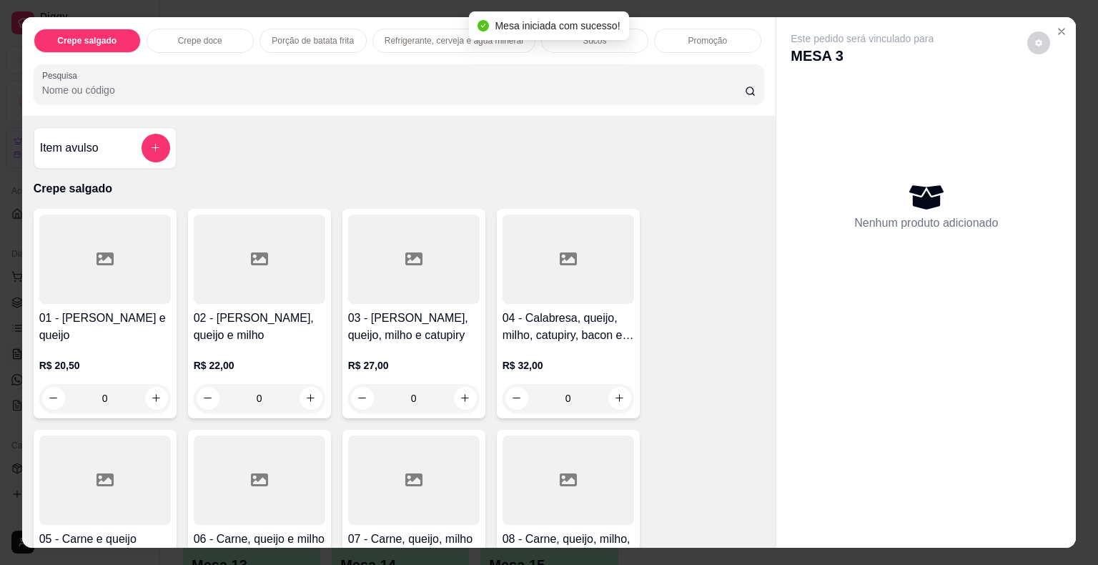
click at [369, 83] on input "Pesquisa" at bounding box center [393, 90] width 702 height 14
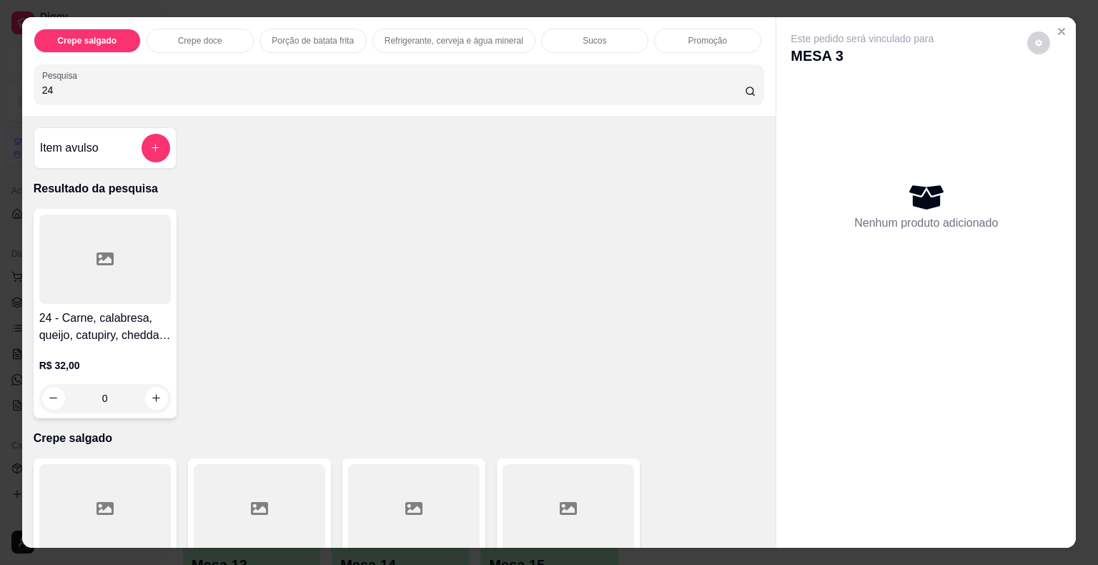
type input "24"
click at [94, 279] on div at bounding box center [104, 258] width 131 height 89
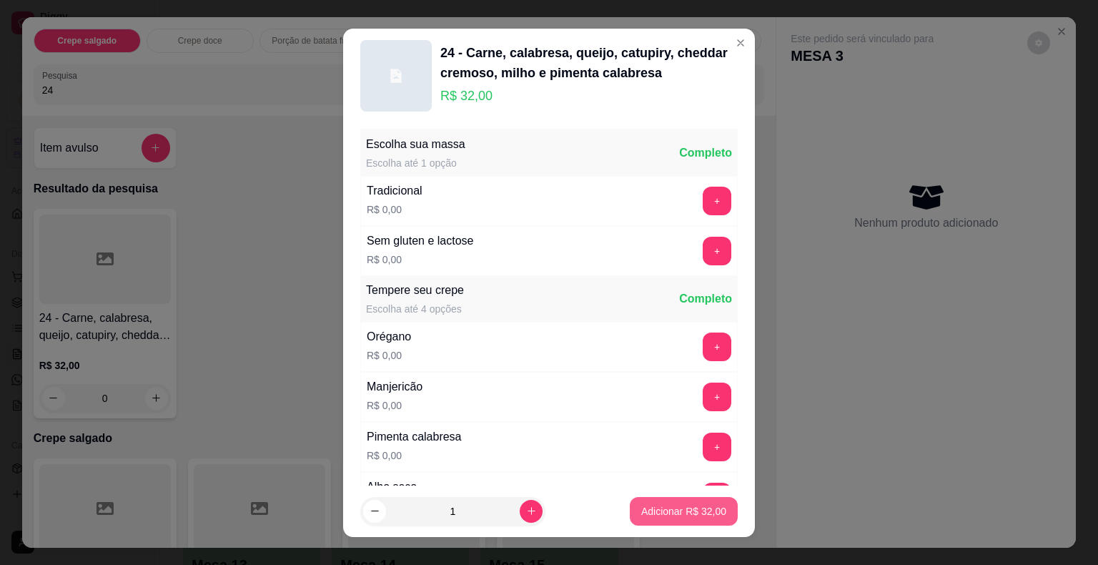
click at [641, 505] on p "Adicionar R$ 32,00" at bounding box center [683, 511] width 85 height 14
type input "1"
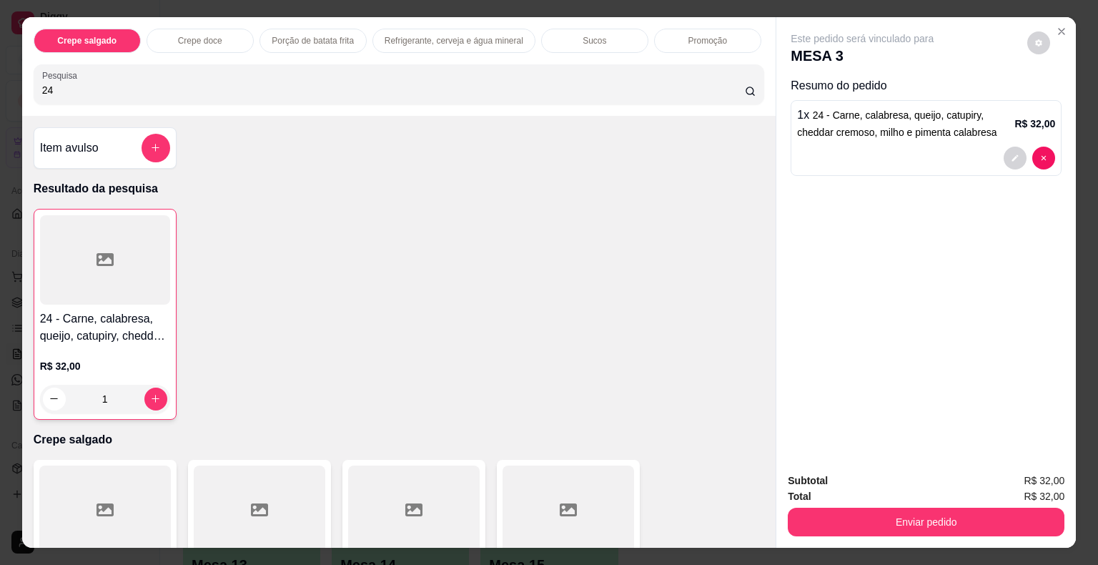
drag, startPoint x: 96, startPoint y: 84, endPoint x: 0, endPoint y: 71, distance: 97.3
click at [0, 71] on div "Crepe salgado Crepe doce Porção de batata frita Refrigerante, cerveja e água mi…" at bounding box center [549, 282] width 1098 height 565
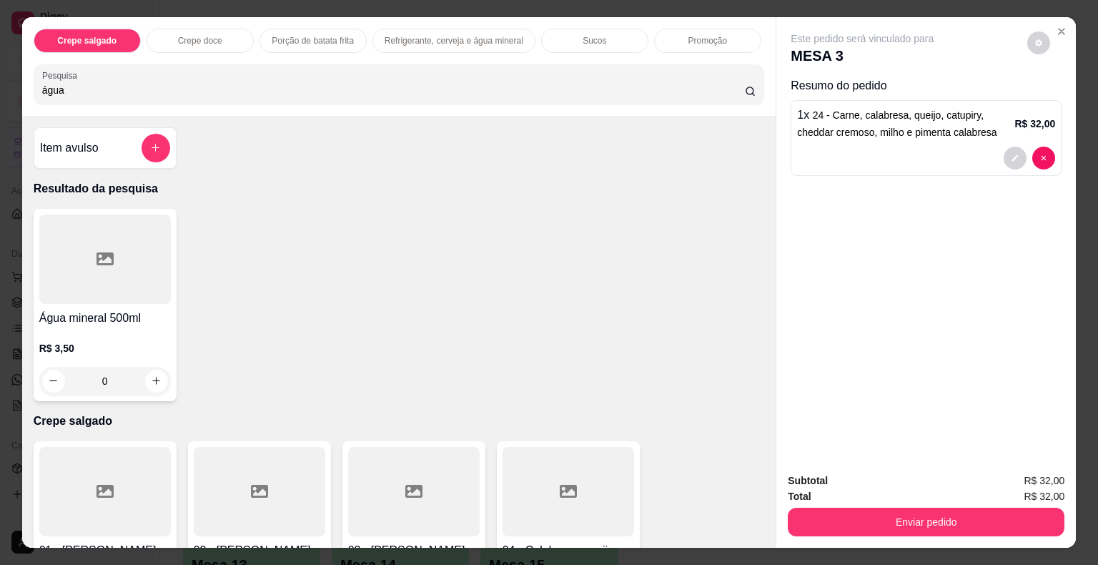
type input "água"
click at [109, 274] on div at bounding box center [104, 258] width 131 height 89
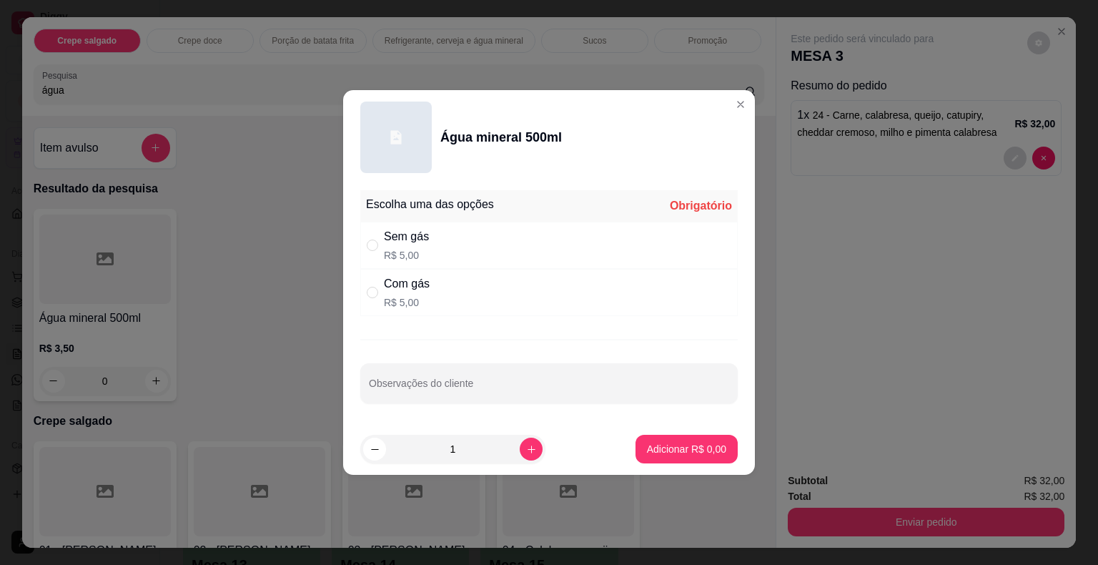
click at [420, 292] on div "Com gás" at bounding box center [407, 283] width 46 height 17
radio input "true"
click at [691, 436] on button "Adicionar R$ 5,00" at bounding box center [686, 449] width 99 height 28
type input "1"
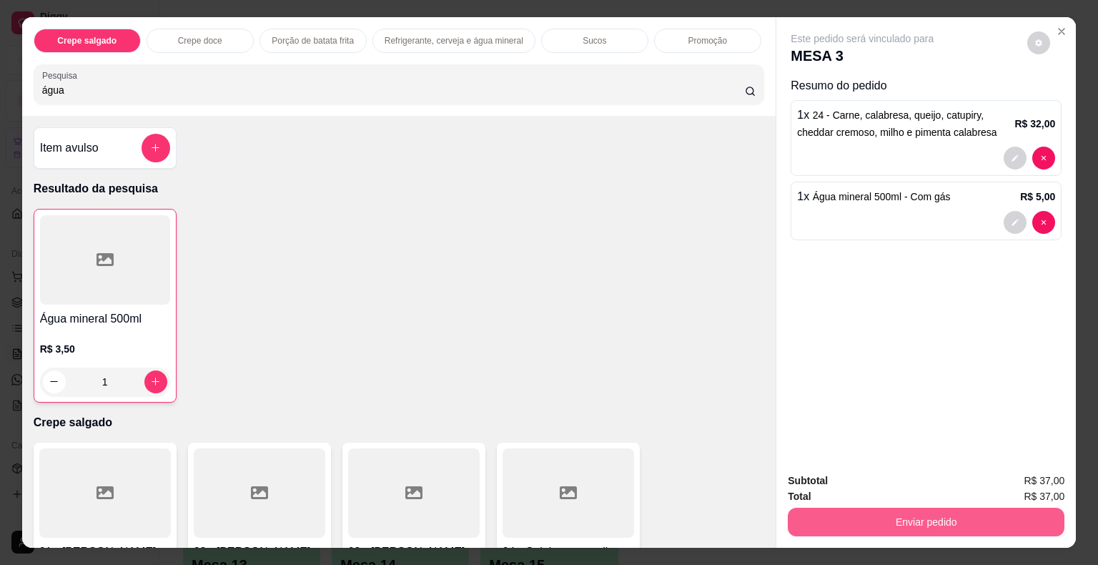
click at [844, 525] on button "Enviar pedido" at bounding box center [926, 521] width 277 height 29
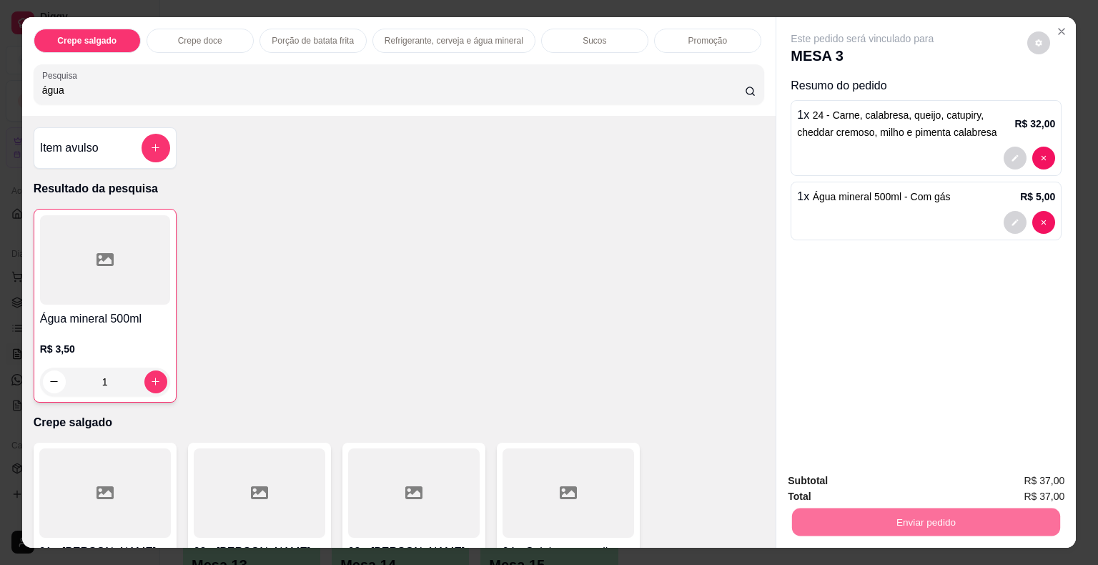
click at [837, 480] on button "Não registrar e enviar pedido" at bounding box center [878, 481] width 144 height 26
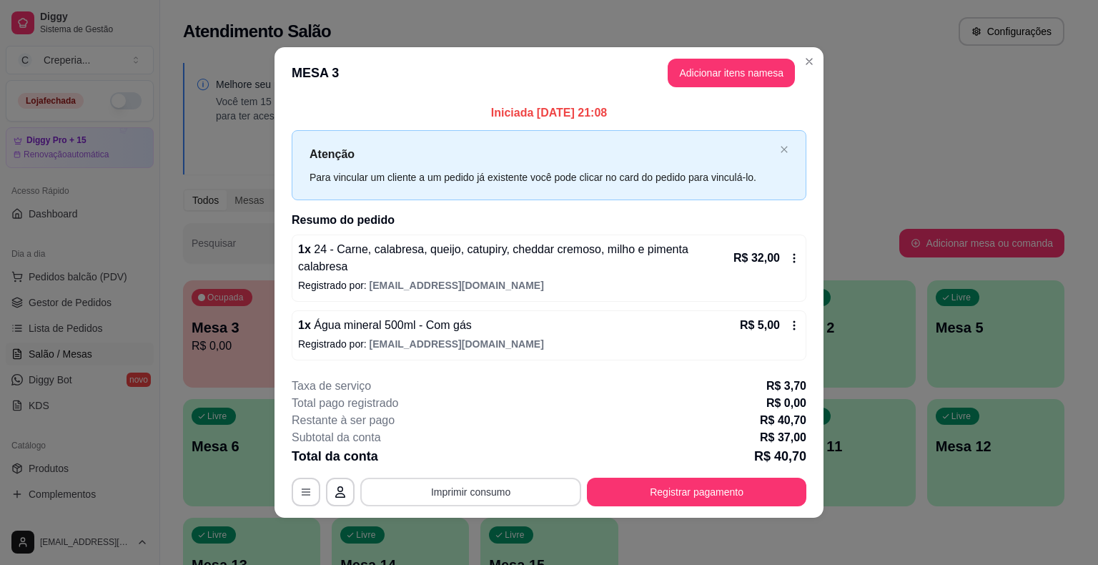
click at [475, 482] on button "Imprimir consumo" at bounding box center [470, 491] width 221 height 29
click at [465, 453] on button "IMPRESSORA" at bounding box center [475, 449] width 104 height 23
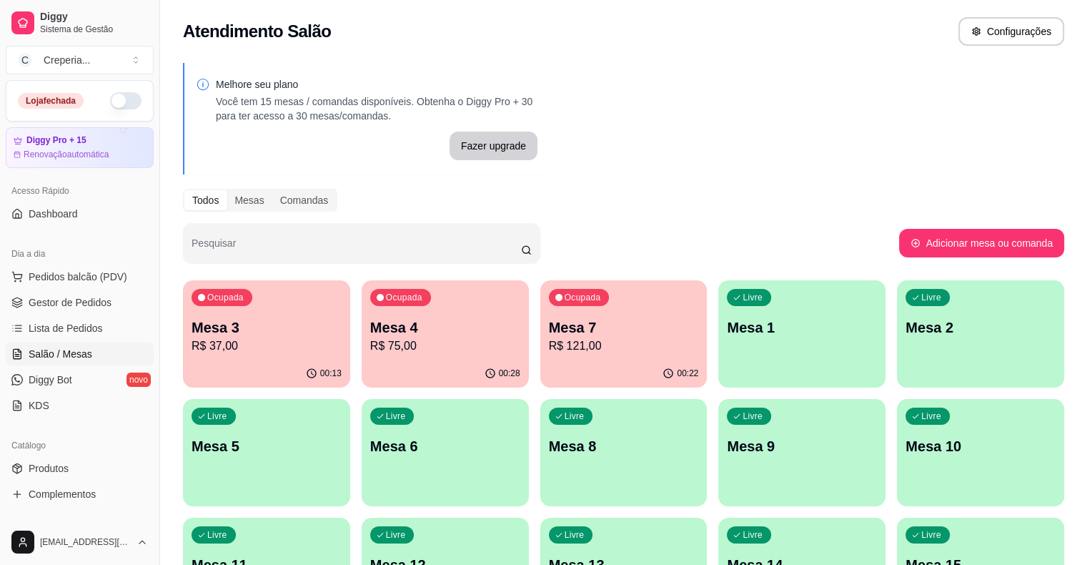
click at [432, 323] on p "Mesa 4" at bounding box center [445, 327] width 150 height 20
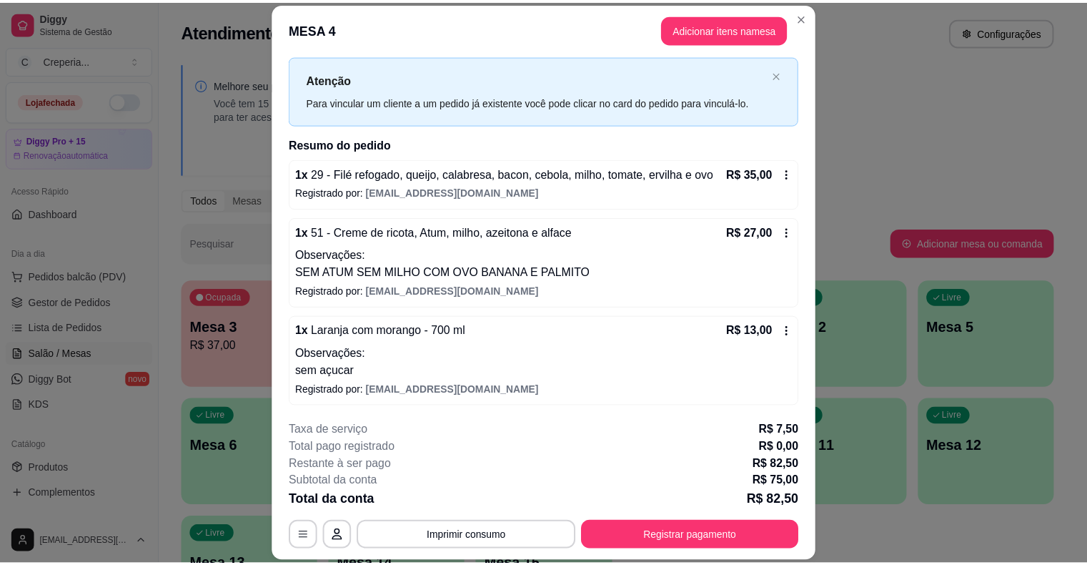
scroll to position [0, 0]
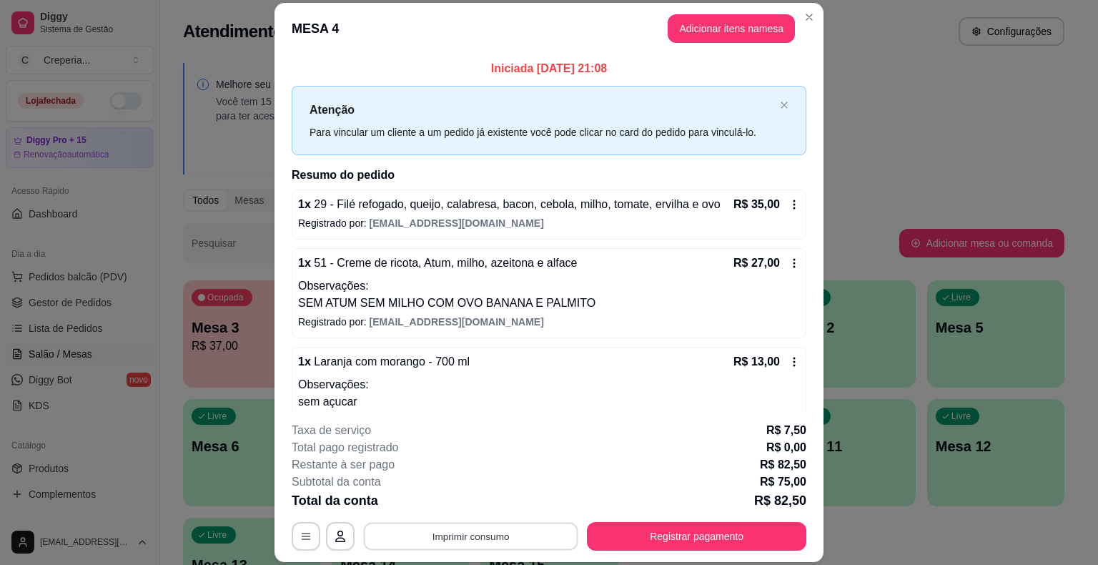
click at [468, 535] on button "Imprimir consumo" at bounding box center [471, 536] width 214 height 28
click at [443, 505] on button "IMPRESSORA" at bounding box center [470, 503] width 104 height 23
click at [737, 520] on div "**********" at bounding box center [549, 486] width 515 height 129
click at [731, 527] on button "Registrar pagamento" at bounding box center [696, 536] width 213 height 28
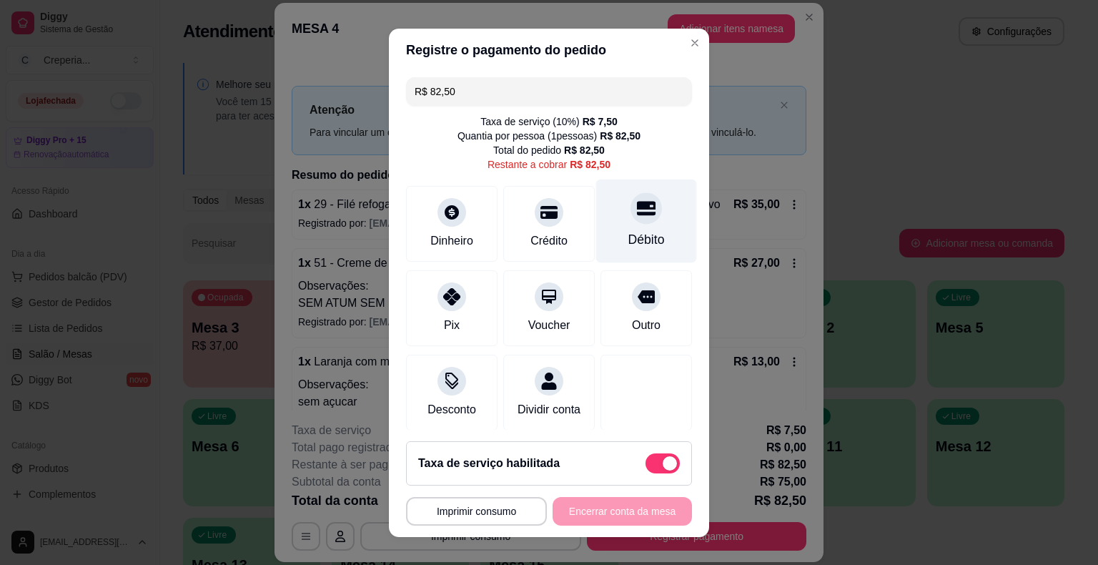
click at [637, 212] on icon at bounding box center [646, 208] width 19 height 14
type input "R$ 0,00"
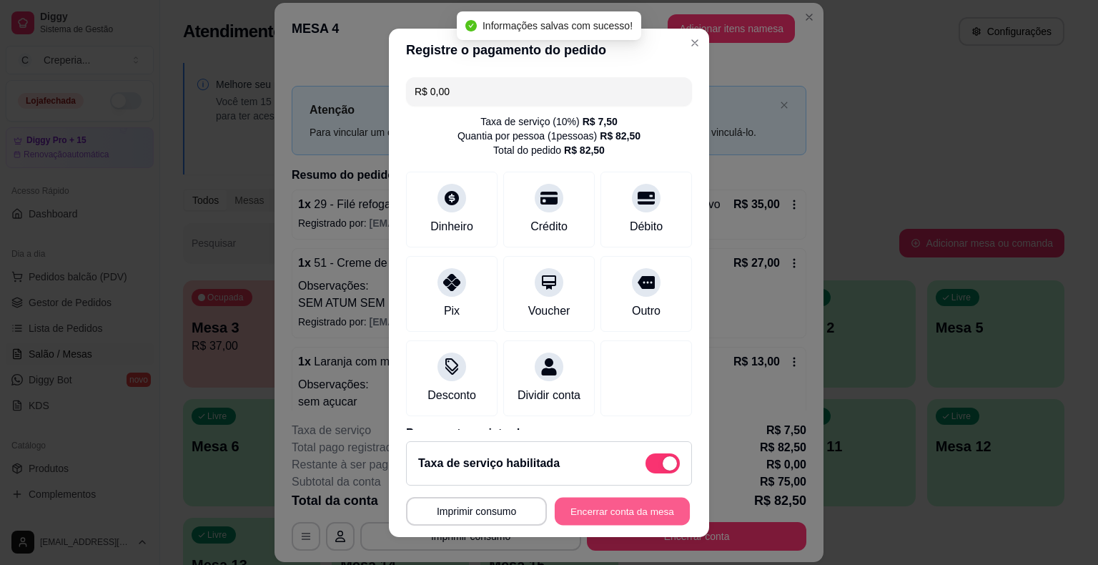
click at [617, 510] on button "Encerrar conta da mesa" at bounding box center [622, 511] width 135 height 28
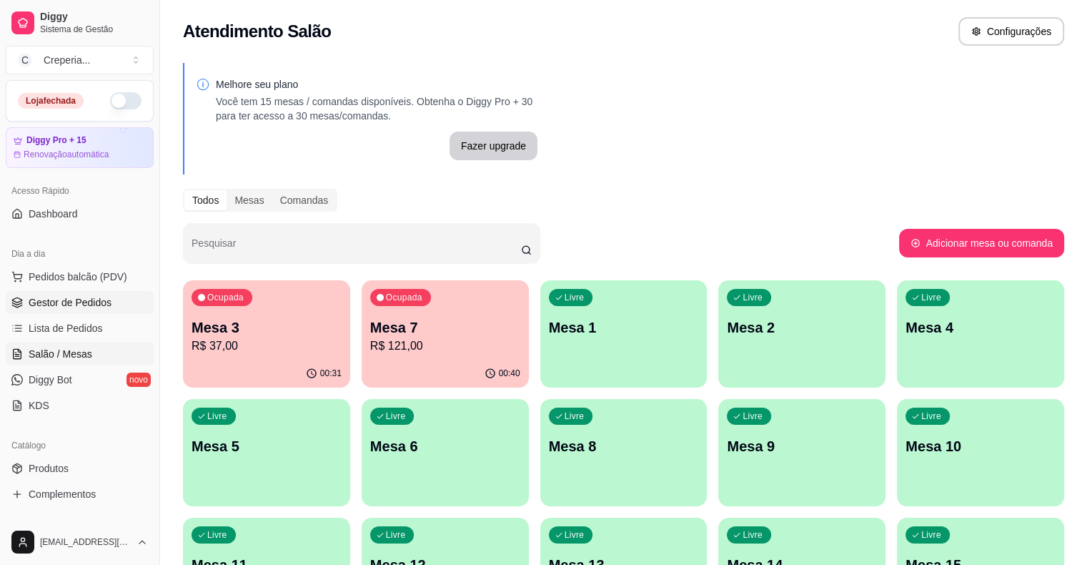
click at [100, 304] on span "Gestor de Pedidos" at bounding box center [70, 302] width 83 height 14
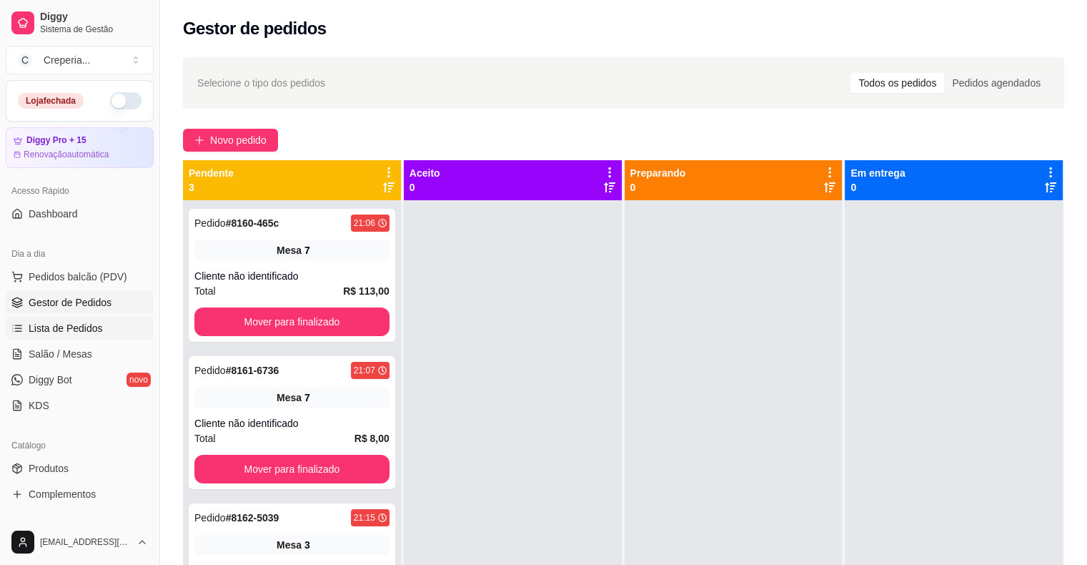
click at [81, 322] on span "Lista de Pedidos" at bounding box center [66, 328] width 74 height 14
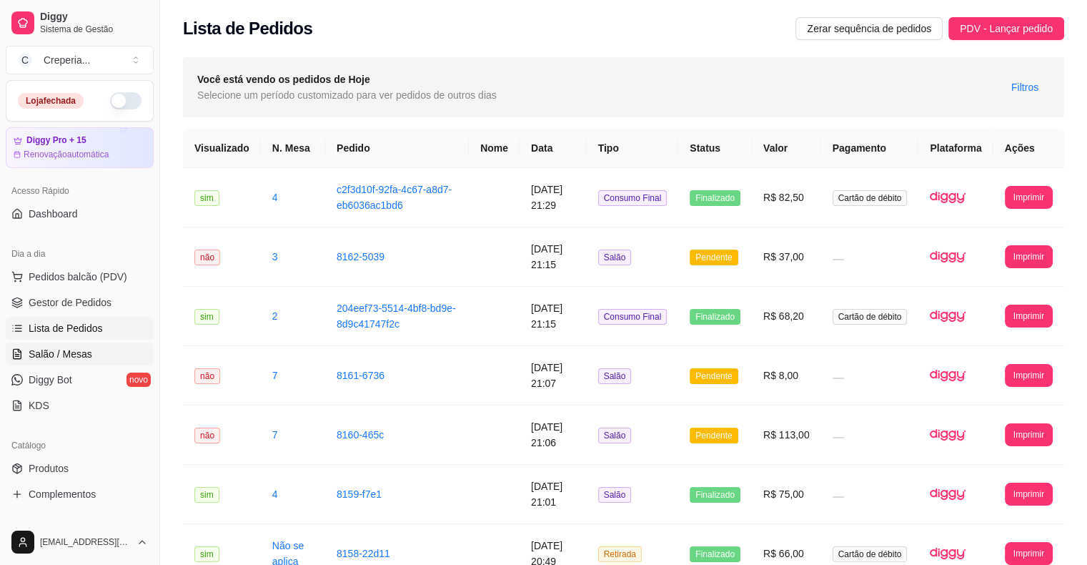
click at [75, 353] on span "Salão / Mesas" at bounding box center [61, 354] width 64 height 14
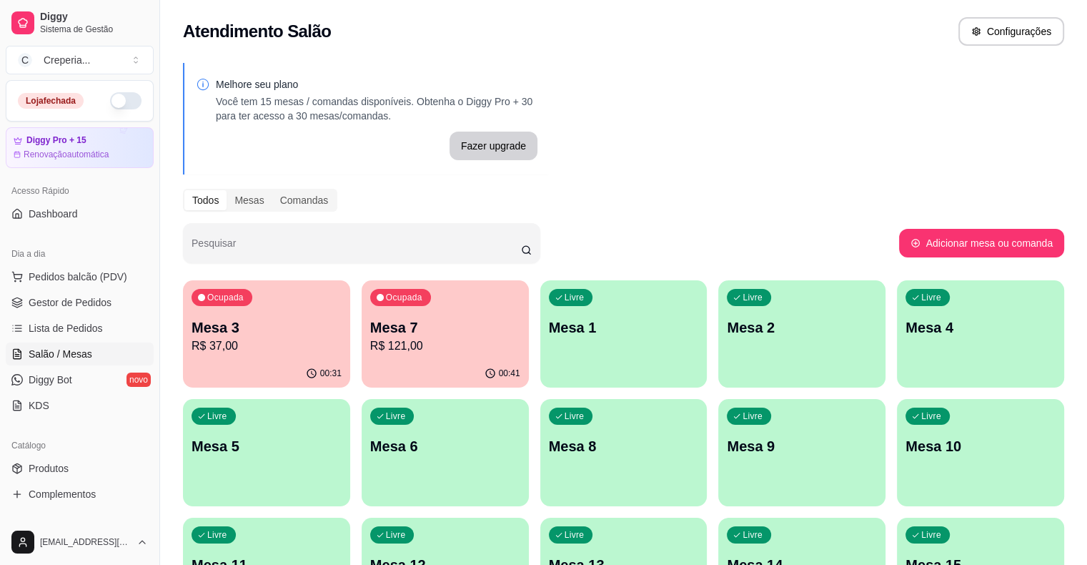
click at [342, 436] on p "Mesa 5" at bounding box center [267, 446] width 150 height 20
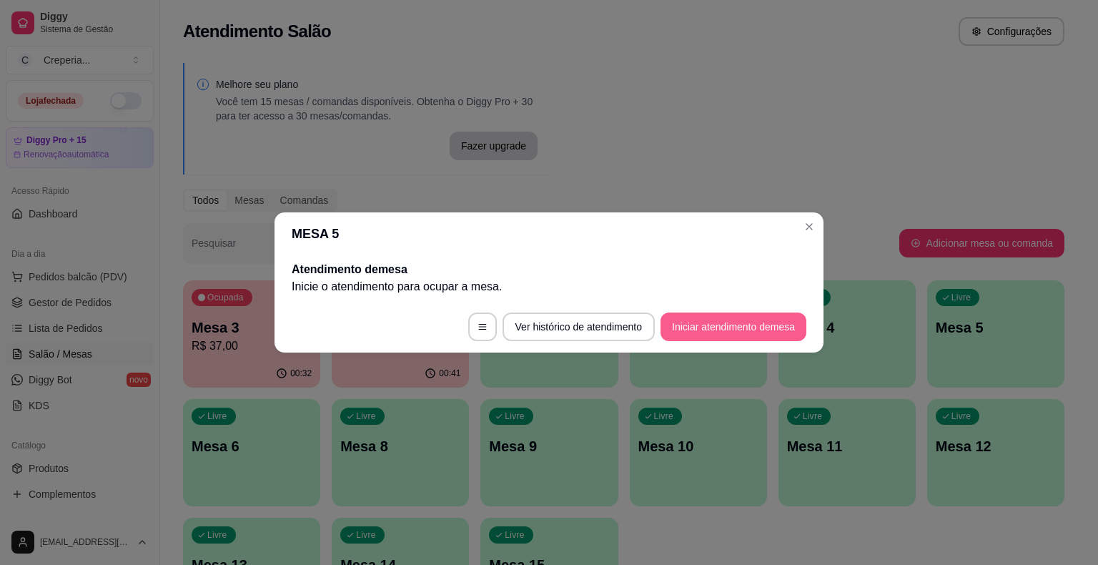
click at [750, 333] on button "Iniciar atendimento de mesa" at bounding box center [733, 326] width 146 height 29
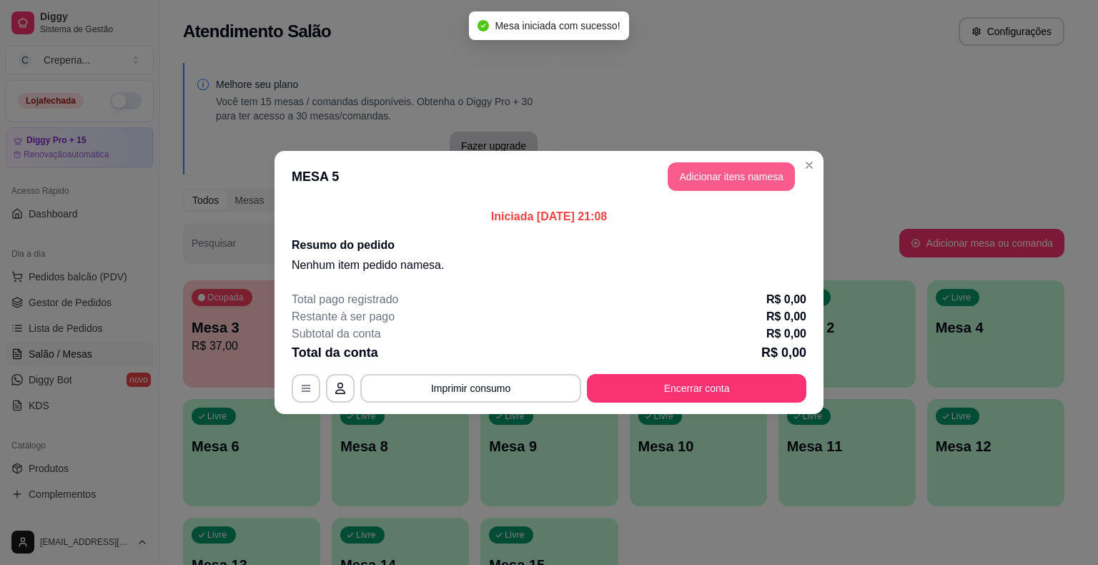
click at [768, 170] on button "Adicionar itens na mesa" at bounding box center [730, 176] width 127 height 29
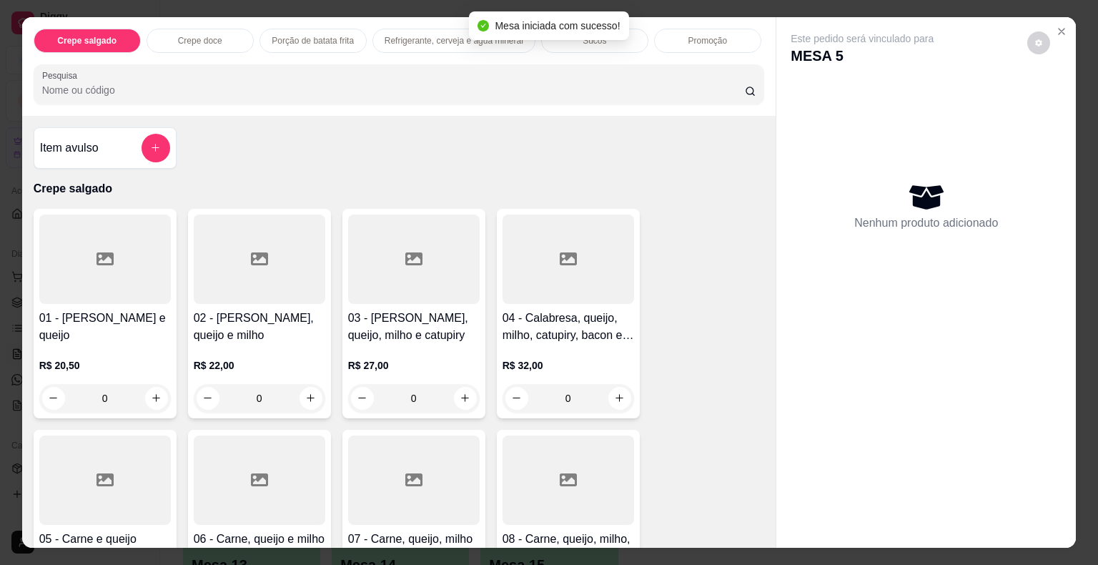
click at [235, 84] on input "Pesquisa" at bounding box center [393, 90] width 702 height 14
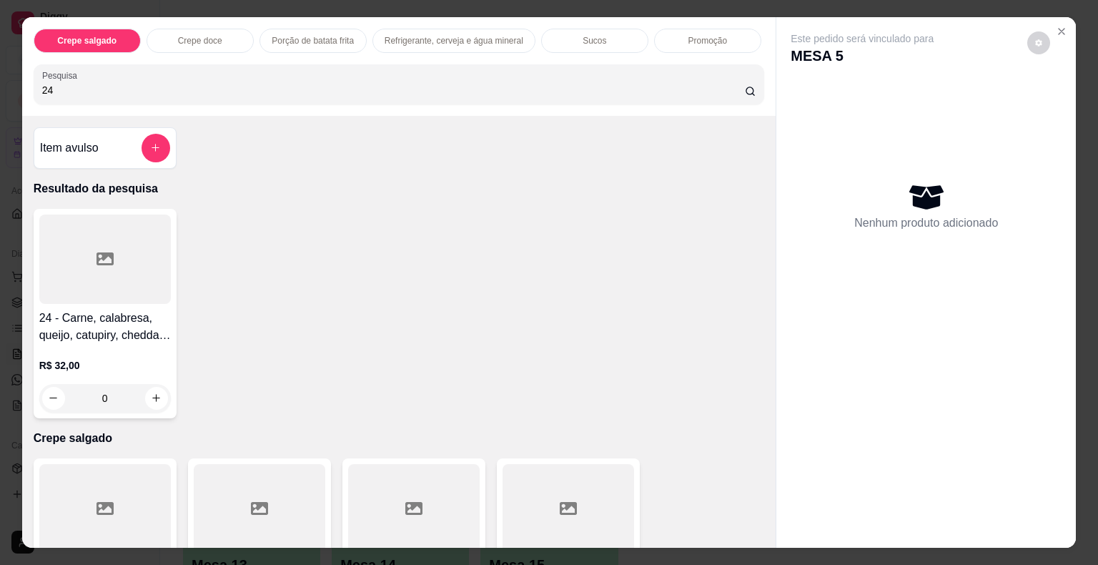
type input "24"
click at [132, 256] on div at bounding box center [104, 258] width 131 height 89
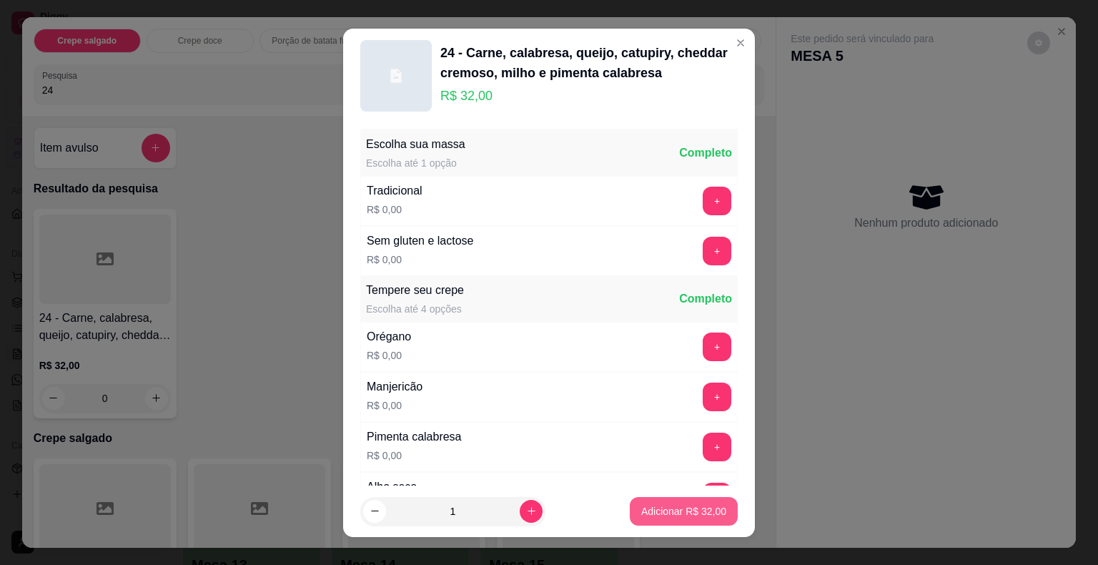
click at [662, 508] on p "Adicionar R$ 32,00" at bounding box center [683, 511] width 85 height 14
type input "1"
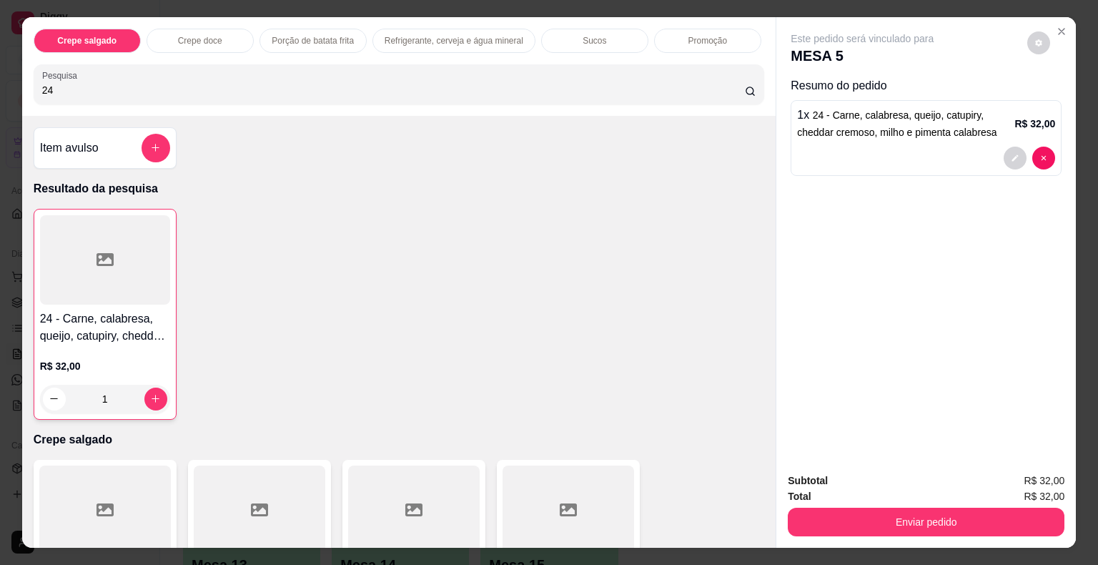
drag, startPoint x: 89, startPoint y: 93, endPoint x: 10, endPoint y: 91, distance: 78.6
click at [10, 91] on div "Crepe salgado Crepe doce Porção de batata frita Refrigerante, cerveja e água mi…" at bounding box center [549, 282] width 1098 height 565
drag, startPoint x: 55, startPoint y: 83, endPoint x: 15, endPoint y: 67, distance: 43.0
click at [15, 70] on div "Crepe salgado Crepe doce Porção de batata frita Refrigerante, cerveja e água mi…" at bounding box center [549, 282] width 1098 height 565
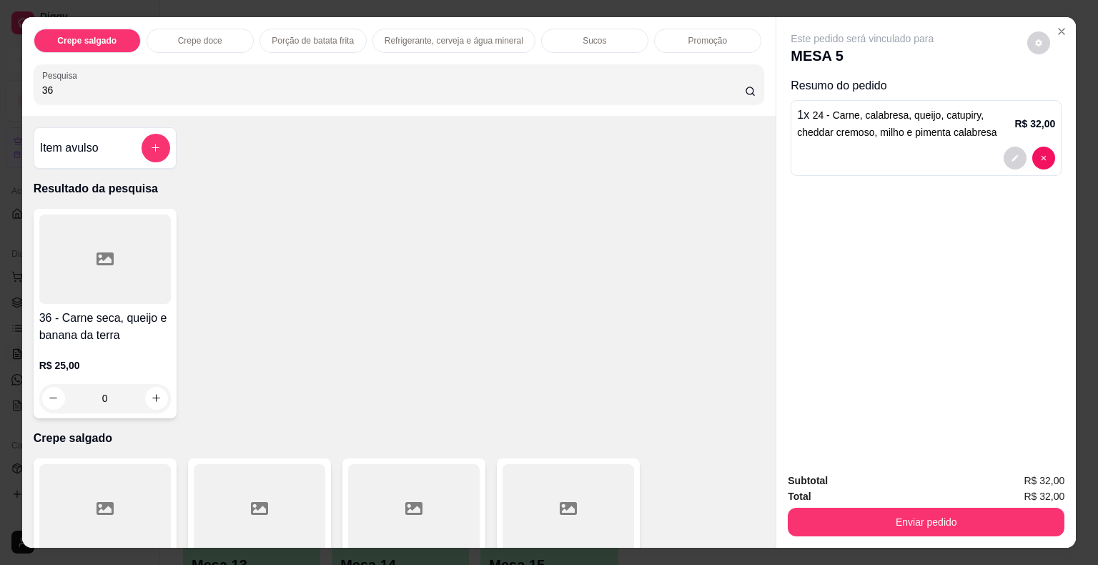
type input "36"
click at [94, 223] on div at bounding box center [104, 258] width 131 height 89
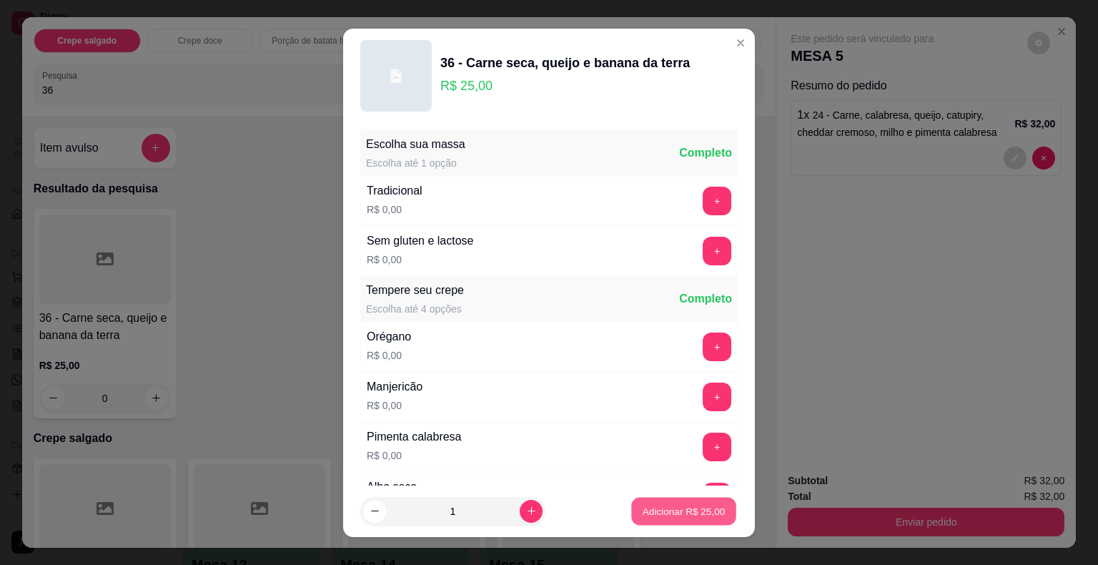
click at [649, 508] on p "Adicionar R$ 25,00" at bounding box center [683, 511] width 83 height 14
type input "1"
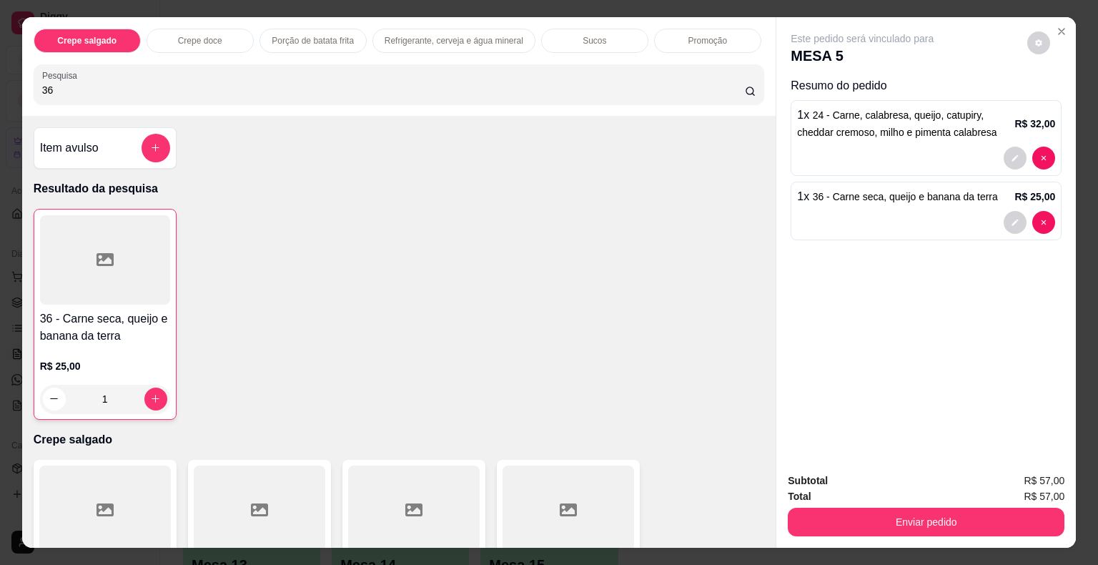
drag, startPoint x: 77, startPoint y: 89, endPoint x: 21, endPoint y: 89, distance: 55.7
click at [22, 89] on div "Crepe salgado Crepe doce Porção de batata frita Refrigerante, cerveja e água mi…" at bounding box center [399, 66] width 754 height 99
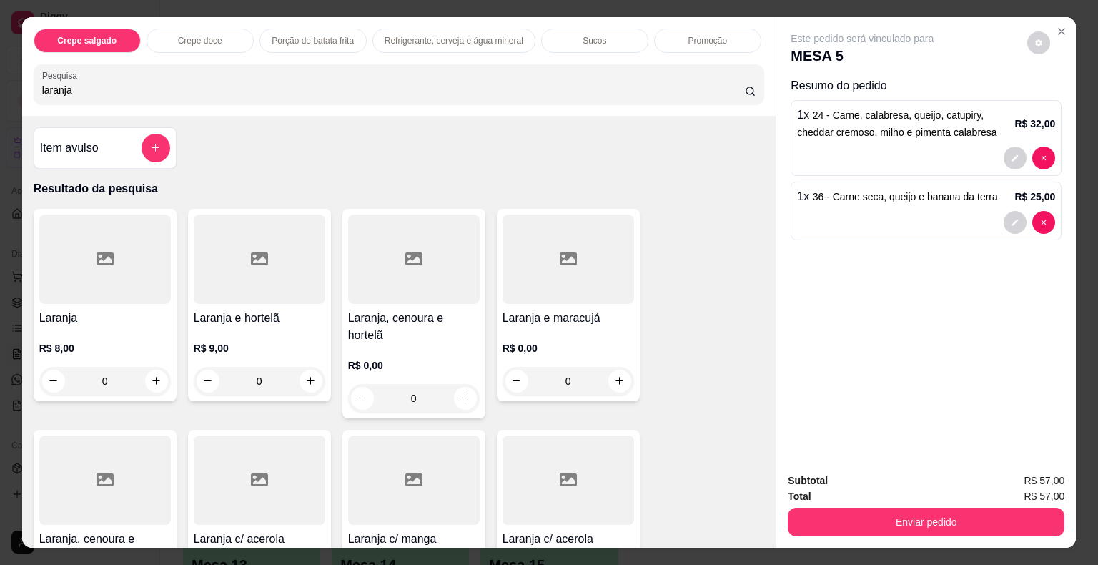
type input "laranja"
click at [577, 267] on div at bounding box center [567, 258] width 131 height 89
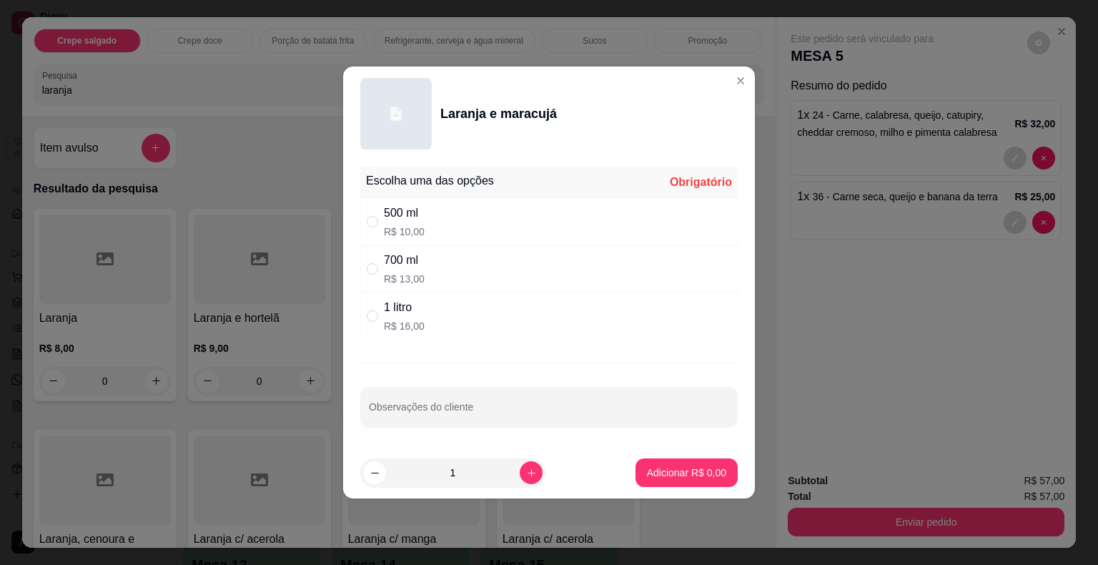
click at [414, 319] on p "R$ 16,00" at bounding box center [404, 326] width 41 height 14
radio input "true"
click at [666, 472] on p "Adicionar R$ 16,00" at bounding box center [683, 472] width 85 height 14
type input "1"
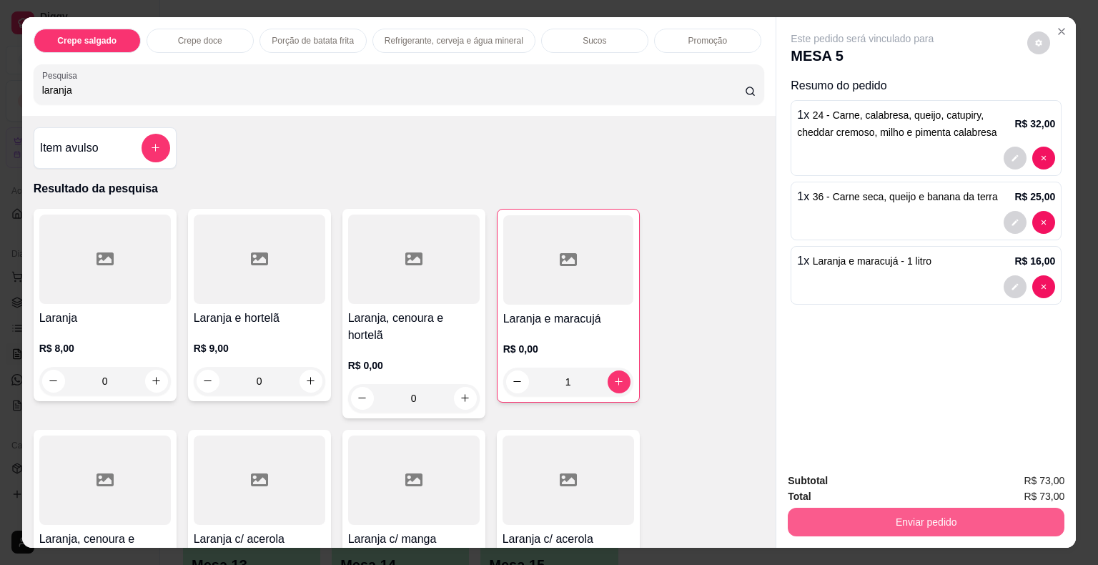
click at [828, 517] on button "Enviar pedido" at bounding box center [926, 521] width 277 height 29
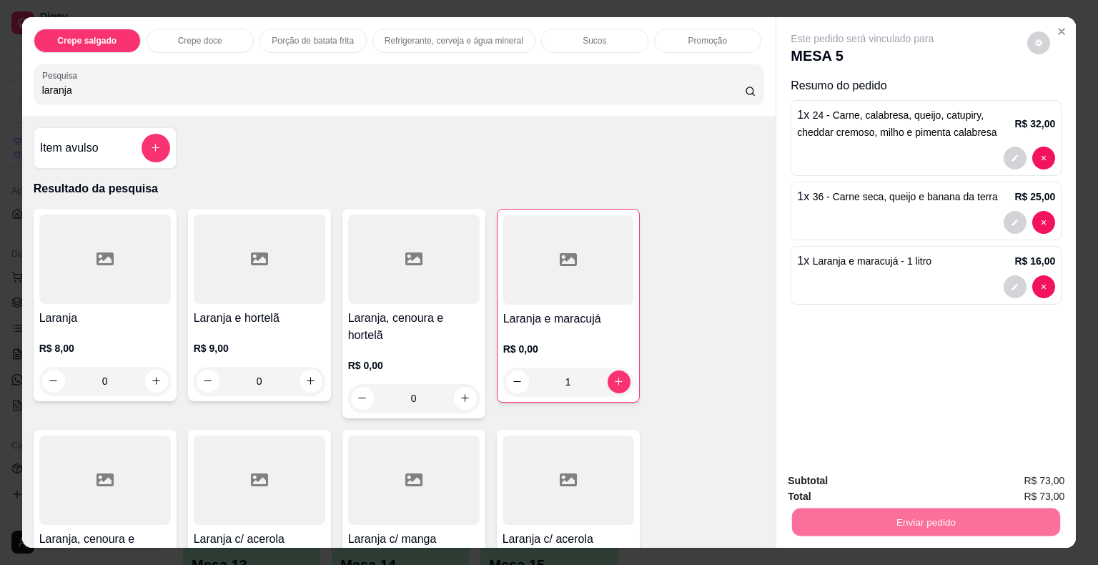
click at [816, 476] on button "Não registrar e enviar pedido" at bounding box center [878, 481] width 144 height 26
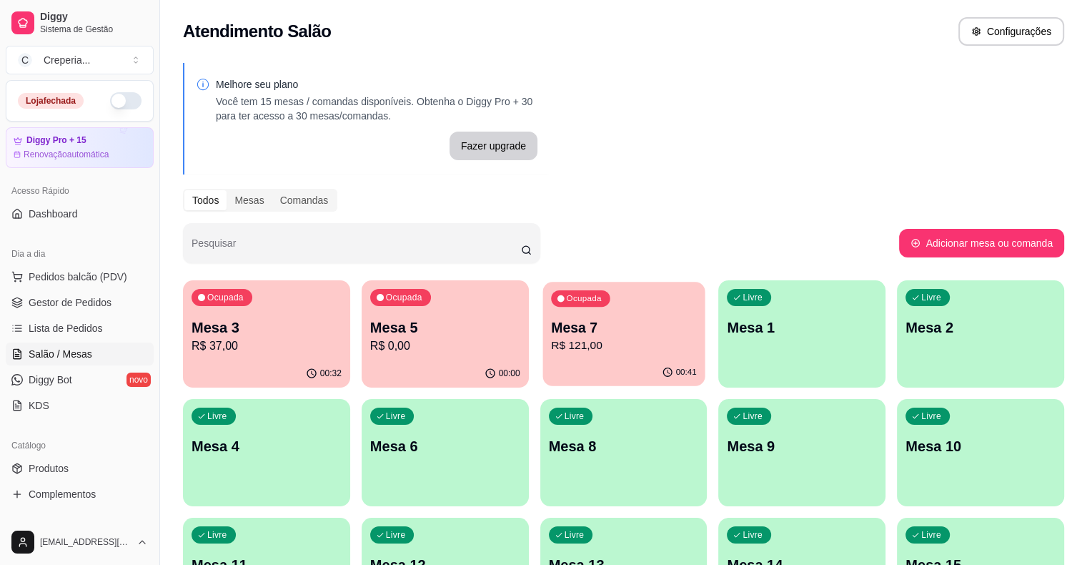
click at [551, 337] on p "R$ 121,00" at bounding box center [624, 345] width 146 height 16
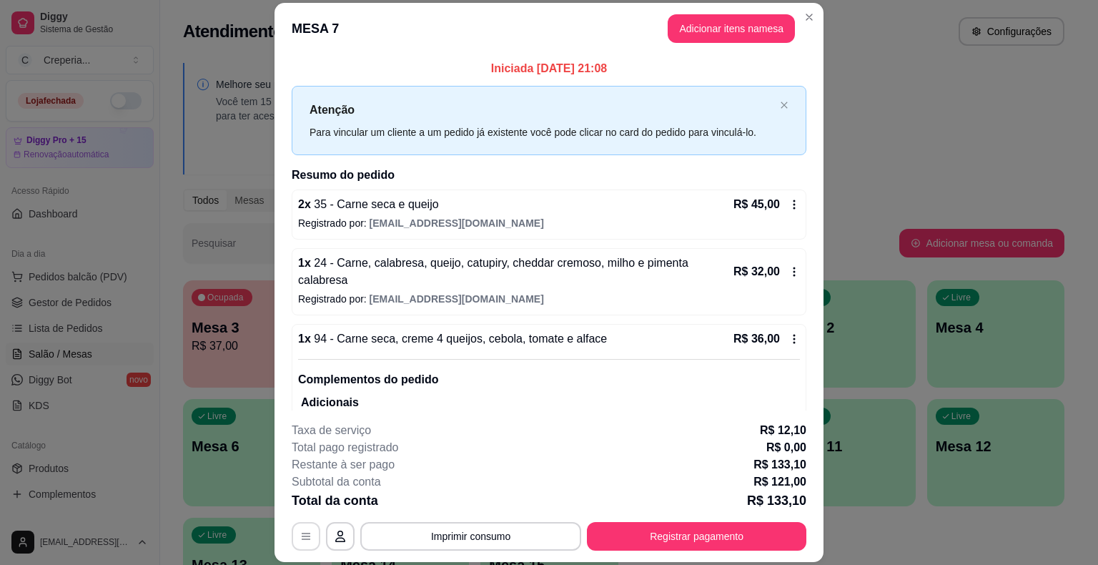
click at [302, 526] on button "button" at bounding box center [306, 536] width 29 height 29
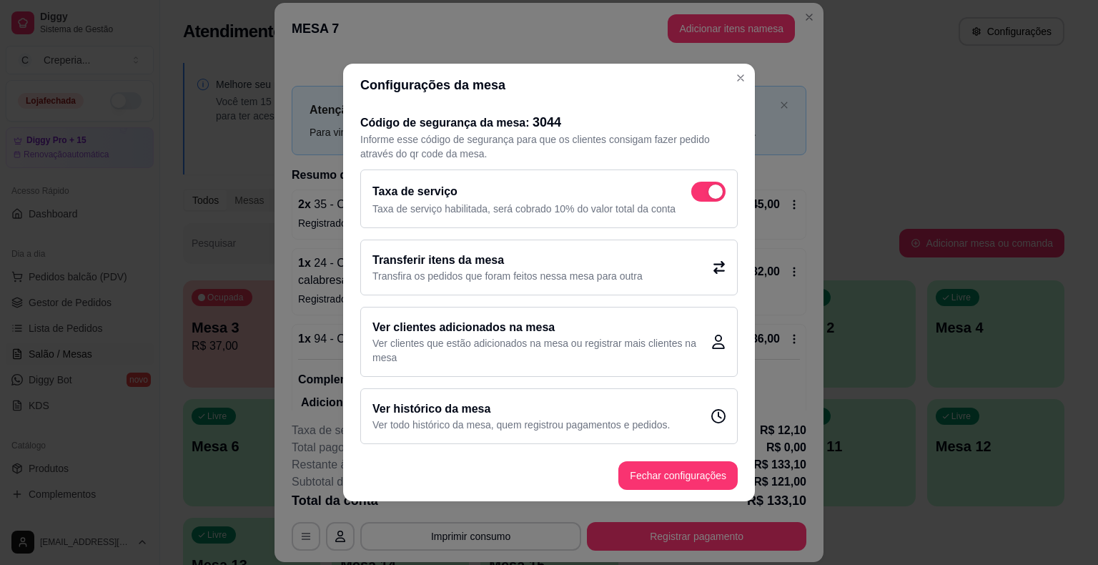
click at [720, 190] on span at bounding box center [715, 191] width 14 height 14
click at [700, 194] on input "checkbox" at bounding box center [694, 198] width 9 height 9
checkbox input "false"
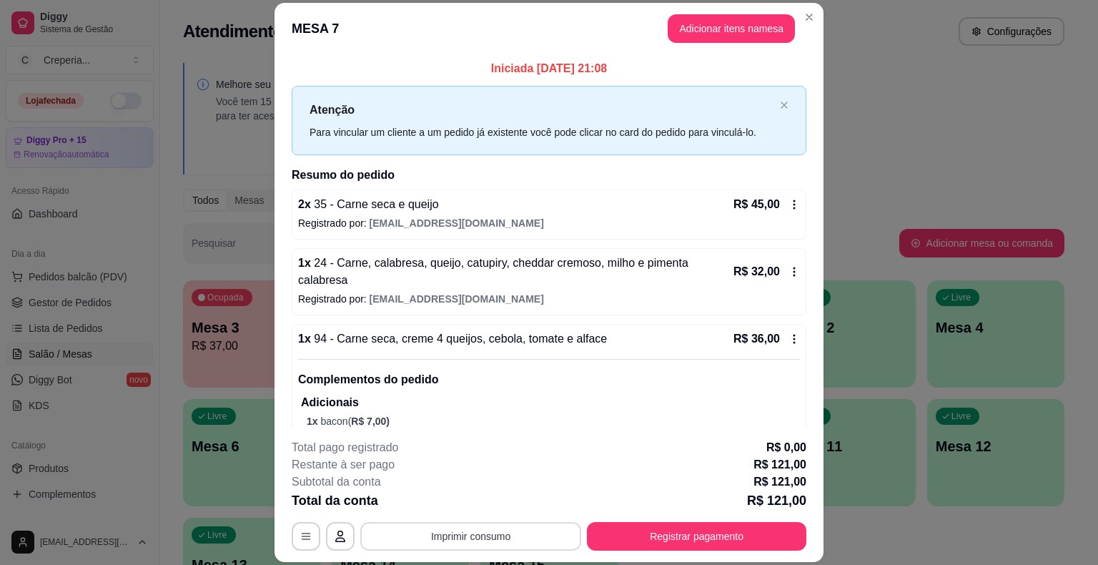
click at [519, 535] on button "Imprimir consumo" at bounding box center [470, 536] width 221 height 29
click at [497, 498] on button "IMPRESSORA" at bounding box center [470, 503] width 104 height 23
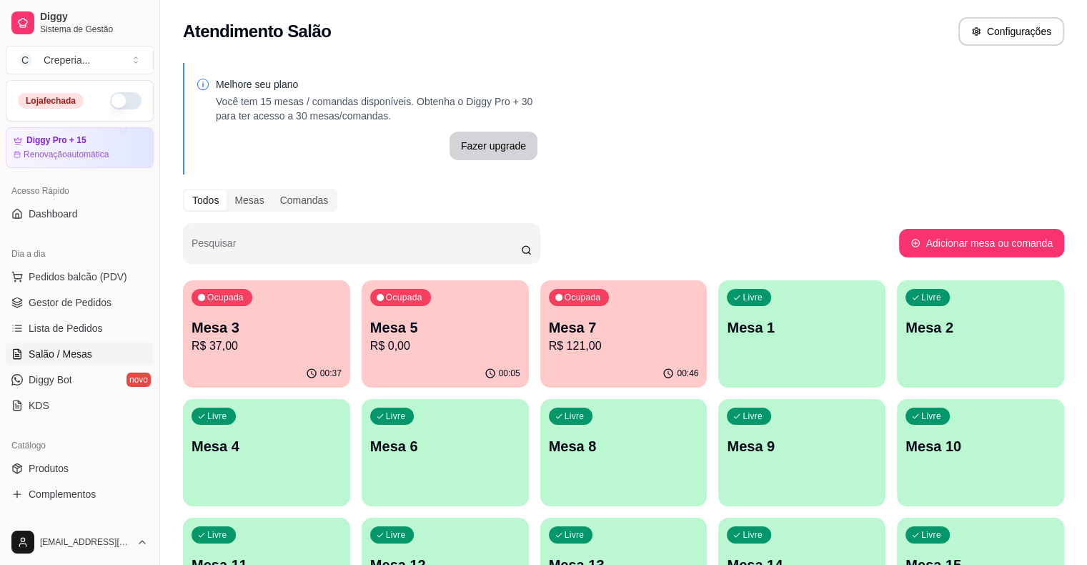
click at [280, 353] on p "R$ 37,00" at bounding box center [267, 345] width 150 height 17
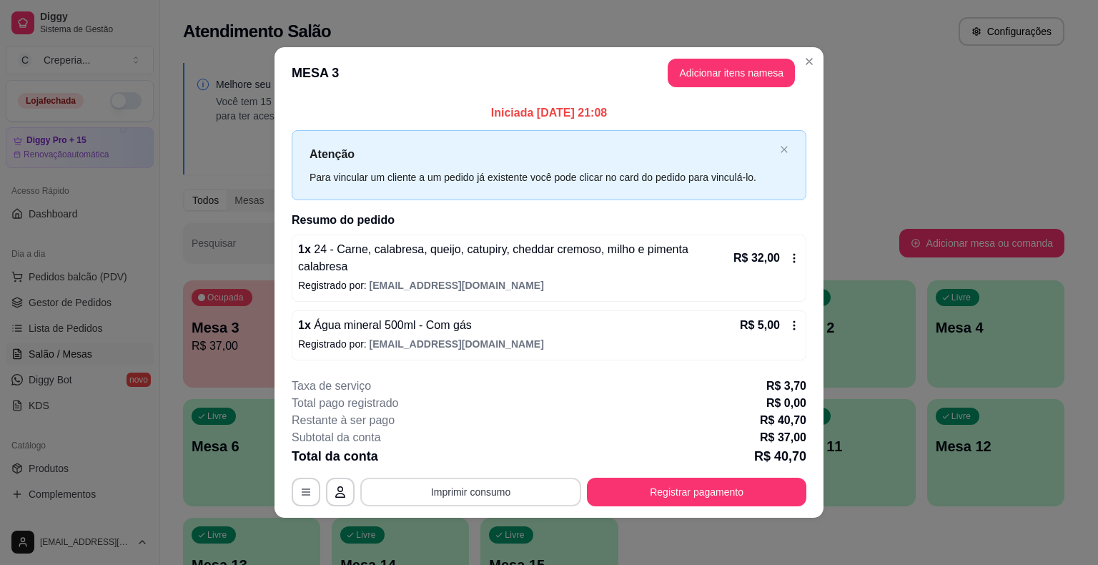
click at [449, 482] on button "Imprimir consumo" at bounding box center [470, 491] width 221 height 29
click at [465, 450] on button "IMPRESSORA" at bounding box center [475, 449] width 104 height 23
click at [611, 482] on button "Registrar pagamento" at bounding box center [696, 491] width 213 height 28
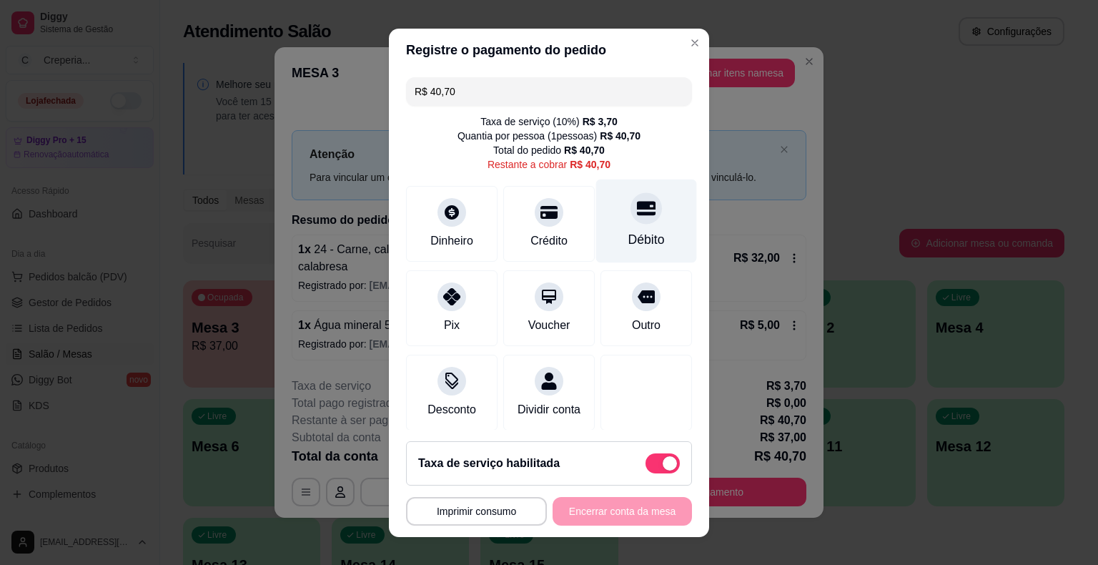
click at [620, 227] on div "Débito" at bounding box center [646, 221] width 101 height 84
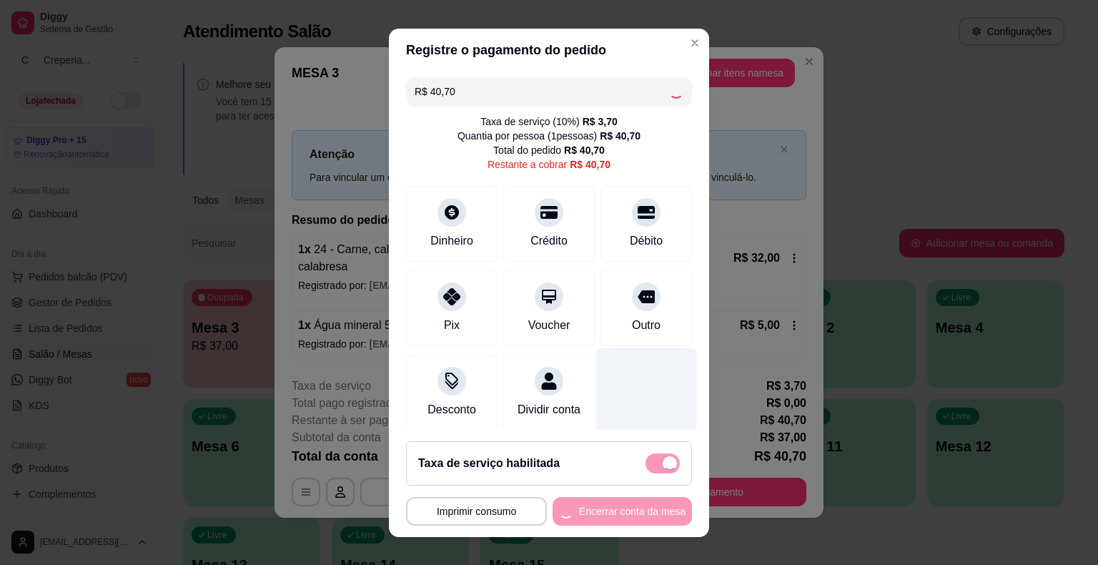
type input "R$ 0,00"
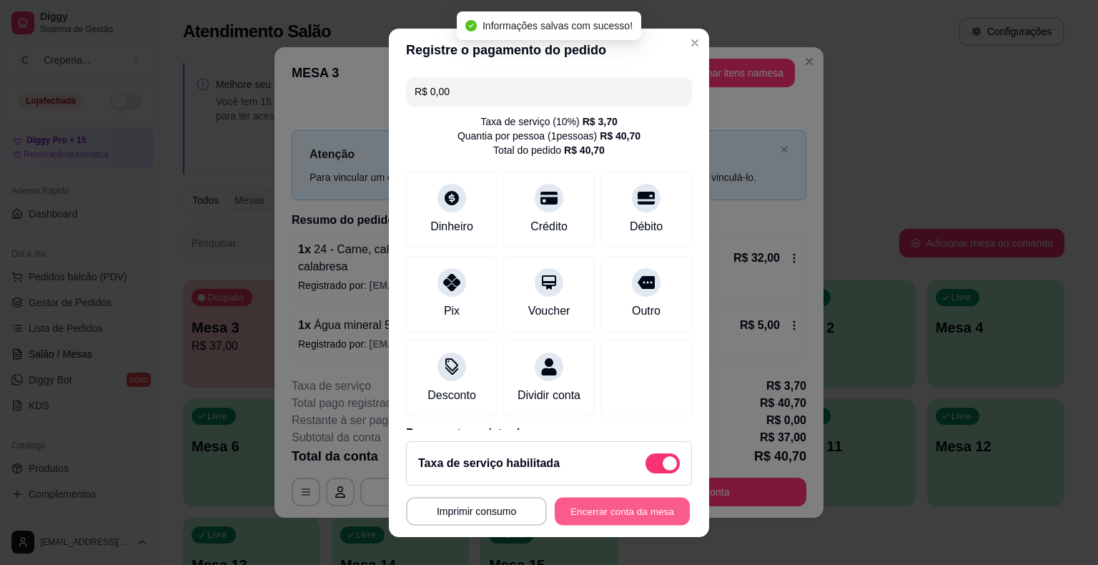
click at [616, 510] on button "Encerrar conta da mesa" at bounding box center [622, 511] width 135 height 28
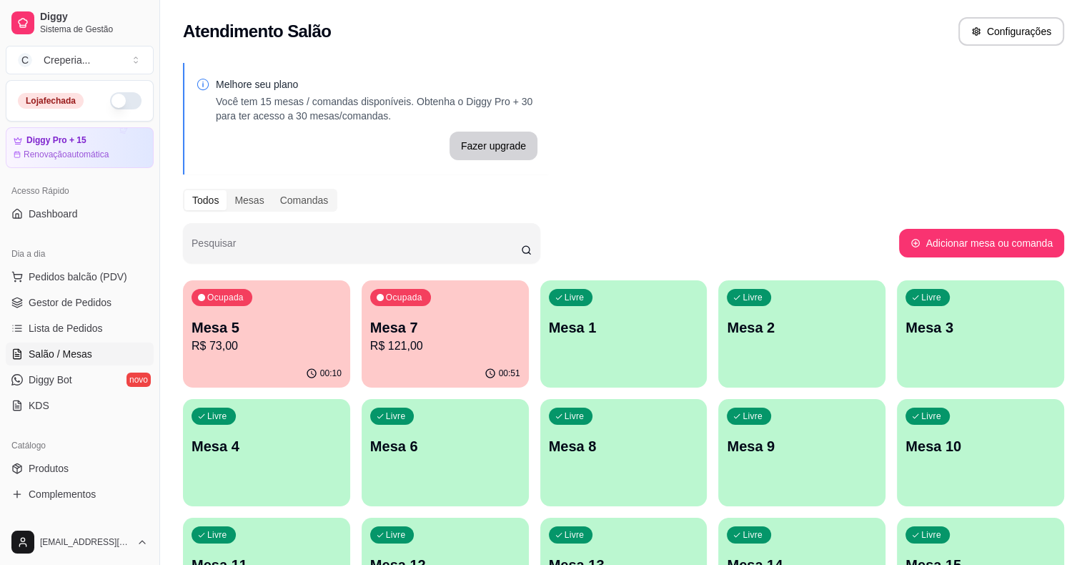
click at [443, 346] on p "R$ 121,00" at bounding box center [445, 345] width 150 height 17
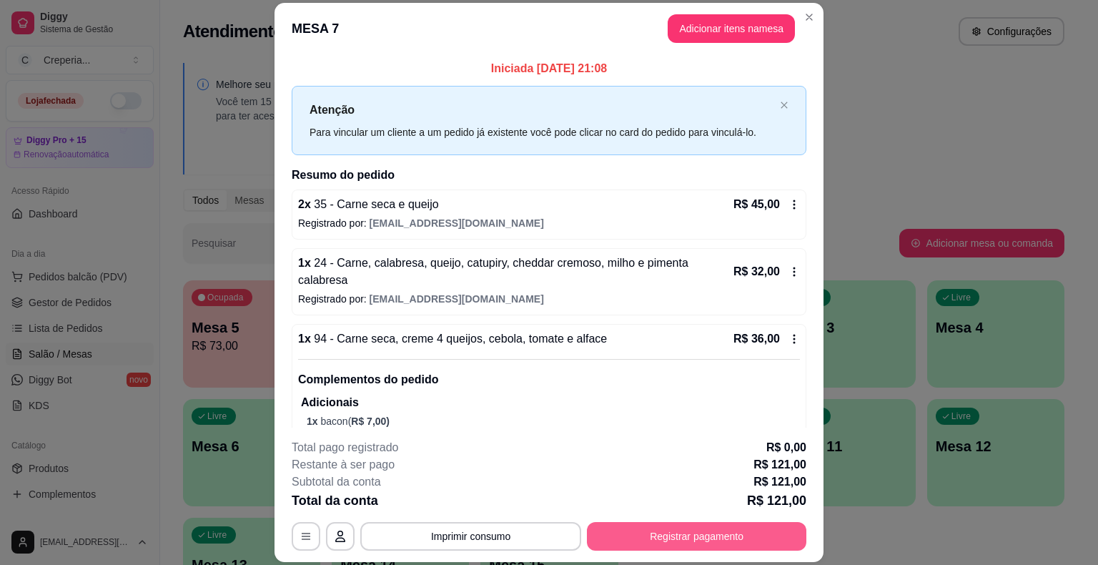
click at [697, 530] on button "Registrar pagamento" at bounding box center [696, 536] width 219 height 29
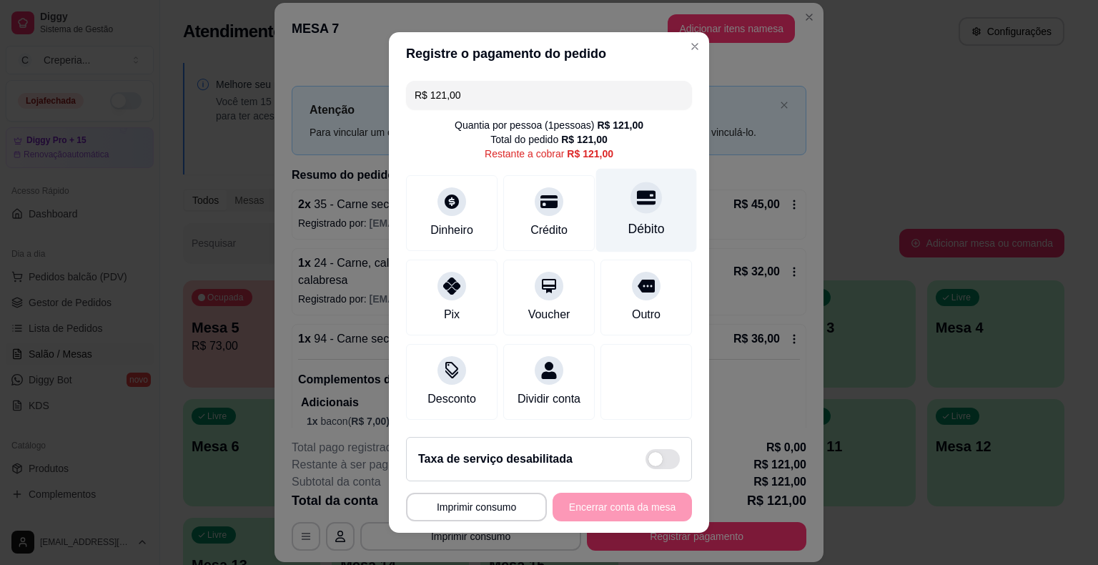
click at [651, 196] on div "Débito" at bounding box center [646, 211] width 101 height 84
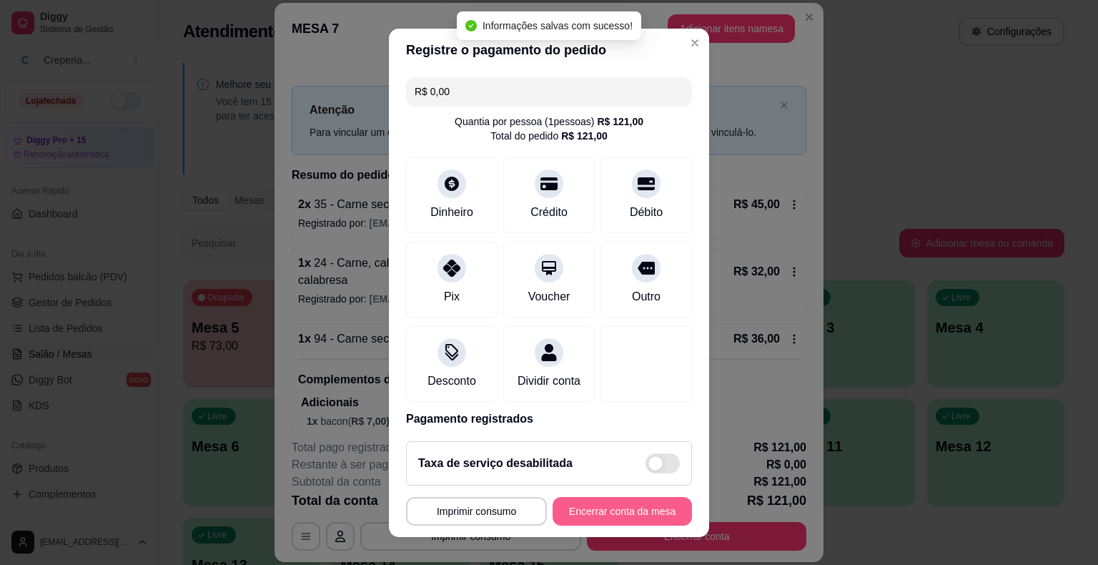
type input "R$ 0,00"
click at [596, 518] on button "Encerrar conta da mesa" at bounding box center [622, 511] width 135 height 28
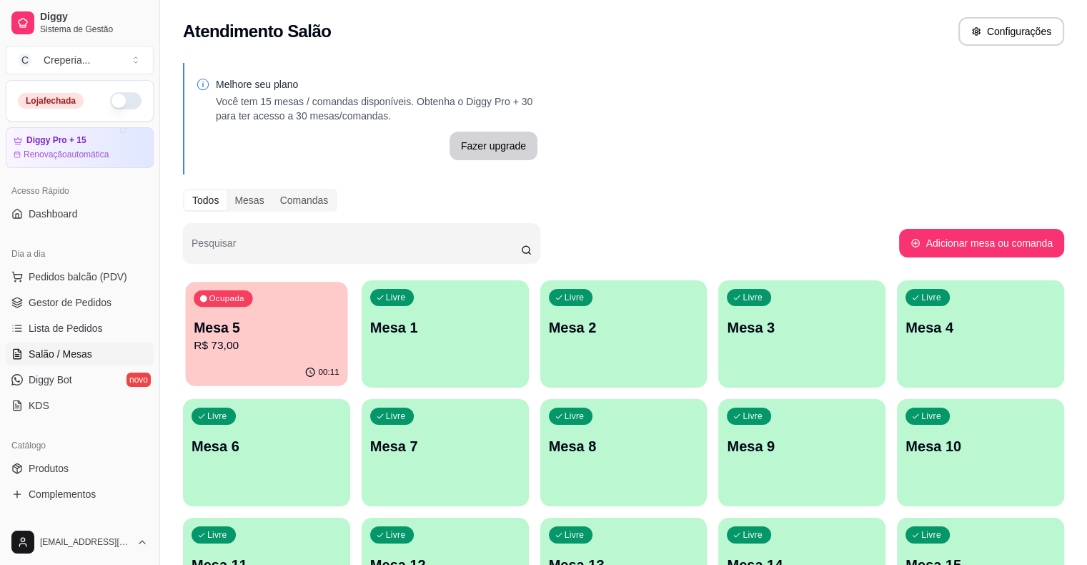
click at [214, 339] on p "R$ 73,00" at bounding box center [267, 345] width 146 height 16
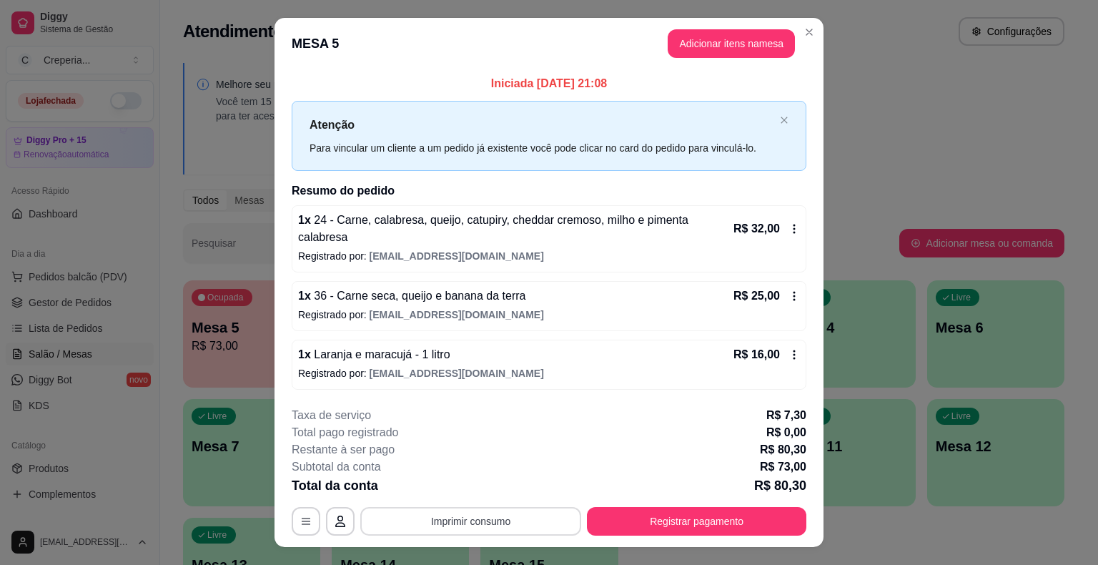
click at [434, 509] on button "Imprimir consumo" at bounding box center [470, 521] width 221 height 29
click at [447, 479] on button "IMPRESSORA" at bounding box center [470, 478] width 104 height 23
click at [635, 507] on button "Registrar pagamento" at bounding box center [696, 521] width 219 height 29
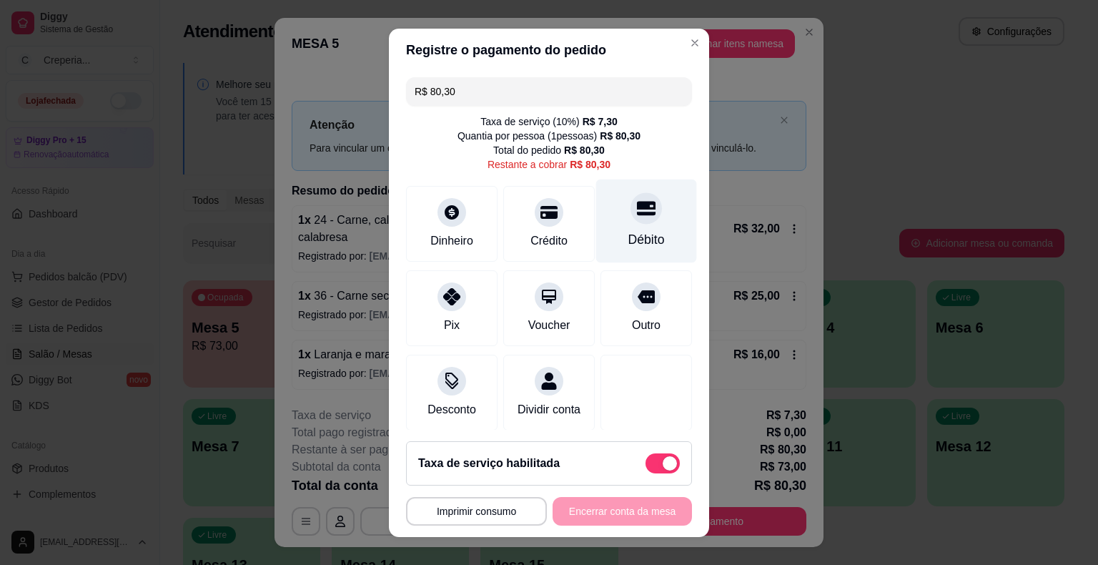
click at [600, 216] on div "Débito" at bounding box center [646, 221] width 101 height 84
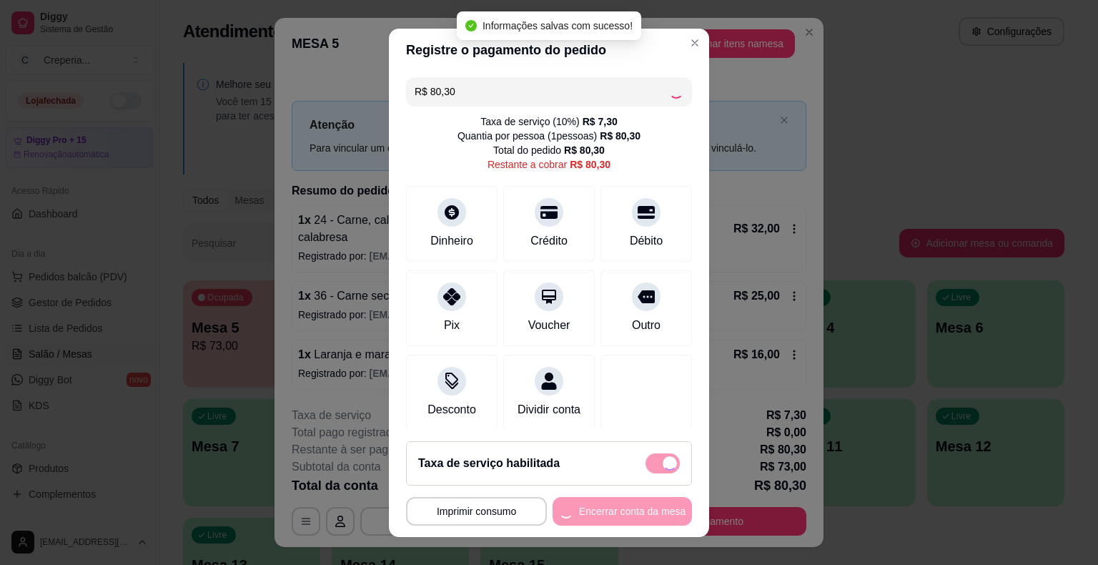
type input "R$ 0,00"
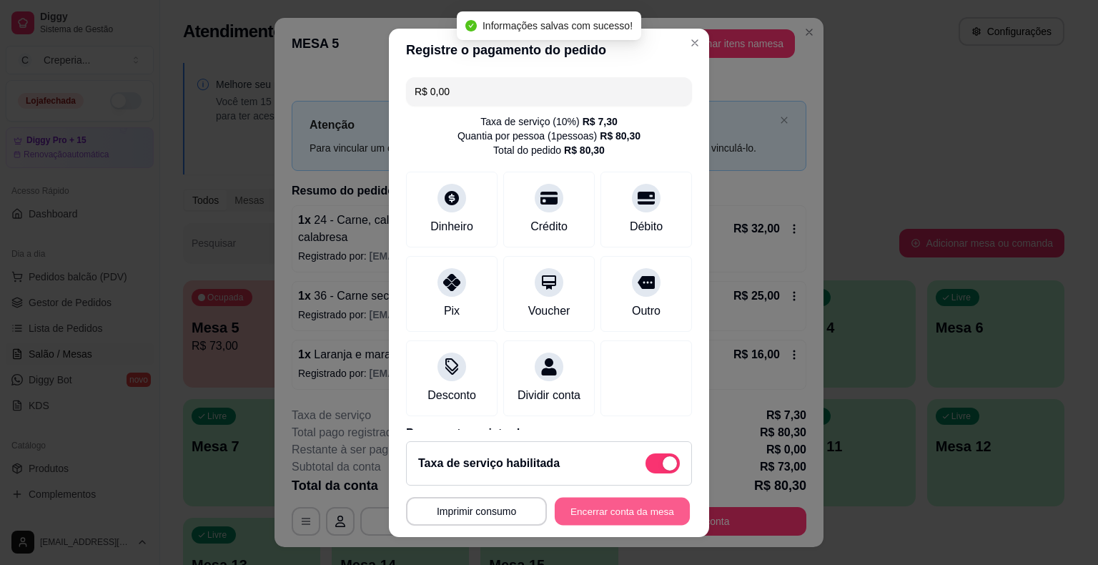
click at [605, 511] on button "Encerrar conta da mesa" at bounding box center [622, 511] width 135 height 28
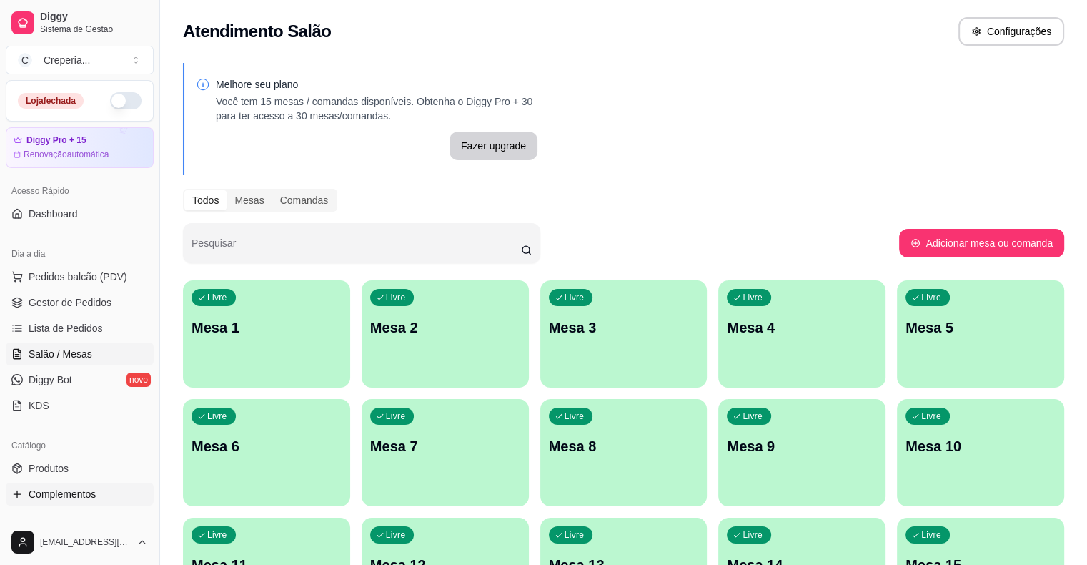
scroll to position [143, 0]
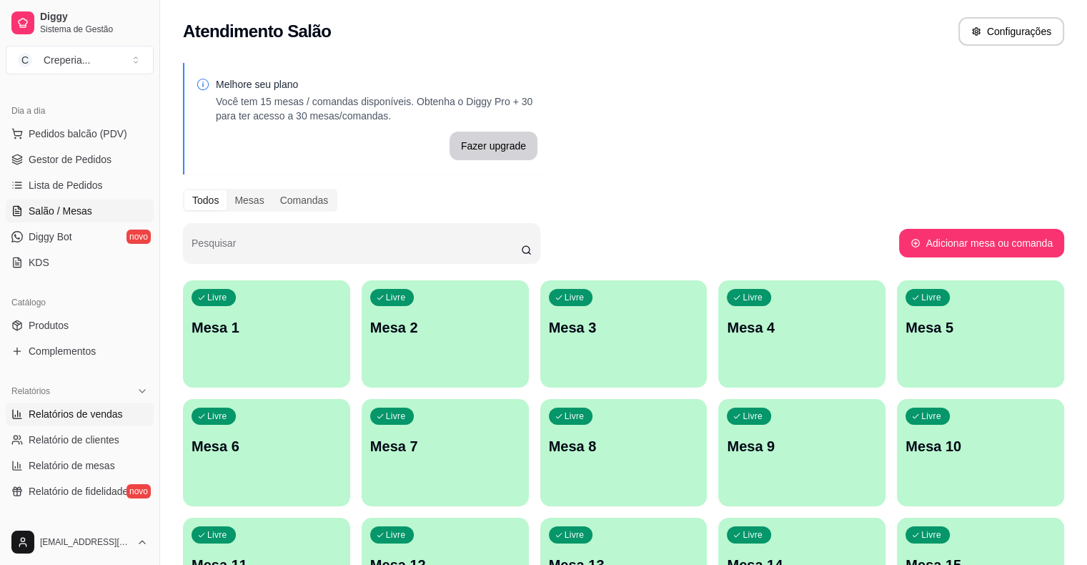
click at [83, 414] on span "Relatórios de vendas" at bounding box center [76, 414] width 94 height 14
select select "ALL"
select select "0"
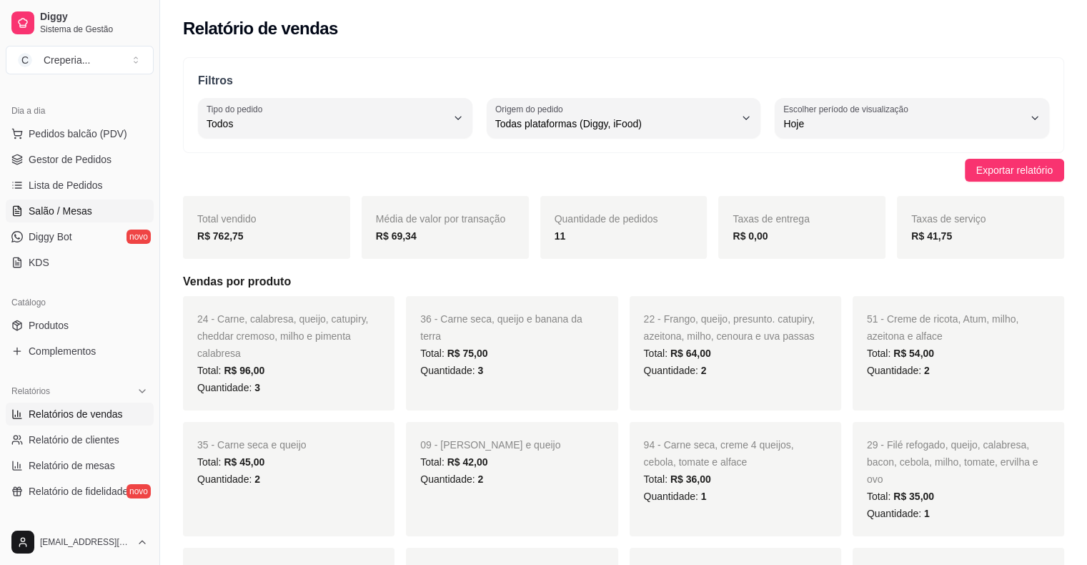
click at [80, 207] on span "Salão / Mesas" at bounding box center [61, 211] width 64 height 14
